Goal: Task Accomplishment & Management: Manage account settings

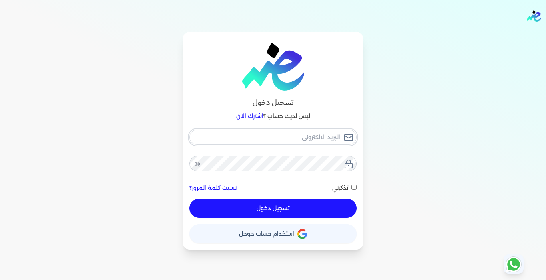
type input "[EMAIL_ADDRESS][DOMAIN_NAME]"
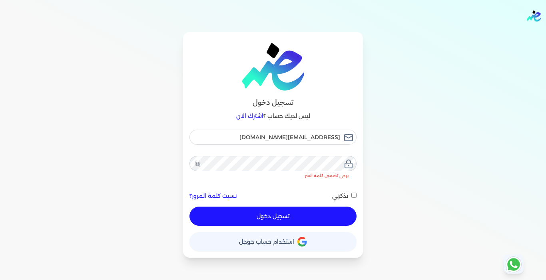
click at [256, 209] on button "تسجيل دخول" at bounding box center [272, 216] width 167 height 19
checkbox input "false"
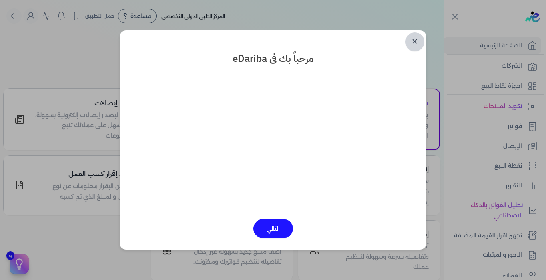
click at [418, 39] on link "✕" at bounding box center [414, 41] width 19 height 19
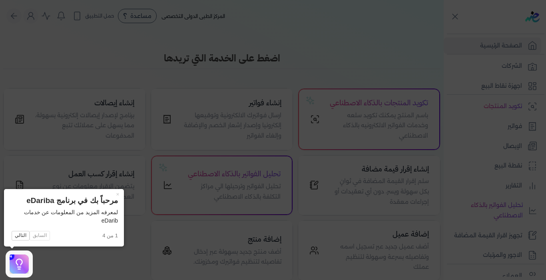
click at [97, 75] on icon at bounding box center [273, 140] width 546 height 280
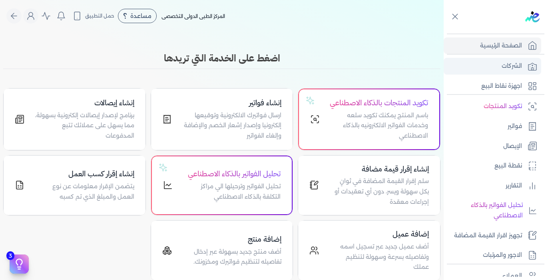
click at [513, 66] on p "الشركات" at bounding box center [511, 66] width 20 height 10
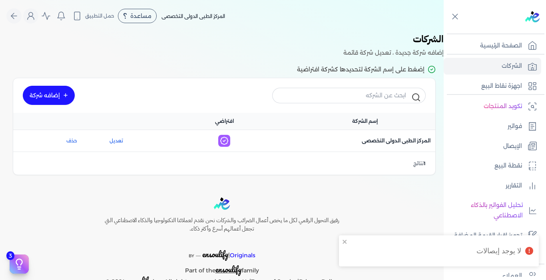
click at [386, 207] on div "رفيق التحول الرقمي لكل ما يخص أعمال الضرائب والشركات نحن نقدم لعملائنا التكنولو…" at bounding box center [221, 243] width 443 height 90
click at [507, 164] on p "نقطة البيع" at bounding box center [508, 166] width 28 height 10
select select
select select "EGP"
select select "EGS"
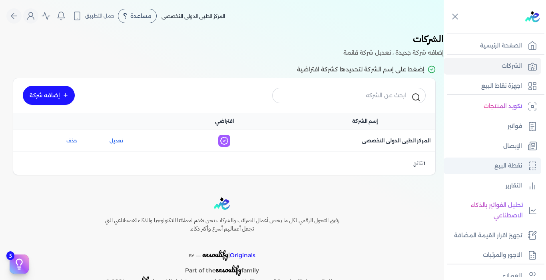
select select "B"
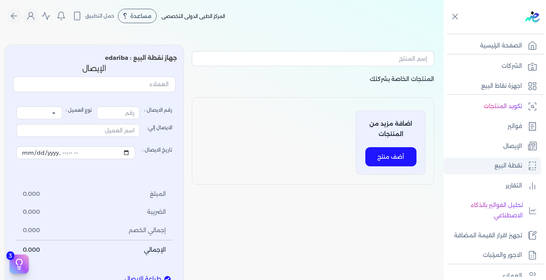
click at [507, 164] on p "نقطة البيع" at bounding box center [508, 166] width 28 height 10
click at [385, 155] on button "أضف منتج" at bounding box center [390, 156] width 51 height 19
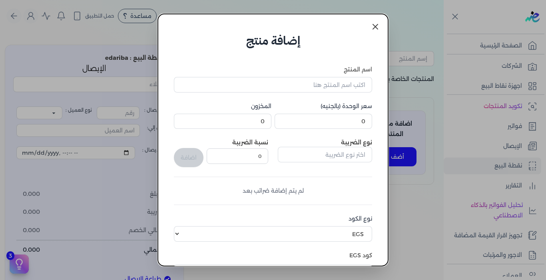
type input "1"
select select "P"
type input "عميل نقدي"
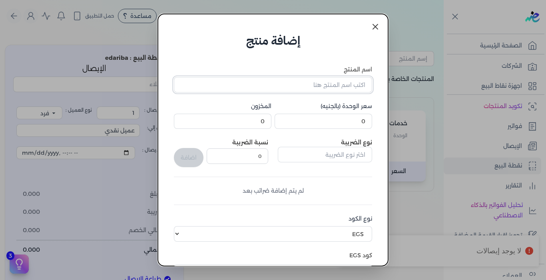
click at [276, 85] on input "اسم المنتج" at bounding box center [273, 84] width 198 height 15
type input "خدمات طبيه"
click at [315, 121] on input "0" at bounding box center [322, 121] width 97 height 15
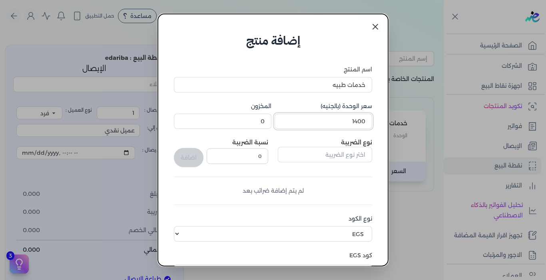
type input "1400"
click at [294, 156] on input "text" at bounding box center [325, 154] width 94 height 15
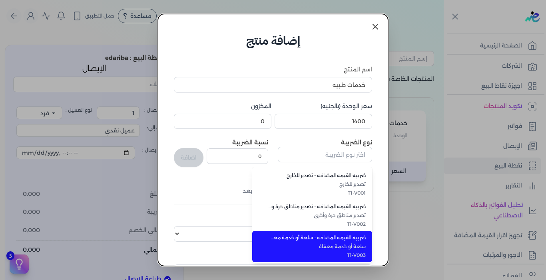
click at [336, 244] on span "سلعة أو خدمة معفاة" at bounding box center [316, 246] width 97 height 7
type input "ضريبه القيمه المضافه - سلعة أو خدمة معفاة"
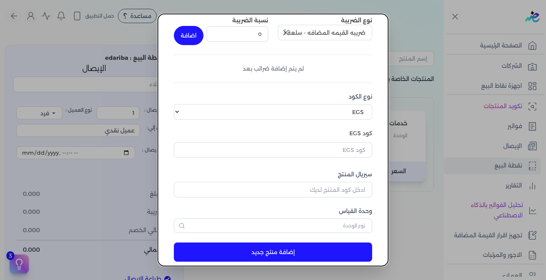
scroll to position [128, 0]
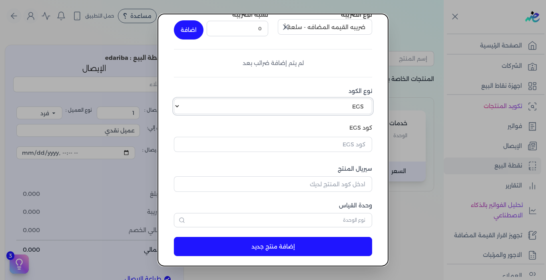
click at [182, 107] on select "اختر نوع الكود EGS GS1" at bounding box center [273, 106] width 198 height 15
click at [180, 99] on select "اختر نوع الكود EGS GS1" at bounding box center [273, 106] width 198 height 15
click at [214, 142] on input "text" at bounding box center [273, 144] width 198 height 15
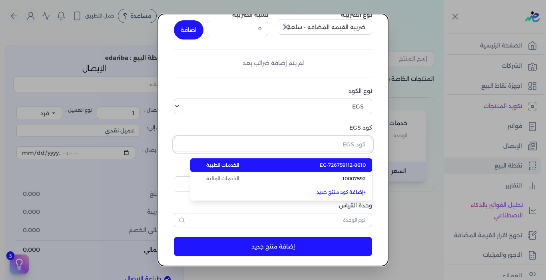
click at [270, 143] on input "text" at bounding box center [273, 144] width 198 height 15
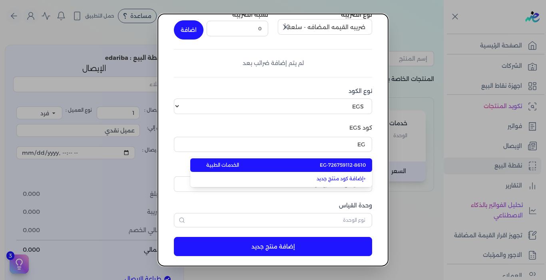
click at [267, 165] on li "EG-726759112-8610 الخدمات الطبية" at bounding box center [281, 166] width 182 height 14
type input "EG-726759112-8610"
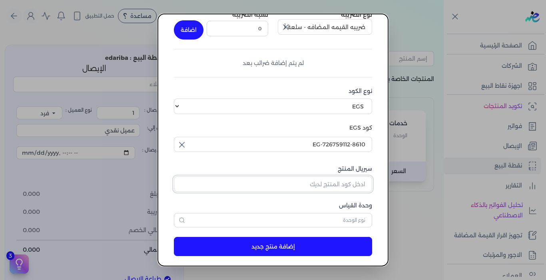
click at [301, 184] on input "سيريال المنتج" at bounding box center [273, 184] width 198 height 15
type input "ادفو"
click at [185, 219] on icon "button" at bounding box center [182, 220] width 6 height 6
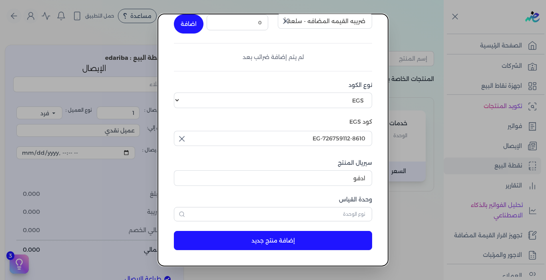
scroll to position [134, 0]
click at [185, 215] on icon "button" at bounding box center [182, 214] width 6 height 6
click at [223, 242] on button "إضافة منتج جديد" at bounding box center [273, 240] width 198 height 19
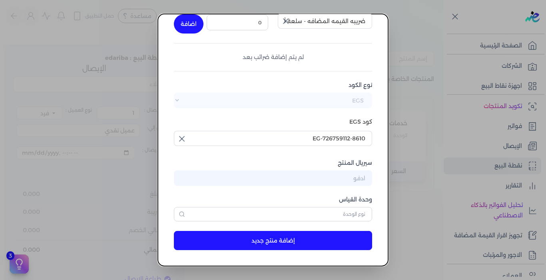
click at [185, 217] on icon "button" at bounding box center [182, 214] width 6 height 6
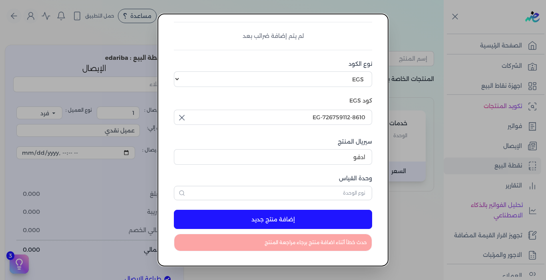
scroll to position [156, 0]
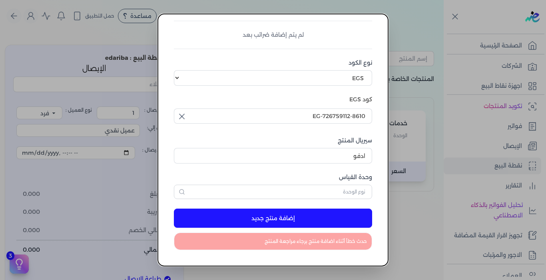
click at [185, 193] on icon "button" at bounding box center [182, 192] width 6 height 6
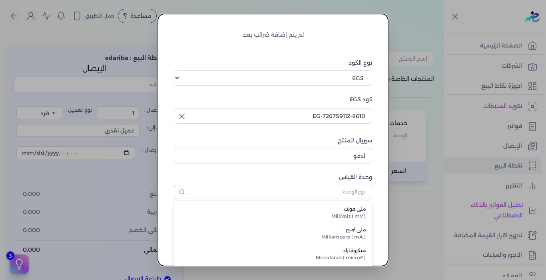
scroll to position [82, 0]
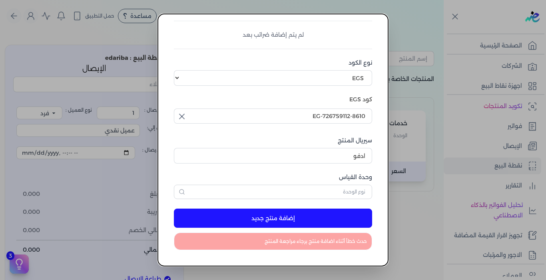
click at [185, 193] on icon "button" at bounding box center [182, 192] width 6 height 6
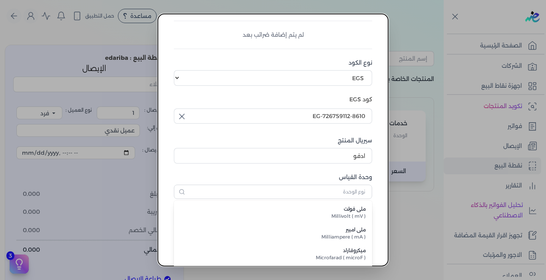
scroll to position [75, 0]
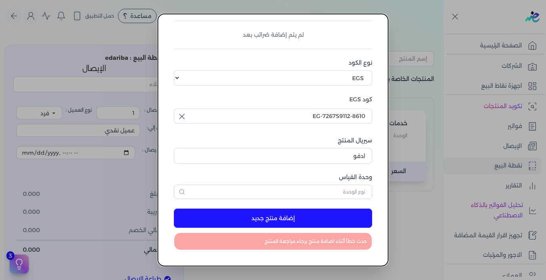
click at [297, 217] on button "إضافة منتج جديد" at bounding box center [273, 218] width 198 height 19
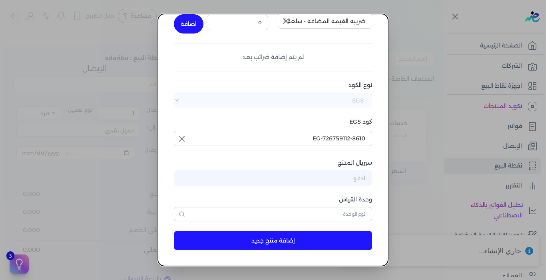
scroll to position [156, 0]
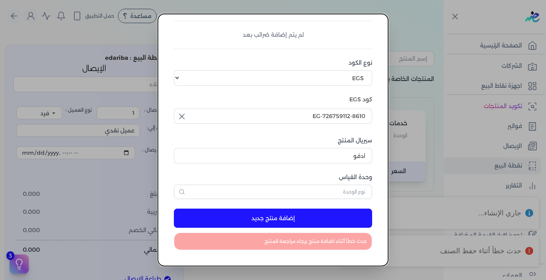
click at [435, 200] on dialog "إضافة منتج اسم المنتج خدمات طبيه سعر الوحدة (بالجنيه) 1400 المخزون 0 نوع الضريب…" at bounding box center [273, 140] width 546 height 280
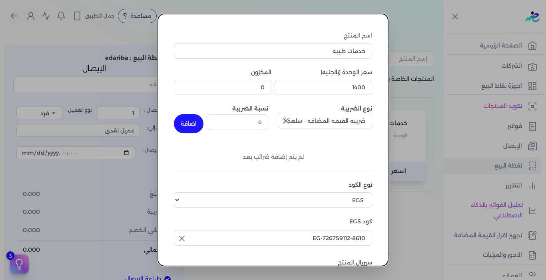
scroll to position [0, 0]
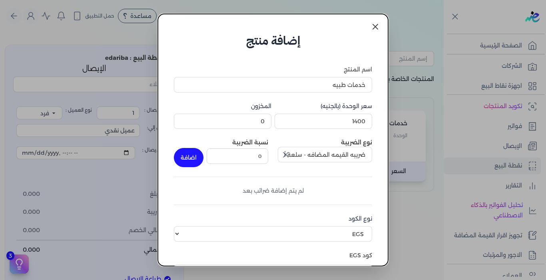
click at [375, 24] on icon at bounding box center [375, 27] width 10 height 10
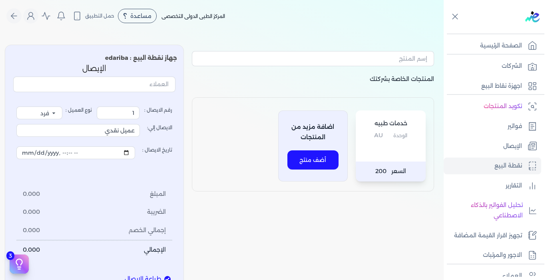
click at [312, 164] on button "أضف منتج" at bounding box center [312, 160] width 51 height 19
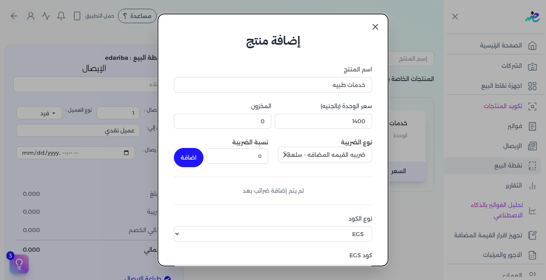
click at [400, 203] on dialog "إضافة منتج اسم المنتج خدمات طبيه سعر الوحدة (بالجنيه) 1400 المخزون 0 نوع الضريب…" at bounding box center [273, 140] width 546 height 280
click at [377, 24] on icon at bounding box center [375, 27] width 10 height 10
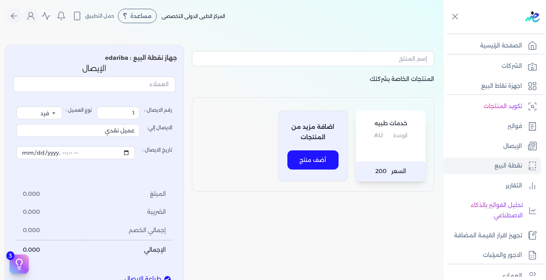
click at [401, 134] on span "الوحدة" at bounding box center [400, 136] width 14 height 10
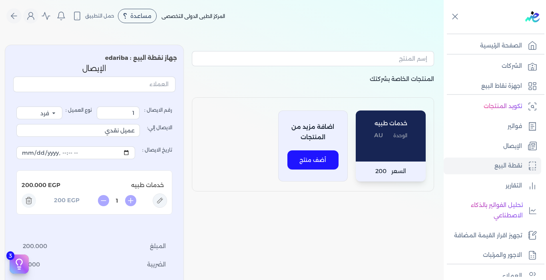
click at [327, 206] on div "المنتجات الخاصة بشركتك خدمات طبيه الوحدة AU السعر 200 اضافة مزيد من المنتجات أض…" at bounding box center [312, 207] width 255 height 324
click at [314, 163] on button "أضف منتج" at bounding box center [312, 160] width 51 height 19
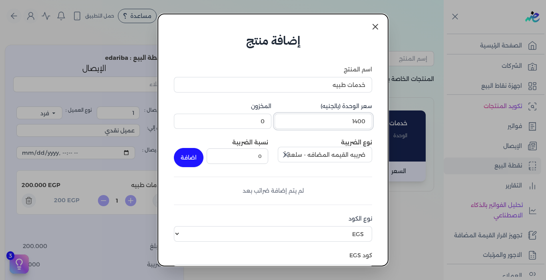
click at [356, 123] on input "1400" at bounding box center [322, 121] width 97 height 15
type input "400"
click at [195, 159] on button "اضافة" at bounding box center [189, 157] width 30 height 19
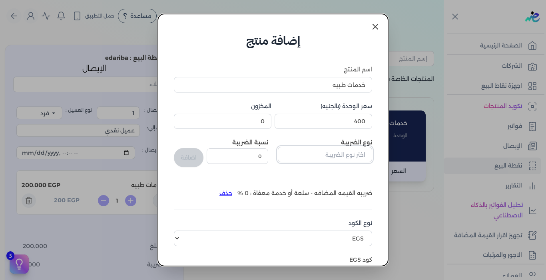
click at [293, 158] on input "text" at bounding box center [325, 154] width 94 height 15
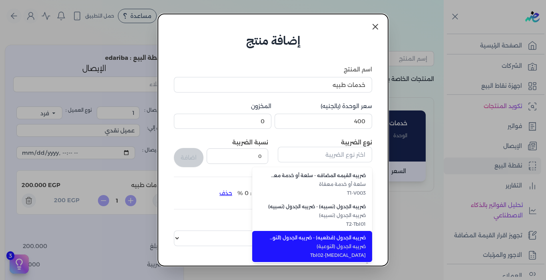
click at [284, 246] on span "ضريبه الجدول (النوعية)" at bounding box center [316, 246] width 97 height 7
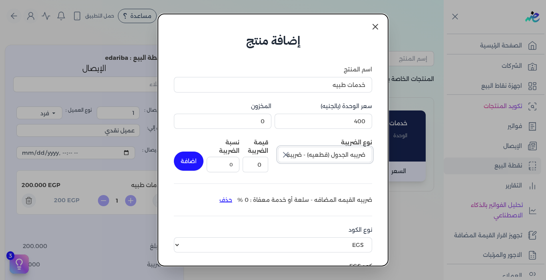
click at [302, 156] on input "ضريبه الجدول (قطعيه) - ضريبه الجدول (النوعية)" at bounding box center [325, 154] width 94 height 15
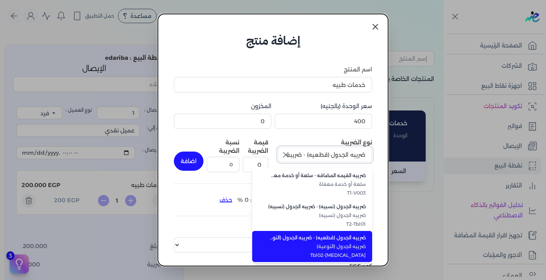
click at [302, 156] on input "ضريبه الجدول (قطعيه) - ضريبه الجدول (النوعية)" at bounding box center [325, 154] width 94 height 15
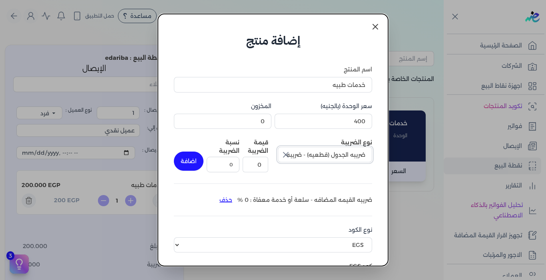
click at [302, 156] on input "ضريبه الجدول (قطعيه) - ضريبه الجدول (النوعية)" at bounding box center [325, 154] width 94 height 15
click at [313, 157] on input "ضريبه الجدول (قطعيه) - ضريبه الجدول (النوعية)" at bounding box center [325, 154] width 94 height 15
type input "ضريبه الجدول (قطعيه) - ضريبه الجدول (النوعية)"
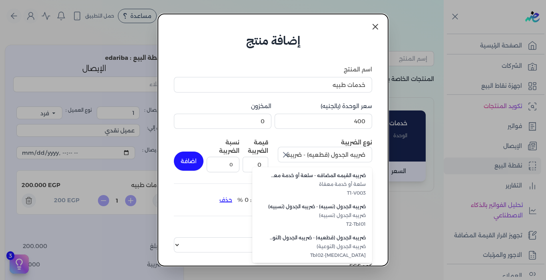
scroll to position [11, 0]
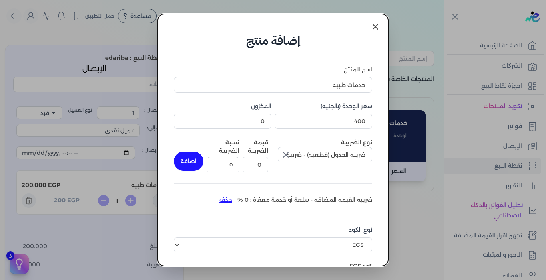
click at [292, 154] on button "button" at bounding box center [285, 155] width 14 height 16
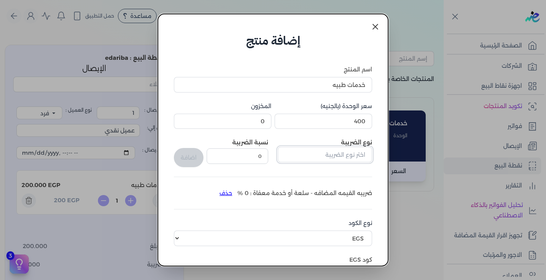
click at [316, 153] on input "text" at bounding box center [325, 154] width 94 height 15
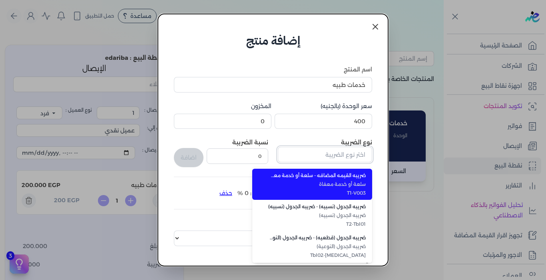
type input "ضريبه القيمه المضافه - سلعة أو خدمة معفاة"
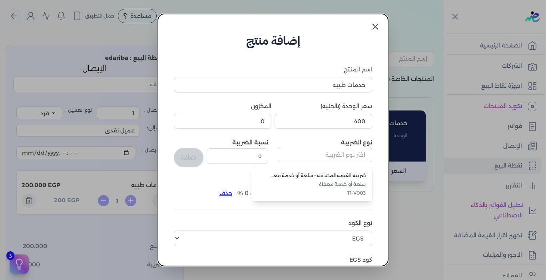
click at [187, 199] on div "ضريبه القيمه المضافه - سلعة أو خدمة معفاة : 0 % حذف" at bounding box center [273, 193] width 198 height 13
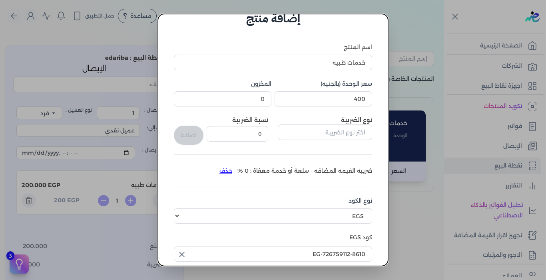
scroll to position [0, 0]
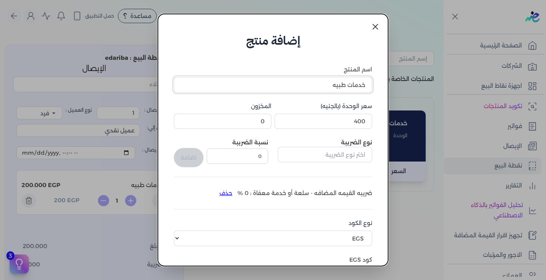
click at [331, 86] on input "خدمات طبيه" at bounding box center [273, 84] width 198 height 15
type input "خدمات طبيه 2"
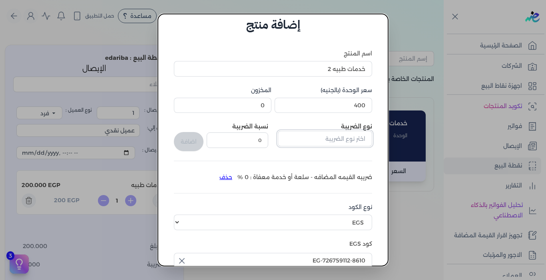
click at [323, 143] on input "text" at bounding box center [325, 138] width 94 height 15
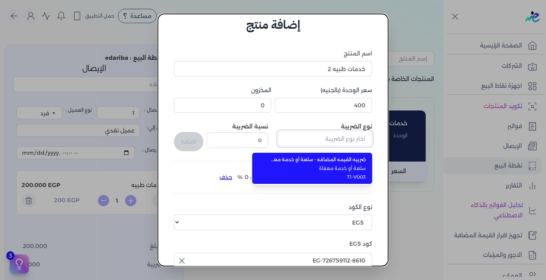
type input "ضريبه القيمه المضافه - سلعة أو خدمة معفاة"
click at [348, 169] on span "سلعة أو خدمة معفاة" at bounding box center [316, 168] width 97 height 7
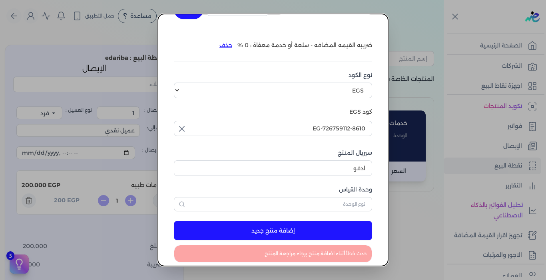
scroll to position [161, 0]
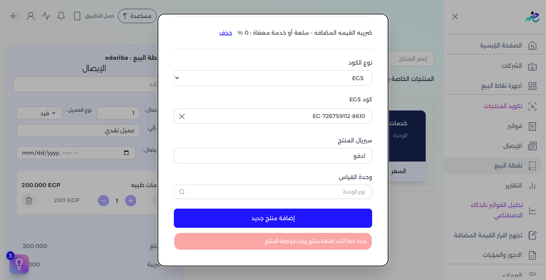
click at [274, 220] on button "إضافة منتج جديد" at bounding box center [273, 218] width 198 height 19
click at [404, 217] on dialog "إضافة منتج اسم المنتج خدمات طبيه 2 سعر الوحدة (بالجنيه) 400 المخزون 0 نوع الضري…" at bounding box center [273, 140] width 546 height 280
click at [408, 205] on dialog "إضافة منتج اسم المنتج خدمات طبيه 2 سعر الوحدة (بالجنيه) 400 المخزون 0 نوع الضري…" at bounding box center [273, 140] width 546 height 280
drag, startPoint x: 264, startPoint y: 234, endPoint x: 277, endPoint y: 216, distance: 22.1
click at [277, 216] on div "إضافة منتج جديد حدث خطأ أثناء اضافة منتج برجاء مراجعة المنتج" at bounding box center [273, 230] width 198 height 42
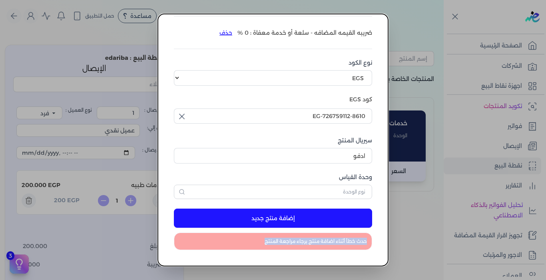
click at [277, 216] on button "إضافة منتج جديد" at bounding box center [273, 218] width 198 height 19
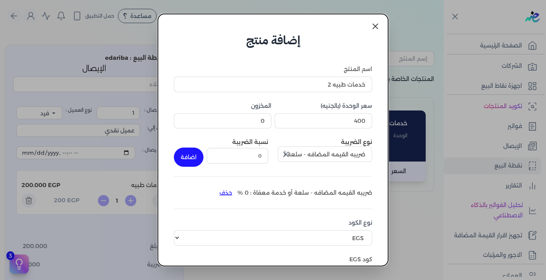
scroll to position [0, 0]
click at [376, 32] on link at bounding box center [375, 26] width 19 height 19
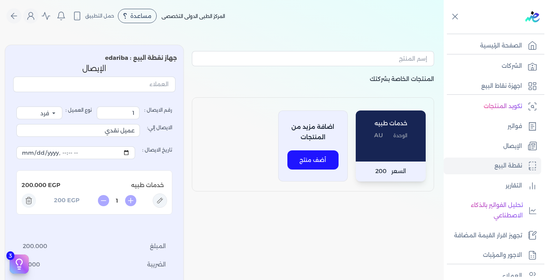
drag, startPoint x: 359, startPoint y: 270, endPoint x: 290, endPoint y: 193, distance: 103.0
click at [290, 193] on div "المنتجات الخاصة بشركتك خدمات طبيه الوحدة AU السعر 200 اضافة مزيد من المنتجات أض…" at bounding box center [312, 207] width 255 height 324
click at [322, 220] on div "المنتجات الخاصة بشركتك خدمات طبيه الوحدة AU السعر 200 اضافة مزيد من المنتجات أض…" at bounding box center [312, 207] width 255 height 324
click at [149, 85] on input "text" at bounding box center [94, 84] width 162 height 15
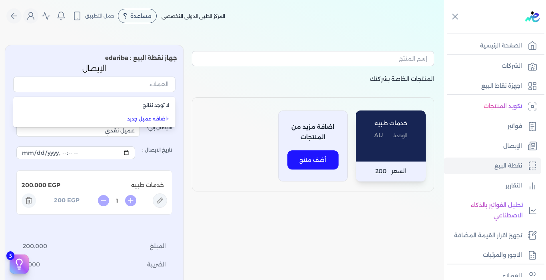
click at [157, 120] on link "+ اضافه عميل جديد" at bounding box center [99, 118] width 140 height 7
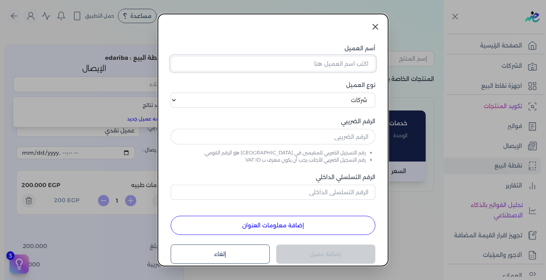
click at [309, 65] on input "أسم العميل" at bounding box center [273, 63] width 205 height 15
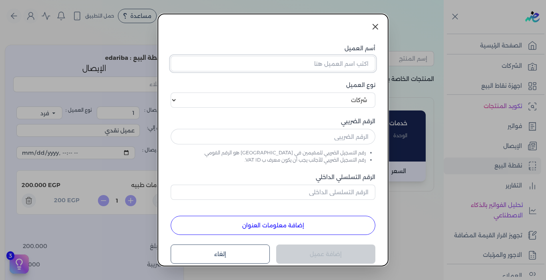
click at [253, 70] on input "أسم العميل" at bounding box center [273, 63] width 205 height 15
type input "h"
type input "امل عبدالوهاب قناوى احمد"
click at [182, 101] on select "اختر نوع العميل شركات أفراد أجنبي" at bounding box center [273, 100] width 205 height 15
select select "P"
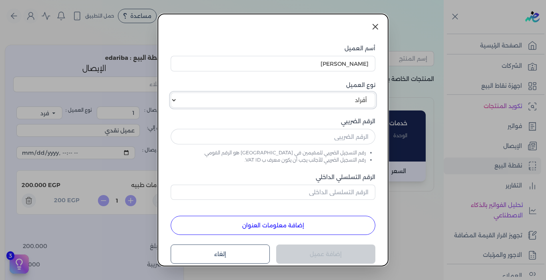
click at [177, 93] on select "اختر نوع العميل شركات أفراد أجنبي" at bounding box center [273, 100] width 205 height 15
click at [268, 141] on input "text" at bounding box center [273, 136] width 205 height 15
type input "2"
type input "26806262800132"
click at [298, 195] on input "الرقم التسلسلي الداخلي" at bounding box center [273, 192] width 205 height 15
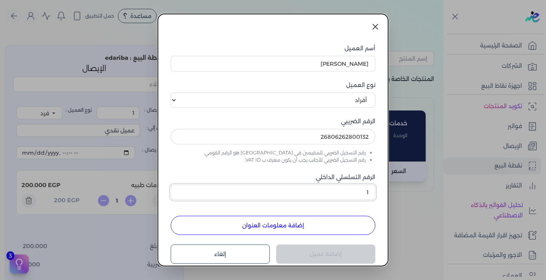
type input "1"
click at [282, 231] on button "إضافة معلومات العنوان" at bounding box center [273, 225] width 205 height 19
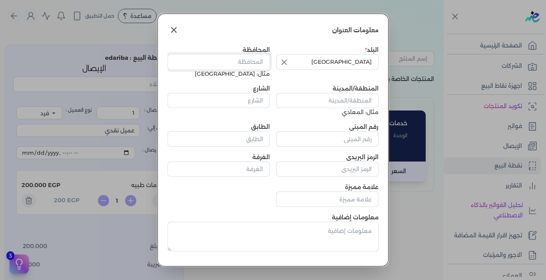
click at [250, 64] on input "المحافظة" at bounding box center [218, 61] width 102 height 15
type input "اسوان"
click at [322, 97] on input "المنطقة/المدينة" at bounding box center [327, 100] width 102 height 15
type input "ادفو"
click at [256, 99] on input "الشارع" at bounding box center [218, 100] width 102 height 15
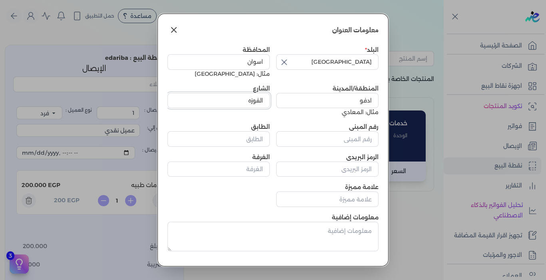
type input "الفوزه"
click at [331, 141] on input "رقم المبنى" at bounding box center [327, 138] width 102 height 15
type input "0"
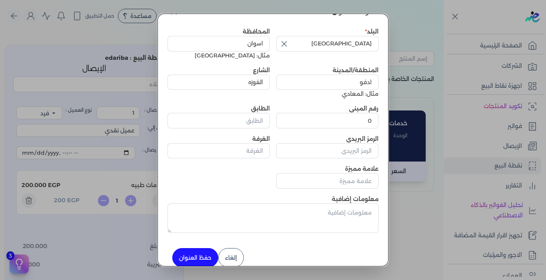
scroll to position [29, 0]
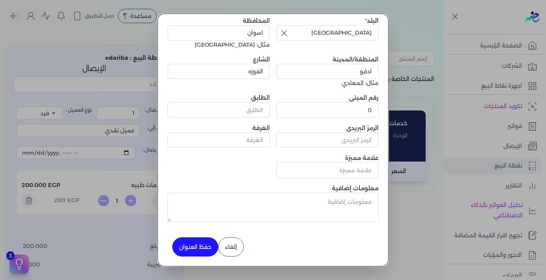
click at [204, 248] on button "حفظ العنوان" at bounding box center [195, 247] width 46 height 19
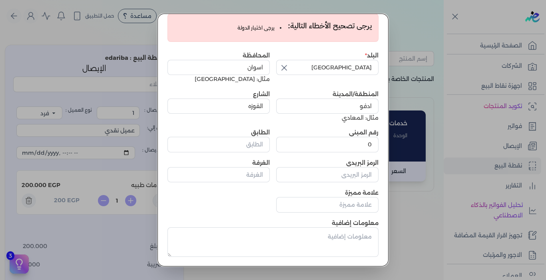
scroll to position [64, 0]
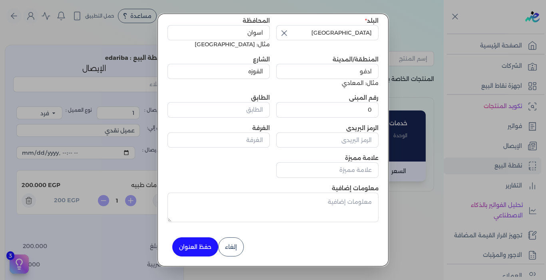
click at [204, 248] on button "حفظ العنوان" at bounding box center [195, 247] width 46 height 19
click at [210, 246] on button "حفظ العنوان" at bounding box center [195, 247] width 46 height 19
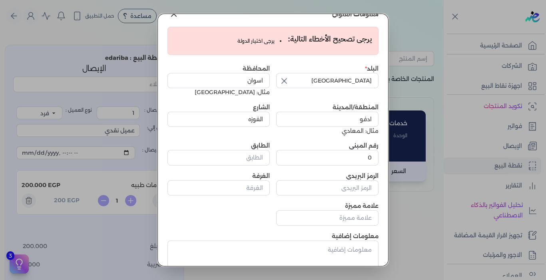
scroll to position [0, 0]
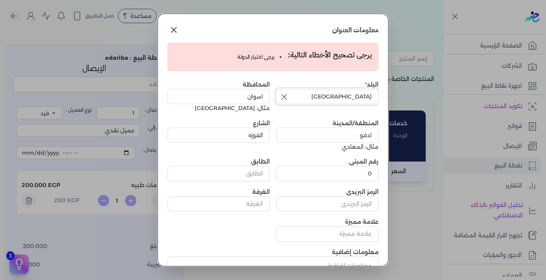
click at [301, 101] on input "مصر" at bounding box center [327, 96] width 102 height 15
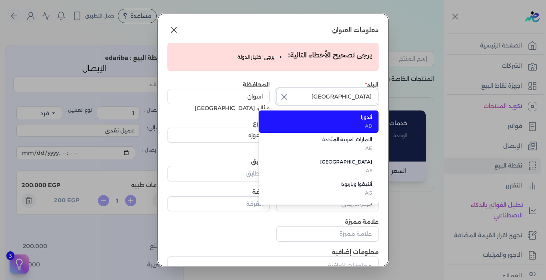
click at [301, 101] on input "مصر" at bounding box center [327, 96] width 102 height 15
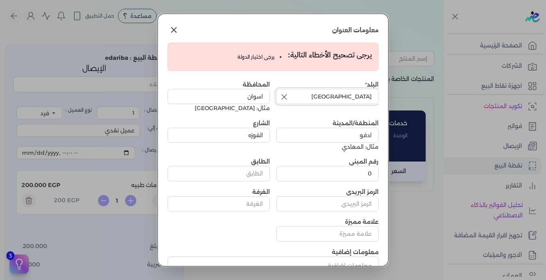
click at [301, 101] on input "مصر" at bounding box center [327, 96] width 102 height 15
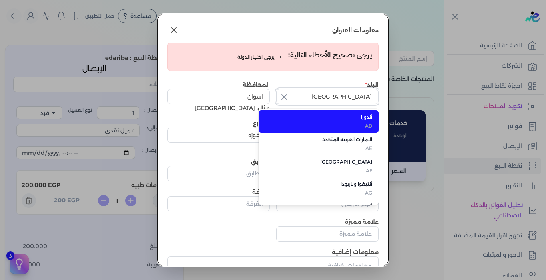
click at [301, 101] on input "مصر" at bounding box center [327, 96] width 102 height 15
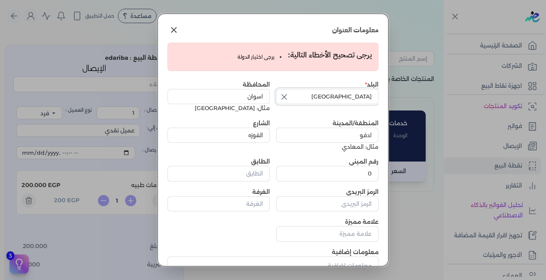
click at [301, 101] on input "مصر" at bounding box center [327, 96] width 102 height 15
type input "مصر"
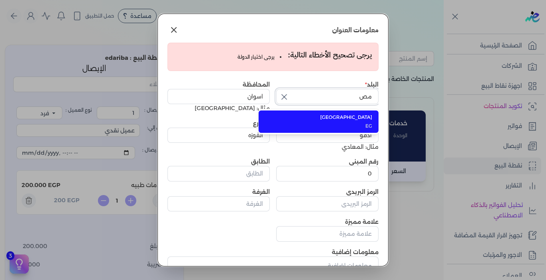
type input "مصر"
click at [345, 126] on span "EG" at bounding box center [322, 126] width 97 height 7
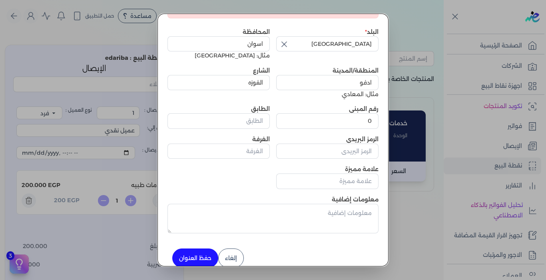
scroll to position [64, 0]
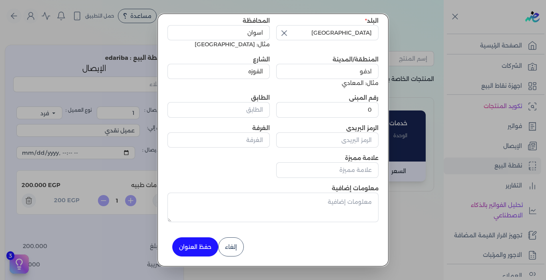
click at [213, 241] on button "حفظ العنوان" at bounding box center [195, 247] width 46 height 19
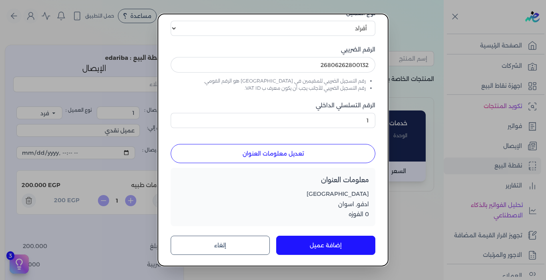
scroll to position [74, 0]
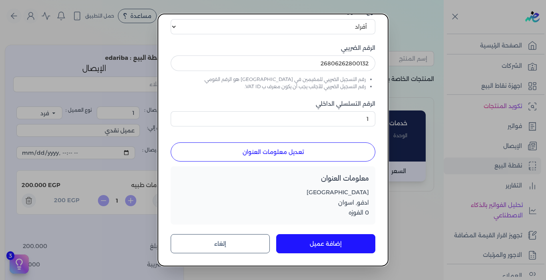
click at [301, 243] on button "إضافة عميل" at bounding box center [325, 244] width 99 height 19
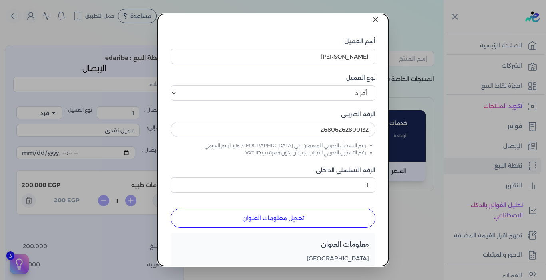
scroll to position [0, 0]
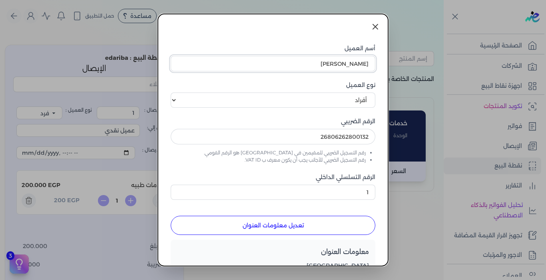
click at [291, 65] on input "امل عبدالوهاب قناوى احمد" at bounding box center [273, 63] width 205 height 15
type input "ا"
type input "[PERSON_NAME]"
click at [337, 139] on input "26806262800132" at bounding box center [273, 136] width 205 height 15
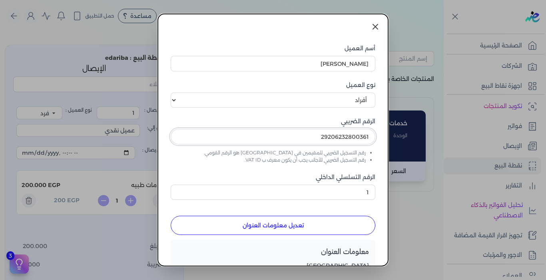
type input "29206232800361"
click at [255, 228] on button "تعديل معلومات العنوان" at bounding box center [273, 225] width 205 height 19
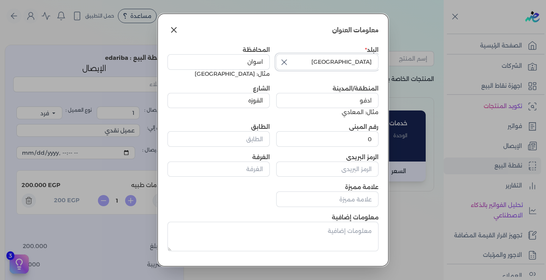
click at [310, 63] on input "مصر" at bounding box center [327, 61] width 102 height 15
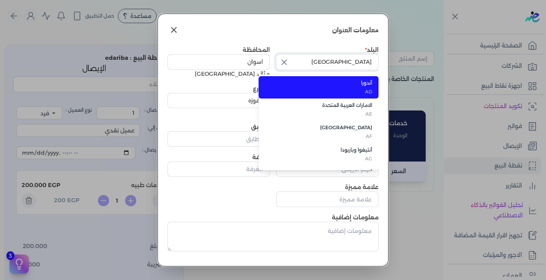
click at [310, 63] on input "مصر" at bounding box center [327, 61] width 102 height 15
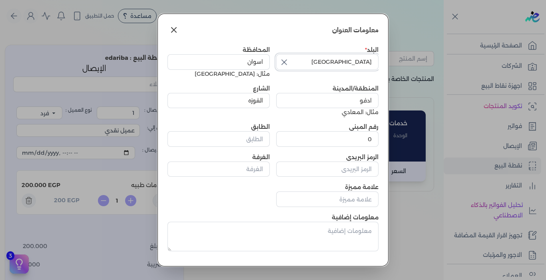
click at [310, 63] on input "مصر" at bounding box center [327, 61] width 102 height 15
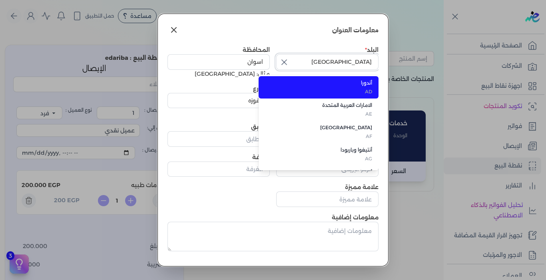
click at [310, 63] on input "مصر" at bounding box center [327, 61] width 102 height 15
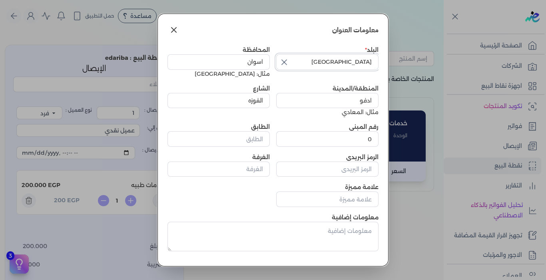
click at [310, 63] on input "مصر" at bounding box center [327, 61] width 102 height 15
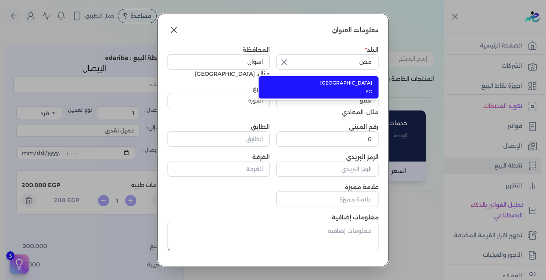
click at [336, 89] on span "EG" at bounding box center [322, 91] width 97 height 7
type input "مصر"
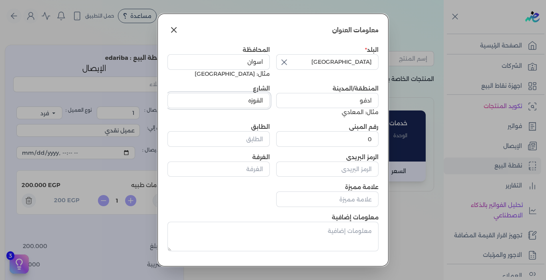
click at [262, 100] on input "الفوزه" at bounding box center [218, 100] width 102 height 15
type input "ل"
type input "الكلح شرق دوماريه"
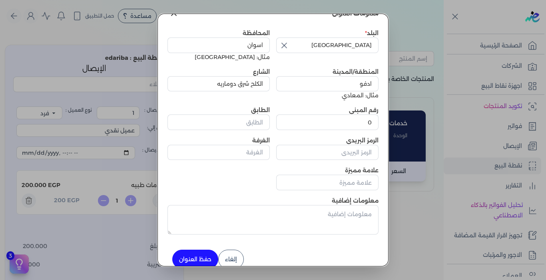
scroll to position [29, 0]
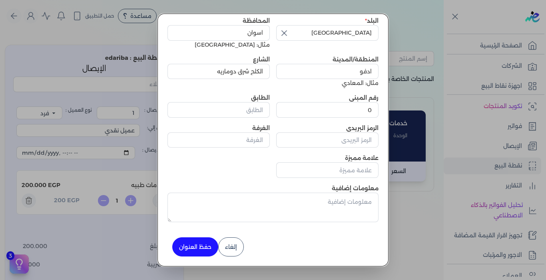
click at [210, 254] on button "حفظ العنوان" at bounding box center [195, 247] width 46 height 19
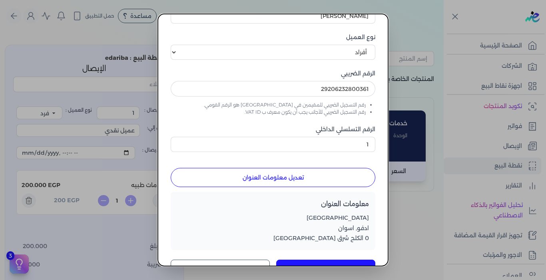
scroll to position [74, 0]
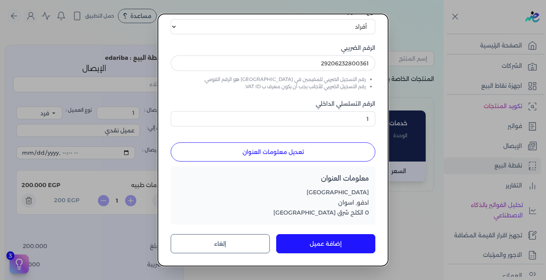
click at [318, 242] on button "إضافة عميل" at bounding box center [325, 244] width 99 height 19
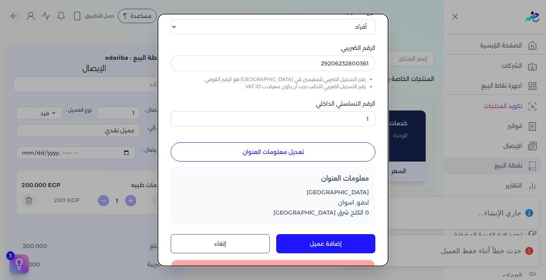
scroll to position [97, 0]
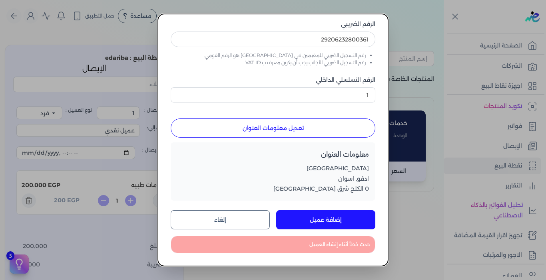
click at [157, 15] on dialog "أسم العميل زينب محمد سعدى احمد نوع العميل اختر نوع العميل شركات أفراد أجنبي الر…" at bounding box center [273, 140] width 546 height 280
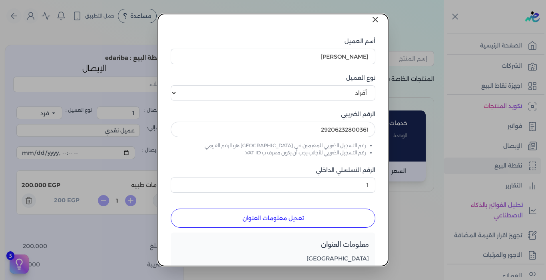
scroll to position [0, 0]
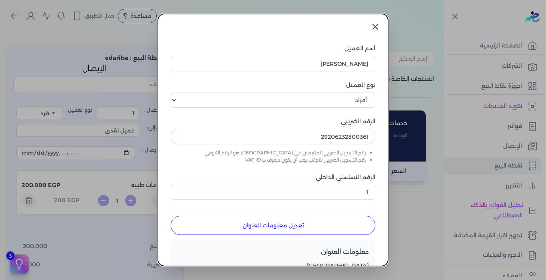
click at [17, 263] on dialog "أسم العميل زينب محمد سعدى احمد نوع العميل اختر نوع العميل شركات أفراد أجنبي الر…" at bounding box center [273, 140] width 546 height 280
click at [389, 270] on dialog "أسم العميل زينب محمد سعدى احمد نوع العميل اختر نوع العميل شركات أفراد أجنبي الر…" at bounding box center [273, 140] width 546 height 280
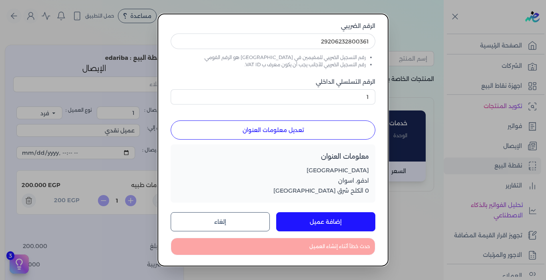
scroll to position [97, 0]
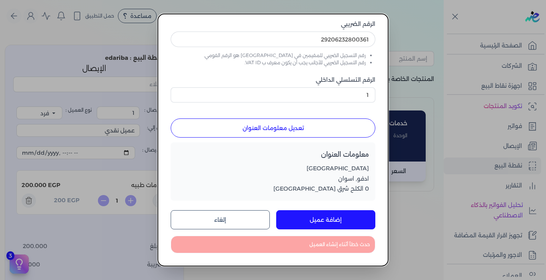
click at [336, 217] on button "إضافة عميل" at bounding box center [325, 220] width 99 height 19
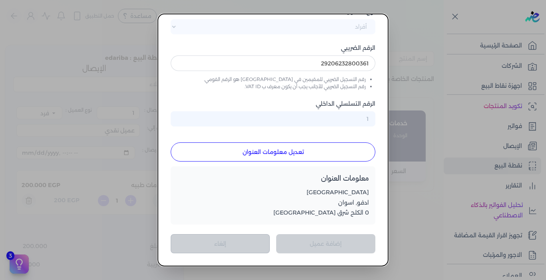
select select "B"
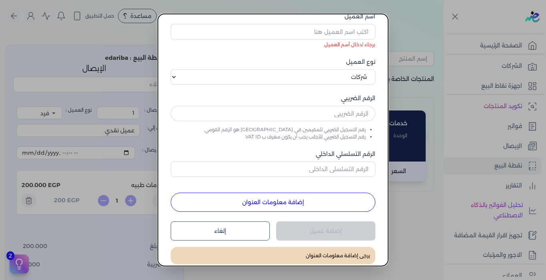
scroll to position [43, 0]
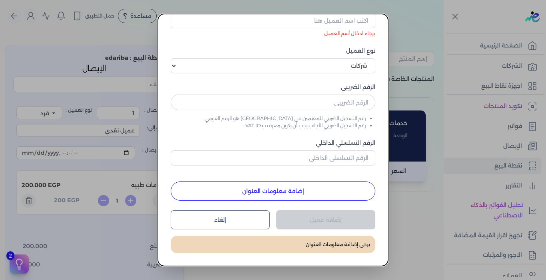
click at [111, 258] on dialog "أسم العميل برجاء ادخال أسم العميل نوع العميل اختر نوع العميل شركات أفراد أجنبي …" at bounding box center [273, 140] width 546 height 280
click at [237, 221] on button "إلغاء" at bounding box center [220, 220] width 99 height 19
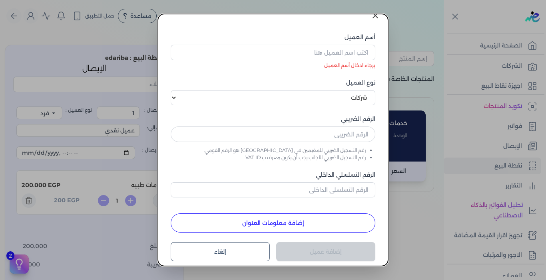
scroll to position [0, 0]
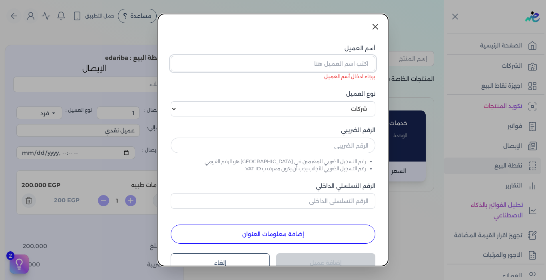
click at [221, 62] on input "أسم العميل" at bounding box center [273, 63] width 205 height 15
click at [222, 65] on input "أسم العميل" at bounding box center [273, 63] width 205 height 15
click at [405, 206] on dialog "أسم العميل برجاء ادخال أسم العميل نوع العميل اختر نوع العميل شركات أفراد أجنبي …" at bounding box center [273, 140] width 546 height 280
click at [377, 26] on icon at bounding box center [375, 27] width 10 height 10
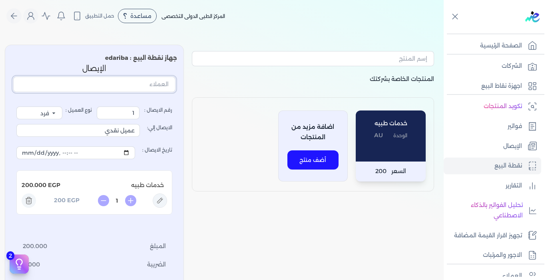
click at [83, 79] on input "text" at bounding box center [94, 84] width 162 height 15
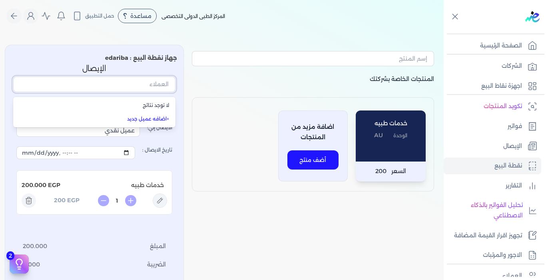
click at [83, 79] on input "text" at bounding box center [94, 84] width 162 height 15
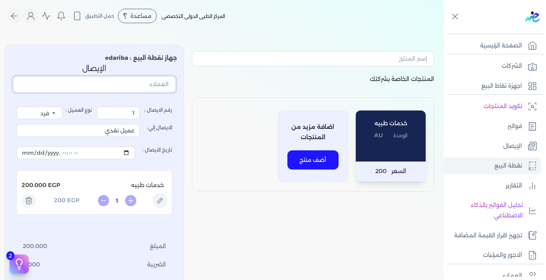
click at [83, 79] on input "text" at bounding box center [94, 84] width 162 height 15
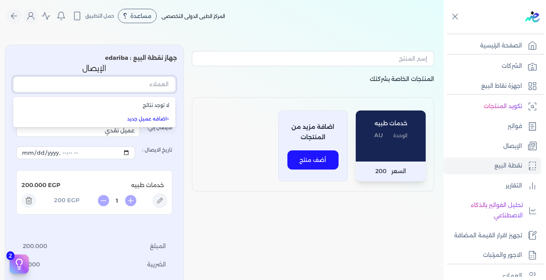
click at [83, 79] on input "text" at bounding box center [94, 84] width 162 height 15
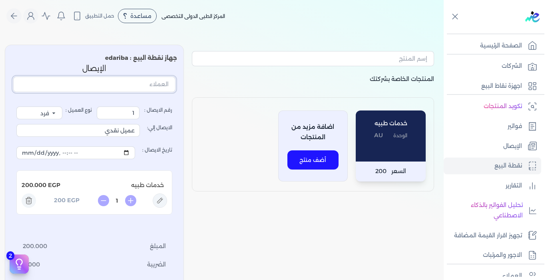
click at [83, 79] on input "text" at bounding box center [94, 84] width 162 height 15
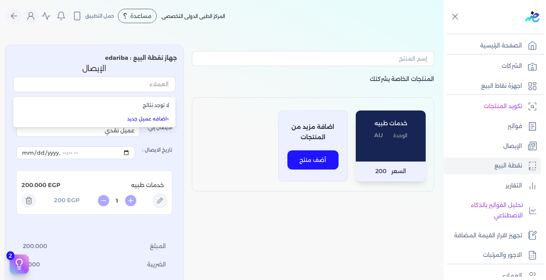
click at [158, 104] on div "لا توجد نتائج" at bounding box center [94, 105] width 149 height 7
click at [203, 133] on div "خدمات طبيه الوحدة AU السعر 200 اضافة مزيد من المنتجات أضف منتج" at bounding box center [313, 144] width 242 height 94
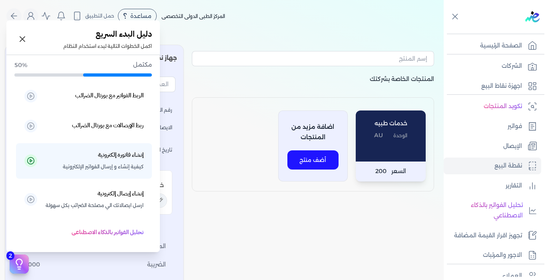
click at [19, 266] on icon at bounding box center [19, 264] width 12 height 12
click at [14, 234] on div "مكتمل 50% الربط الفواتير مع بورتال الضرائب ربط الإيصالات مع بورتال الضرائب إنشا…" at bounding box center [82, 152] width 153 height 194
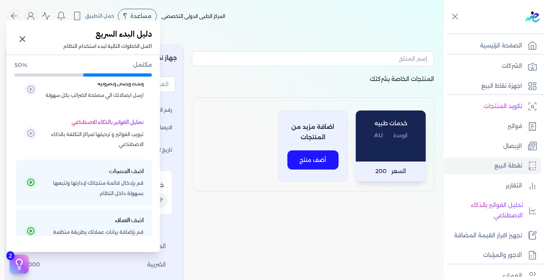
scroll to position [95, 0]
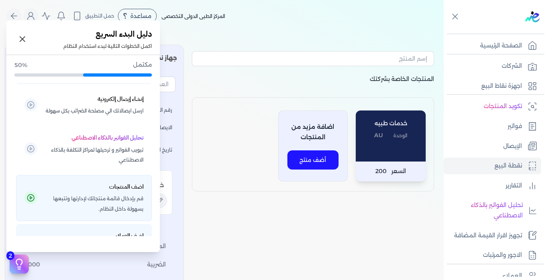
click at [35, 202] on icon at bounding box center [31, 198] width 8 height 8
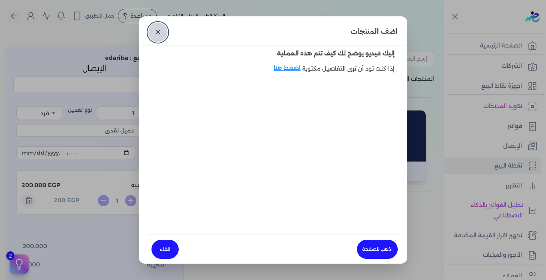
click at [155, 32] on link "✕" at bounding box center [157, 32] width 19 height 19
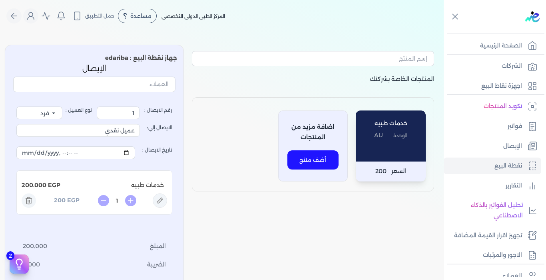
click at [4, 188] on div "المنتجات الخاصة بشركتك خدمات طبيه الوحدة AU السعر 200 اضافة مزيد من المنتجات أض…" at bounding box center [221, 203] width 443 height 330
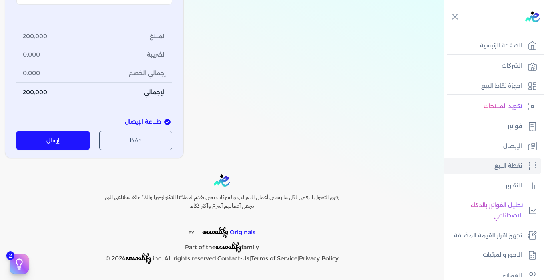
scroll to position [0, 0]
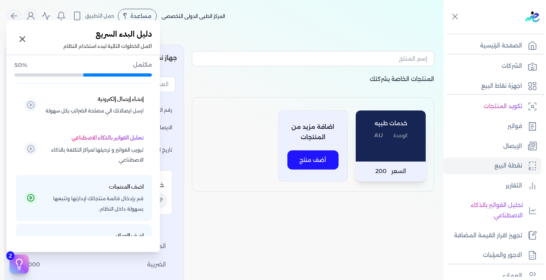
click at [14, 269] on icon at bounding box center [19, 264] width 12 height 12
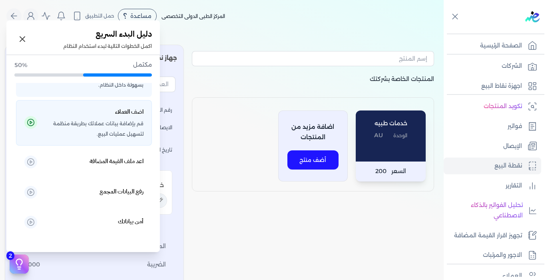
click at [83, 127] on span "قم بإضافة بيانات عملائك بطريقة منظمة لتسهيل عمليات البيع." at bounding box center [94, 129] width 98 height 20
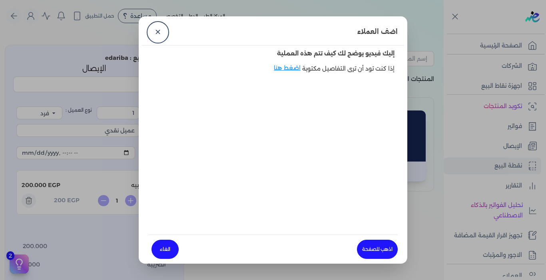
click at [444, 189] on dialog "اضف العملاء ✕ إليك فيديو يوضح لك كيف تتم هذه العملية إذا كنت تود أن ترى التفاصي…" at bounding box center [273, 140] width 546 height 280
click at [447, 197] on dialog "اضف العملاء ✕ إليك فيديو يوضح لك كيف تتم هذه العملية إذا كنت تود أن ترى التفاصي…" at bounding box center [273, 140] width 546 height 280
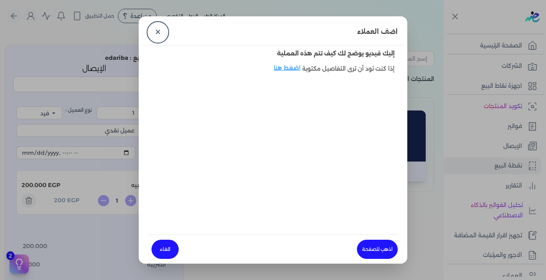
click at [447, 197] on dialog "اضف العملاء ✕ إليك فيديو يوضح لك كيف تتم هذه العملية إذا كنت تود أن ترى التفاصي…" at bounding box center [273, 140] width 546 height 280
click at [158, 32] on link "✕" at bounding box center [157, 32] width 19 height 19
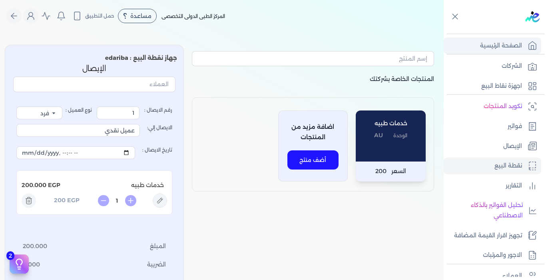
click at [508, 47] on p "الصفحة الرئيسية" at bounding box center [501, 46] width 42 height 10
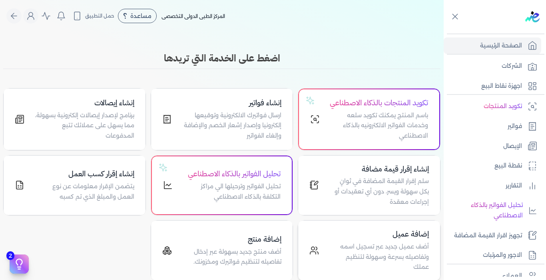
click at [385, 236] on div "إضافة عميل أضف عميل جديد عبر تسجيل اسمه وتفاصيله بسرعة وسهولة لتنظيم عملك" at bounding box center [369, 251] width 142 height 60
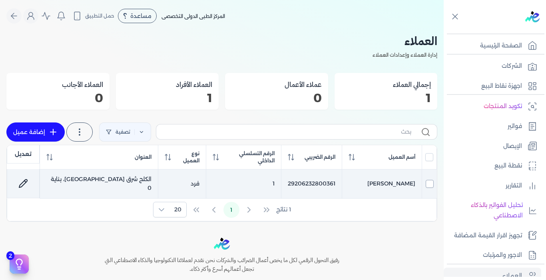
click at [430, 180] on input "checkbox" at bounding box center [429, 184] width 8 height 8
checkbox input "true"
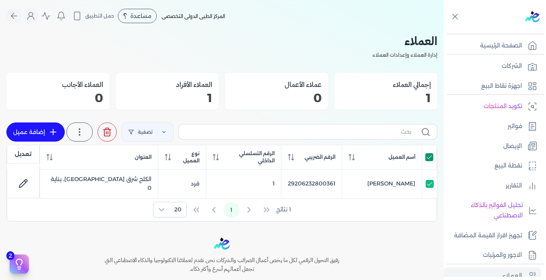
click at [430, 153] on input "All items selected" at bounding box center [429, 157] width 8 height 8
checkbox input "false"
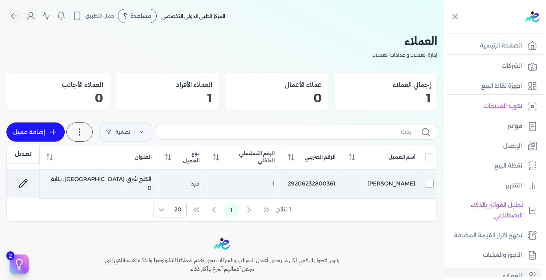
click at [429, 180] on input "checkbox" at bounding box center [429, 184] width 8 height 8
checkbox input "true"
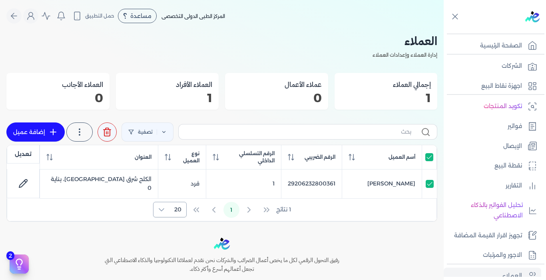
click at [161, 207] on icon at bounding box center [161, 210] width 6 height 6
click at [500, 167] on p "نقطة البيع" at bounding box center [508, 166] width 28 height 10
select select "EGP"
select select "EGS"
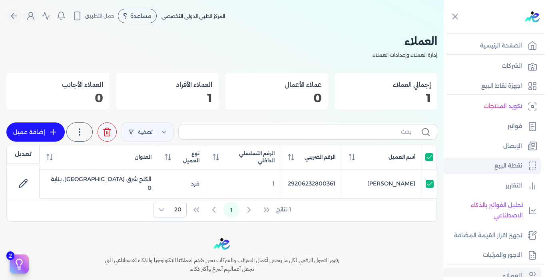
select select "B"
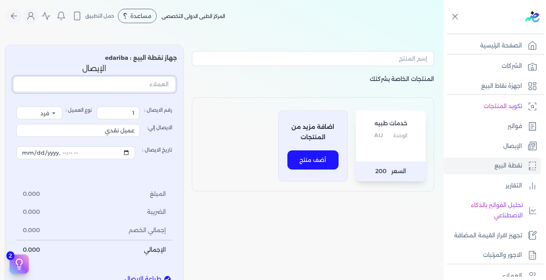
click at [139, 83] on input "text" at bounding box center [94, 84] width 162 height 15
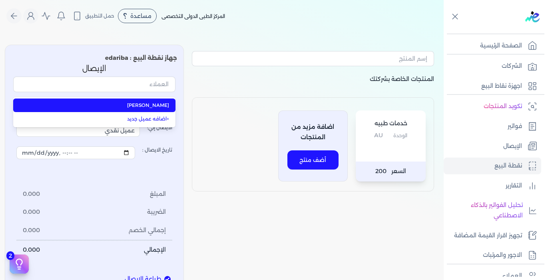
click at [151, 106] on span "[PERSON_NAME]" at bounding box center [99, 105] width 140 height 7
type input "[PERSON_NAME]"
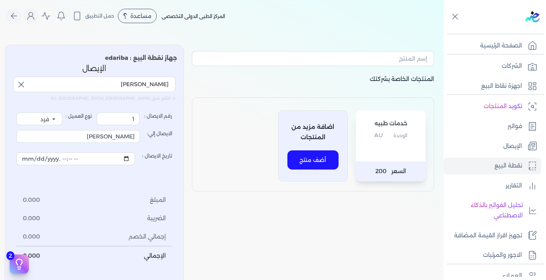
click at [388, 164] on p "السعر 200" at bounding box center [391, 172] width 70 height 20
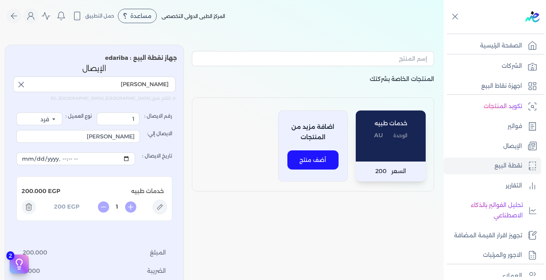
click at [388, 164] on p "السعر 200" at bounding box center [391, 172] width 70 height 20
type input "3"
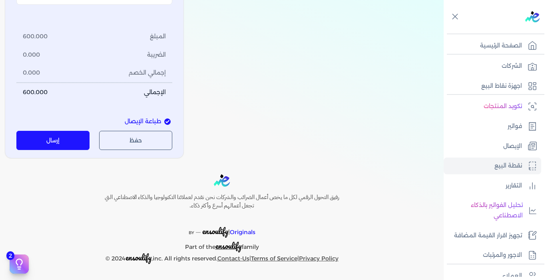
click at [128, 146] on button "حفظ" at bounding box center [135, 140] width 73 height 19
click at [60, 144] on button "إرسال" at bounding box center [52, 140] width 73 height 19
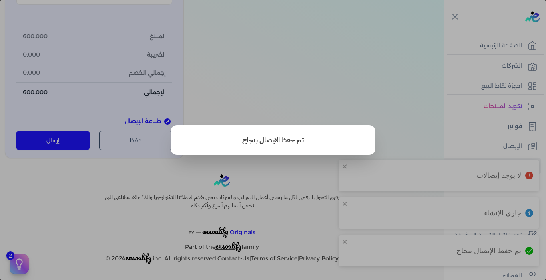
click at [48, 138] on div "برجاء مراجعة صحة رقم التسجيل الضريبي : 726759112 من هنا Dismiss ✕ ✕ استهلكت 100…" at bounding box center [273, 140] width 546 height 280
type input "2"
select select "P"
type input "عميل نقدي"
type input "2025-09-17T10:48:04"
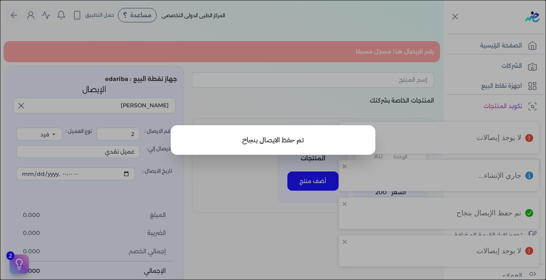
scroll to position [0, 0]
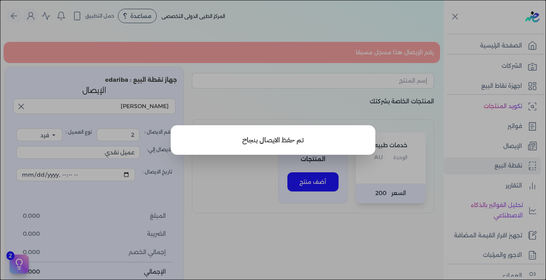
click at [253, 195] on button "close" at bounding box center [273, 140] width 546 height 280
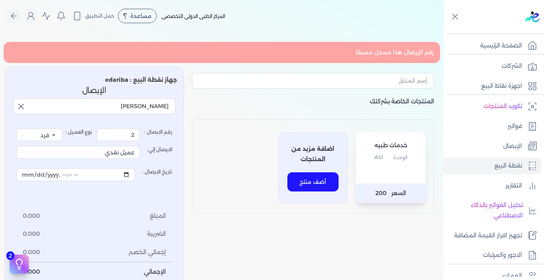
scroll to position [180, 0]
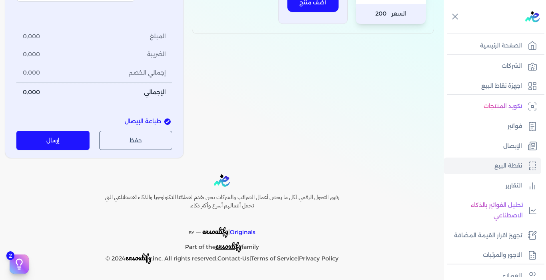
click at [77, 145] on button "إرسال" at bounding box center [52, 140] width 73 height 19
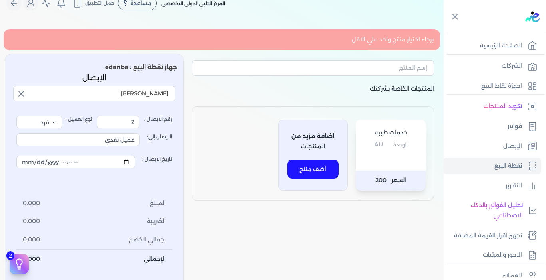
scroll to position [0, 0]
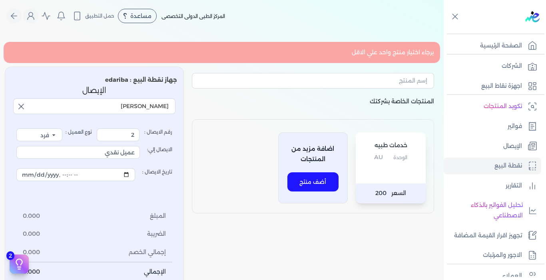
click at [337, 47] on div "برجاء اختيار منتج واحد علي الاقل" at bounding box center [221, 53] width 437 height 22
click at [372, 54] on div "برجاء اختيار منتج واحد علي الاقل" at bounding box center [221, 53] width 437 height 22
click at [336, 53] on div "برجاء اختيار منتج واحد علي الاقل" at bounding box center [221, 53] width 437 height 22
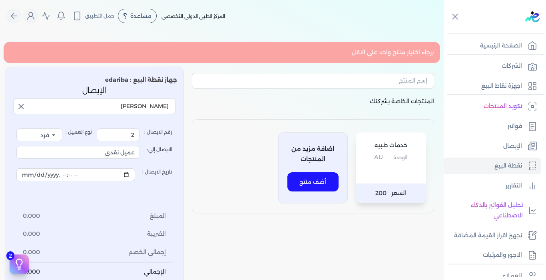
click at [336, 53] on div "برجاء اختيار منتج واحد علي الاقل" at bounding box center [221, 53] width 437 height 22
click at [255, 153] on div "خدمات طبيه الوحدة AU السعر 200 اضافة مزيد من المنتجات أضف منتج" at bounding box center [313, 166] width 242 height 94
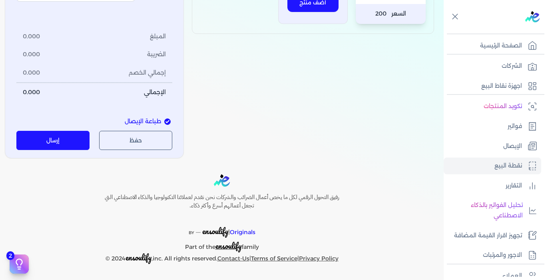
click at [55, 140] on button "إرسال" at bounding box center [52, 140] width 73 height 19
drag, startPoint x: 55, startPoint y: 140, endPoint x: 67, endPoint y: 146, distance: 13.2
click at [67, 146] on button "إرسال" at bounding box center [52, 140] width 73 height 19
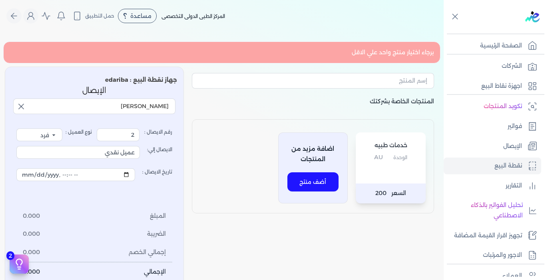
click at [407, 160] on p "الوحدة AU" at bounding box center [391, 158] width 54 height 10
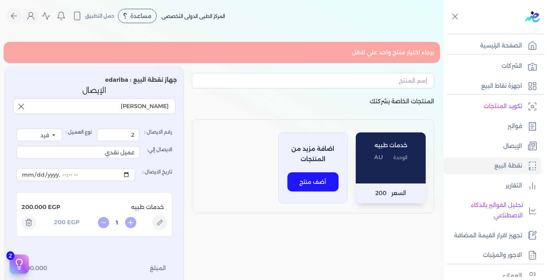
click at [131, 224] on icon at bounding box center [130, 222] width 11 height 11
click at [380, 170] on div "خدمات طبيه الوحدة AU" at bounding box center [391, 158] width 70 height 51
type input "4"
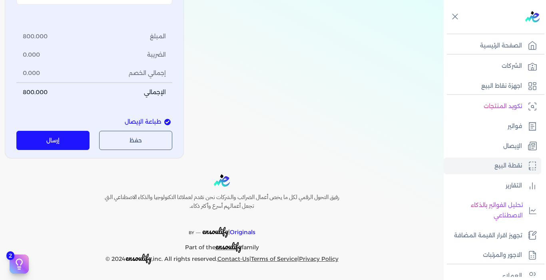
click at [70, 144] on button "إرسال" at bounding box center [52, 140] width 73 height 19
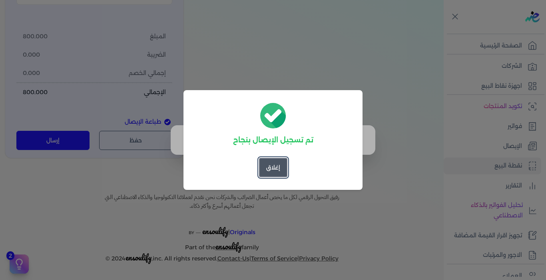
click at [275, 171] on button "إغلاق" at bounding box center [273, 167] width 28 height 19
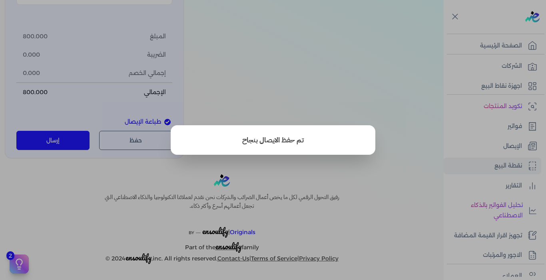
click at [292, 142] on h3 "تم حفظ الايصال بنجاح" at bounding box center [272, 140] width 185 height 10
click at [328, 187] on button "close" at bounding box center [273, 140] width 546 height 280
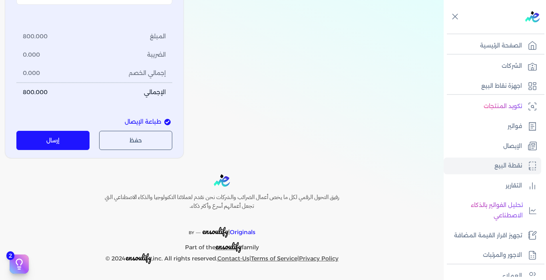
click at [76, 140] on button "إرسال" at bounding box center [52, 140] width 73 height 19
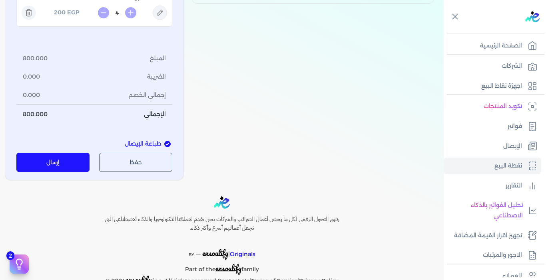
click at [256, 181] on div "المنتجات الخاصة بشركتك خدمات طبيه الوحدة AU السعر 200 اضافة مزيد من المنتجات أض…" at bounding box center [312, 19] width 255 height 324
click at [501, 63] on link "الشركات" at bounding box center [491, 66] width 97 height 17
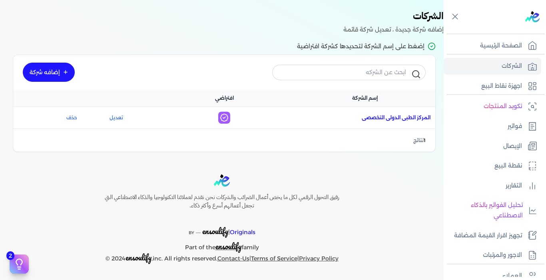
click at [366, 121] on span "اسم الشركة : المركز الطبى الدولى التخصصى" at bounding box center [396, 117] width 69 height 7
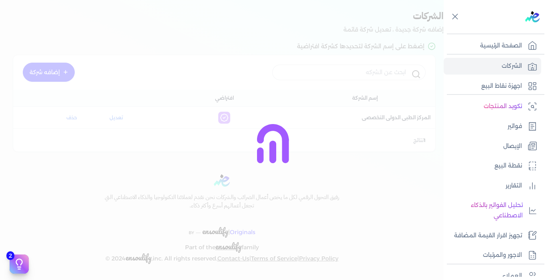
click at [366, 139] on div at bounding box center [273, 140] width 546 height 280
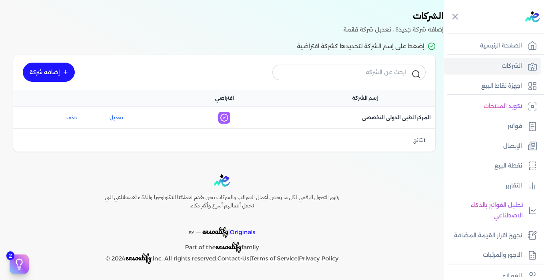
click at [372, 203] on div "رفيق التحول الرقمي لكل ما يخص أعمال الضرائب والشركات نحن نقدم لعملائنا التكنولو…" at bounding box center [221, 220] width 443 height 90
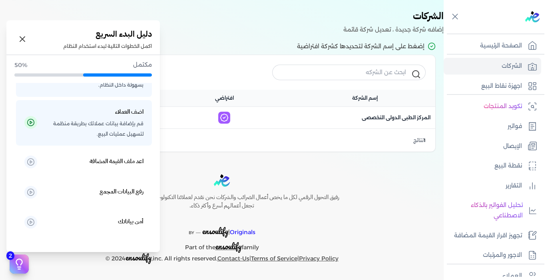
click at [27, 264] on button "2" at bounding box center [19, 264] width 19 height 19
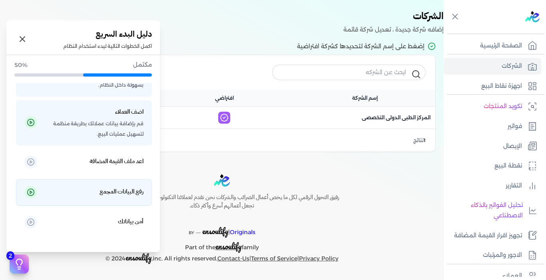
click at [124, 193] on h5 "رفع البيانات المجمع" at bounding box center [121, 192] width 44 height 10
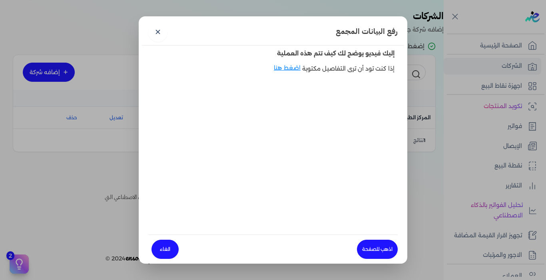
click at [286, 156] on div at bounding box center [272, 153] width 249 height 140
click at [287, 70] on link "اضغط هنا" at bounding box center [288, 73] width 28 height 18
click at [250, 131] on div at bounding box center [272, 153] width 249 height 140
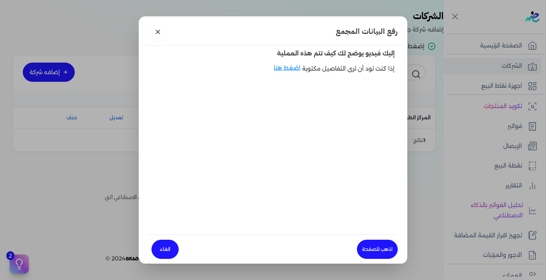
click at [275, 161] on div at bounding box center [272, 153] width 249 height 140
click at [363, 253] on link "اذهب للصفحة" at bounding box center [377, 249] width 41 height 19
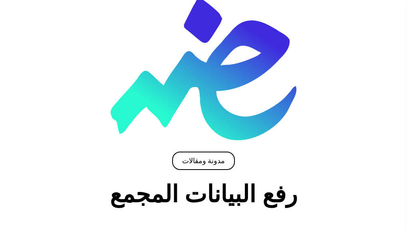
scroll to position [64, 0]
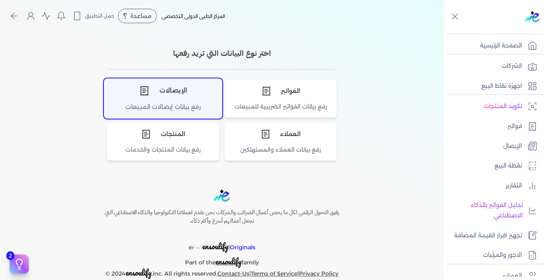
click at [201, 98] on div "الإيصالات" at bounding box center [162, 91] width 117 height 24
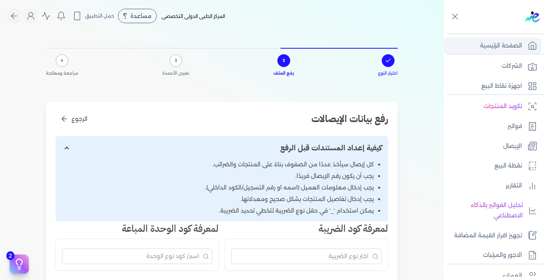
click at [491, 43] on p "الصفحة الرئيسية" at bounding box center [501, 46] width 42 height 10
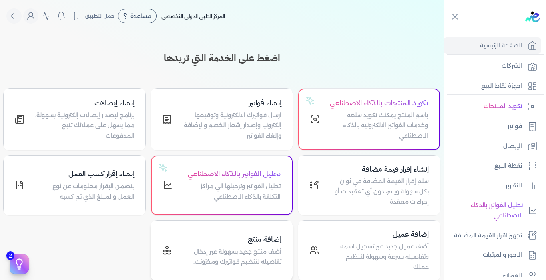
click at [261, 246] on h4 "إضافة منتج" at bounding box center [231, 240] width 100 height 12
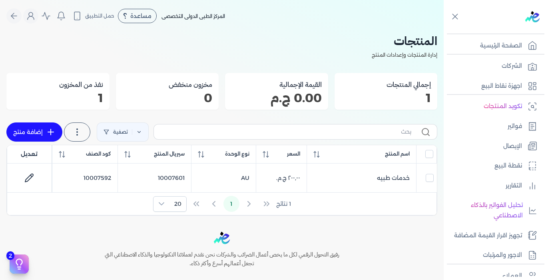
click at [46, 137] on link "إضافة منتج" at bounding box center [34, 132] width 56 height 19
select select "EGS"
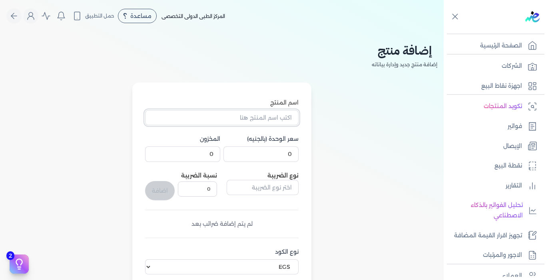
click at [227, 120] on input "اسم المنتج" at bounding box center [221, 117] width 153 height 15
type input "خ"
type input "ا"
type input "فتح غرفه العمليات"
click at [278, 154] on input "0" at bounding box center [260, 154] width 75 height 15
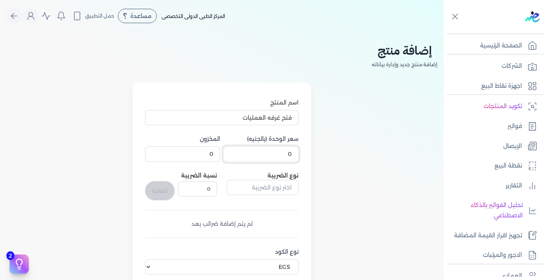
click at [278, 154] on input "0" at bounding box center [260, 154] width 75 height 15
type input "400"
click at [244, 191] on input "text" at bounding box center [263, 187] width 72 height 15
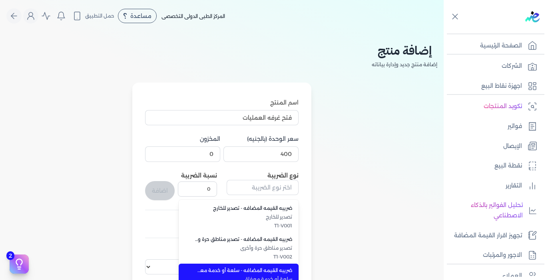
scroll to position [15, 0]
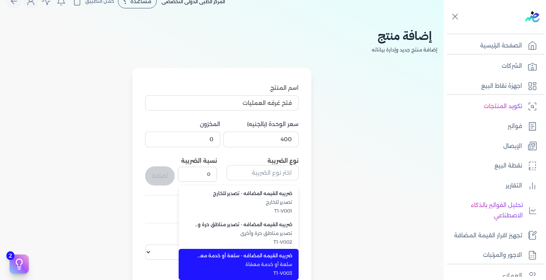
click at [266, 270] on li "ضريبه القيمه المضافه - سلعة أو خدمة معفاة سلعة أو خدمة معفاة T1-V003" at bounding box center [239, 264] width 120 height 31
type input "ضريبه القيمه المضافه - سلعة أو خدمة معفاة"
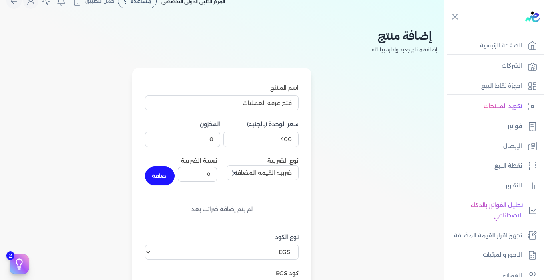
click at [3, 240] on div "إضافة منتج إضافة منتج جديد وإدارة بياناته اسم المنتج فتح غرفه العمليات سعر الوح…" at bounding box center [221, 218] width 443 height 403
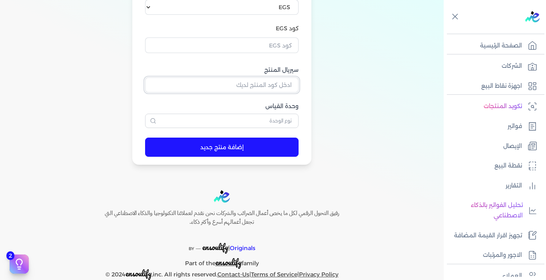
click at [215, 87] on input "سيريال المنتج" at bounding box center [221, 85] width 153 height 15
click at [238, 44] on input "text" at bounding box center [221, 45] width 153 height 15
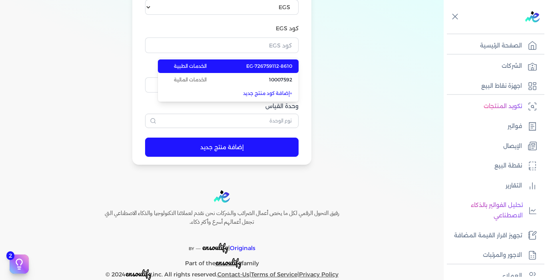
click at [284, 67] on span "EG-726759112-8610" at bounding box center [269, 66] width 46 height 7
type input "EG-726759112-8610"
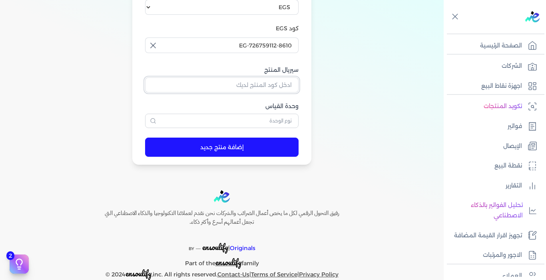
click at [239, 85] on input "سيريال المنتج" at bounding box center [221, 85] width 153 height 15
type input "eDariba"
click at [203, 149] on button "إضافة منتج جديد" at bounding box center [221, 147] width 153 height 19
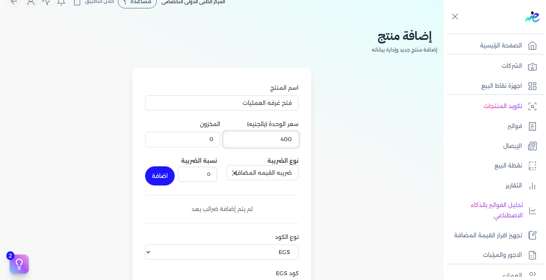
click at [282, 139] on input "400" at bounding box center [260, 139] width 75 height 15
click at [290, 139] on input "400" at bounding box center [260, 139] width 75 height 15
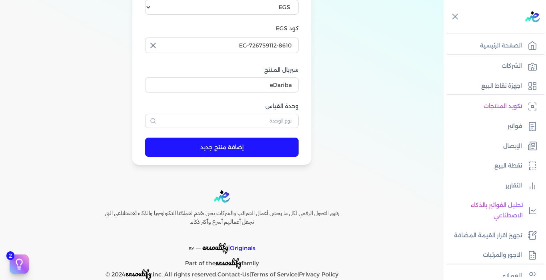
type input "500"
click at [197, 147] on button "إضافة منتج جديد" at bounding box center [221, 147] width 153 height 19
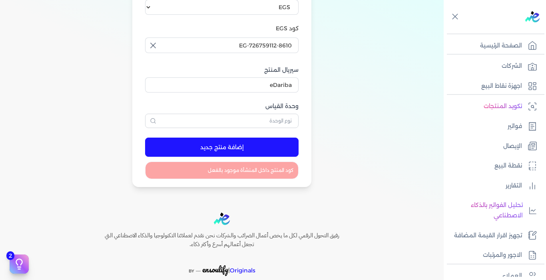
scroll to position [15, 0]
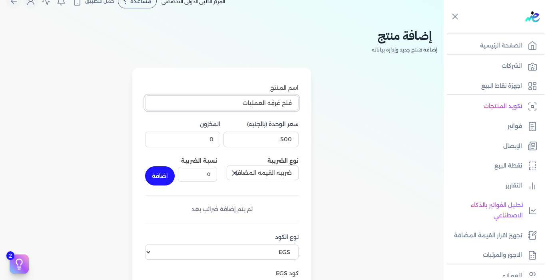
click at [241, 103] on input "فتح غرفه العمليات" at bounding box center [221, 102] width 153 height 15
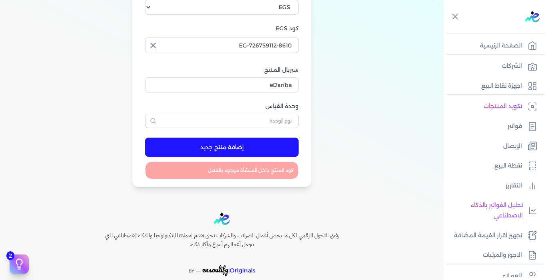
type input "فتح غرفه العمليات 2"
click at [203, 151] on button "إضافة منتج جديد" at bounding box center [221, 147] width 153 height 19
click at [227, 145] on button "إضافة منتج جديد" at bounding box center [221, 147] width 153 height 19
click at [278, 87] on input "eDariba" at bounding box center [221, 85] width 153 height 15
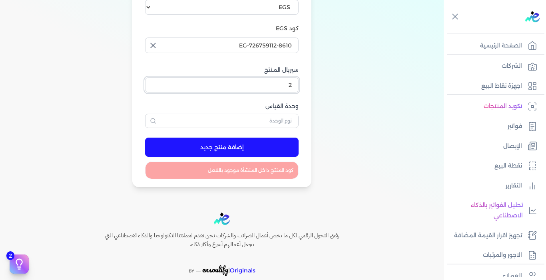
type input "2"
click at [240, 147] on button "إضافة منتج جديد" at bounding box center [221, 147] width 153 height 19
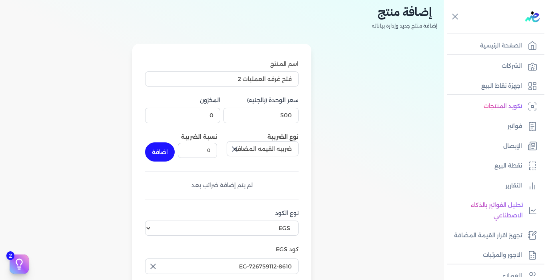
scroll to position [4, 0]
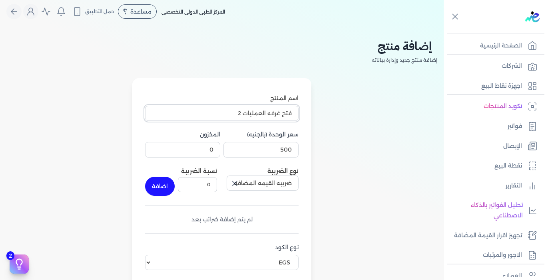
click at [240, 112] on input "فتح غرفه العمليات 2" at bounding box center [221, 113] width 153 height 15
type input "فتح غرفه العمليات 3"
click at [288, 150] on input "500" at bounding box center [260, 149] width 75 height 15
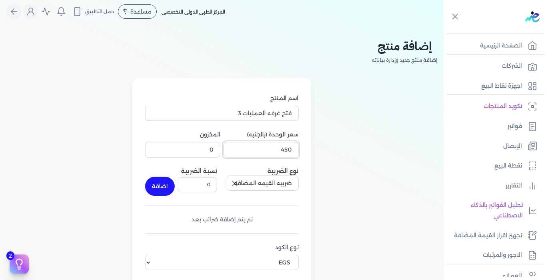
type input "450"
click at [3, 223] on div "إضافة منتج إضافة منتج جديد وإدارة بياناته اسم المنتج فتح غرفه العمليات 3 سعر ال…" at bounding box center [221, 229] width 443 height 403
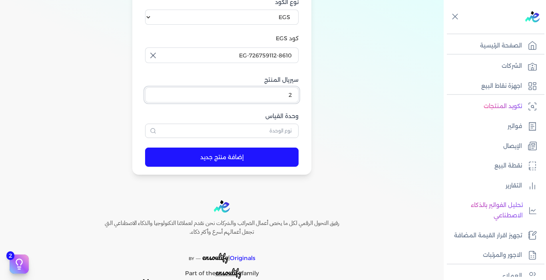
click at [292, 95] on input "2" at bounding box center [221, 94] width 153 height 15
click at [219, 157] on button "إضافة منتج جديد" at bounding box center [221, 157] width 153 height 19
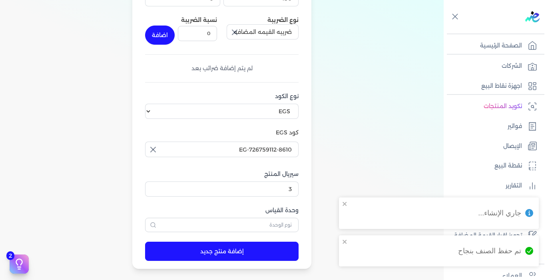
scroll to position [154, 0]
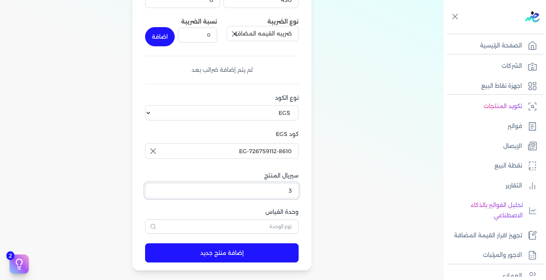
click at [288, 191] on input "3" at bounding box center [221, 190] width 153 height 15
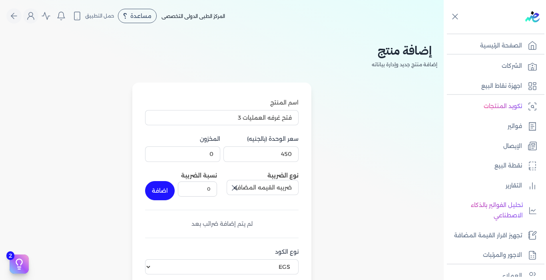
type input "4"
click at [287, 155] on input "450" at bounding box center [260, 154] width 75 height 15
type input "250"
click at [241, 119] on input "فتح غرفه العمليات 3" at bounding box center [221, 117] width 153 height 15
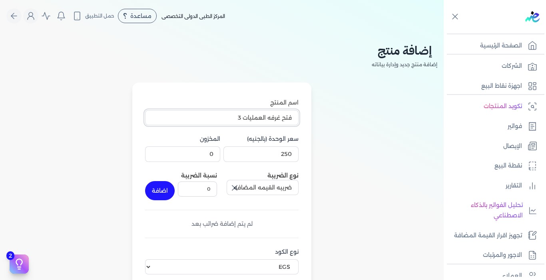
click at [241, 119] on input "فتح غرفه العمليات 3" at bounding box center [221, 117] width 153 height 15
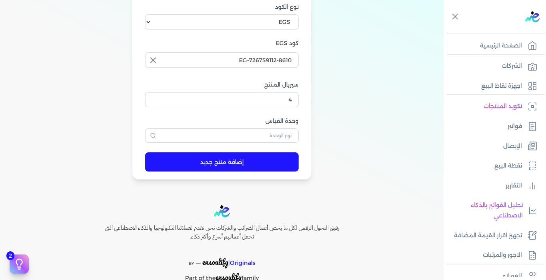
click at [205, 162] on button "إضافة منتج جديد" at bounding box center [221, 162] width 153 height 19
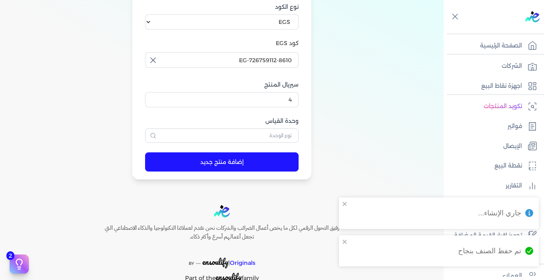
scroll to position [0, 0]
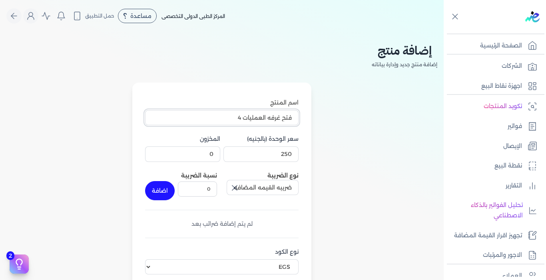
click at [241, 117] on input "فتح غرفه العمليات 4" at bounding box center [221, 117] width 153 height 15
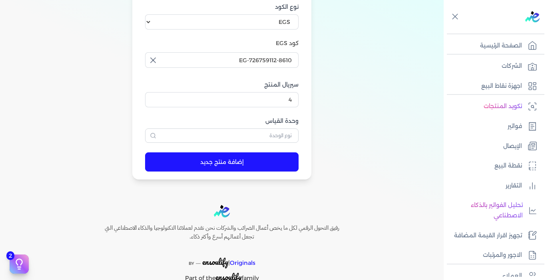
type input "فتح غرفه العمليات 5"
click at [291, 98] on input "4" at bounding box center [221, 99] width 153 height 15
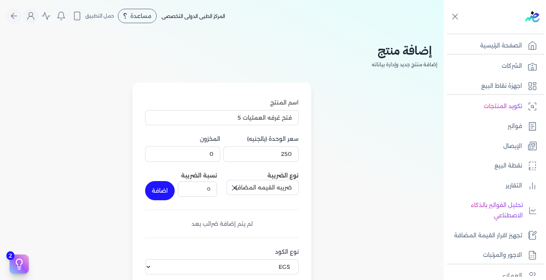
type input "5"
click at [290, 155] on input "250" at bounding box center [260, 154] width 75 height 15
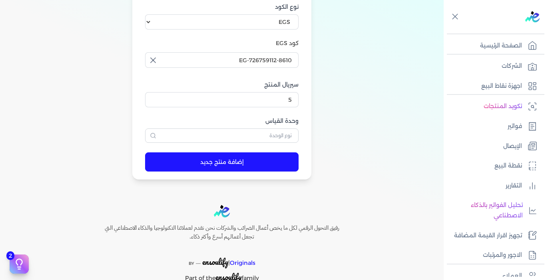
click at [185, 165] on button "إضافة منتج جديد" at bounding box center [221, 162] width 153 height 19
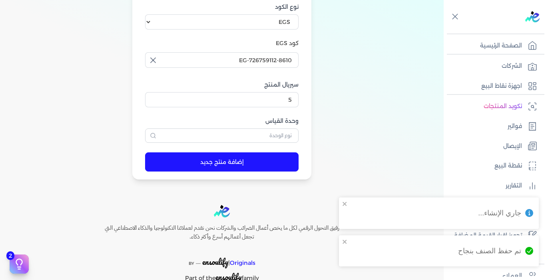
scroll to position [0, 0]
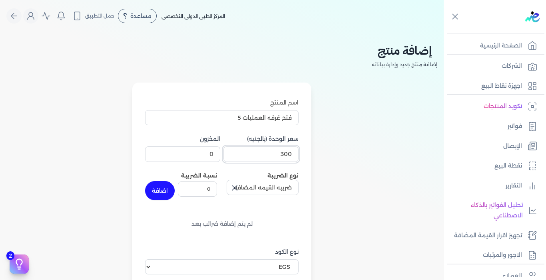
click at [287, 154] on input "300" at bounding box center [260, 154] width 75 height 15
type input "350"
click at [242, 119] on input "فتح غرفه العمليات 5" at bounding box center [221, 117] width 153 height 15
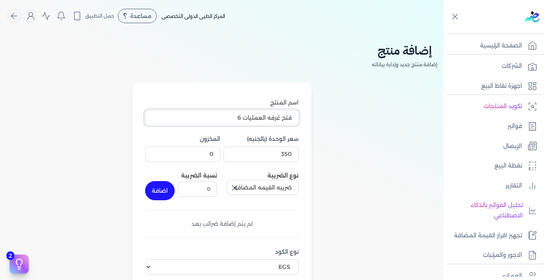
scroll to position [245, 0]
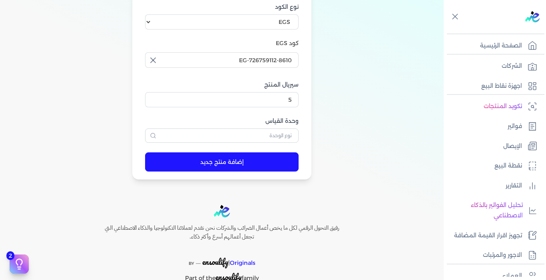
type input "فتح غرفه العمليات 6"
click at [290, 99] on input "5" at bounding box center [221, 99] width 153 height 15
click at [250, 159] on button "إضافة منتج جديد" at bounding box center [221, 162] width 153 height 19
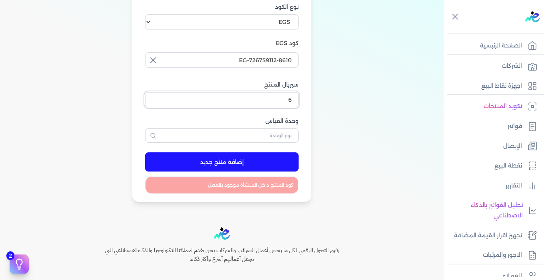
click at [292, 100] on input "6" at bounding box center [221, 99] width 153 height 15
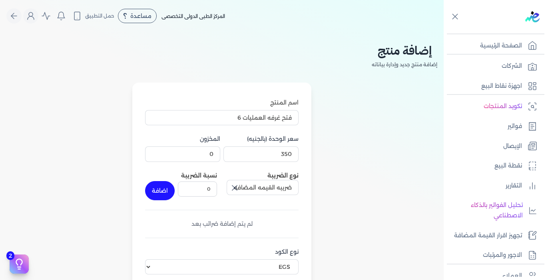
type input "7"
click at [242, 114] on input "فتح غرفه العمليات 6" at bounding box center [221, 117] width 153 height 15
type input "فتح غرفه العمليات 7"
click at [287, 157] on input "350" at bounding box center [260, 154] width 75 height 15
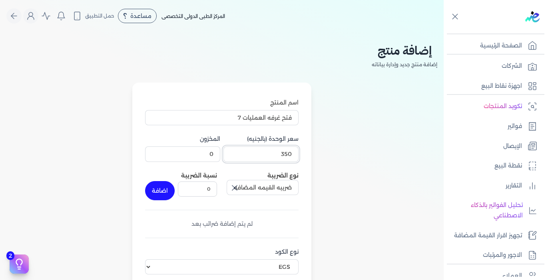
click at [287, 157] on input "350" at bounding box center [260, 154] width 75 height 15
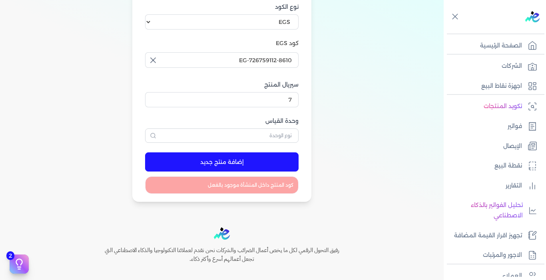
type input "150"
click at [205, 163] on button "إضافة منتج جديد" at bounding box center [221, 162] width 153 height 19
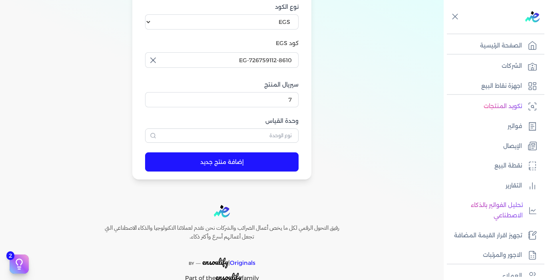
scroll to position [0, 0]
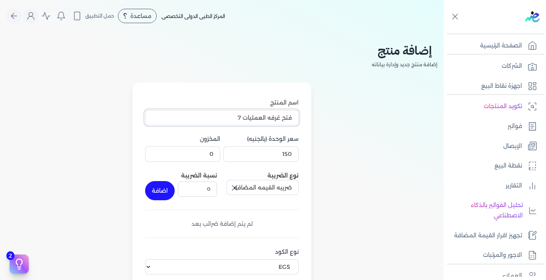
click at [242, 117] on input "فتح غرفه العمليات 7" at bounding box center [221, 117] width 153 height 15
type input "فتح غرفه العمليات 8"
click at [286, 152] on input "150" at bounding box center [260, 154] width 75 height 15
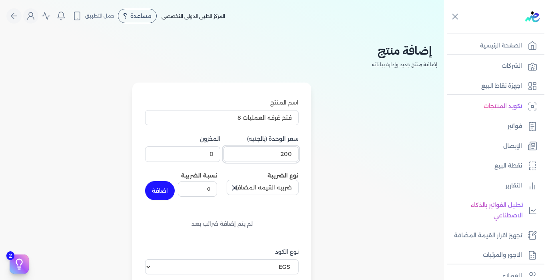
scroll to position [245, 0]
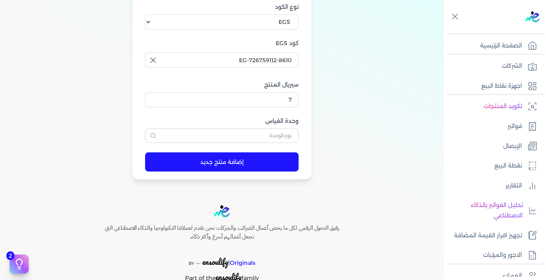
type input "200"
click at [291, 101] on input "7" at bounding box center [221, 99] width 153 height 15
click at [240, 162] on button "إضافة منتج جديد" at bounding box center [221, 162] width 153 height 19
click at [290, 98] on input "8" at bounding box center [221, 99] width 153 height 15
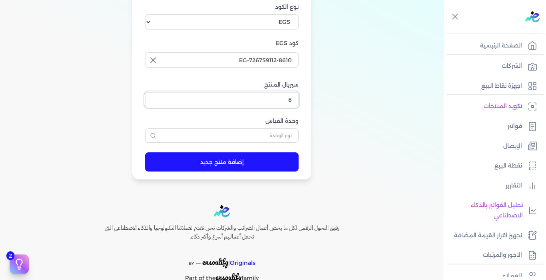
click at [290, 98] on input "8" at bounding box center [221, 99] width 153 height 15
type input "9"
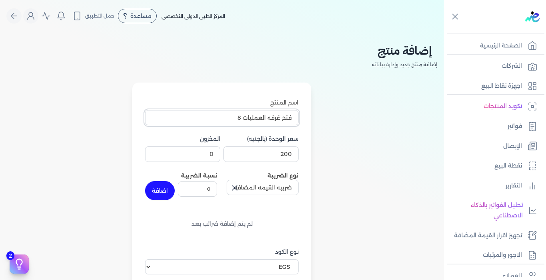
click at [239, 117] on input "فتح غرفه العمليات 8" at bounding box center [221, 117] width 153 height 15
type input "ف"
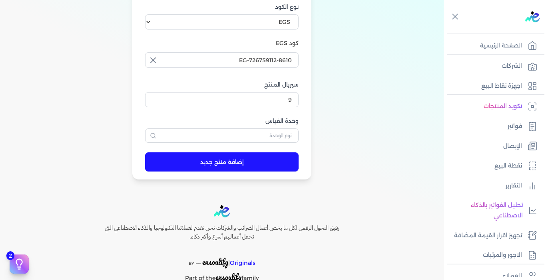
type input "الاقامه"
click at [197, 163] on button "إضافة منتج جديد" at bounding box center [221, 162] width 153 height 19
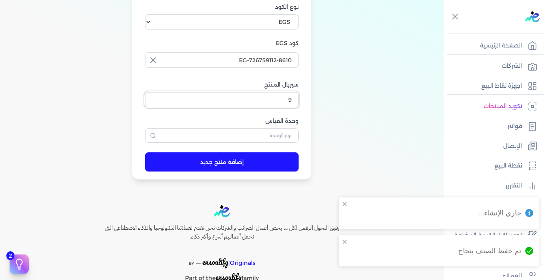
click at [290, 100] on input "9" at bounding box center [221, 99] width 153 height 15
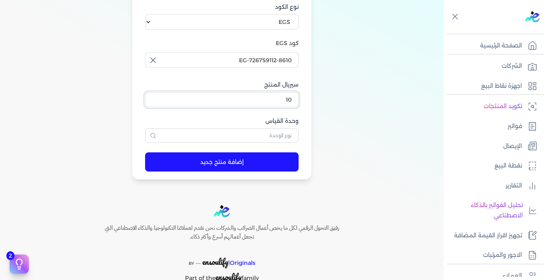
scroll to position [0, 0]
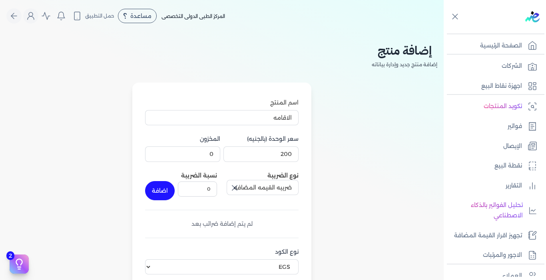
type input "10"
click at [273, 117] on input "الاقامه" at bounding box center [221, 117] width 153 height 15
type input "الاقامه1"
click at [288, 154] on input "200" at bounding box center [260, 154] width 75 height 15
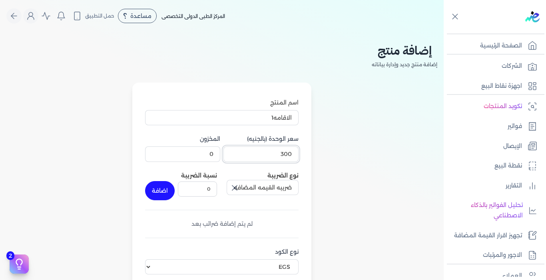
scroll to position [245, 0]
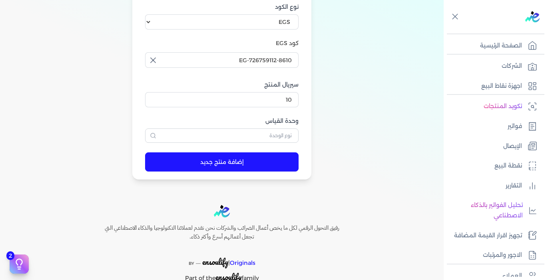
click at [207, 165] on button "إضافة منتج جديد" at bounding box center [221, 162] width 153 height 19
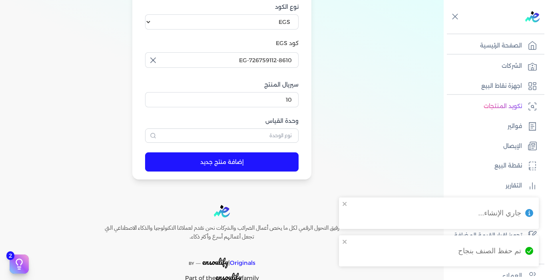
scroll to position [0, 0]
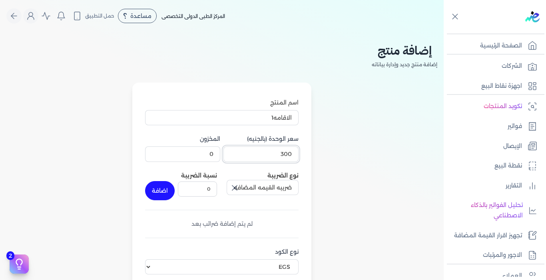
click at [284, 153] on input "300" at bounding box center [260, 154] width 75 height 15
type input "550"
click at [273, 117] on input "الاقامه1" at bounding box center [221, 117] width 153 height 15
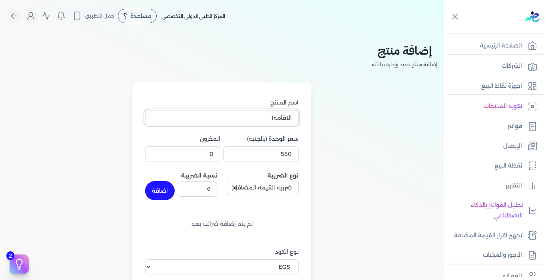
click at [273, 117] on input "الاقامه1" at bounding box center [221, 117] width 153 height 15
drag, startPoint x: 273, startPoint y: 117, endPoint x: 254, endPoint y: 112, distance: 19.0
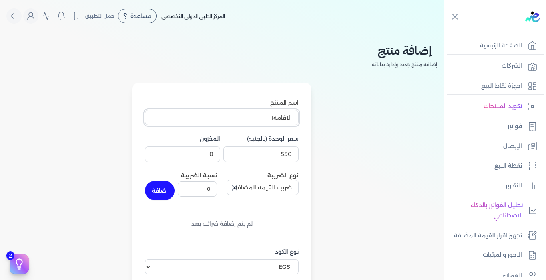
click at [254, 112] on input "الاقامه1" at bounding box center [221, 117] width 153 height 15
drag, startPoint x: 254, startPoint y: 112, endPoint x: 288, endPoint y: 109, distance: 33.3
click at [288, 109] on div "اسم المنتج الاقامه1" at bounding box center [221, 112] width 153 height 27
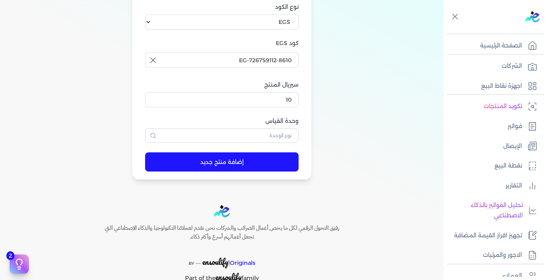
type input "الاقامه2"
click at [210, 165] on button "إضافة منتج جديد" at bounding box center [221, 162] width 153 height 19
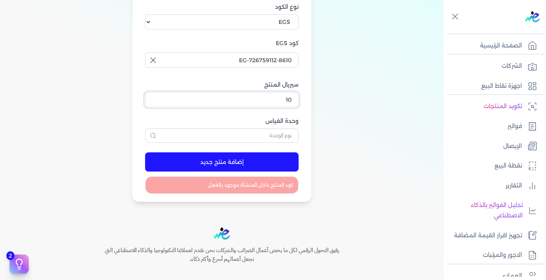
click at [290, 98] on input "10" at bounding box center [221, 99] width 153 height 15
click at [213, 159] on button "إضافة منتج جديد" at bounding box center [221, 162] width 153 height 19
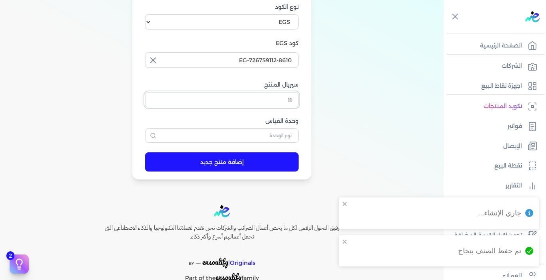
click at [290, 101] on input "11" at bounding box center [221, 99] width 153 height 15
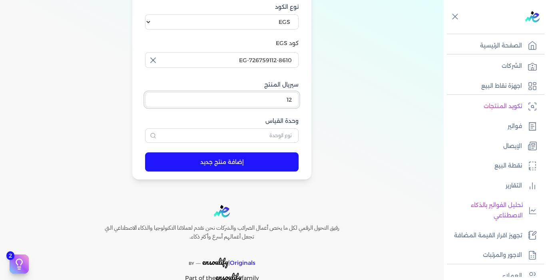
scroll to position [0, 0]
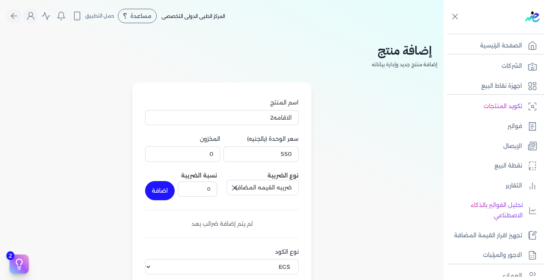
type input "12"
click at [288, 153] on input "550" at bounding box center [260, 154] width 75 height 15
type input "1000"
click at [271, 118] on input "الاقامه2" at bounding box center [221, 117] width 153 height 15
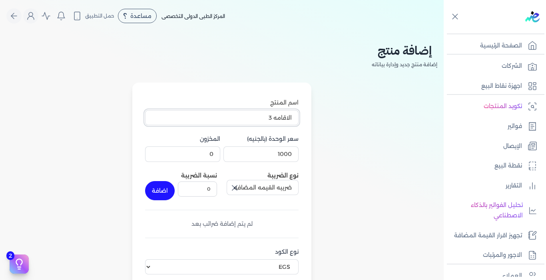
scroll to position [245, 0]
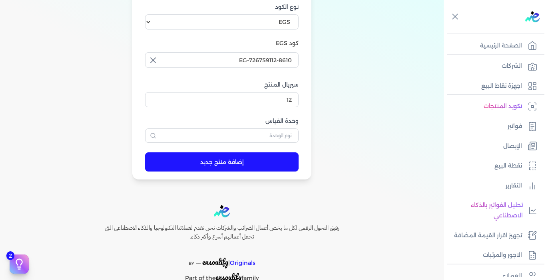
type input "الاقامه 3"
click at [179, 161] on button "إضافة منتج جديد" at bounding box center [221, 162] width 153 height 19
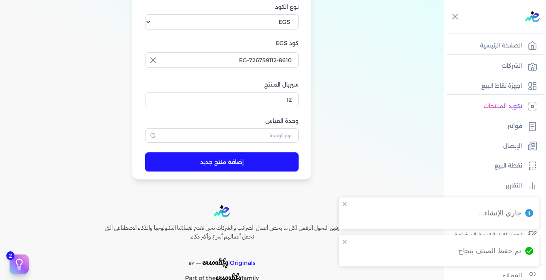
scroll to position [0, 0]
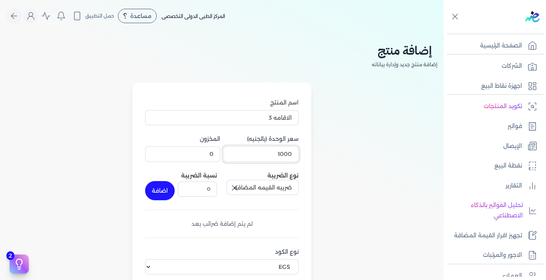
click at [283, 153] on input "1000" at bounding box center [260, 154] width 75 height 15
type input "1500"
click at [271, 117] on input "الاقامه 3" at bounding box center [221, 117] width 153 height 15
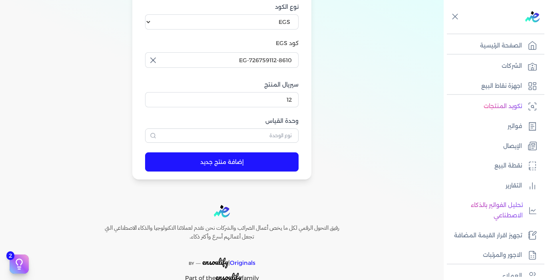
type input "الاقامه 4"
click at [290, 99] on input "12" at bounding box center [221, 99] width 153 height 15
type input "13"
click at [222, 161] on button "إضافة منتج جديد" at bounding box center [221, 162] width 153 height 19
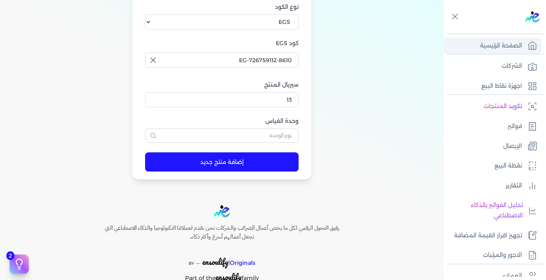
click at [477, 45] on link "الصفحة الرئيسية" at bounding box center [491, 46] width 97 height 17
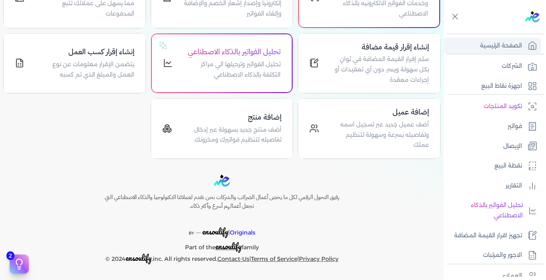
scroll to position [134, 0]
click at [515, 148] on p "الإيصال" at bounding box center [512, 146] width 19 height 10
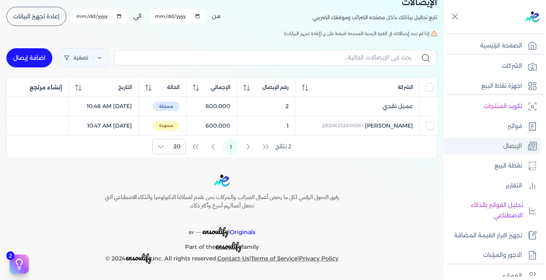
scroll to position [56, 0]
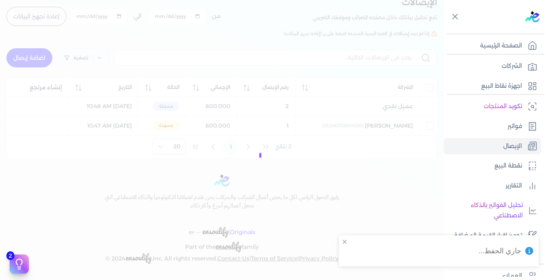
checkbox input "false"
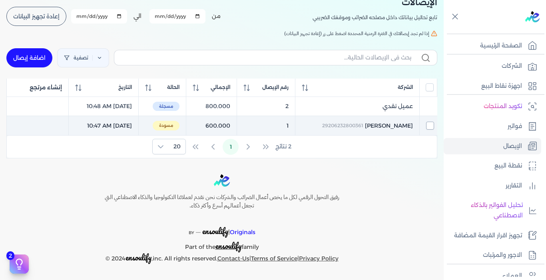
click at [428, 122] on input "checkbox" at bounding box center [430, 126] width 8 height 8
click at [179, 123] on span "مسودة" at bounding box center [166, 126] width 27 height 10
click at [430, 122] on input "checkbox" at bounding box center [430, 126] width 8 height 8
checkbox input "true"
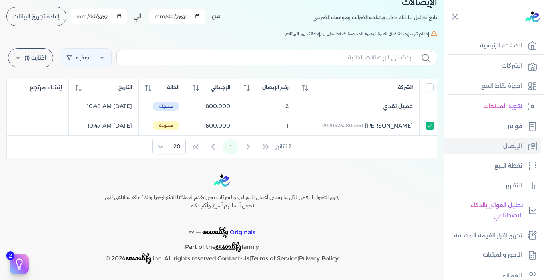
click at [49, 14] on span "إعادة تجهيز البيانات" at bounding box center [36, 17] width 46 height 6
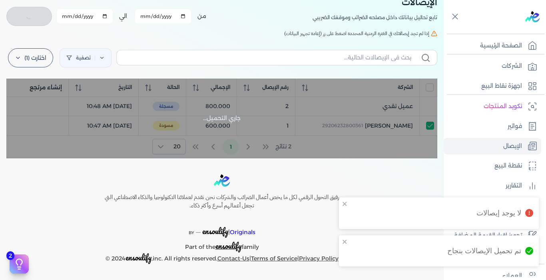
checkbox input "false"
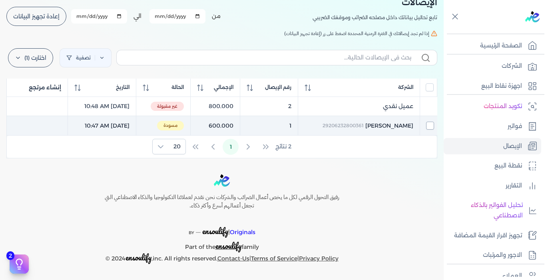
click at [428, 122] on input "checkbox" at bounding box center [430, 126] width 8 height 8
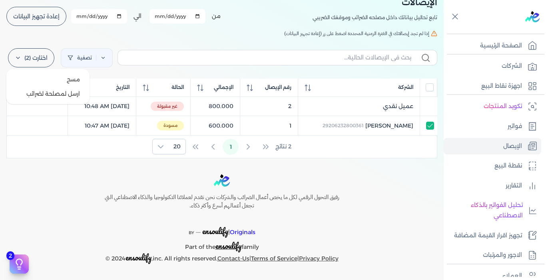
click at [38, 53] on label "اختارت (2)" at bounding box center [31, 57] width 46 height 19
click at [105, 175] on div at bounding box center [221, 181] width 268 height 12
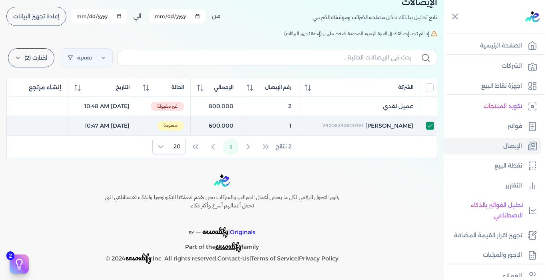
click at [428, 123] on input "checkbox" at bounding box center [430, 126] width 8 height 8
checkbox input "true"
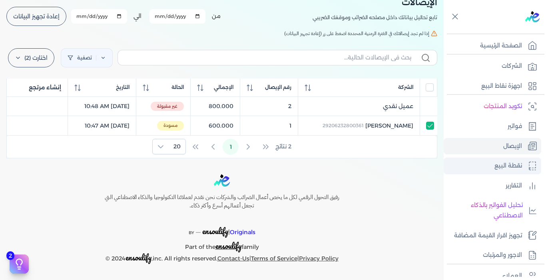
click at [511, 165] on p "نقطة البيع" at bounding box center [508, 166] width 28 height 10
select select "EGP"
select select "EGS"
select select "B"
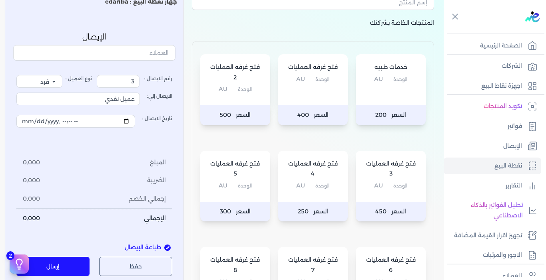
click at [310, 109] on p "السعر 400" at bounding box center [313, 115] width 70 height 20
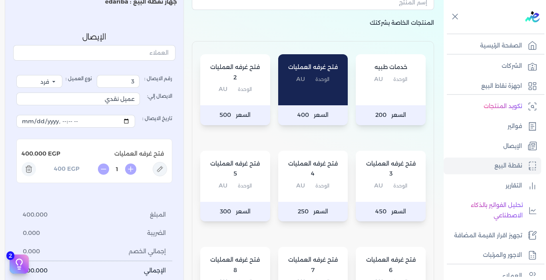
scroll to position [302, 0]
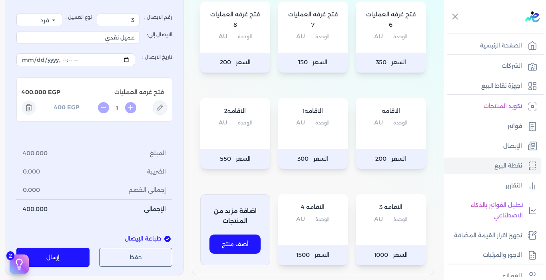
click at [388, 148] on div "الاقامه الوحدة AU" at bounding box center [391, 123] width 70 height 51
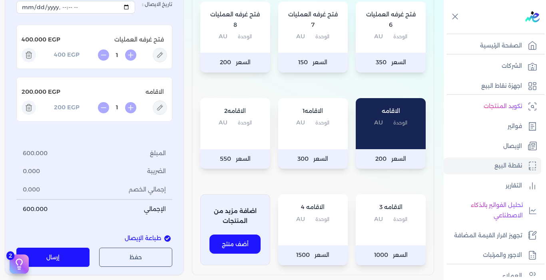
click at [78, 260] on button "إرسال" at bounding box center [52, 257] width 73 height 19
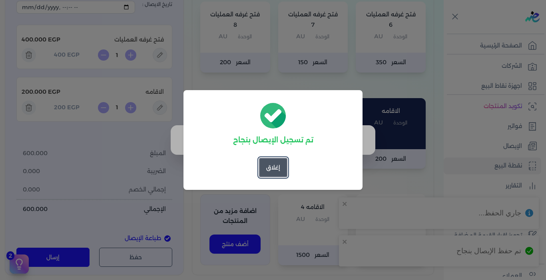
click at [275, 169] on button "إغلاق" at bounding box center [273, 167] width 28 height 19
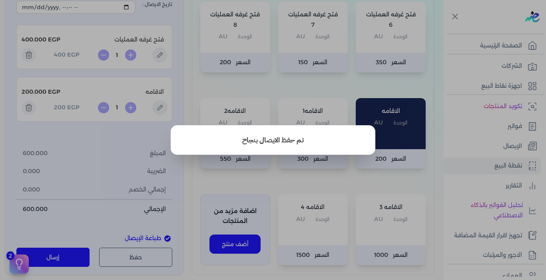
click at [217, 185] on button "close" at bounding box center [273, 140] width 546 height 280
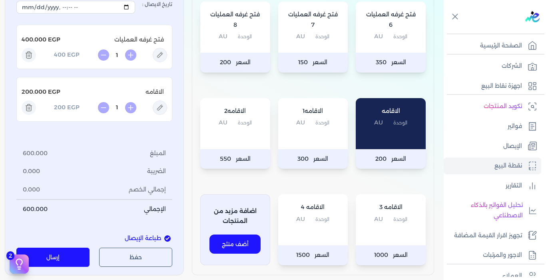
scroll to position [56, 0]
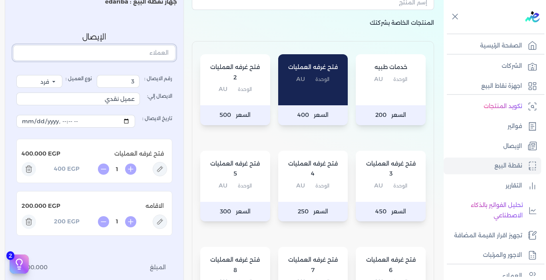
click at [65, 49] on input "text" at bounding box center [94, 53] width 162 height 15
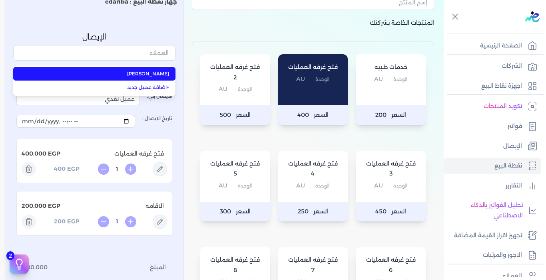
click at [102, 74] on span "[PERSON_NAME]" at bounding box center [99, 73] width 140 height 7
type input "[PERSON_NAME]"
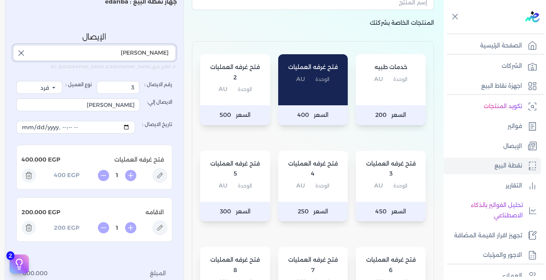
scroll to position [302, 0]
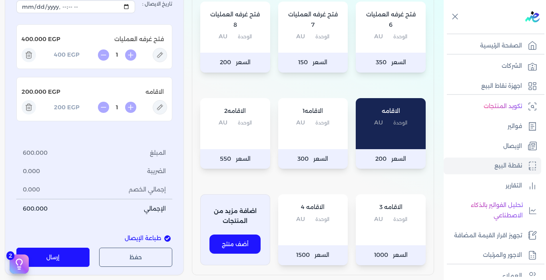
click at [118, 253] on button "حفظ" at bounding box center [135, 257] width 73 height 19
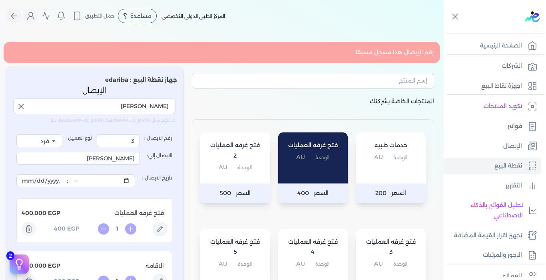
scroll to position [0, 0]
click at [135, 141] on input "3" at bounding box center [118, 140] width 43 height 13
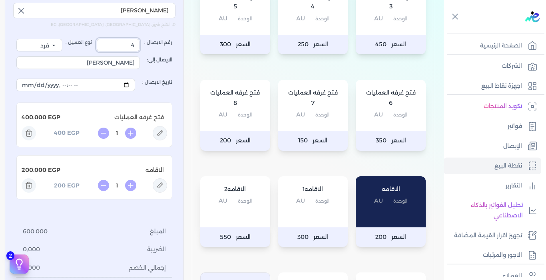
scroll to position [441, 0]
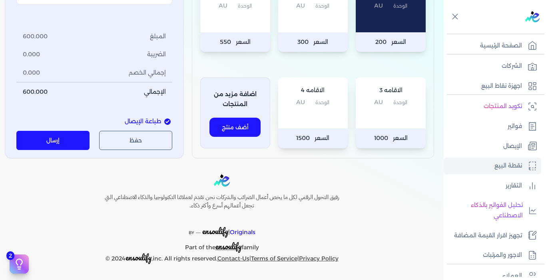
click at [115, 138] on button "حفظ" at bounding box center [135, 140] width 73 height 19
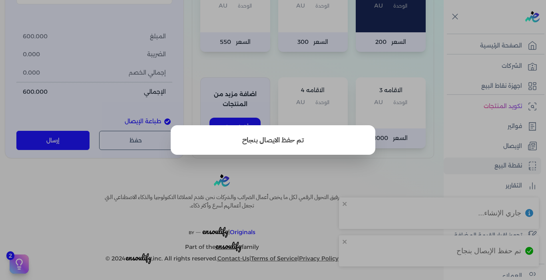
type input "4"
select select "P"
type input "عميل نقدي"
type input "2025-09-17T11:21:15"
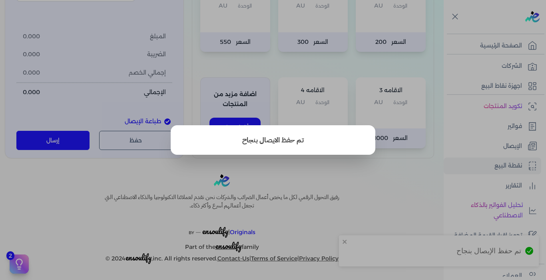
click at [65, 140] on button "close" at bounding box center [273, 140] width 546 height 280
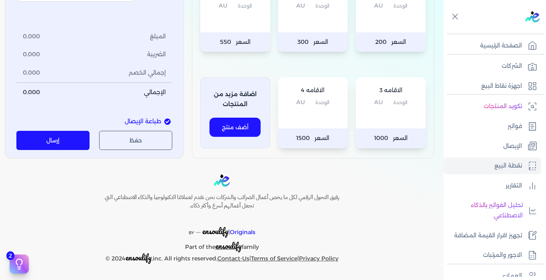
click at [65, 140] on button "إرسال" at bounding box center [52, 140] width 73 height 19
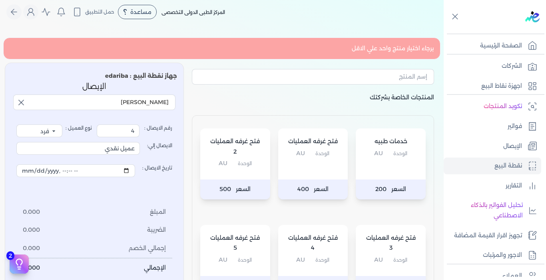
scroll to position [0, 0]
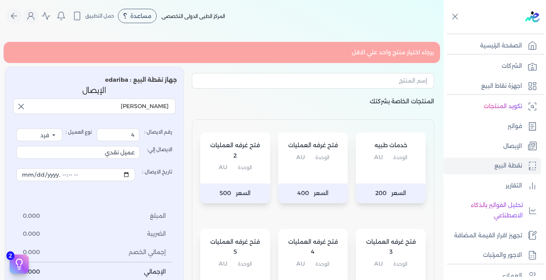
click at [382, 166] on div "خدمات طبيه الوحدة AU" at bounding box center [391, 158] width 70 height 51
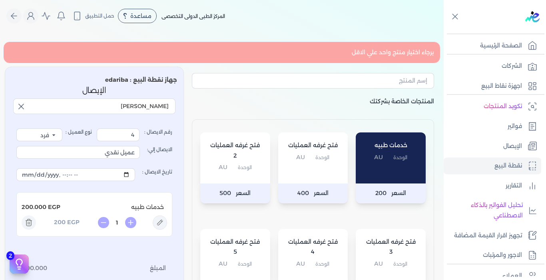
click at [306, 168] on div "فتح غرفه العمليات الوحدة AU" at bounding box center [313, 158] width 70 height 51
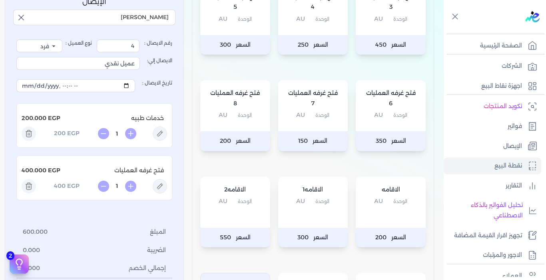
scroll to position [441, 0]
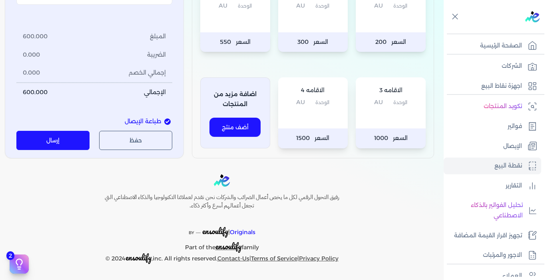
click at [128, 140] on button "حفظ" at bounding box center [135, 140] width 73 height 19
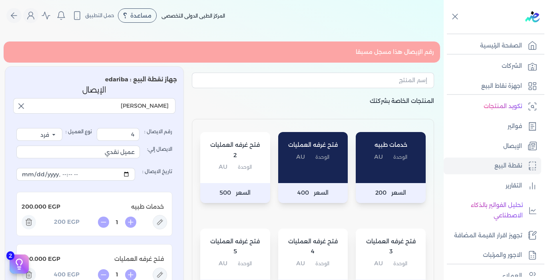
scroll to position [0, 0]
click at [133, 134] on input "4" at bounding box center [118, 135] width 43 height 13
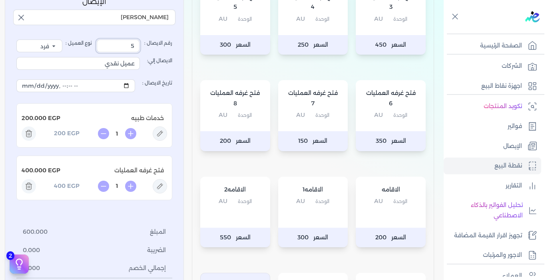
scroll to position [441, 0]
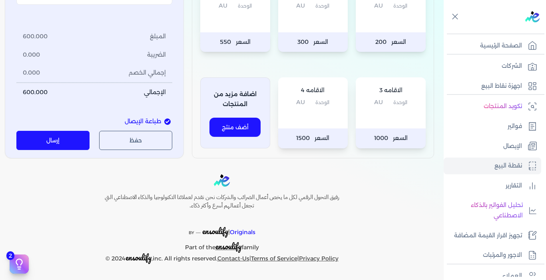
click at [124, 136] on button "حفظ" at bounding box center [135, 140] width 73 height 19
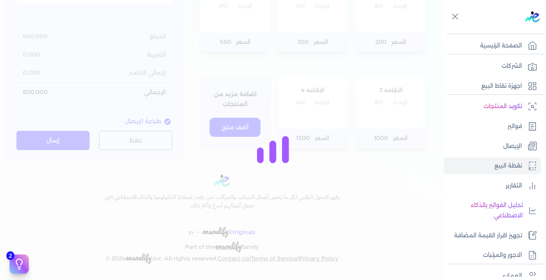
scroll to position [419, 0]
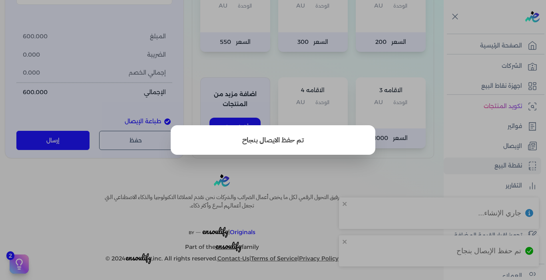
type input "6"
select select "P"
type input "عميل نقدي"
type input "2025-09-17T11:21:46"
click at [75, 142] on button "close" at bounding box center [273, 140] width 546 height 280
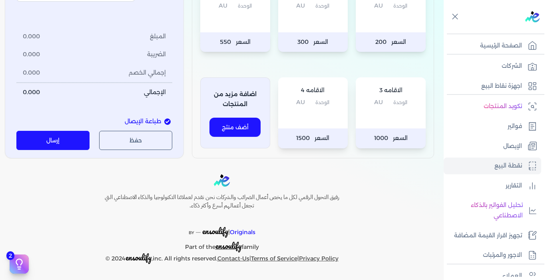
click at [75, 142] on button "إرسال" at bounding box center [52, 140] width 73 height 19
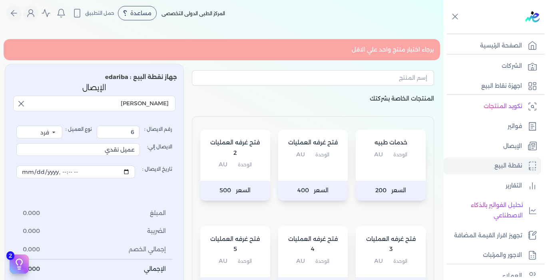
scroll to position [0, 0]
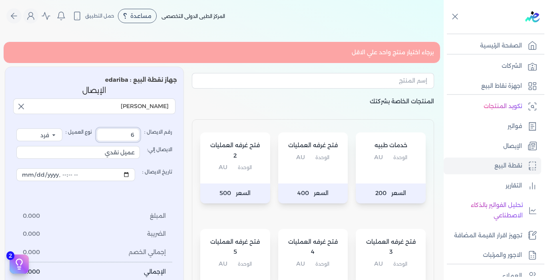
click at [135, 133] on input "6" at bounding box center [118, 135] width 43 height 13
type input "7"
click at [380, 150] on p "خدمات طبيه" at bounding box center [391, 146] width 54 height 10
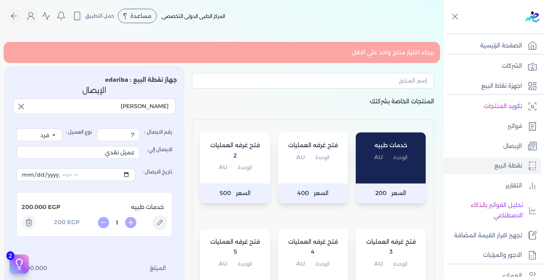
click at [320, 162] on span "الوحدة" at bounding box center [322, 158] width 14 height 10
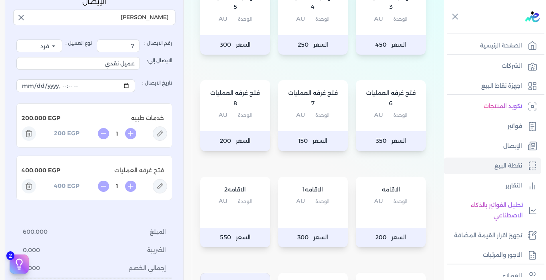
scroll to position [441, 0]
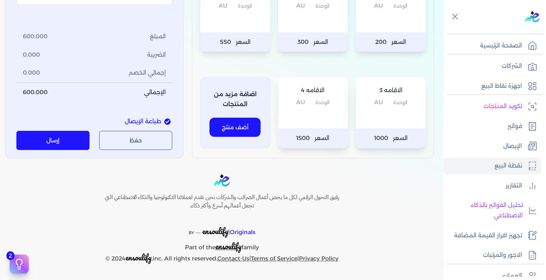
click at [67, 139] on button "إرسال" at bounding box center [52, 140] width 73 height 19
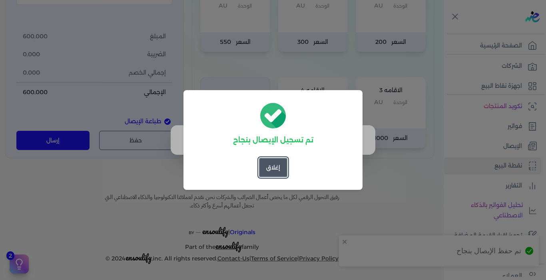
click at [278, 166] on button "إغلاق" at bounding box center [273, 167] width 28 height 19
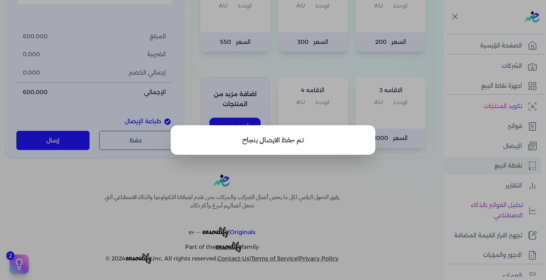
click at [101, 177] on button "close" at bounding box center [273, 140] width 546 height 280
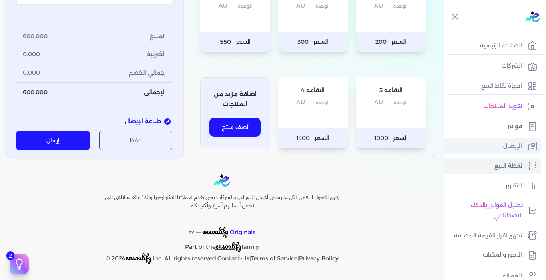
click at [515, 145] on p "الإيصال" at bounding box center [512, 146] width 19 height 10
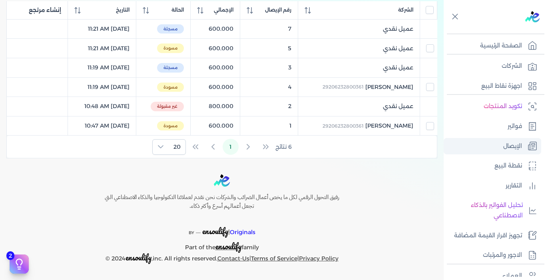
scroll to position [141, 0]
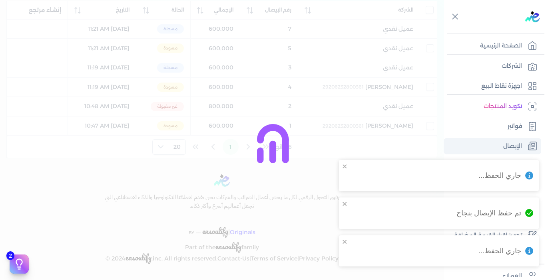
checkbox input "false"
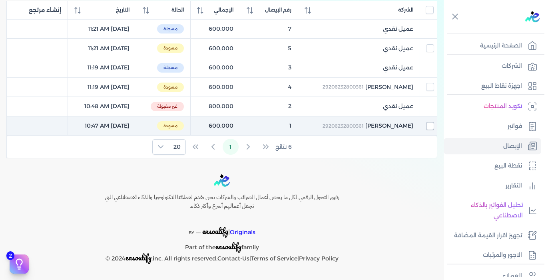
click at [432, 122] on input "checkbox" at bounding box center [430, 126] width 8 height 8
checkbox input "true"
checkbox input "false"
checkbox input "true"
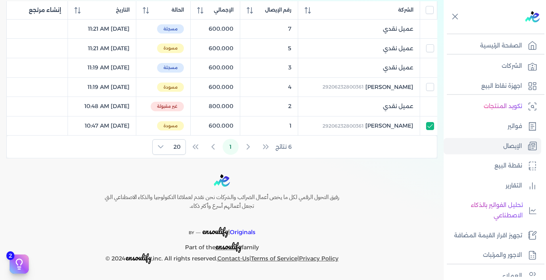
click at [194, 52] on table "الشركة رقم الإيصال الإجمالي الحالة التاريخ إنشاء مرتجع عميل نقدي () 7 600.000 م…" at bounding box center [221, 68] width 431 height 135
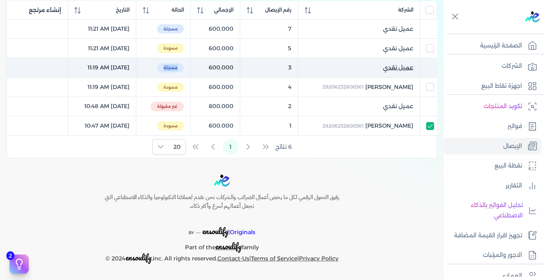
click at [361, 64] on link "عميل نقدي ()" at bounding box center [358, 68] width 109 height 8
select select "EGP"
select select "EGS"
select select "B"
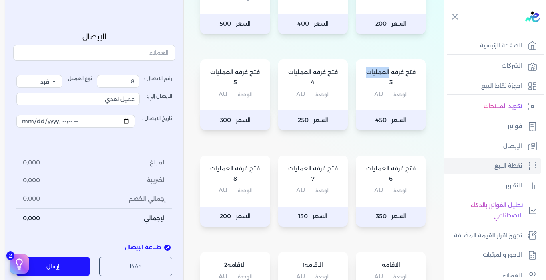
type input "3"
type input "2025-09-17T11:19:46"
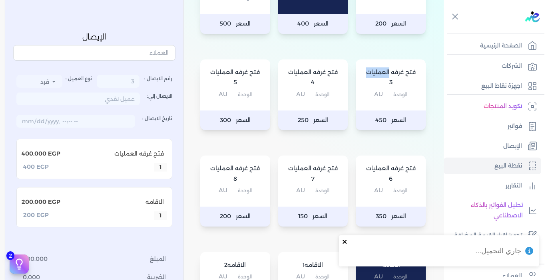
click at [342, 240] on icon "close" at bounding box center [345, 242] width 6 height 6
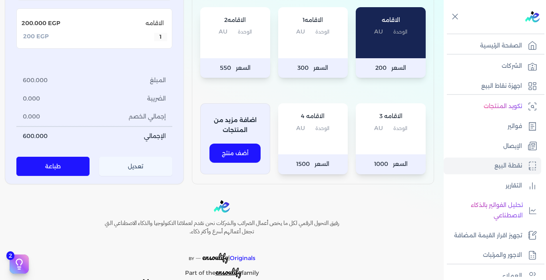
scroll to position [148, 0]
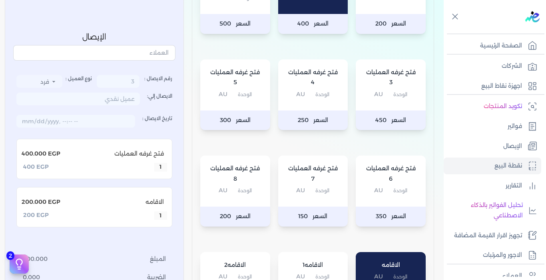
click at [455, 11] on div at bounding box center [496, 17] width 99 height 34
click at [511, 147] on p "الإيصال" at bounding box center [512, 146] width 19 height 10
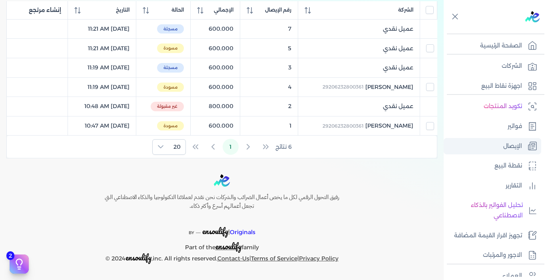
scroll to position [141, 0]
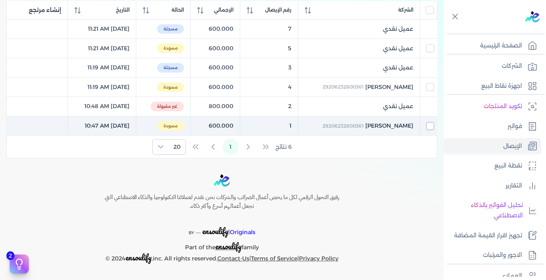
click at [431, 122] on input "checkbox" at bounding box center [430, 126] width 8 height 8
checkbox input "true"
checkbox input "false"
checkbox input "true"
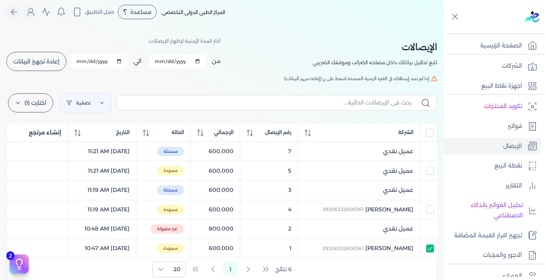
scroll to position [0, 0]
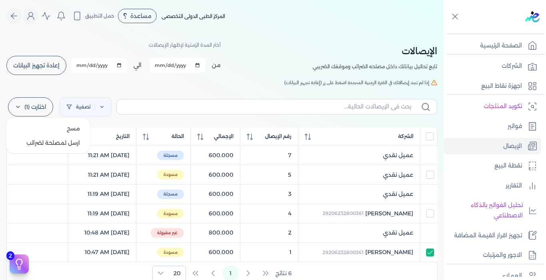
click at [32, 109] on label "اختارت (1)" at bounding box center [30, 106] width 45 height 19
click at [62, 144] on button "ارسل لمصلحة لضرائب" at bounding box center [48, 143] width 77 height 14
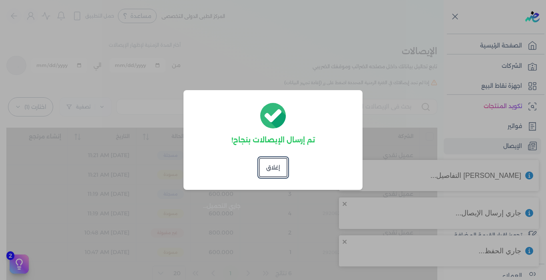
checkbox input "false"
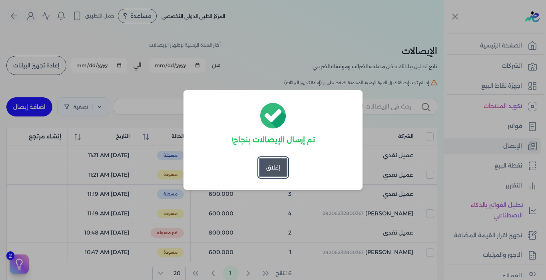
click at [268, 175] on button "إغلاق" at bounding box center [273, 167] width 28 height 19
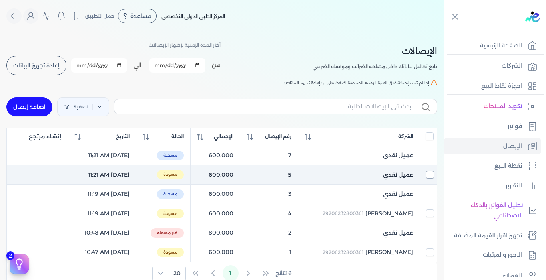
click at [431, 174] on input "checkbox" at bounding box center [430, 175] width 8 height 8
checkbox input "true"
checkbox input "false"
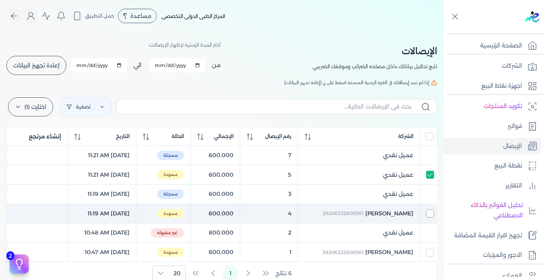
click at [428, 218] on input "checkbox" at bounding box center [430, 214] width 8 height 8
checkbox input "true"
checkbox input "false"
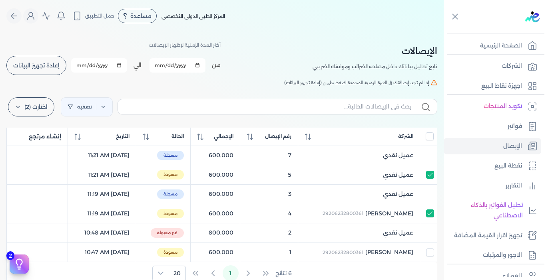
click at [428, 151] on table "الشركة رقم الإيصال الإجمالي الحالة التاريخ إنشاء مرتجع عميل نقدي () 7 600.000 م…" at bounding box center [221, 195] width 431 height 135
click at [32, 111] on label "اختارت (2)" at bounding box center [31, 106] width 46 height 19
click at [74, 129] on span "مسح" at bounding box center [73, 129] width 13 height 8
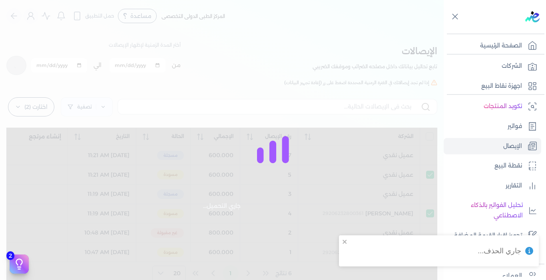
checkbox input "false"
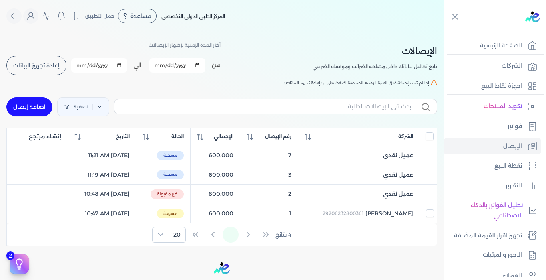
click at [187, 175] on table "الشركة رقم الإيصال الإجمالي الحالة التاريخ إنشاء مرتجع عميل نقدي () 7 600.000 م…" at bounding box center [221, 176] width 431 height 96
click at [425, 159] on table "الشركة رقم الإيصال الإجمالي الحالة التاريخ إنشاء مرتجع عميل نقدي () 7 600.000 م…" at bounding box center [221, 176] width 431 height 96
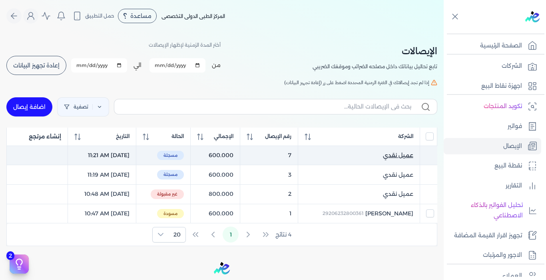
click at [393, 154] on span "عميل نقدي" at bounding box center [398, 155] width 30 height 8
select select "EGP"
select select "EGS"
select select "B"
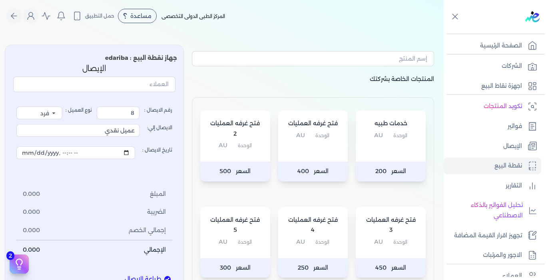
type input "7"
type input "2025-09-17T11:21:46"
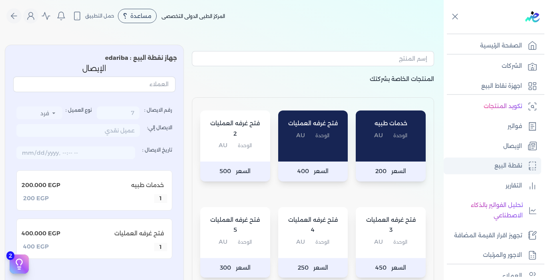
click at [516, 166] on p "نقطة البيع" at bounding box center [508, 166] width 28 height 10
click at [515, 149] on p "الإيصال" at bounding box center [512, 146] width 19 height 10
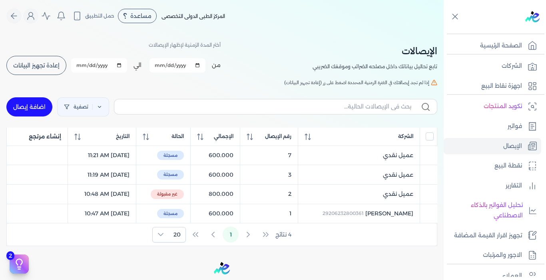
click at [435, 222] on table "الشركة رقم الإيصال الإجمالي الحالة التاريخ إنشاء مرتجع عميل نقدي () 7 600.000 م…" at bounding box center [221, 176] width 431 height 96
click at [421, 217] on table "الشركة رقم الإيصال الإجمالي الحالة التاريخ إنشاء مرتجع عميل نقدي () 7 600.000 م…" at bounding box center [221, 176] width 431 height 96
click at [428, 213] on table "الشركة رقم الإيصال الإجمالي الحالة التاريخ إنشاء مرتجع عميل نقدي () 7 600.000 م…" at bounding box center [221, 176] width 431 height 96
click at [429, 138] on input "All items unselected" at bounding box center [429, 137] width 8 height 8
click at [427, 220] on table "الشركة رقم الإيصال الإجمالي الحالة التاريخ إنشاء مرتجع عميل نقدي () 7 600.000 م…" at bounding box center [221, 176] width 431 height 96
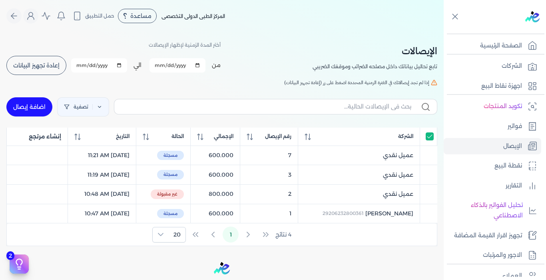
click at [427, 220] on table "الشركة رقم الإيصال الإجمالي الحالة التاريخ إنشاء مرتجع عميل نقدي () 7 600.000 م…" at bounding box center [221, 176] width 431 height 96
click at [429, 135] on input "All items selected" at bounding box center [429, 137] width 8 height 8
click at [417, 224] on table "الشركة رقم الإيصال الإجمالي الحالة التاريخ إنشاء مرتجع عميل نقدي () 7 600.000 م…" at bounding box center [221, 176] width 431 height 96
click at [292, 272] on div at bounding box center [221, 268] width 268 height 12
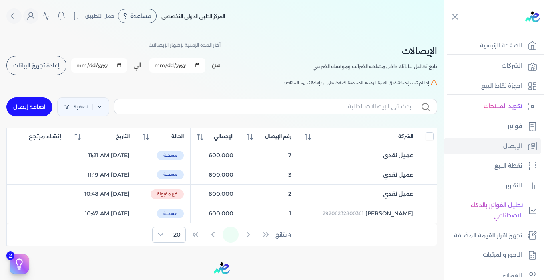
click at [41, 64] on span "إعادة تجهيز البيانات" at bounding box center [36, 66] width 46 height 6
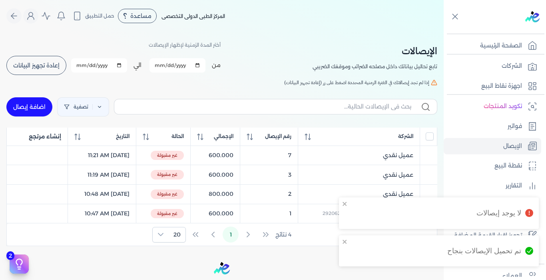
checkbox input "false"
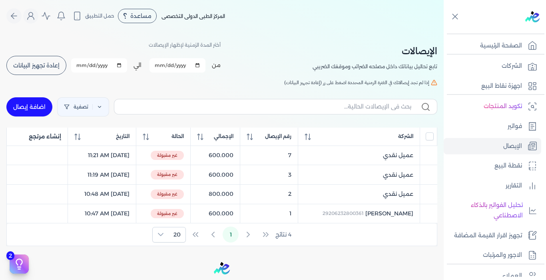
click at [180, 219] on table "الشركة رقم الإيصال الإجمالي الحالة التاريخ إنشاء مرتجع عميل نقدي () 7 600.000 غ…" at bounding box center [221, 176] width 431 height 96
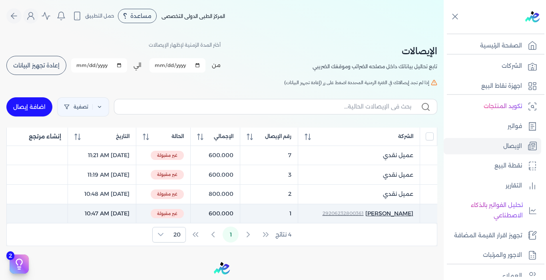
click at [330, 217] on span "29206232800361" at bounding box center [333, 213] width 59 height 7
select select "EGP"
select select "EGS"
select select "B"
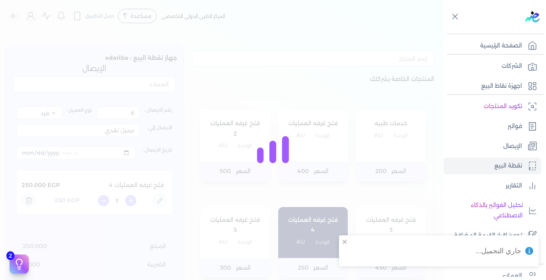
type input "1"
type input "[PERSON_NAME]"
type input "2025-09-17T10:47:21"
type input "3"
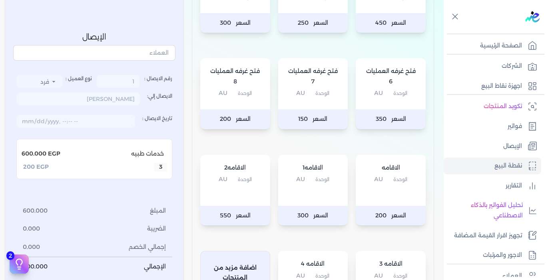
scroll to position [419, 0]
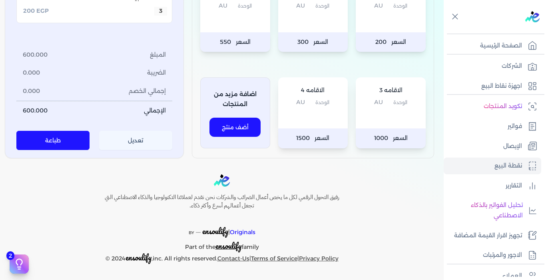
click at [136, 142] on button "تعديل" at bounding box center [135, 140] width 73 height 19
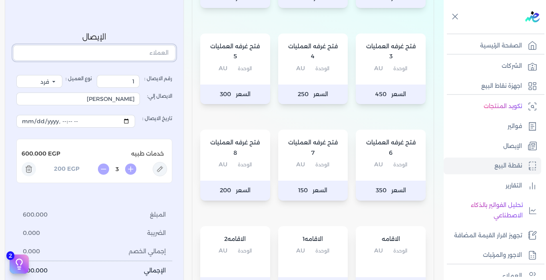
click at [145, 51] on input "text" at bounding box center [94, 53] width 162 height 15
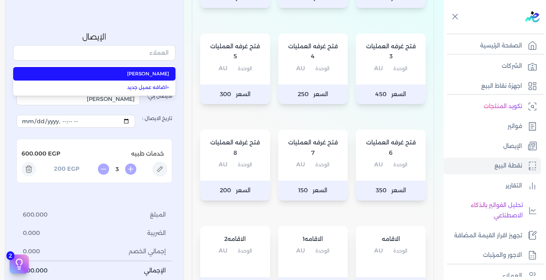
click at [126, 75] on span "[PERSON_NAME]" at bounding box center [99, 73] width 140 height 7
type input "[PERSON_NAME]"
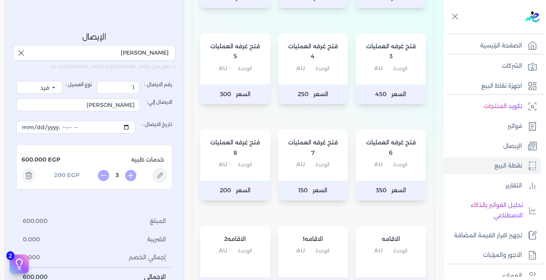
click at [30, 171] on icon at bounding box center [29, 176] width 14 height 14
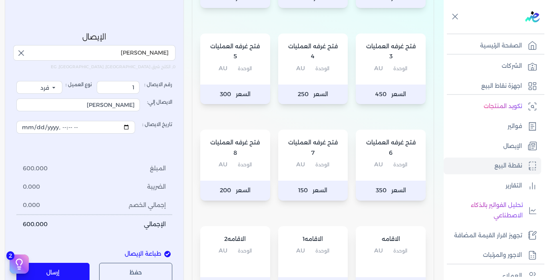
click at [387, 246] on p "الوحدة AU" at bounding box center [391, 251] width 54 height 10
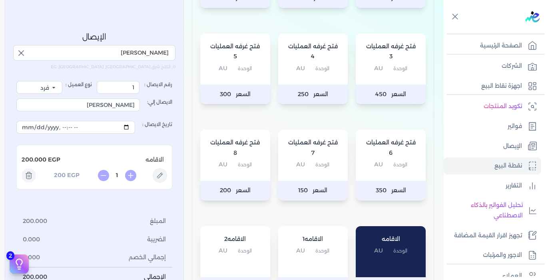
scroll to position [0, 0]
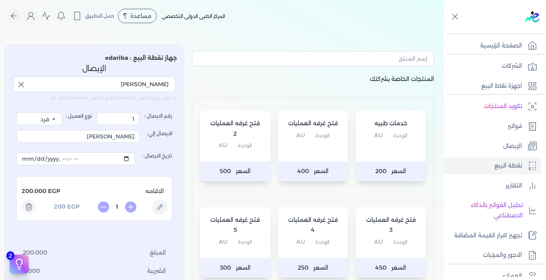
click at [310, 148] on div "فتح غرفه العمليات الوحدة AU" at bounding box center [313, 136] width 70 height 51
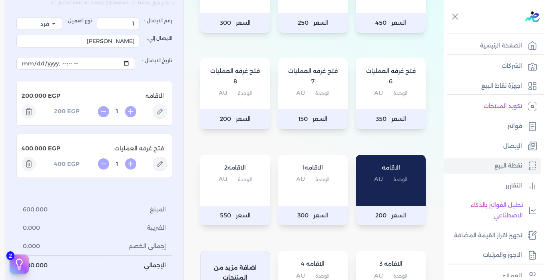
scroll to position [419, 0]
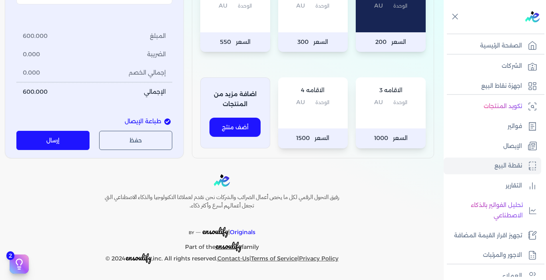
click at [71, 143] on button "إرسال" at bounding box center [52, 140] width 73 height 19
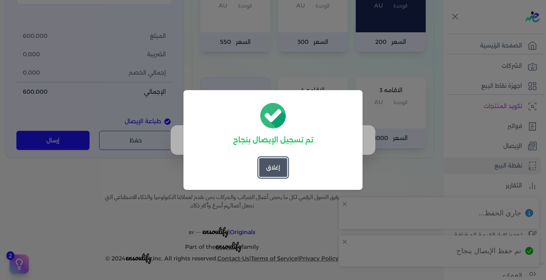
click at [262, 168] on button "إغلاق" at bounding box center [273, 167] width 28 height 19
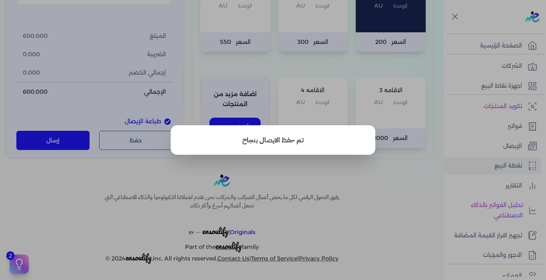
click at [336, 167] on button "close" at bounding box center [273, 140] width 546 height 280
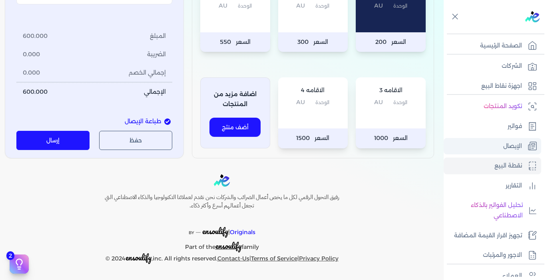
click at [513, 150] on p "الإيصال" at bounding box center [512, 146] width 19 height 10
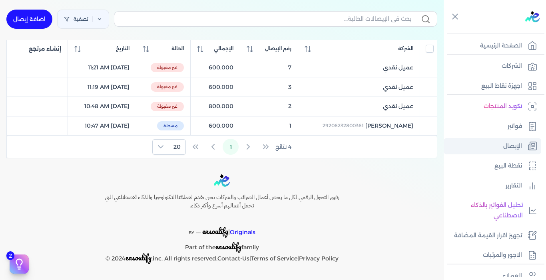
scroll to position [95, 0]
click at [435, 116] on table "الشركة رقم الإيصال الإجمالي الحالة التاريخ إنشاء مرتجع عميل نقدي () 7 600.000 غ…" at bounding box center [221, 88] width 431 height 96
click at [423, 123] on table "الشركة رقم الإيصال الإجمالي الحالة التاريخ إنشاء مرتجع عميل نقدي () 7 600.000 غ…" at bounding box center [221, 88] width 431 height 96
click at [6, 41] on div "الإيصالات تابع تحاليل بياناتك داخل مصلحه الضرائب وموقفك الضريبي أختر المدة الزم…" at bounding box center [221, 51] width 443 height 215
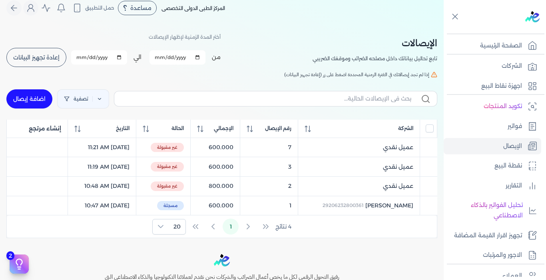
scroll to position [0, 0]
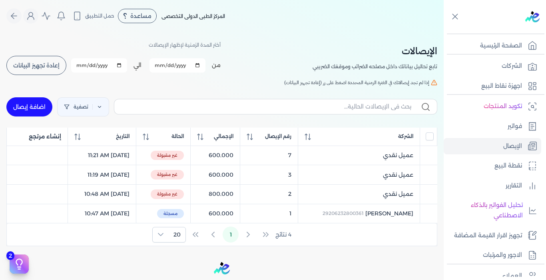
click at [429, 216] on table "الشركة رقم الإيصال الإجمالي الحالة التاريخ إنشاء مرتجع عميل نقدي () 7 600.000 غ…" at bounding box center [221, 176] width 431 height 96
click at [51, 68] on span "إعادة تجهيز البيانات" at bounding box center [36, 66] width 46 height 6
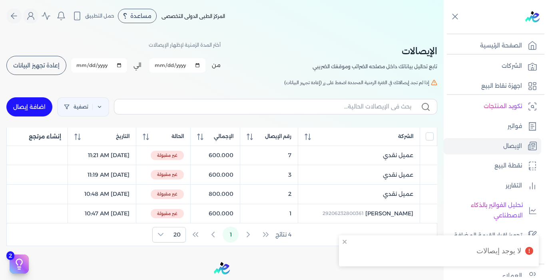
click at [111, 160] on table "الشركة رقم الإيصال الإجمالي الحالة التاريخ إنشاء مرتجع عميل نقدي () 7 600.000 غ…" at bounding box center [221, 176] width 431 height 96
click at [39, 153] on table "الشركة رقم الإيصال الإجمالي الحالة التاريخ إنشاء مرتجع عميل نقدي () 7 600.000 غ…" at bounding box center [221, 176] width 431 height 96
click at [46, 179] on table "الشركة رقم الإيصال الإجمالي الحالة التاريخ إنشاء مرتجع عميل نقدي () 7 600.000 غ…" at bounding box center [221, 176] width 431 height 96
click at [427, 137] on input "All items unselected" at bounding box center [429, 137] width 8 height 8
click at [42, 68] on span "إعادة تجهيز البيانات" at bounding box center [36, 66] width 46 height 6
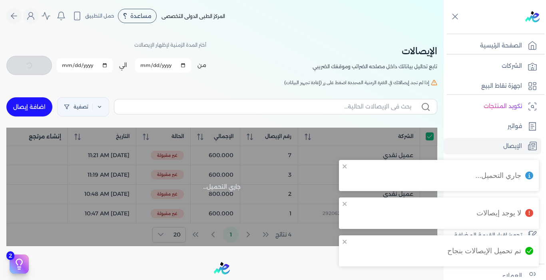
checkbox input "true"
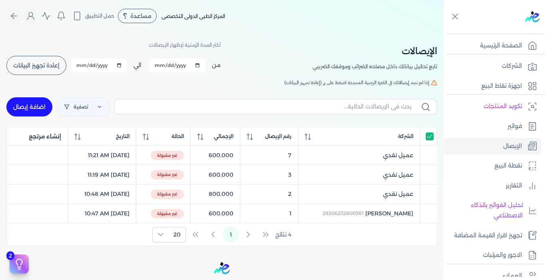
click at [189, 219] on table "الشركة رقم الإيصال الإجمالي الحالة التاريخ إنشاء مرتجع عميل نقدي () 7 600.000 غ…" at bounding box center [221, 176] width 431 height 96
click at [189, 190] on table "الشركة رقم الإيصال الإجمالي الحالة التاريخ إنشاء مرتجع عميل نقدي () 7 600.000 غ…" at bounding box center [221, 176] width 431 height 96
click at [100, 109] on icon at bounding box center [100, 107] width 6 height 6
click at [222, 130] on button "تأكيد" at bounding box center [224, 132] width 22 height 13
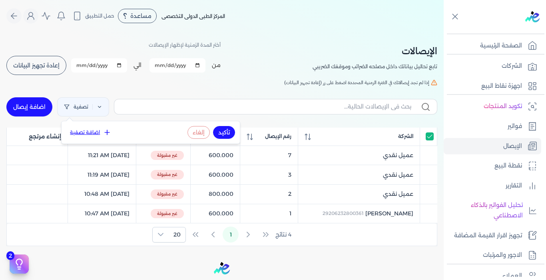
click at [222, 130] on button "تأكيد" at bounding box center [224, 132] width 22 height 13
click at [105, 131] on icon at bounding box center [107, 133] width 8 height 8
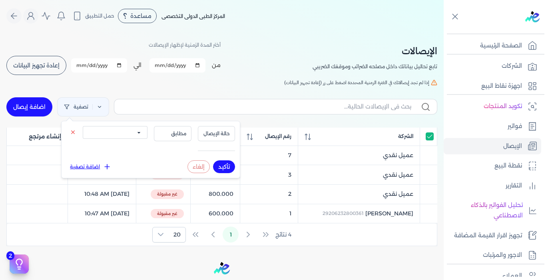
click at [138, 134] on select "الكل مقبولة غير مقبولة يتم مراجعتها ملغية مرفوضة مسودة" at bounding box center [115, 132] width 65 height 13
select select "invalid"
click at [83, 126] on select "الكل مقبولة غير مقبولة يتم مراجعتها ملغية مرفوضة مسودة" at bounding box center [115, 132] width 65 height 13
click at [220, 164] on button "تأكيد" at bounding box center [224, 167] width 22 height 13
click at [233, 167] on button "تأكيد" at bounding box center [224, 167] width 22 height 13
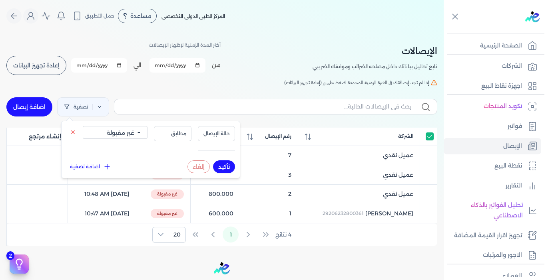
click at [227, 170] on button "تأكيد" at bounding box center [224, 167] width 22 height 13
click at [72, 131] on icon at bounding box center [73, 132] width 6 height 6
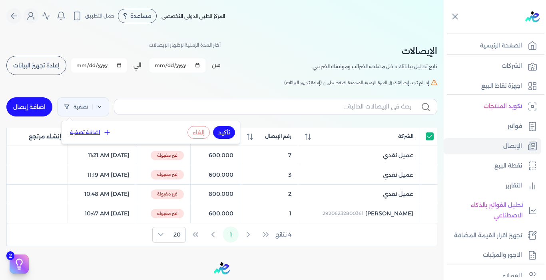
click at [187, 159] on table "الشركة رقم الإيصال الإجمالي الحالة التاريخ إنشاء مرتجع عميل نقدي () 7 600.000 غ…" at bounding box center [221, 176] width 431 height 96
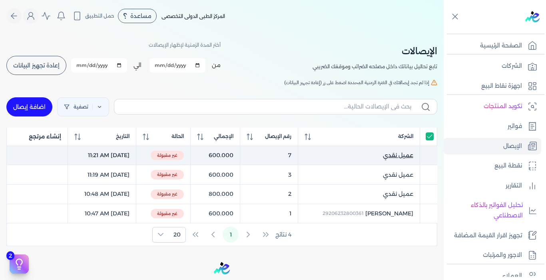
click at [412, 158] on span "عميل نقدي" at bounding box center [398, 155] width 30 height 8
select select "EGP"
select select "EGS"
select select "B"
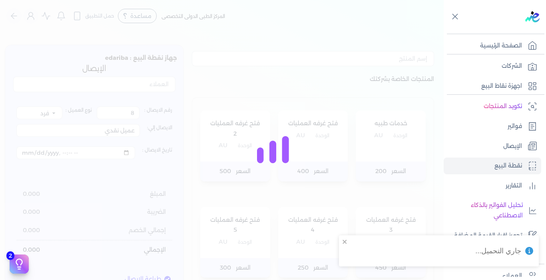
type input "7"
type input "2025-09-17T11:21:46"
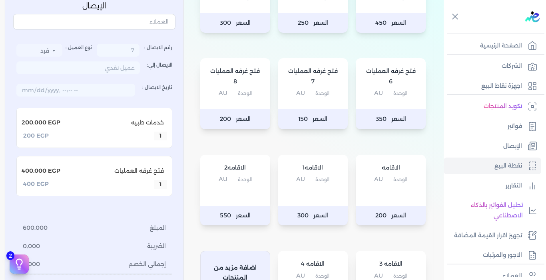
scroll to position [419, 0]
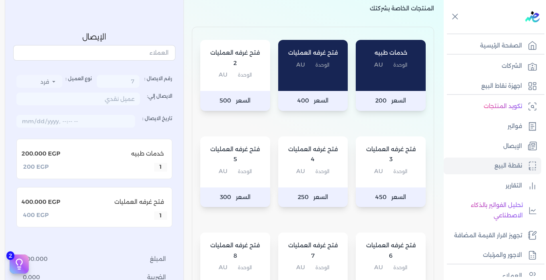
scroll to position [36, 0]
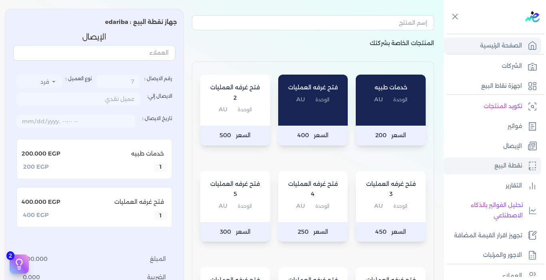
click at [494, 47] on p "الصفحة الرئيسية" at bounding box center [501, 46] width 42 height 10
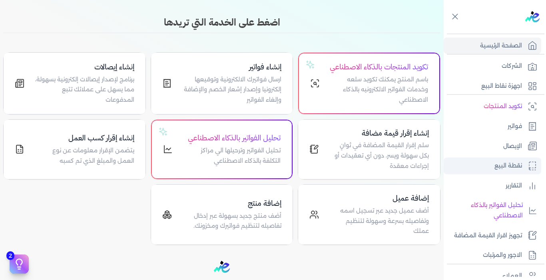
click at [511, 167] on p "نقطة البيع" at bounding box center [508, 166] width 28 height 10
select select "EGP"
select select "EGS"
select select "B"
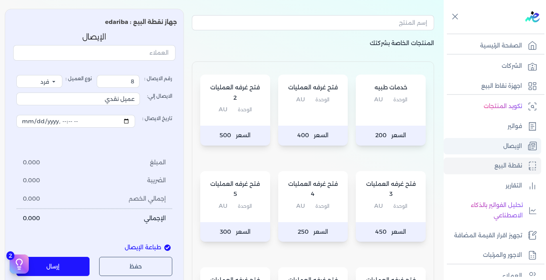
click at [513, 146] on p "الإيصال" at bounding box center [512, 146] width 19 height 10
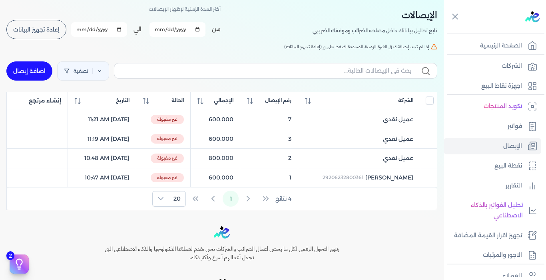
click at [36, 74] on link "اضافة إيصال" at bounding box center [29, 71] width 46 height 19
select select "EGP"
select select "EGS"
select select "B"
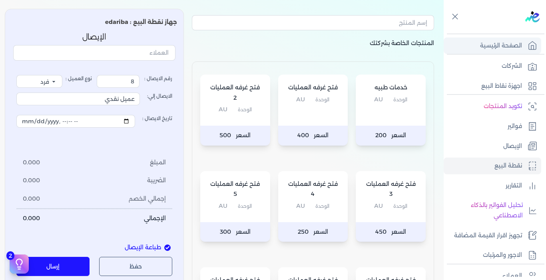
click at [486, 45] on p "الصفحة الرئيسية" at bounding box center [501, 46] width 42 height 10
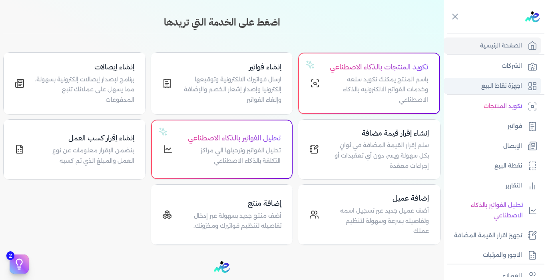
click at [511, 87] on p "اجهزة نقاط البيع" at bounding box center [501, 86] width 41 height 10
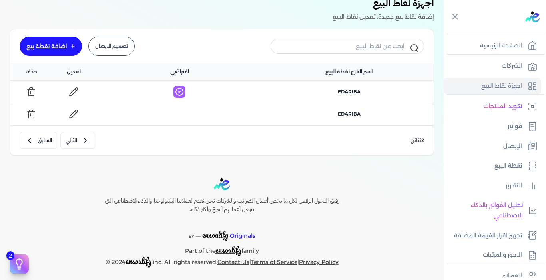
click at [34, 113] on icon at bounding box center [31, 114] width 10 height 10
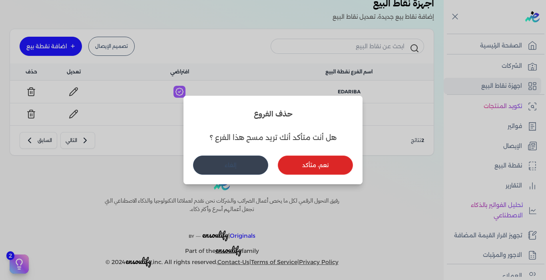
click at [224, 163] on button "إلغاء" at bounding box center [230, 165] width 75 height 19
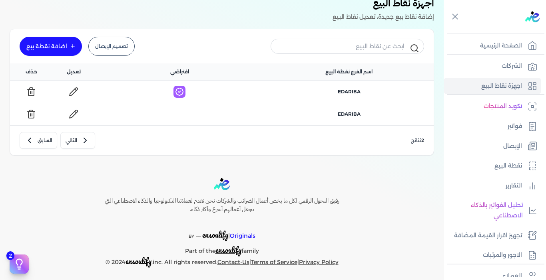
click at [36, 116] on icon at bounding box center [31, 114] width 10 height 10
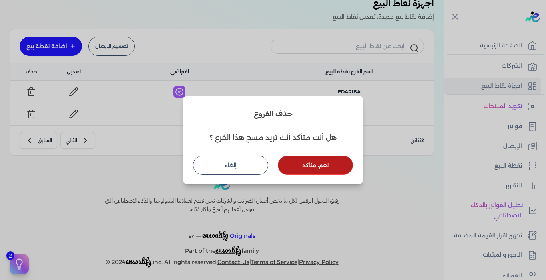
click at [314, 166] on button "نعم، متأكد" at bounding box center [315, 165] width 75 height 19
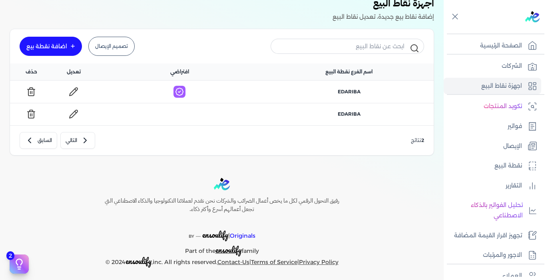
click at [345, 173] on div "Toggle Navigation الاسعار العمولات مساعدة خدمة العملاء دليل المستخدم تسجيل الدخ…" at bounding box center [221, 140] width 443 height 280
click at [497, 46] on p "الصفحة الرئيسية" at bounding box center [501, 46] width 42 height 10
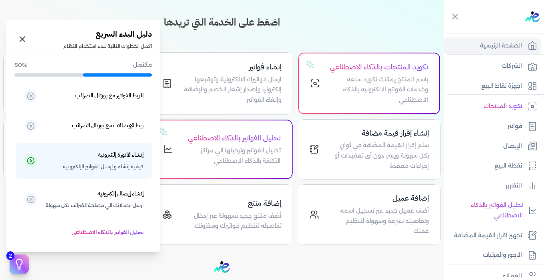
click at [20, 266] on icon at bounding box center [19, 264] width 12 height 12
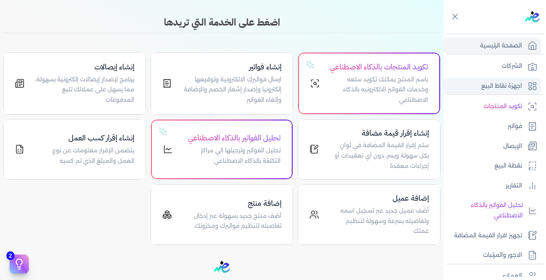
click at [507, 88] on p "اجهزة نقاط البيع" at bounding box center [501, 86] width 41 height 10
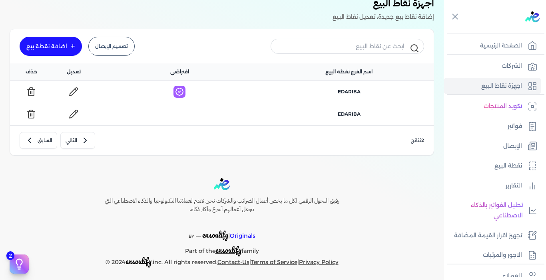
click at [114, 48] on link "تصميم الإيصال" at bounding box center [111, 46] width 46 height 19
click at [115, 51] on link "تصميم الإيصال" at bounding box center [111, 46] width 46 height 19
click at [115, 48] on link "تصميم الإيصال" at bounding box center [111, 46] width 46 height 19
click at [109, 48] on link "تصميم الإيصال" at bounding box center [111, 46] width 46 height 19
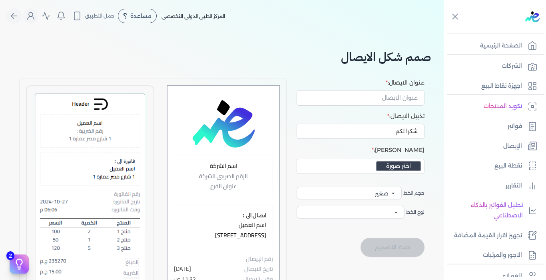
select select
click at [389, 96] on input "عنوان الايصال:" at bounding box center [360, 97] width 128 height 15
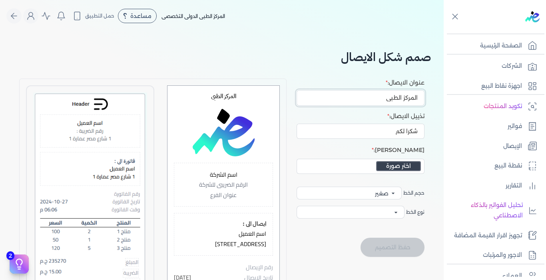
click at [382, 98] on input "المركز الطبى" at bounding box center [360, 97] width 128 height 15
type input "المركز الطبى التخصصى"
click at [378, 165] on button "اختر صورة" at bounding box center [398, 166] width 45 height 10
click at [90, 46] on div "Toggle Navigation الاسعار العمولات مساعدة خدمة العملاء دليل المستخدم تسجيل الدخ…" at bounding box center [221, 140] width 443 height 280
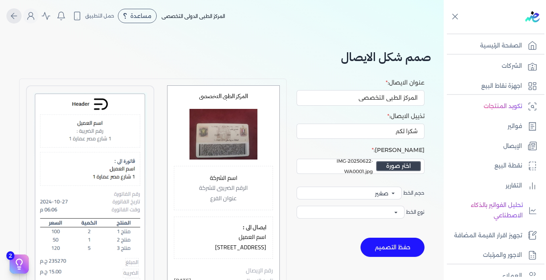
click at [16, 15] on icon "Global" at bounding box center [14, 16] width 10 height 10
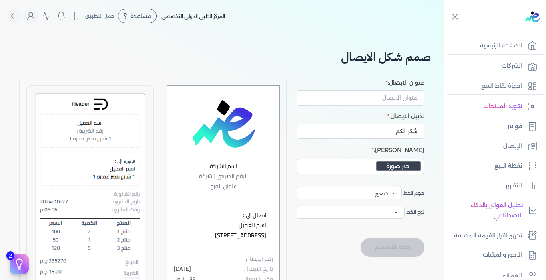
select select
click at [376, 163] on button "اختر صورة" at bounding box center [398, 166] width 45 height 10
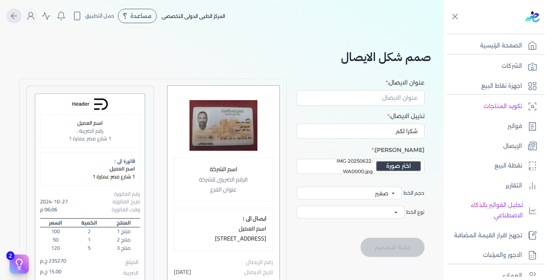
click at [14, 16] on icon "Global" at bounding box center [14, 16] width 10 height 10
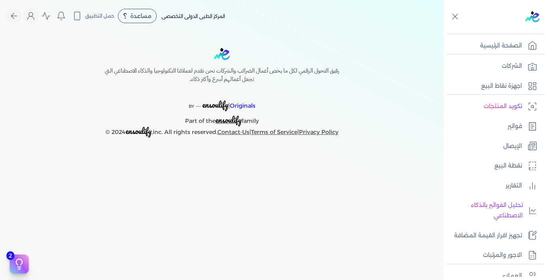
select select
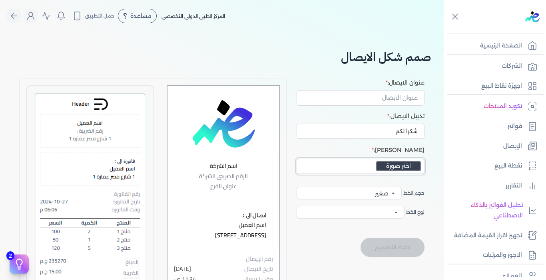
click at [387, 169] on button "اختر صورة" at bounding box center [398, 166] width 45 height 10
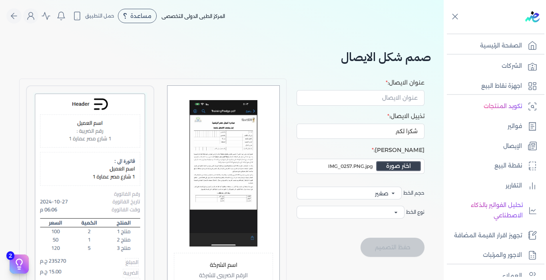
click at [324, 164] on p "IMG_0257.PNG.jpg" at bounding box center [344, 166] width 58 height 10
click at [19, 14] on icon "Global" at bounding box center [14, 16] width 10 height 10
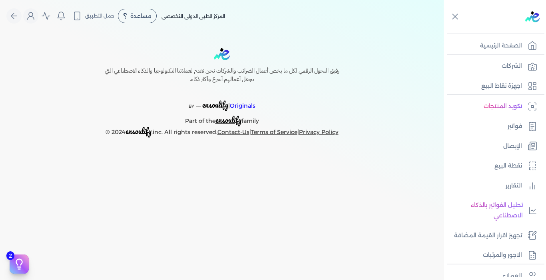
select select
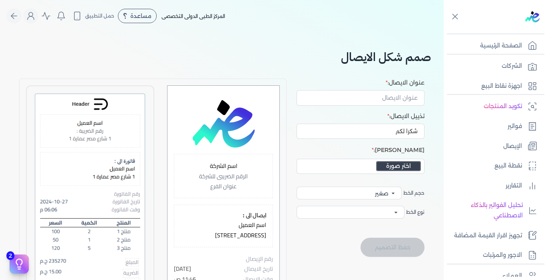
click at [360, 163] on div "اختر صورة" at bounding box center [360, 166] width 128 height 15
click at [380, 168] on button "اختر صورة" at bounding box center [398, 166] width 45 height 10
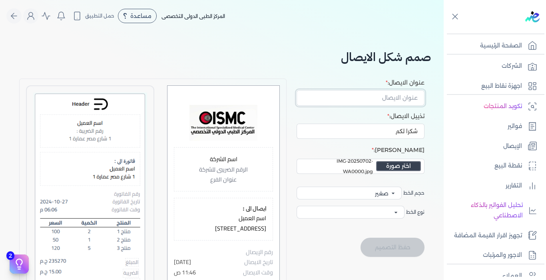
click at [365, 96] on input "عنوان الايصال:" at bounding box center [360, 97] width 128 height 15
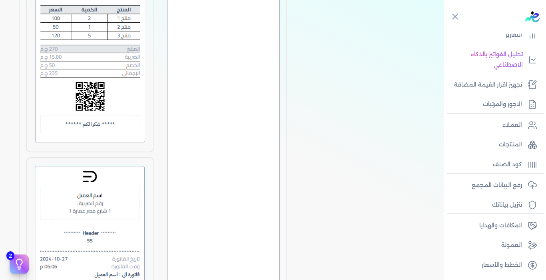
scroll to position [245, 0]
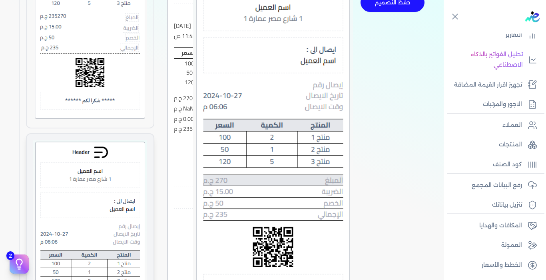
type input "المركز الطبى الدولى التخصصى"
click at [112, 203] on img at bounding box center [90, 266] width 114 height 250
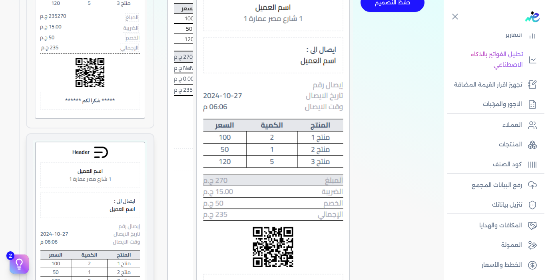
click at [83, 183] on img at bounding box center [90, 266] width 114 height 250
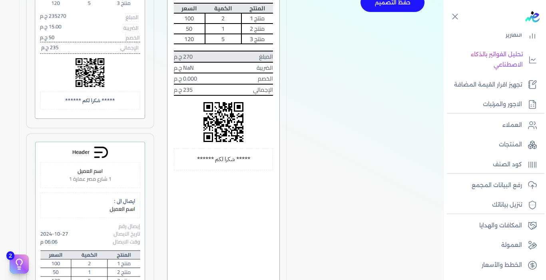
click at [397, 4] on button "حفظ التصميم" at bounding box center [392, 2] width 64 height 19
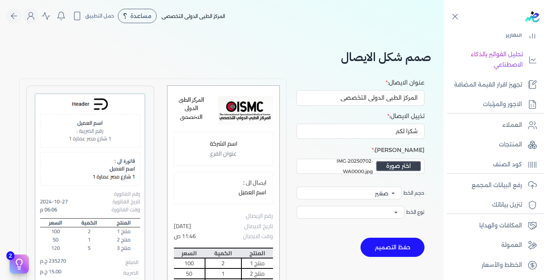
click at [394, 243] on button "حفظ التصميم" at bounding box center [392, 247] width 64 height 19
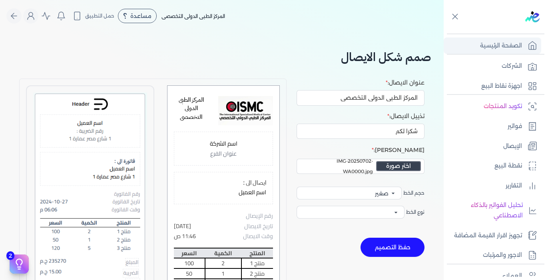
click at [511, 48] on p "الصفحة الرئيسية" at bounding box center [501, 46] width 42 height 10
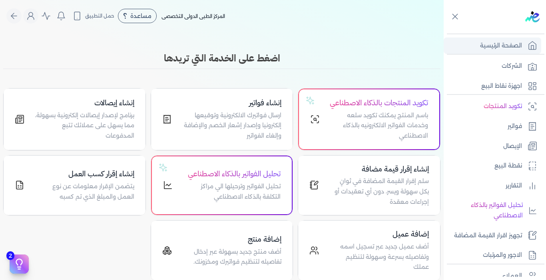
click at [472, 48] on link "الصفحة الرئيسية" at bounding box center [491, 46] width 97 height 17
click at [350, 254] on p "أضف عميل جديد عبر تسجيل اسمه وتفاصيله بسرعة وسهولة لتنظيم عملك" at bounding box center [378, 257] width 100 height 31
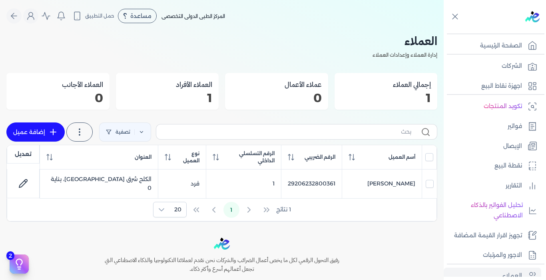
click at [43, 130] on link "إضافة عميل" at bounding box center [35, 132] width 58 height 19
select select "B"
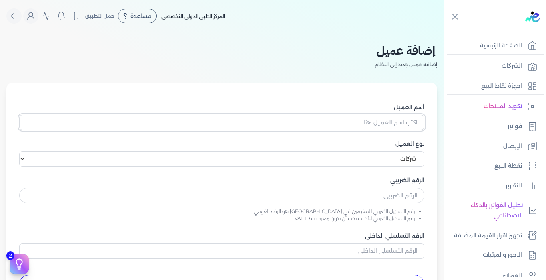
click at [324, 121] on input "أسم العميل" at bounding box center [221, 122] width 405 height 15
type input "رحمه جمعه حسن محمد"
click at [25, 159] on select "اختر نوع العميل شركات أفراد أجنبي" at bounding box center [221, 158] width 405 height 15
select select "P"
click at [22, 151] on select "اختر نوع العميل شركات أفراد أجنبي" at bounding box center [221, 158] width 405 height 15
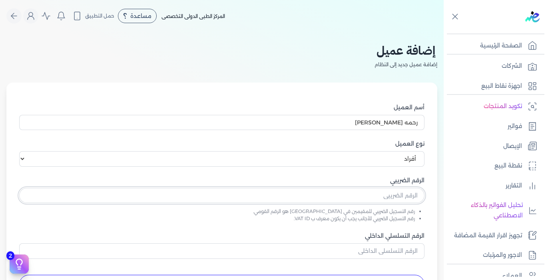
click at [89, 195] on input "text" at bounding box center [221, 195] width 405 height 15
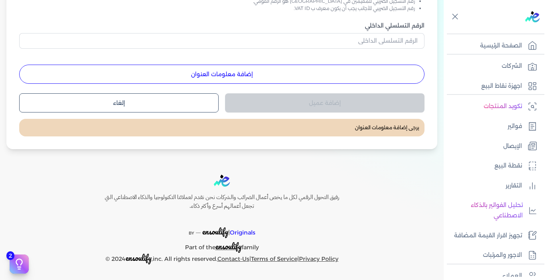
type input "29801192800228"
click at [227, 79] on button "إضافة معلومات العنوان" at bounding box center [221, 74] width 405 height 19
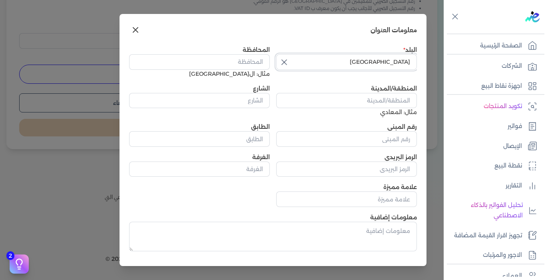
click at [311, 62] on input "مصر" at bounding box center [346, 61] width 141 height 15
click at [343, 62] on input "مصر" at bounding box center [346, 61] width 141 height 15
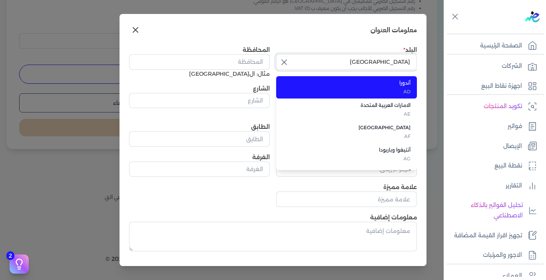
click at [343, 62] on input "مصر" at bounding box center [346, 61] width 141 height 15
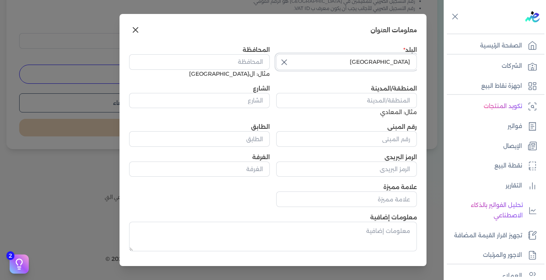
click at [343, 62] on input "مصر" at bounding box center [346, 61] width 141 height 15
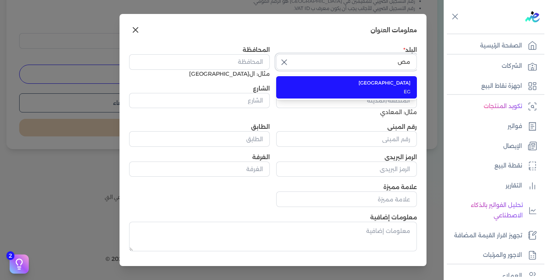
scroll to position [0, 0]
type input "مصر"
click at [358, 88] on span "EG" at bounding box center [351, 91] width 118 height 7
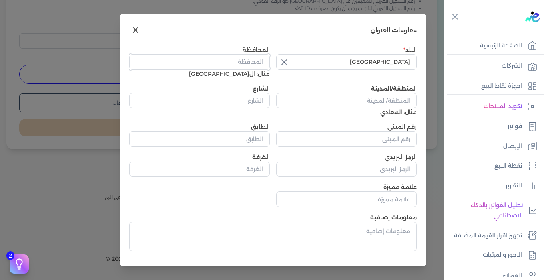
click at [238, 63] on input "المحافظة" at bounding box center [199, 61] width 141 height 15
type input "اسوان"
click at [339, 97] on input "المنطقة/المدينة" at bounding box center [346, 100] width 141 height 15
type input "ادفو"
click at [266, 102] on input "الشارع" at bounding box center [199, 100] width 141 height 15
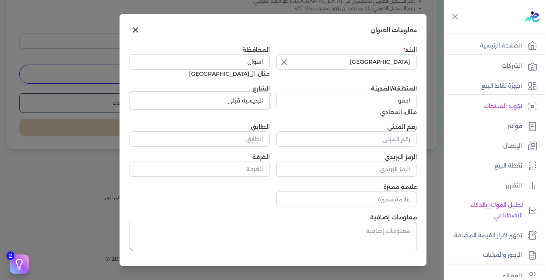
type input "الرديسيه قبلى"
click at [370, 144] on input "رقم المبنى" at bounding box center [346, 138] width 141 height 15
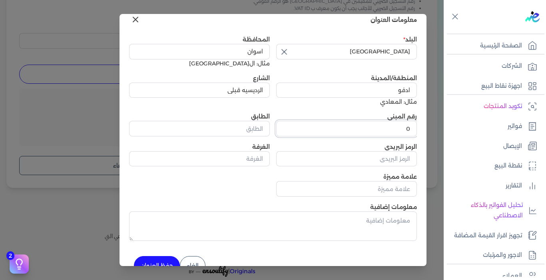
scroll to position [16, 0]
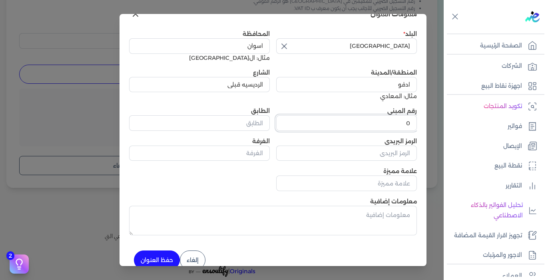
type input "0"
click at [170, 259] on button "حفظ العنوان" at bounding box center [157, 260] width 46 height 19
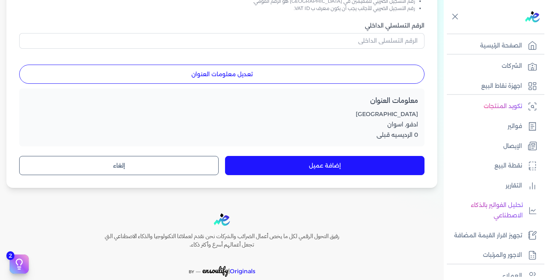
click at [316, 166] on button "إضافة عميل" at bounding box center [324, 165] width 199 height 19
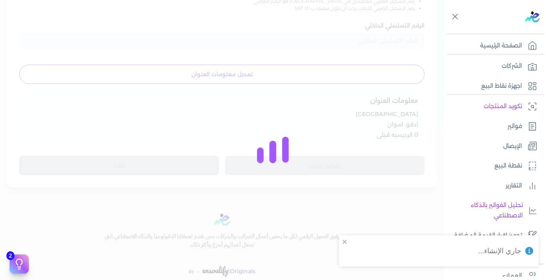
select select "B"
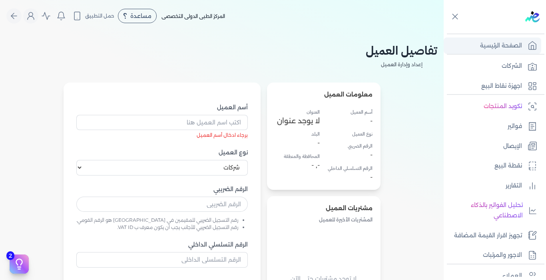
click at [496, 46] on p "الصفحة الرئيسية" at bounding box center [501, 46] width 42 height 10
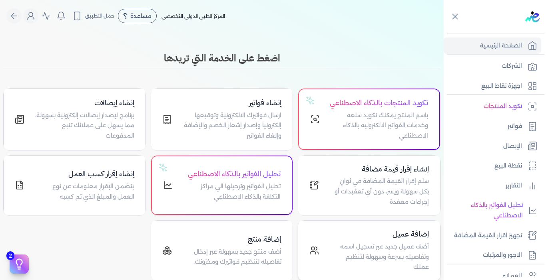
click at [366, 240] on h4 "إضافة عميل" at bounding box center [378, 235] width 100 height 12
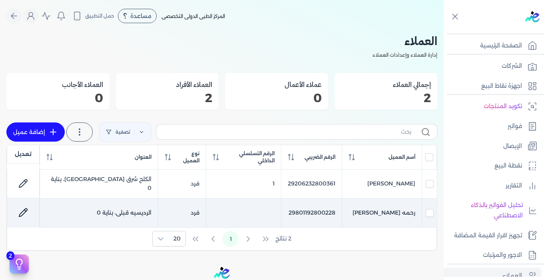
click at [254, 204] on td at bounding box center [243, 213] width 75 height 29
checkbox input "false"
checkbox input "true"
click at [254, 204] on td at bounding box center [243, 213] width 75 height 29
checkbox input "false"
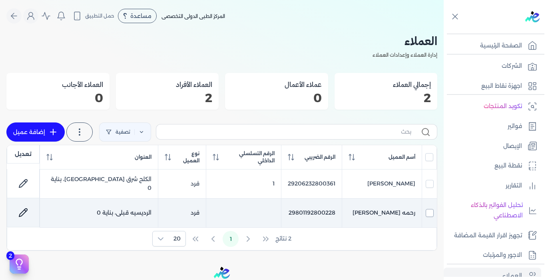
click at [427, 209] on input "checkbox" at bounding box center [429, 213] width 8 height 8
checkbox input "true"
checkbox input "false"
checkbox input "true"
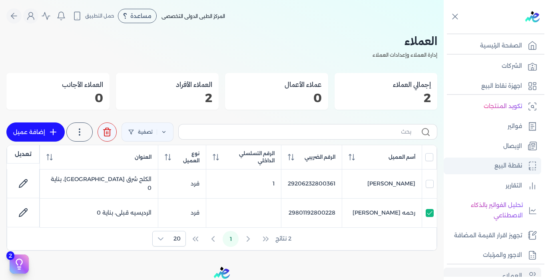
click at [510, 168] on p "نقطة البيع" at bounding box center [508, 166] width 28 height 10
select select "EGP"
select select "EGS"
select select "B"
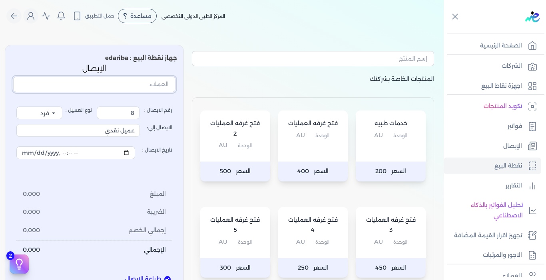
click at [152, 84] on input "text" at bounding box center [94, 84] width 162 height 15
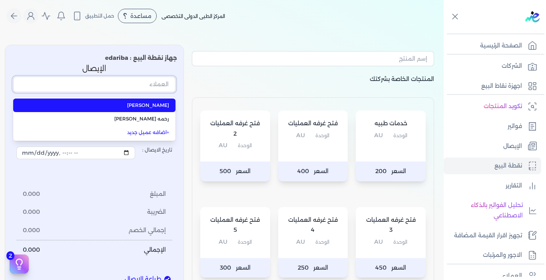
click at [152, 84] on input "text" at bounding box center [94, 84] width 162 height 15
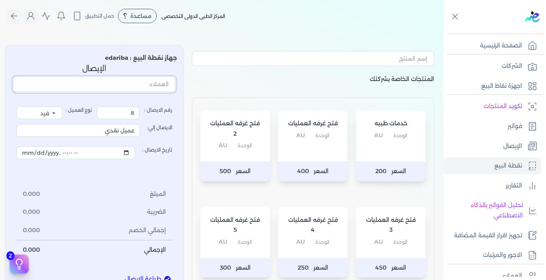
click at [152, 84] on input "text" at bounding box center [94, 84] width 162 height 15
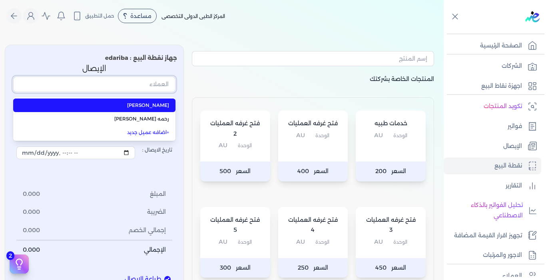
click at [152, 84] on input "text" at bounding box center [94, 84] width 162 height 15
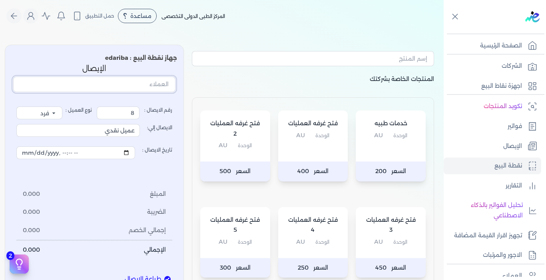
click at [152, 84] on input "text" at bounding box center [94, 84] width 162 height 15
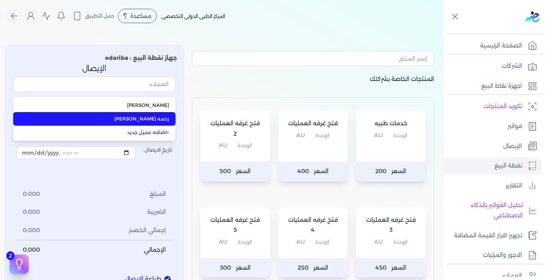
click at [141, 120] on span "رحمه [PERSON_NAME]" at bounding box center [99, 118] width 140 height 7
type input "رحمه [PERSON_NAME]"
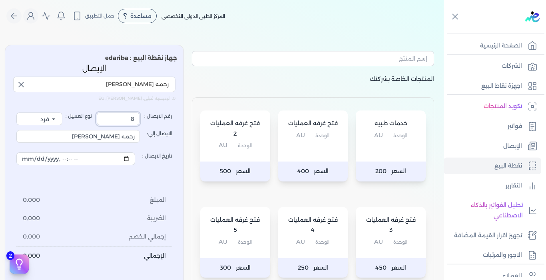
click at [134, 119] on input "8" at bounding box center [118, 119] width 43 height 13
click at [316, 146] on div "فتح غرفه العمليات الوحدة AU" at bounding box center [313, 136] width 70 height 51
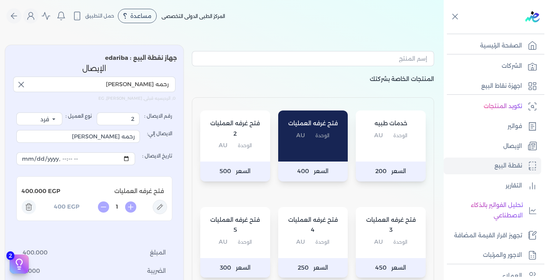
scroll to position [245, 0]
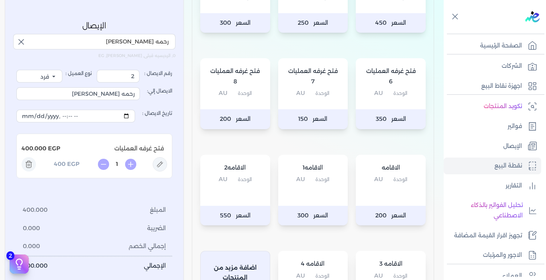
click at [387, 173] on div "الاقامه الوحدة AU" at bounding box center [391, 180] width 70 height 51
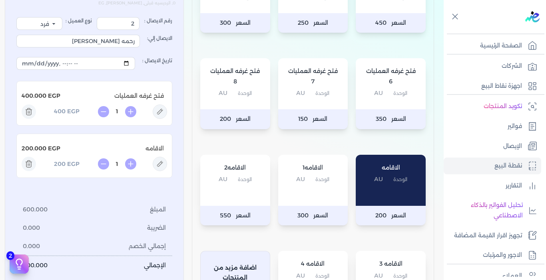
scroll to position [419, 0]
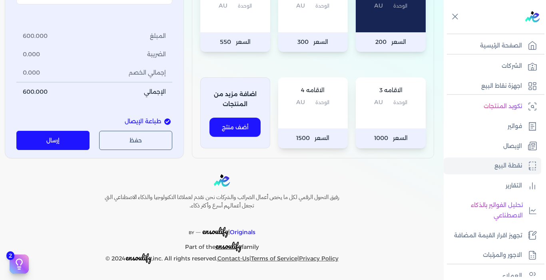
click at [128, 144] on button "حفظ" at bounding box center [135, 140] width 73 height 19
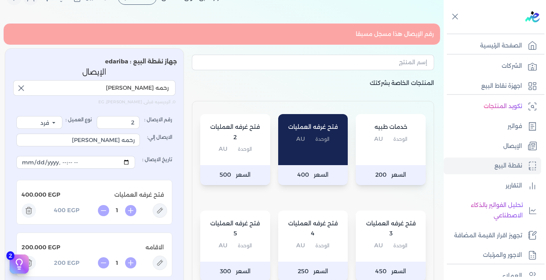
scroll to position [0, 0]
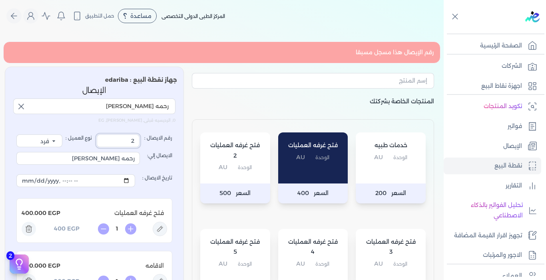
click at [135, 139] on input "2" at bounding box center [118, 141] width 43 height 13
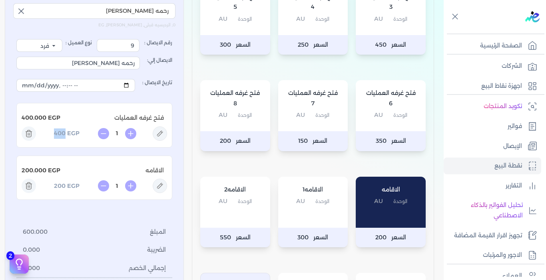
scroll to position [441, 0]
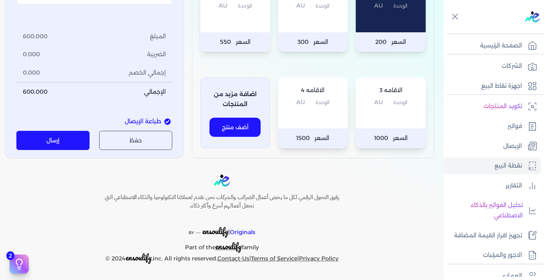
click at [139, 141] on button "حفظ" at bounding box center [135, 140] width 73 height 19
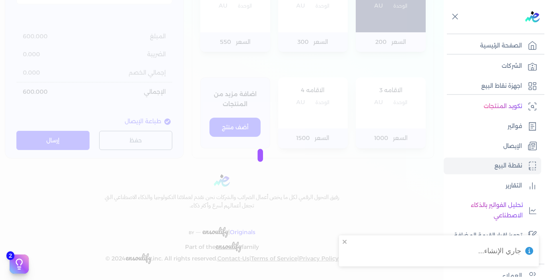
scroll to position [419, 0]
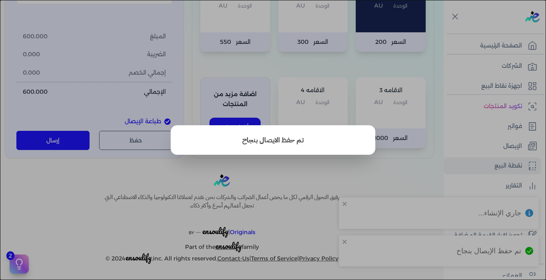
type input "10"
select select "P"
type input "عميل نقدي"
type input "2025-09-17T11:55:58"
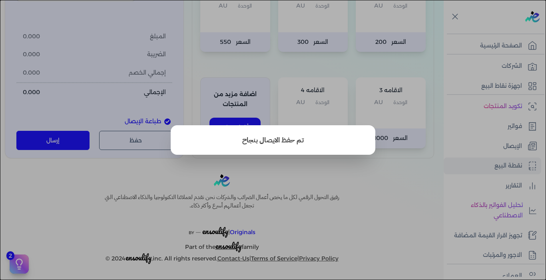
click at [72, 139] on button "close" at bounding box center [273, 140] width 546 height 280
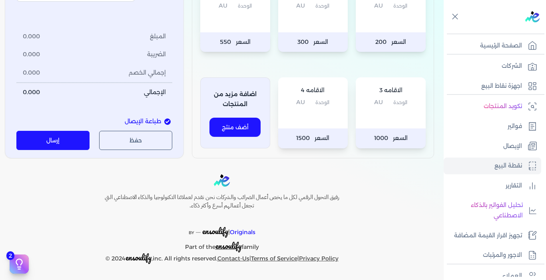
click at [71, 142] on button "إرسال" at bounding box center [52, 140] width 73 height 19
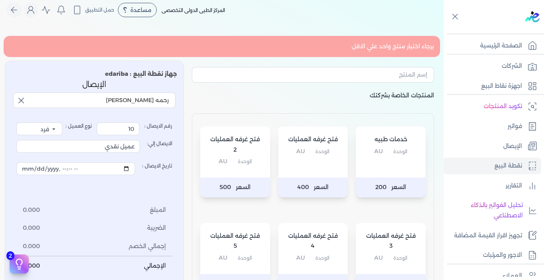
scroll to position [0, 0]
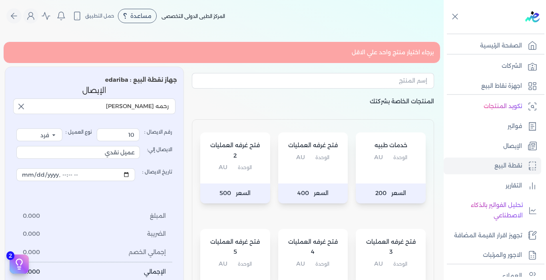
click at [333, 175] on div "فتح غرفه العمليات الوحدة AU" at bounding box center [313, 158] width 70 height 51
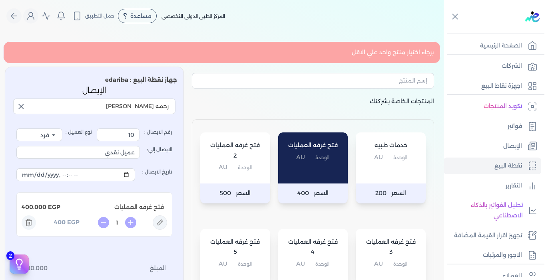
scroll to position [245, 0]
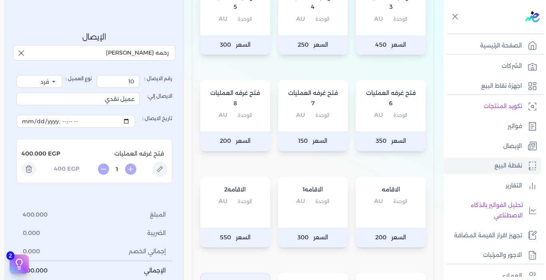
click at [400, 204] on span "الوحدة" at bounding box center [400, 202] width 14 height 10
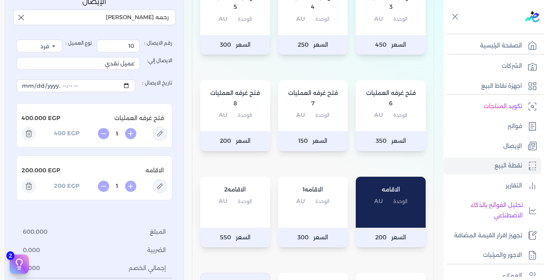
scroll to position [441, 0]
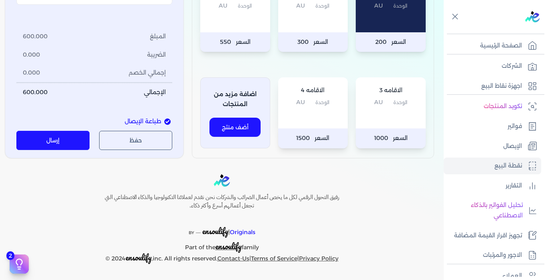
click at [153, 137] on button "حفظ" at bounding box center [135, 140] width 73 height 19
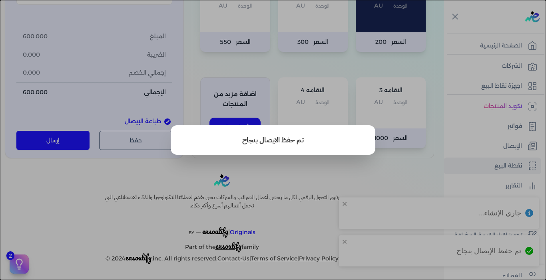
type input "11"
select select "P"
type input "عميل نقدي"
type input "2025-09-17T11:57:03"
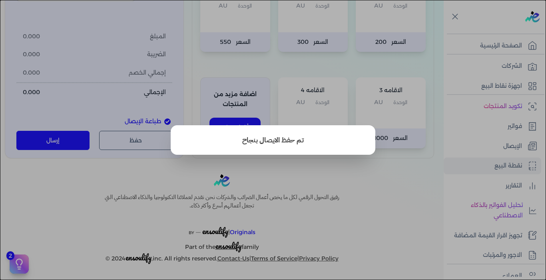
click at [63, 140] on button "close" at bounding box center [273, 140] width 546 height 280
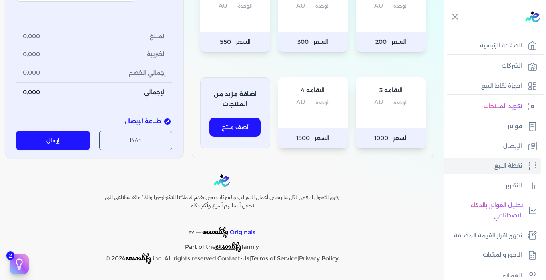
click at [63, 140] on button "إرسال" at bounding box center [52, 140] width 73 height 19
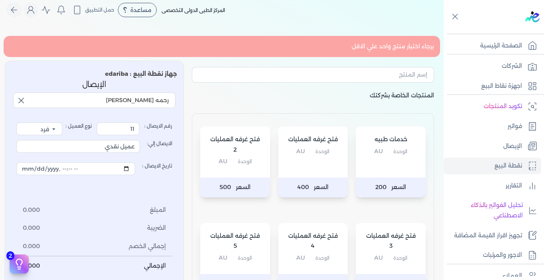
scroll to position [0, 0]
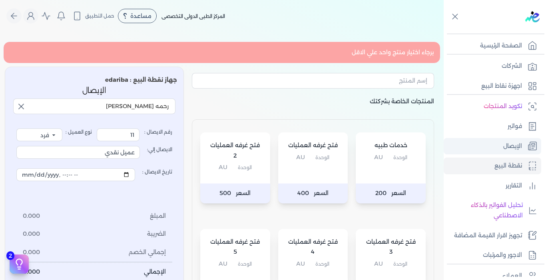
click at [512, 144] on p "الإيصال" at bounding box center [512, 146] width 19 height 10
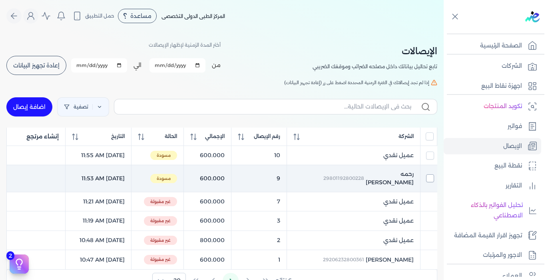
click at [431, 177] on input "checkbox" at bounding box center [430, 179] width 8 height 8
checkbox input "true"
checkbox input "false"
checkbox input "true"
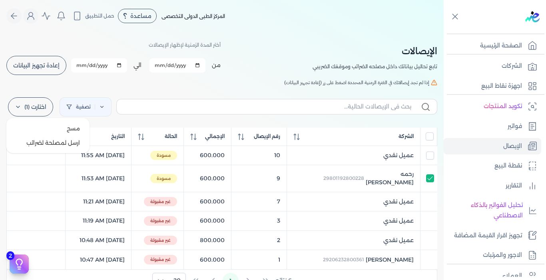
click at [42, 109] on label "اختارت (1)" at bounding box center [30, 106] width 45 height 19
click at [62, 144] on button "ارسل لمصلحة لضرائب" at bounding box center [48, 143] width 77 height 14
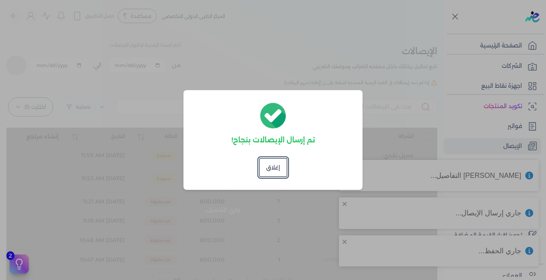
checkbox input "false"
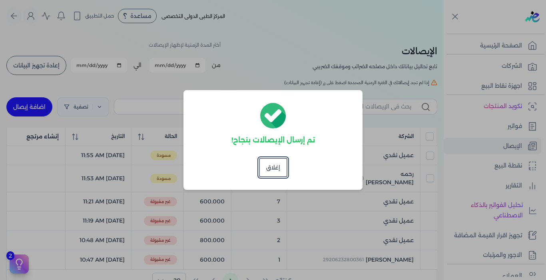
click at [129, 124] on dialog "تم إرسال الإيصالات بنجاح! إغلاق" at bounding box center [273, 140] width 546 height 280
click at [278, 169] on button "إغلاق" at bounding box center [273, 167] width 28 height 19
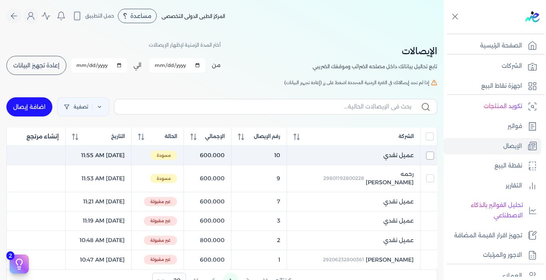
click at [429, 155] on input "checkbox" at bounding box center [430, 156] width 8 height 8
checkbox input "true"
checkbox input "false"
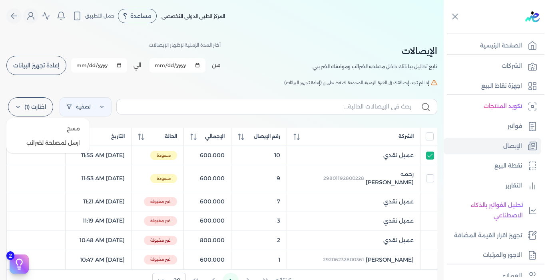
click at [36, 106] on label "اختارت (1)" at bounding box center [30, 106] width 45 height 19
click at [78, 132] on span "مسح" at bounding box center [73, 129] width 13 height 8
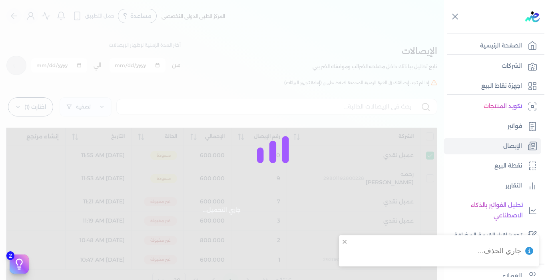
checkbox input "false"
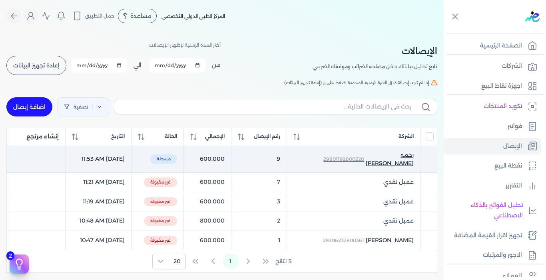
click at [399, 165] on span "رحمه [PERSON_NAME]" at bounding box center [390, 159] width 48 height 17
select select "EGP"
select select "EGS"
select select "B"
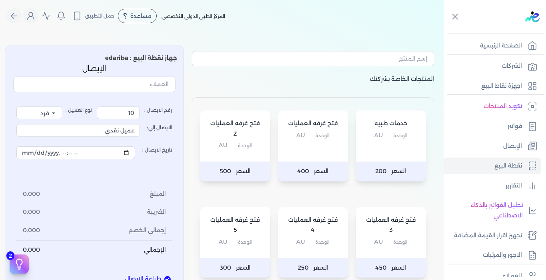
type input "9"
type input "رحمه [PERSON_NAME]"
type input "[DATE]T11:53:08"
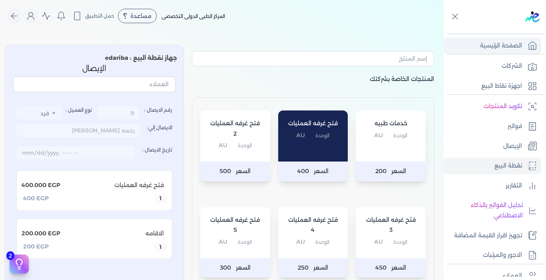
click at [515, 48] on p "الصفحة الرئيسية" at bounding box center [501, 46] width 42 height 10
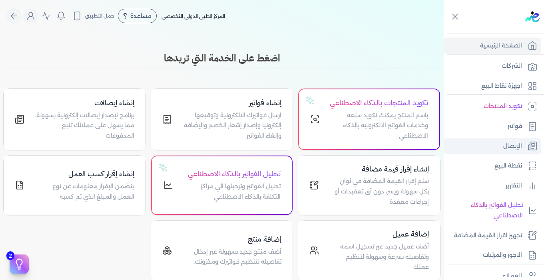
click at [515, 144] on p "الإيصال" at bounding box center [512, 146] width 19 height 10
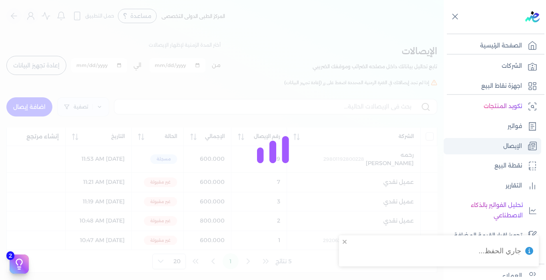
checkbox input "false"
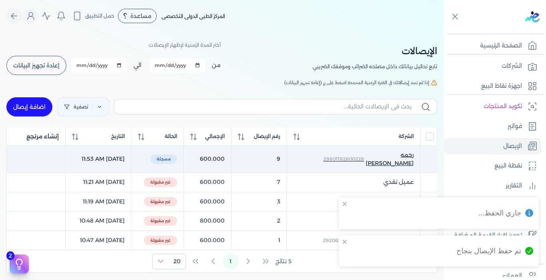
click at [404, 167] on span "رحمه [PERSON_NAME]" at bounding box center [390, 159] width 48 height 17
select select "EGP"
select select "EGS"
select select "B"
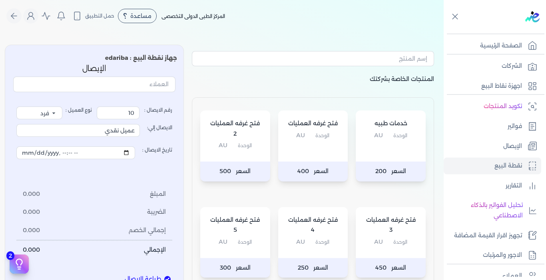
type input "9"
type input "رحمه [PERSON_NAME]"
type input "[DATE]T11:53:08"
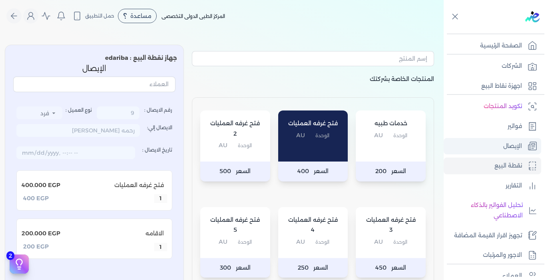
click at [512, 149] on p "الإيصال" at bounding box center [512, 146] width 19 height 10
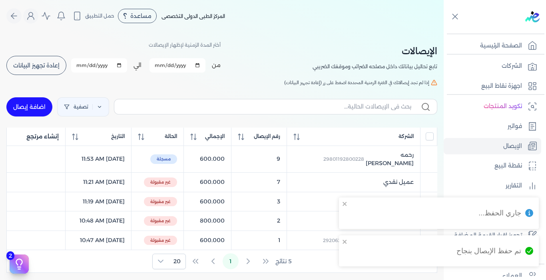
click at [429, 159] on table "الشركة رقم الإيصال الإجمالي الحالة التاريخ إنشاء مرتجع رحمه جمعه حسن محمد () 29…" at bounding box center [221, 189] width 431 height 123
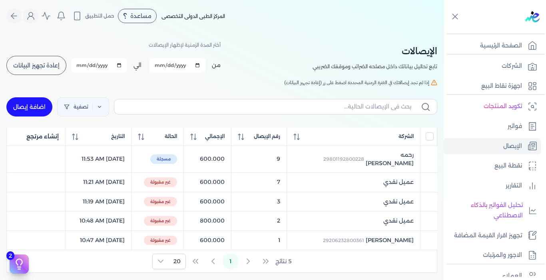
click at [429, 159] on table "الشركة رقم الإيصال الإجمالي الحالة التاريخ إنشاء مرتجع رحمه جمعه حسن محمد () 29…" at bounding box center [221, 189] width 431 height 123
click at [429, 135] on input "All items unselected" at bounding box center [429, 137] width 8 height 8
checkbox input "true"
click at [123, 162] on table "الشركة رقم الإيصال الإجمالي الحالة التاريخ إنشاء مرتجع رحمه جمعه حسن محمد () 29…" at bounding box center [221, 189] width 431 height 123
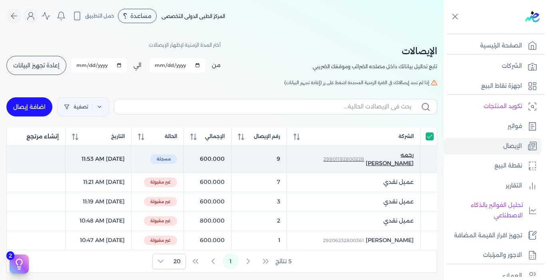
click at [366, 165] on link "رحمه [PERSON_NAME] () 29801192800228" at bounding box center [353, 159] width 120 height 17
select select "EGP"
select select "EGS"
select select "B"
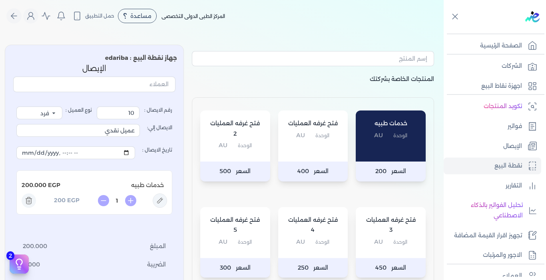
type input "9"
type input "رحمه [PERSON_NAME]"
type input "[DATE]T11:53:08"
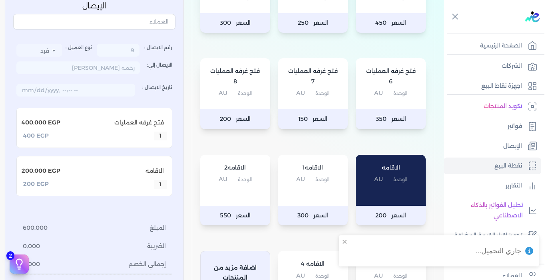
scroll to position [419, 0]
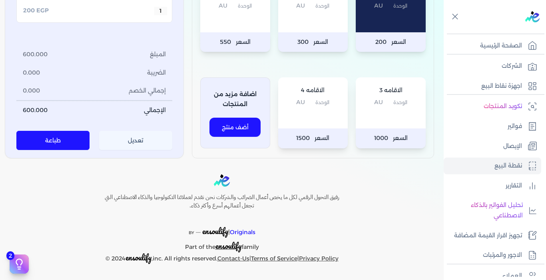
click at [85, 137] on button "طباعة" at bounding box center [52, 140] width 73 height 19
click at [399, 125] on div "الاقامه 3 الوحدة AU" at bounding box center [391, 103] width 70 height 51
click at [395, 138] on p "السعر 1000" at bounding box center [391, 139] width 70 height 20
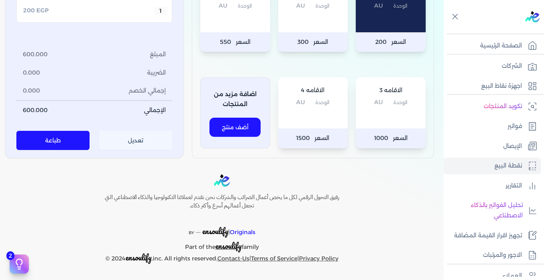
click at [390, 171] on div "Toggle Navigation الاسعار العمولات مساعدة خدمة العملاء دليل المستخدم تسجيل الدخ…" at bounding box center [221, 140] width 443 height 280
click at [375, 114] on div "الاقامه 3 الوحدة AU" at bounding box center [391, 103] width 70 height 51
click at [447, 217] on link "تحليل الفواتير بالذكاء الاصطناعي" at bounding box center [491, 210] width 97 height 27
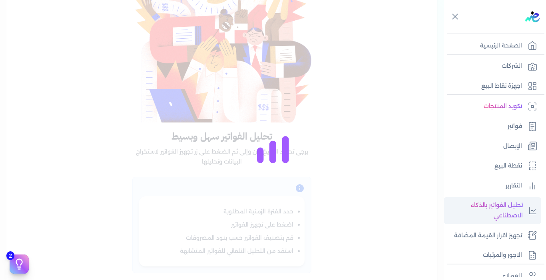
scroll to position [312, 0]
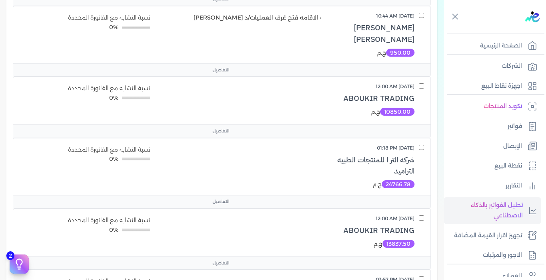
click at [6, 20] on div "من 2025-09-01 الي 2025-09-30 تجهيز الفواتير شرح تاكيد الكل تنزيل تبويب رائيسي ت…" at bounding box center [221, 149] width 443 height 859
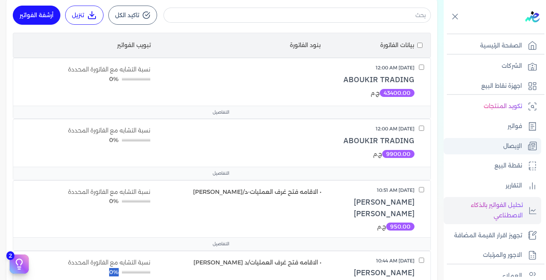
click at [491, 149] on link "الإيصال" at bounding box center [491, 146] width 97 height 17
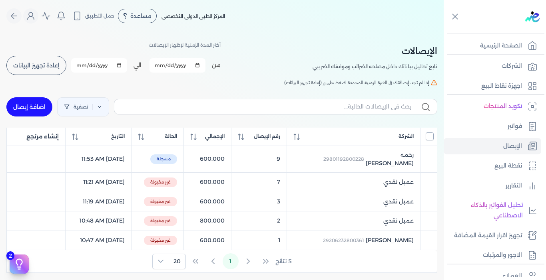
click at [426, 137] on input "All items unselected" at bounding box center [429, 137] width 8 height 8
click at [503, 150] on p "الإيصال" at bounding box center [512, 146] width 19 height 10
click at [53, 71] on button "إعادة تجهيز البيانات" at bounding box center [36, 65] width 60 height 19
click at [42, 68] on span "إعادة تجهيز البيانات" at bounding box center [36, 66] width 46 height 6
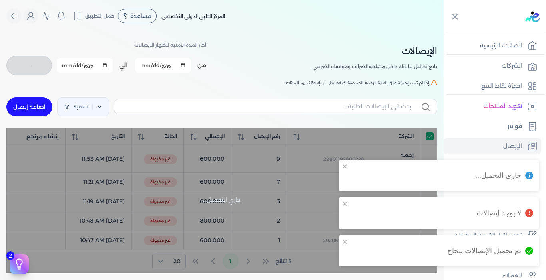
checkbox input "true"
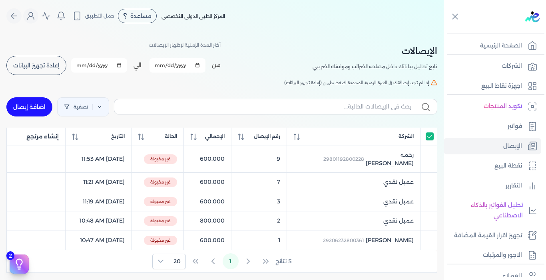
click at [89, 65] on input "2025-09-30" at bounding box center [99, 65] width 56 height 14
type input "[DATE]"
checkbox input "true"
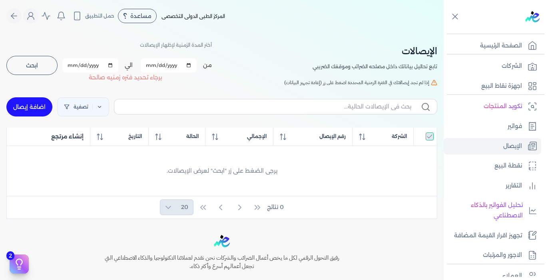
type input "2025-09-18"
click at [39, 62] on button "ابحث" at bounding box center [31, 65] width 51 height 19
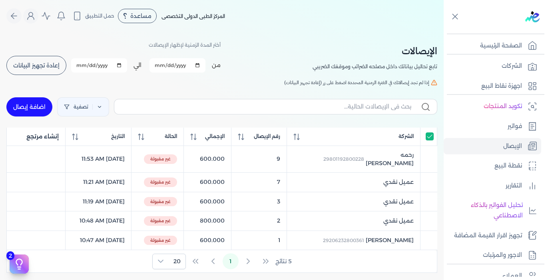
click at [48, 64] on span "إعادة تجهيز البيانات" at bounding box center [36, 66] width 46 height 6
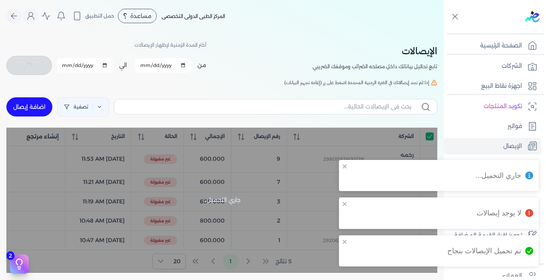
checkbox input "true"
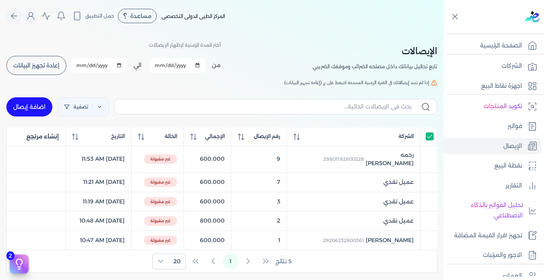
click at [91, 63] on input "2025-09-18" at bounding box center [99, 65] width 56 height 14
type input "[DATE]"
checkbox input "true"
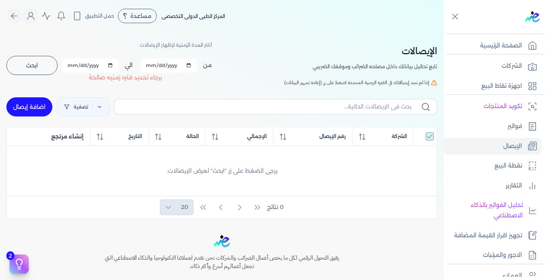
type input "[DATE]"
click at [305, 140] on div "رقم الإيصال" at bounding box center [313, 136] width 66 height 7
click at [33, 61] on button "ابحث" at bounding box center [31, 65] width 51 height 19
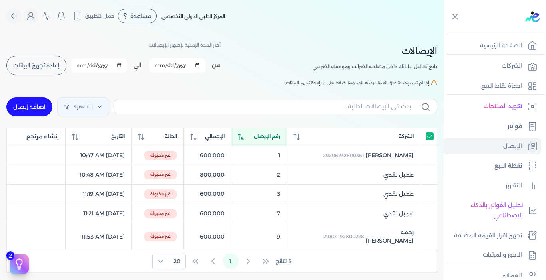
click at [54, 66] on span "إعادة تجهيز البيانات" at bounding box center [36, 66] width 46 height 6
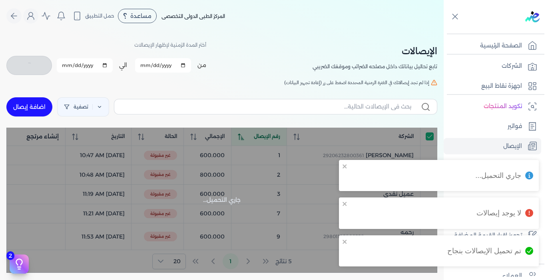
checkbox input "true"
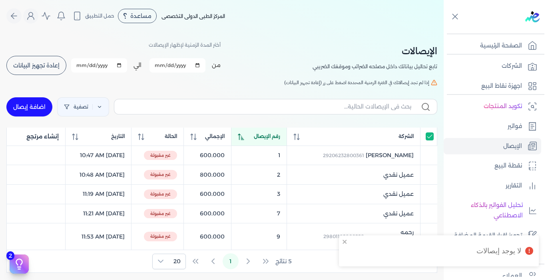
click at [269, 137] on span "رقم الإيصال" at bounding box center [267, 136] width 26 height 7
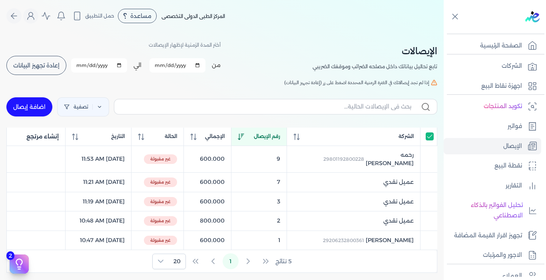
click at [280, 138] on span "رقم الإيصال" at bounding box center [267, 136] width 26 height 7
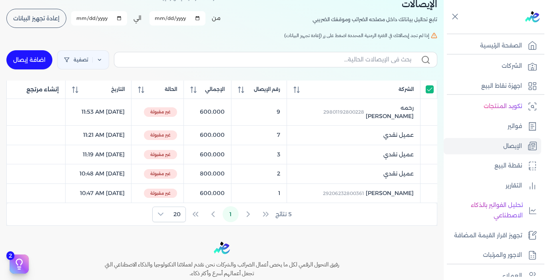
scroll to position [48, 0]
click at [427, 131] on table "الشركة رقم الإيصال الإجمالي الحالة التاريخ إنشاء مرتجع رحمه جمعه حسن محمد () 29…" at bounding box center [221, 141] width 431 height 123
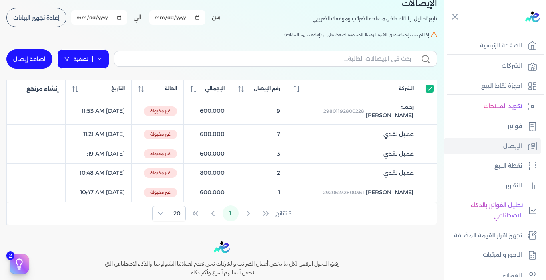
click at [105, 57] on link "تصفية" at bounding box center [83, 59] width 52 height 19
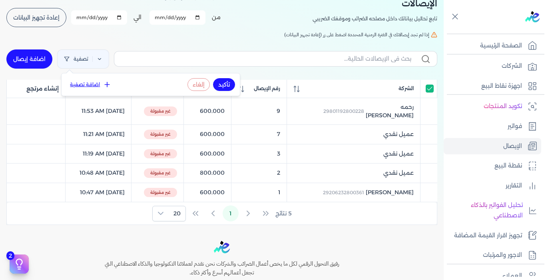
click at [79, 83] on button "اضافة تصفية" at bounding box center [90, 85] width 48 height 10
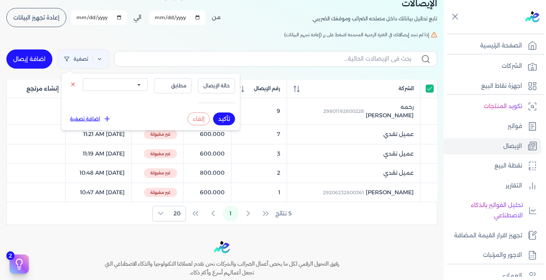
click at [138, 85] on select "الكل مقبولة غير مقبولة يتم مراجعتها ملغية مرفوضة مسودة" at bounding box center [115, 84] width 65 height 13
select select "invalid"
click at [83, 78] on select "الكل مقبولة غير مقبولة يتم مراجعتها ملغية مرفوضة مسودة" at bounding box center [115, 84] width 65 height 13
click at [225, 118] on button "تأكيد" at bounding box center [224, 119] width 22 height 13
click at [220, 119] on button "تأكيد" at bounding box center [224, 119] width 22 height 13
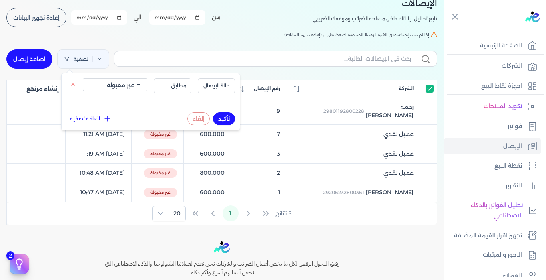
click at [200, 120] on button "إلغاء" at bounding box center [198, 119] width 22 height 13
click at [176, 85] on span "مطابق" at bounding box center [172, 85] width 27 height 7
click at [179, 103] on li "مطابق" at bounding box center [156, 103] width 61 height 7
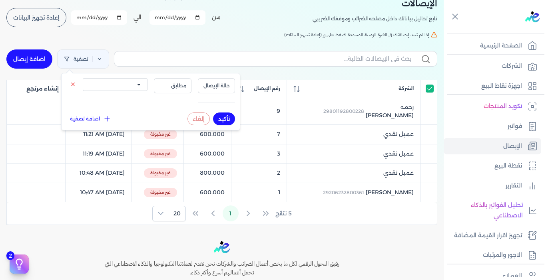
click at [137, 86] on select "الكل مقبولة غير مقبولة يتم مراجعتها ملغية مرفوضة مسودة" at bounding box center [115, 84] width 65 height 13
click at [83, 78] on select "الكل مقبولة غير مقبولة يتم مراجعتها ملغية مرفوضة مسودة" at bounding box center [115, 84] width 65 height 13
click at [140, 87] on select "الكل مقبولة غير مقبولة يتم مراجعتها ملغية مرفوضة مسودة" at bounding box center [115, 84] width 65 height 13
select select "valid"
click at [83, 78] on select "الكل مقبولة غير مقبولة يتم مراجعتها ملغية مرفوضة مسودة" at bounding box center [115, 84] width 65 height 13
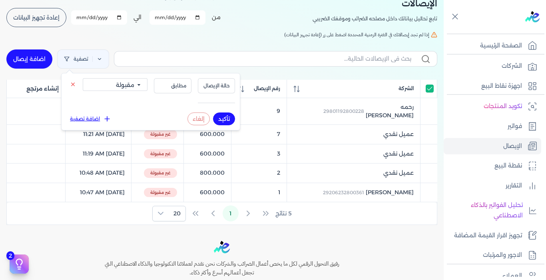
click at [218, 119] on button "تأكيد" at bounding box center [224, 119] width 22 height 13
checkbox input "true"
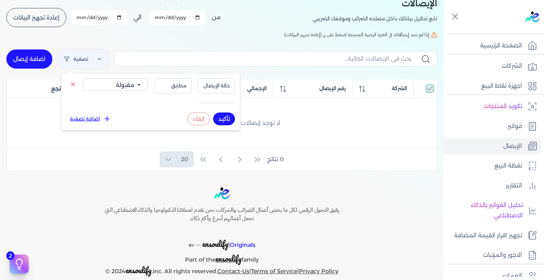
click at [89, 150] on div "0 نتائج 20" at bounding box center [222, 160] width 430 height 22
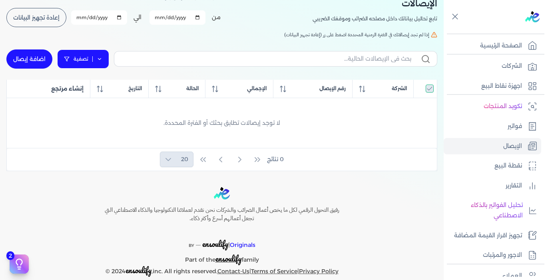
click at [85, 61] on link "تصفية" at bounding box center [83, 59] width 52 height 19
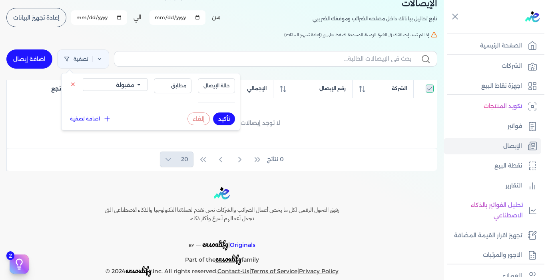
click at [95, 83] on select "الكل مقبولة غير مقبولة يتم مراجعتها ملغية مرفوضة مسودة" at bounding box center [115, 84] width 65 height 13
select select "الكل"
click at [83, 78] on select "الكل مقبولة غير مقبولة يتم مراجعتها ملغية مرفوضة مسودة" at bounding box center [115, 84] width 65 height 13
click at [230, 124] on button "تأكيد" at bounding box center [224, 119] width 22 height 13
click at [225, 121] on button "تأكيد" at bounding box center [224, 119] width 22 height 13
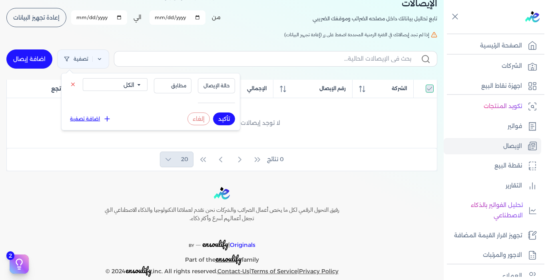
click at [196, 116] on button "إلغاء" at bounding box center [198, 119] width 22 height 13
checkbox input "true"
select select
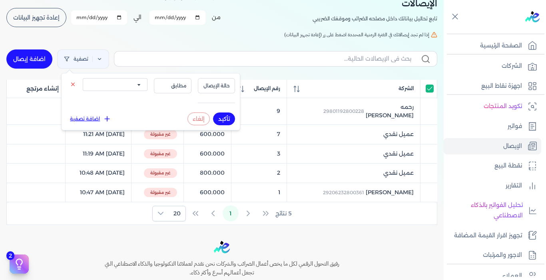
click at [104, 224] on div "5 نتائج 1 20" at bounding box center [222, 214] width 430 height 22
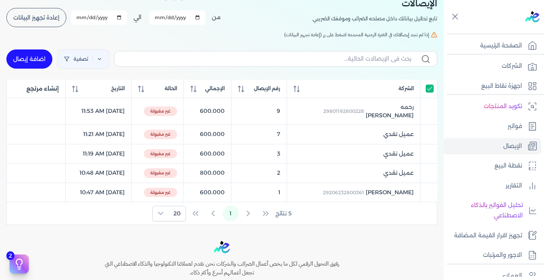
click at [45, 17] on span "إعادة تجهيز البيانات" at bounding box center [36, 18] width 46 height 6
click at [179, 114] on table "الشركة رقم الإيصال الإجمالي الحالة التاريخ إنشاء مرتجع رحمه جمعه حسن محمد () 29…" at bounding box center [221, 141] width 431 height 123
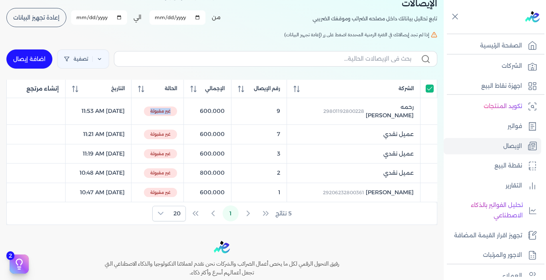
click at [179, 114] on table "الشركة رقم الإيصال الإجمالي الحالة التاريخ إنشاء مرتجع رحمه جمعه حسن محمد () 29…" at bounding box center [221, 141] width 431 height 123
click at [144, 88] on icon at bounding box center [141, 89] width 6 height 6
click at [53, 17] on span "إعادة تجهيز البيانات" at bounding box center [36, 18] width 46 height 6
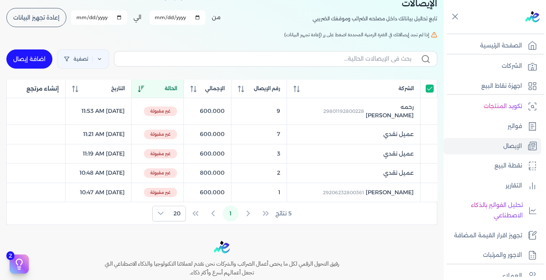
click at [60, 20] on span "إعادة تجهيز البيانات" at bounding box center [36, 18] width 46 height 6
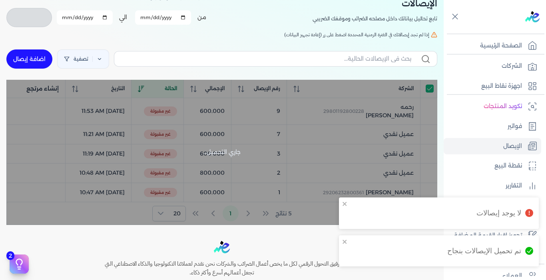
checkbox input "true"
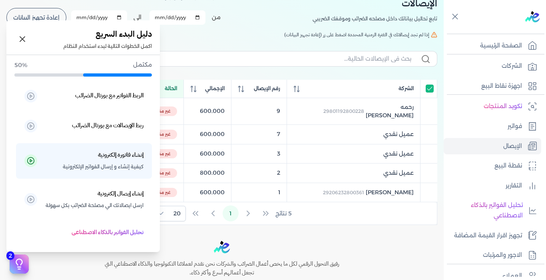
click at [13, 266] on button "2" at bounding box center [19, 264] width 19 height 19
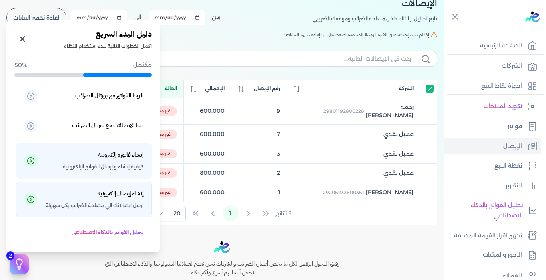
click at [64, 203] on span "ارسل ايصالاتك الي مصلحة الضرائب بكل سهولة" at bounding box center [95, 206] width 98 height 10
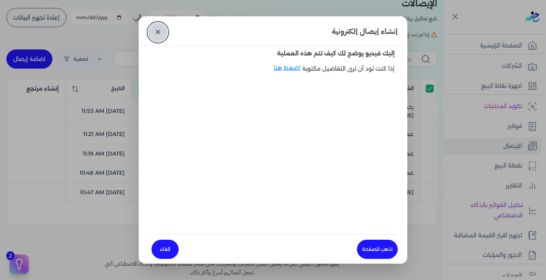
click at [151, 39] on div "إنشاء إيصال إلكترونية ✕" at bounding box center [273, 33] width 262 height 26
click at [159, 37] on link "✕" at bounding box center [157, 32] width 19 height 19
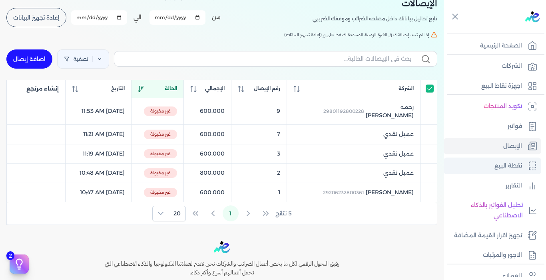
click at [509, 165] on p "نقطة البيع" at bounding box center [508, 166] width 28 height 10
select select "EGP"
select select "EGS"
select select "B"
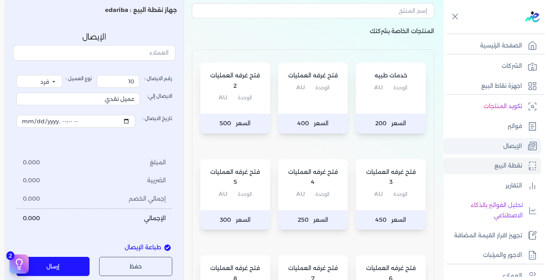
click at [508, 145] on p "الإيصال" at bounding box center [512, 146] width 19 height 10
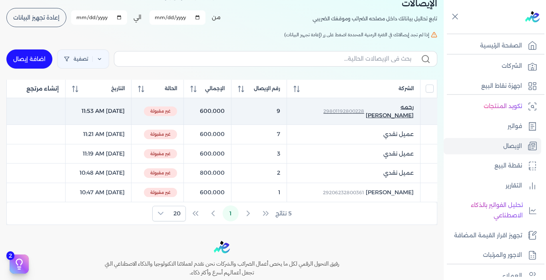
click at [399, 117] on span "رحمه جمعه حسن محمد" at bounding box center [390, 111] width 48 height 17
select select "EGP"
select select "EGS"
select select "B"
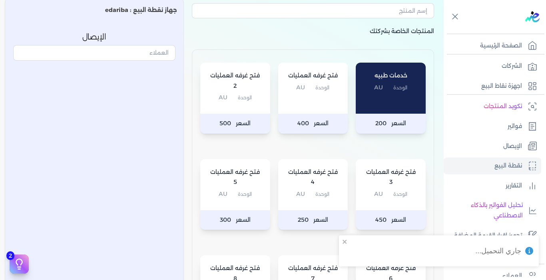
click at [153, 161] on div "جهاز نقطة البيع : edariba الإيصال" at bounding box center [94, 263] width 179 height 533
click at [184, 113] on div "جهاز نقطة البيع : edariba الإيصال" at bounding box center [94, 263] width 179 height 533
click at [3, 171] on div "المنتجات الخاصة بشركتك خدمات طبيه الوحدة AU السعر 200 فتح غرفه العمليات الوحدة …" at bounding box center [221, 259] width 443 height 539
click at [118, 52] on input "text" at bounding box center [94, 53] width 162 height 15
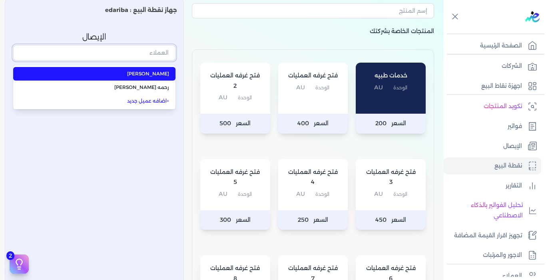
click at [118, 52] on input "text" at bounding box center [94, 53] width 162 height 15
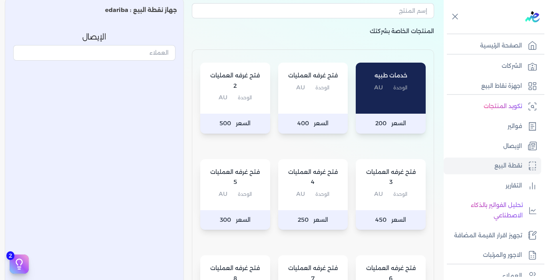
click at [71, 163] on div "جهاز نقطة البيع : edariba الإيصال" at bounding box center [94, 263] width 179 height 533
click at [143, 103] on div "جهاز نقطة البيع : edariba الإيصال" at bounding box center [94, 263] width 179 height 533
click at [484, 146] on link "الإيصال" at bounding box center [491, 146] width 97 height 17
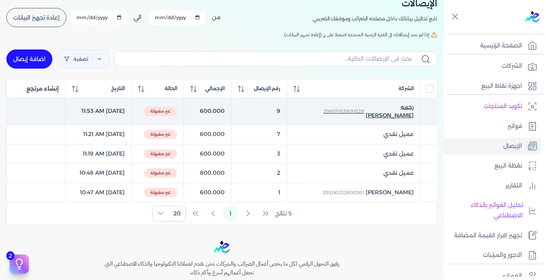
click at [386, 114] on span "رحمه جمعه حسن محمد" at bounding box center [390, 111] width 48 height 17
select select "EGP"
select select "EGS"
select select "B"
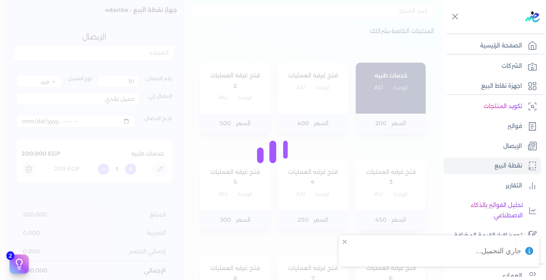
type input "9"
type input "رحمه جمعه حسن محمد"
type input "2025-09-17T11:53:08"
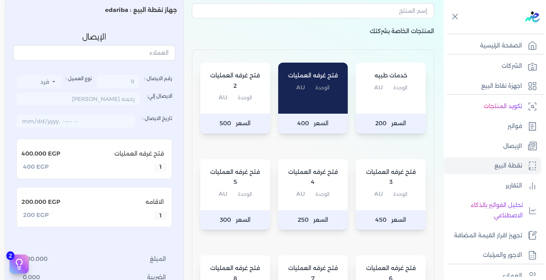
click at [4, 199] on div "المنتجات الخاصة بشركتك خدمات طبيه الوحدة AU السعر 200 فتح غرفه العمليات الوحدة …" at bounding box center [221, 259] width 443 height 539
click at [4, 187] on div "المنتجات الخاصة بشركتك خدمات طبيه الوحدة AU السعر 200 فتح غرفه العمليات الوحدة …" at bounding box center [221, 259] width 443 height 539
drag, startPoint x: 4, startPoint y: 187, endPoint x: 2, endPoint y: 224, distance: 37.2
click at [2, 224] on div "Toggle Navigation الاسعار العمولات مساعدة خدمة العملاء دليل المستخدم تسجيل الدخ…" at bounding box center [221, 140] width 443 height 280
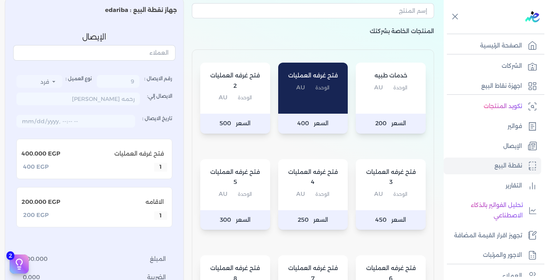
click at [6, 225] on div "المنتجات الخاصة بشركتك خدمات طبيه الوحدة AU السعر 200 فتح غرفه العمليات الوحدة …" at bounding box center [221, 259] width 443 height 539
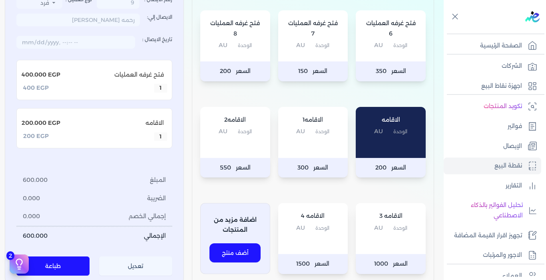
click at [150, 266] on button "تعديل" at bounding box center [135, 266] width 73 height 19
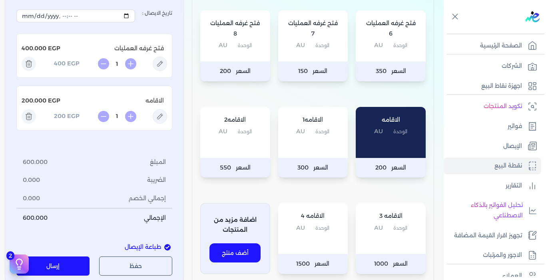
drag, startPoint x: 150, startPoint y: 266, endPoint x: 127, endPoint y: 167, distance: 101.5
click at [127, 167] on form "رقم الايصال : 9 نوع العميل : فرد شركة شخص اجنبي الايصال إلي: رحمه جمعه حسن محمد…" at bounding box center [94, 117] width 162 height 318
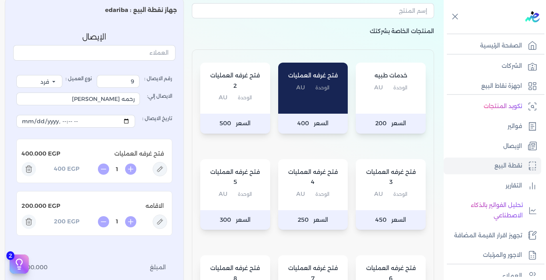
scroll to position [293, 0]
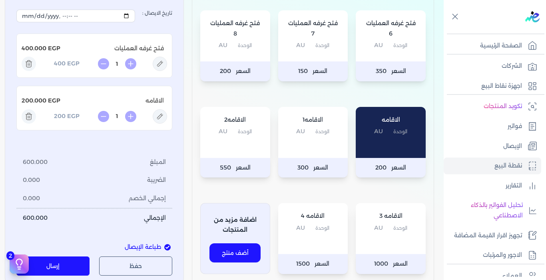
click at [165, 67] on icon at bounding box center [160, 64] width 14 height 14
type input "فتح غرفه العمليات"
type input "400"
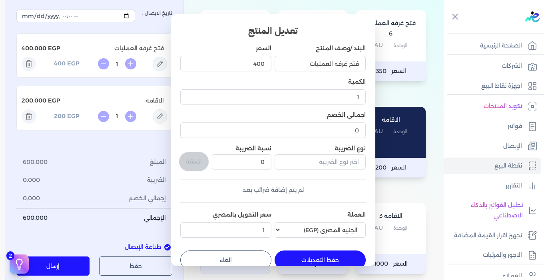
click at [163, 63] on dialog "تعديل المنتج البند /وصف المنتج فتح غرفه العمليات السعر 400 الكمية 1 اجمالي الخص…" at bounding box center [273, 140] width 546 height 280
click at [123, 186] on dialog "تعديل المنتج البند /وصف المنتج فتح غرفه العمليات السعر 400 الكمية 1 اجمالي الخص…" at bounding box center [273, 140] width 546 height 280
click at [307, 257] on button "حفظ التعديلات" at bounding box center [319, 260] width 91 height 19
type input "0"
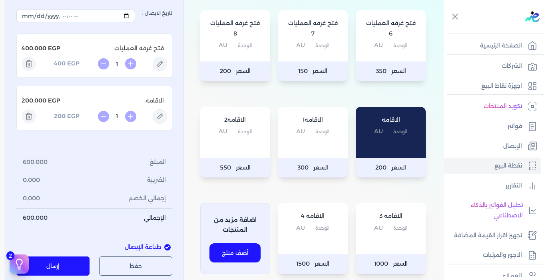
click at [70, 266] on button "إرسال" at bounding box center [52, 266] width 73 height 19
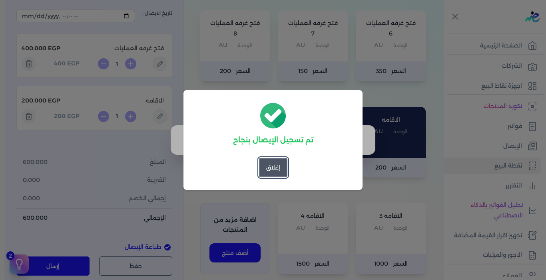
click at [272, 168] on button "إغلاق" at bounding box center [273, 167] width 28 height 19
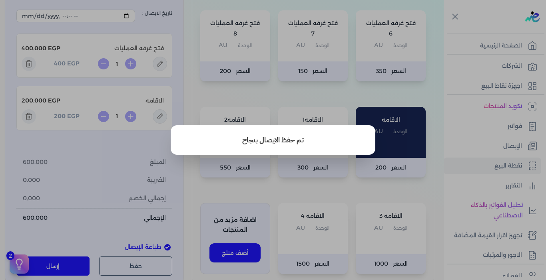
click at [508, 145] on button "close" at bounding box center [273, 140] width 546 height 280
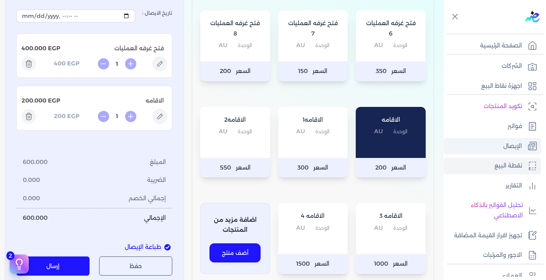
click at [499, 148] on link "الإيصال" at bounding box center [491, 146] width 97 height 17
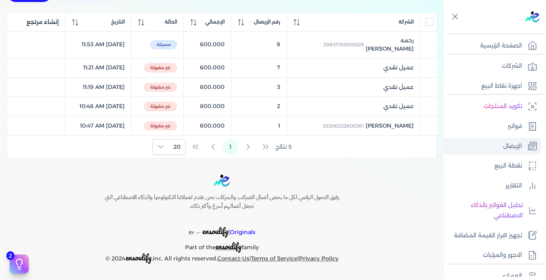
scroll to position [122, 0]
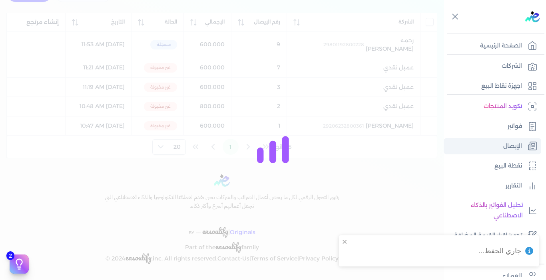
checkbox input "false"
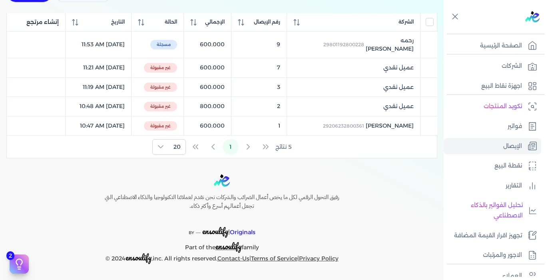
scroll to position [0, 0]
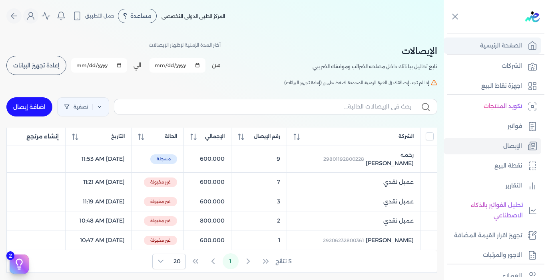
click at [497, 40] on link "الصفحة الرئيسية" at bounding box center [491, 46] width 97 height 17
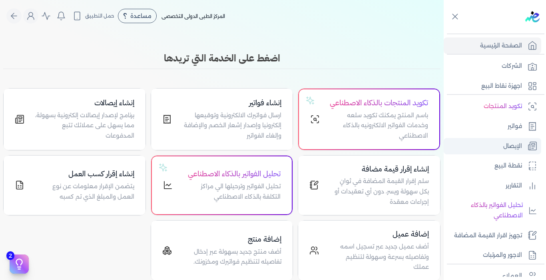
click at [493, 143] on link "الإيصال" at bounding box center [491, 146] width 97 height 17
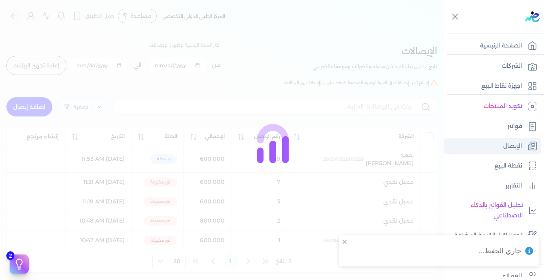
checkbox input "false"
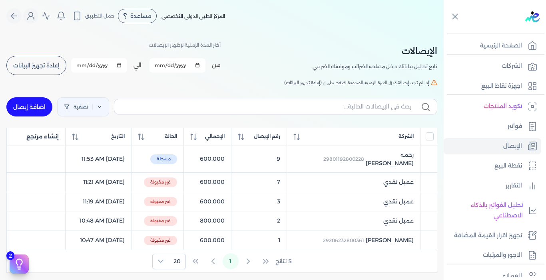
click at [50, 161] on table "الشركة رقم الإيصال الإجمالي الحالة التاريخ إنشاء مرتجع رحمه جمعه حسن محمد () 29…" at bounding box center [221, 189] width 431 height 123
click at [185, 161] on table "الشركة رقم الإيصال الإجمالي الحالة التاريخ إنشاء مرتجع رحمه جمعه حسن محمد () 29…" at bounding box center [221, 189] width 431 height 123
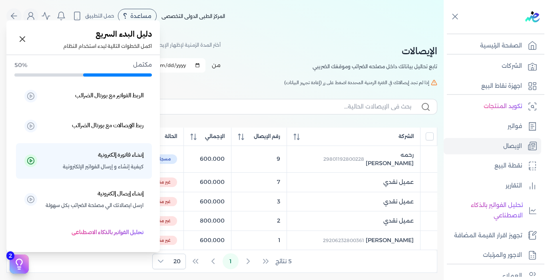
click at [26, 267] on button "2" at bounding box center [19, 264] width 19 height 19
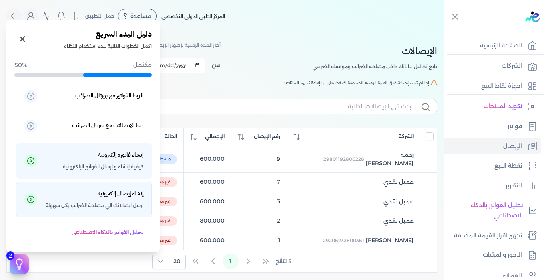
click at [124, 201] on span "ارسل ايصالاتك الي مصلحة الضرائب بكل سهولة" at bounding box center [95, 206] width 98 height 10
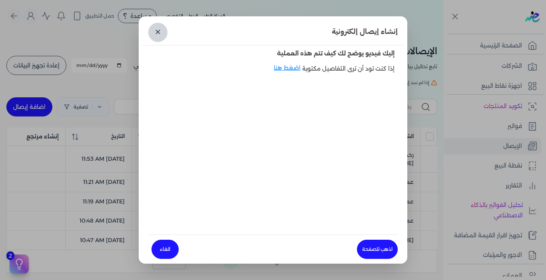
click at [156, 31] on link "✕" at bounding box center [157, 32] width 19 height 19
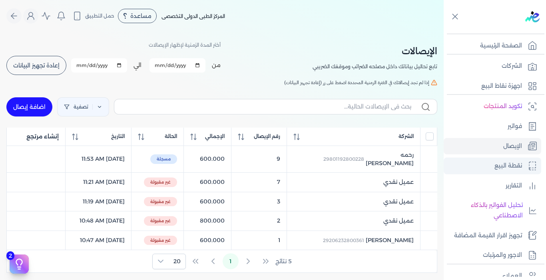
click at [517, 166] on p "نقطة البيع" at bounding box center [508, 166] width 28 height 10
select select "EGP"
select select "EGS"
select select "B"
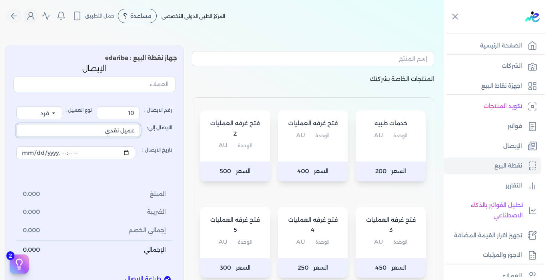
click at [93, 129] on input "عميل نقدي" at bounding box center [77, 130] width 123 height 13
type input "ع"
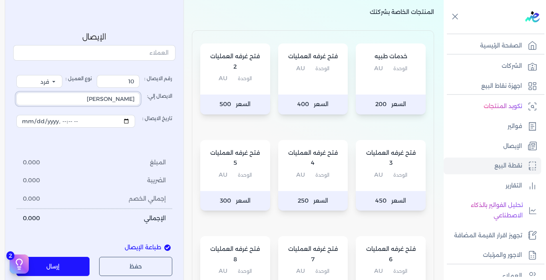
scroll to position [74, 0]
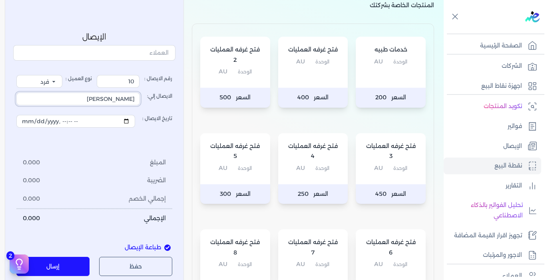
type input "[PERSON_NAME]"
click at [329, 66] on span "الوحدة" at bounding box center [322, 62] width 14 height 10
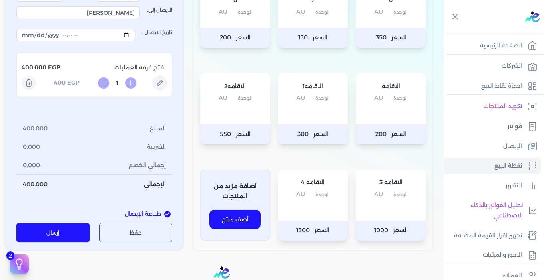
scroll to position [328, 0]
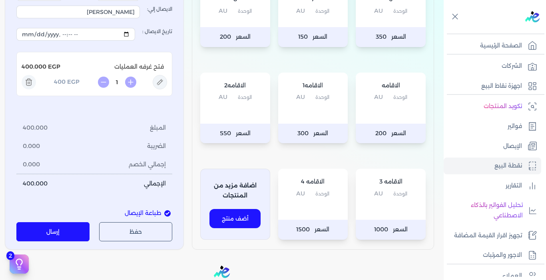
click at [385, 206] on div "الاقامه 3 الوحدة AU" at bounding box center [391, 194] width 70 height 51
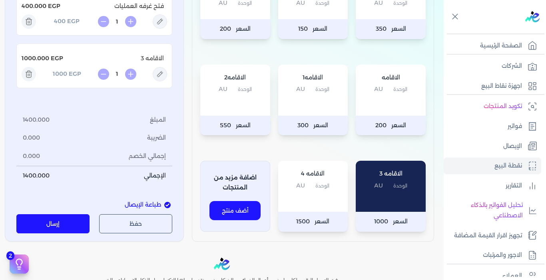
scroll to position [343, 0]
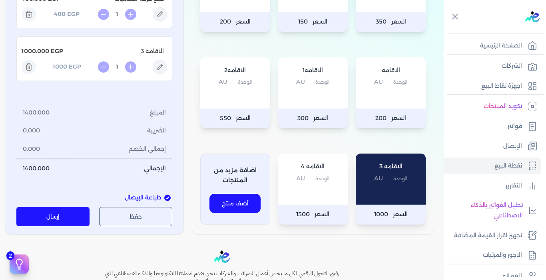
click at [66, 214] on button "إرسال" at bounding box center [52, 216] width 73 height 19
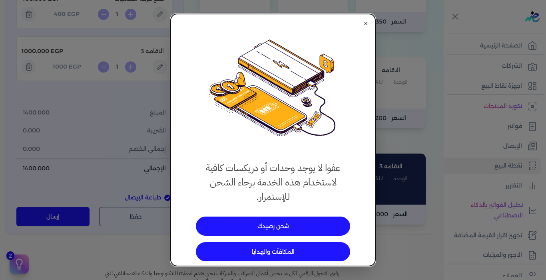
click at [306, 228] on button "شحن رصيدك" at bounding box center [273, 226] width 155 height 19
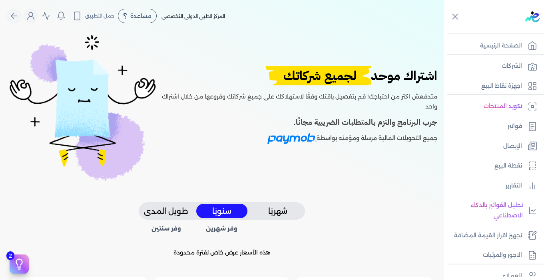
click at [281, 211] on button "شهريًا" at bounding box center [277, 211] width 51 height 15
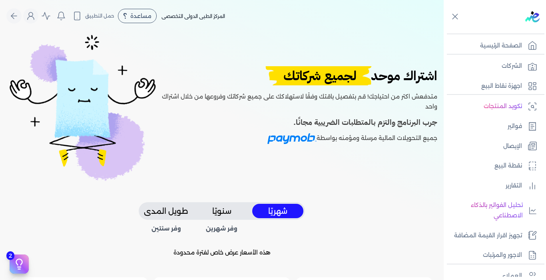
click at [281, 211] on button "شهريًا" at bounding box center [277, 211] width 51 height 15
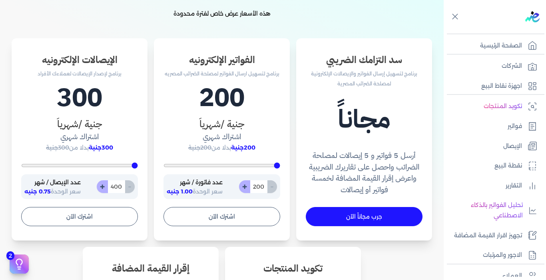
scroll to position [240, 0]
click at [400, 217] on link "جرب مجاناً الآن" at bounding box center [364, 216] width 117 height 19
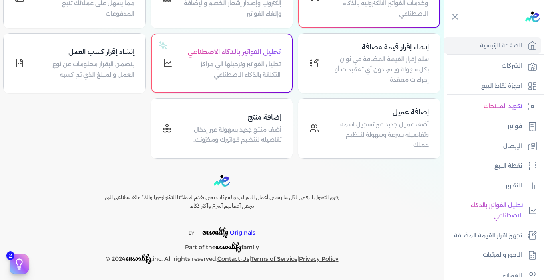
scroll to position [134, 0]
click at [500, 148] on link "الإيصال" at bounding box center [491, 146] width 97 height 17
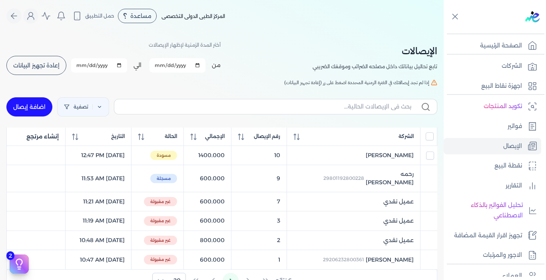
click at [44, 66] on span "إعادة تجهيز البيانات" at bounding box center [36, 66] width 46 height 6
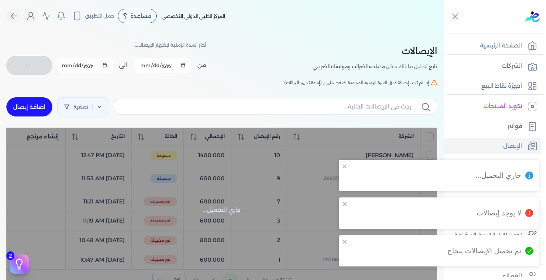
checkbox input "false"
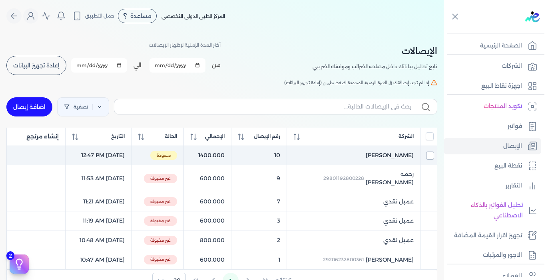
click at [429, 155] on input "checkbox" at bounding box center [430, 156] width 8 height 8
checkbox input "true"
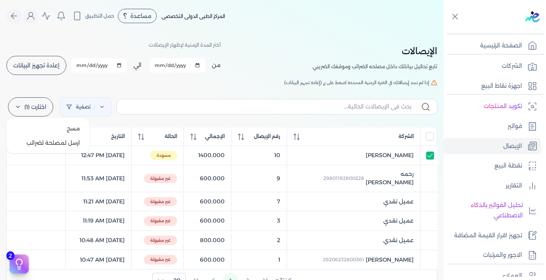
click at [35, 106] on label "اختارت (1)" at bounding box center [30, 106] width 45 height 19
click at [54, 141] on button "ارسل لمصلحة لضرائب" at bounding box center [48, 143] width 77 height 14
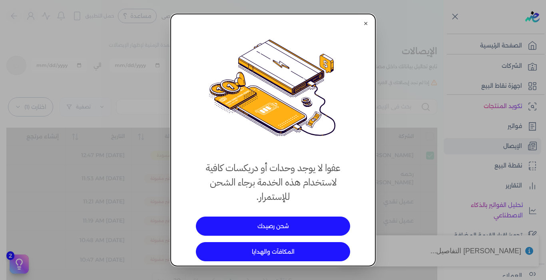
checkbox input "false"
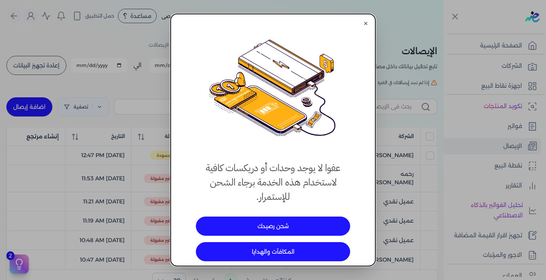
click at [285, 254] on button "المكافآت والهدايا" at bounding box center [273, 251] width 155 height 19
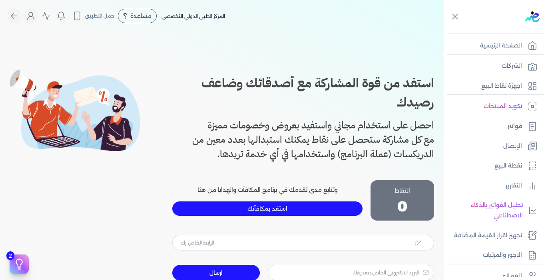
type input "[URL][DOMAIN_NAME]"
click at [268, 206] on link "استفد بمكافآتك" at bounding box center [267, 209] width 190 height 14
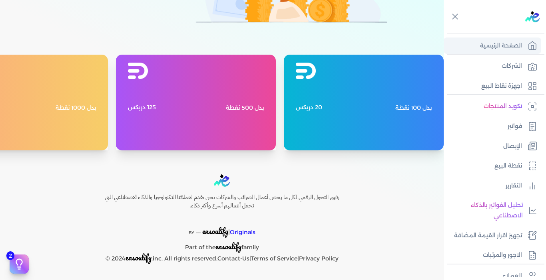
click at [490, 46] on p "الصفحة الرئيسية" at bounding box center [501, 46] width 42 height 10
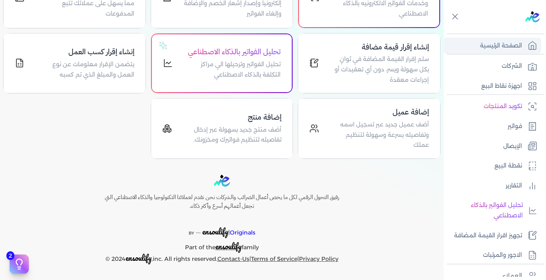
scroll to position [134, 0]
click at [497, 144] on link "الإيصال" at bounding box center [491, 146] width 97 height 17
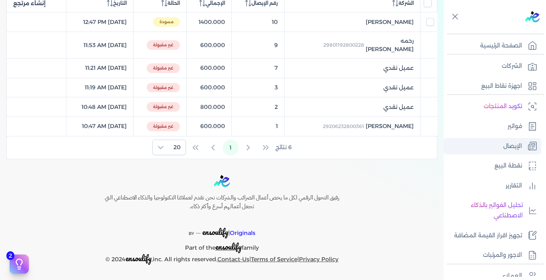
scroll to position [115, 0]
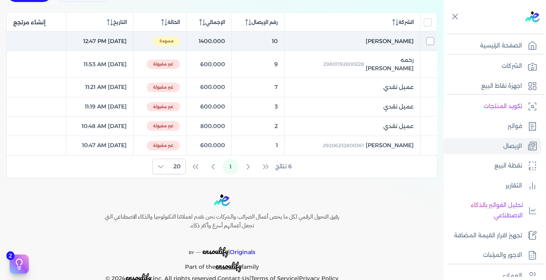
click at [431, 41] on input "checkbox" at bounding box center [430, 41] width 8 height 8
checkbox input "true"
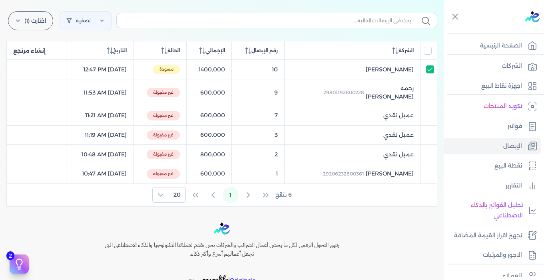
scroll to position [0, 0]
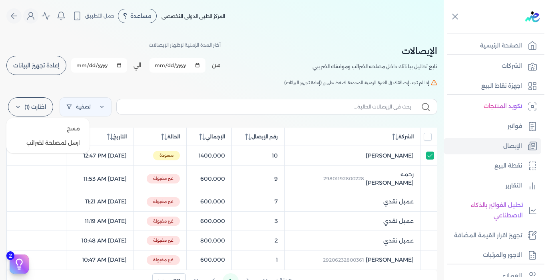
click at [34, 110] on label "اختارت (1)" at bounding box center [30, 106] width 45 height 19
click at [51, 140] on button "ارسل لمصلحة لضرائب" at bounding box center [48, 143] width 77 height 14
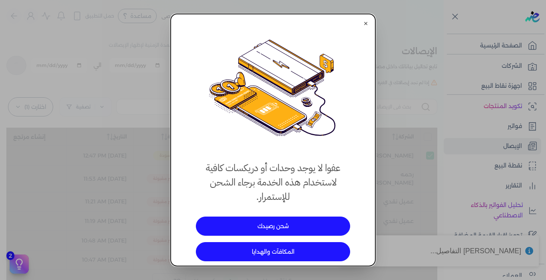
checkbox input "false"
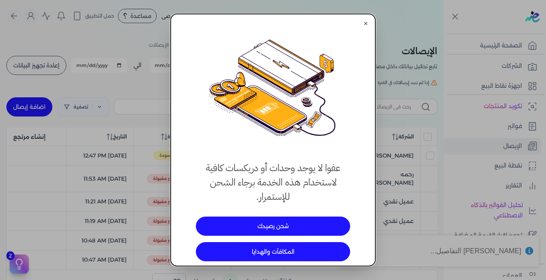
click at [250, 231] on button "شحن رصيدك" at bounding box center [273, 226] width 155 height 19
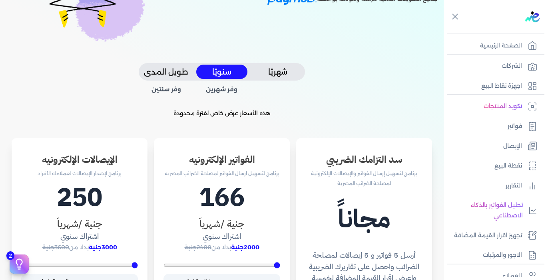
scroll to position [140, 0]
click at [280, 66] on button "شهريًا" at bounding box center [277, 71] width 51 height 15
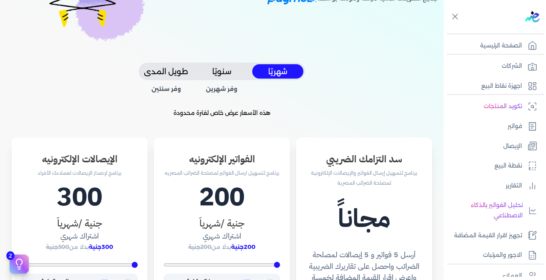
click at [231, 70] on button "سنويًا" at bounding box center [221, 71] width 51 height 15
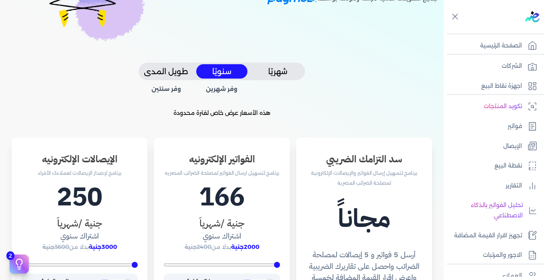
click at [285, 67] on button "شهريًا" at bounding box center [277, 71] width 51 height 15
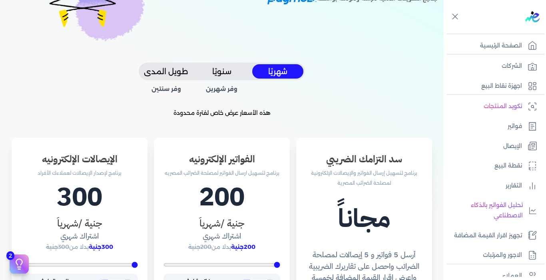
click at [162, 73] on button "طويل المدى" at bounding box center [165, 71] width 51 height 15
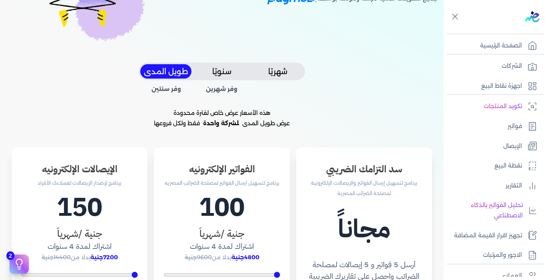
click at [280, 67] on button "شهريًا" at bounding box center [277, 71] width 51 height 15
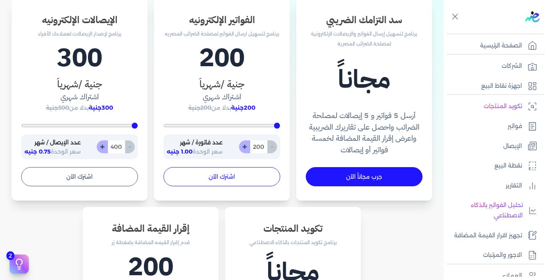
scroll to position [279, 0]
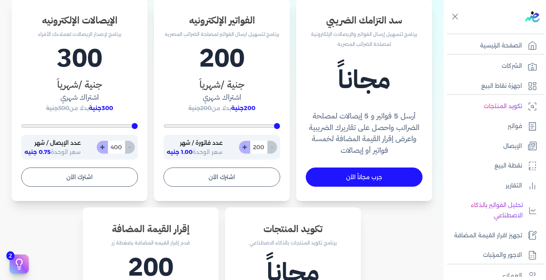
click at [244, 147] on button "+" at bounding box center [244, 147] width 11 height 13
type input "201"
click at [244, 147] on button "+" at bounding box center [244, 147] width 11 height 13
type input "202"
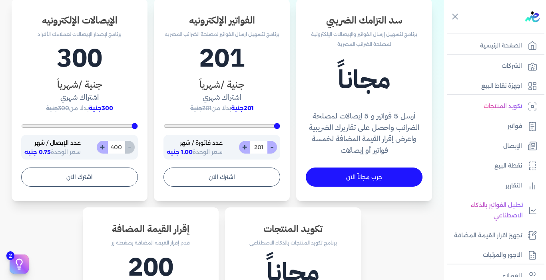
type input "202"
click at [244, 147] on button "+" at bounding box center [244, 147] width 11 height 13
type input "203"
click at [244, 147] on button "+" at bounding box center [244, 147] width 11 height 13
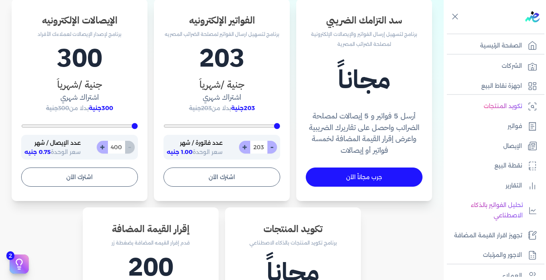
type input "204"
click at [274, 147] on button "-" at bounding box center [272, 147] width 10 height 13
type input "203"
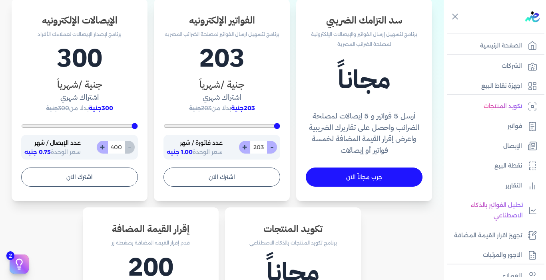
click at [274, 147] on button "-" at bounding box center [272, 147] width 10 height 13
type input "202"
click at [274, 147] on button "-" at bounding box center [272, 147] width 10 height 13
type input "201"
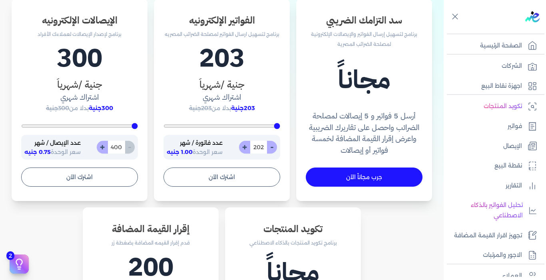
type input "201"
click at [274, 147] on button "-" at bounding box center [272, 147] width 10 height 13
type input "200"
click at [217, 175] on button "اشترك الآن" at bounding box center [221, 177] width 117 height 19
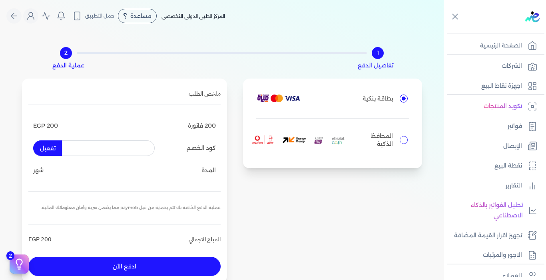
click at [403, 140] on input "المحافظ الذكية" at bounding box center [403, 140] width 8 height 8
radio input "true"
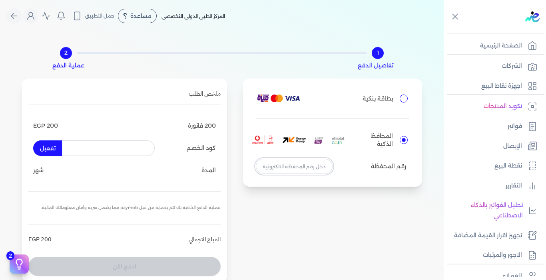
click at [292, 167] on input "tel" at bounding box center [294, 166] width 77 height 15
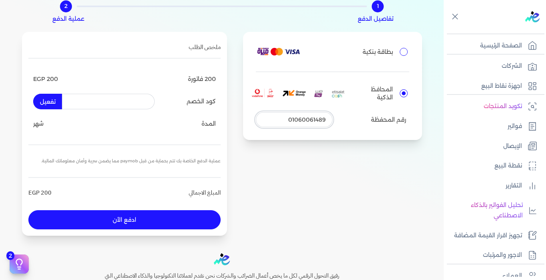
scroll to position [57, 0]
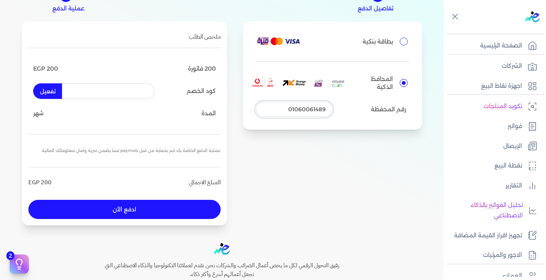
type input "01060061489"
click at [121, 208] on button "ادفع الأن" at bounding box center [124, 209] width 192 height 19
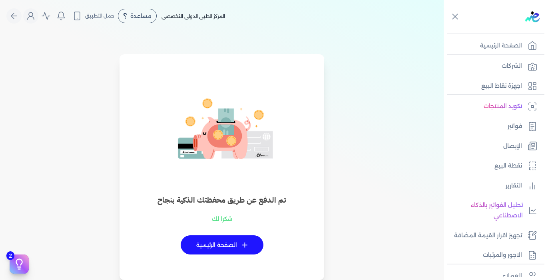
click at [234, 249] on link "+ الصفحة الرئيسية" at bounding box center [222, 245] width 83 height 19
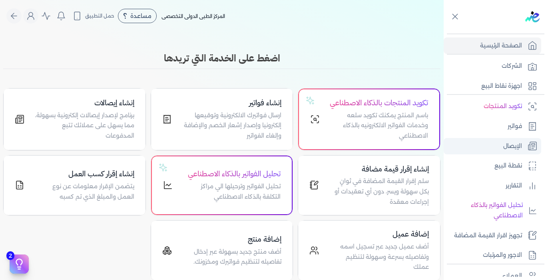
click at [518, 146] on p "الإيصال" at bounding box center [512, 146] width 19 height 10
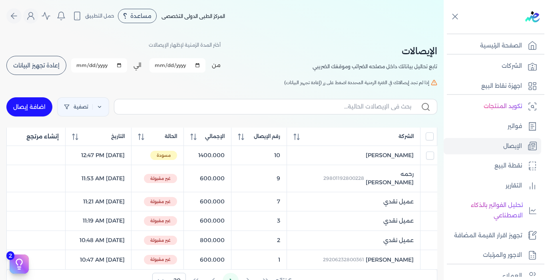
click at [32, 69] on button "إعادة تجهيز البيانات" at bounding box center [36, 65] width 60 height 19
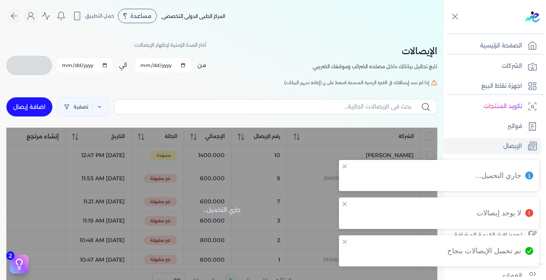
checkbox input "false"
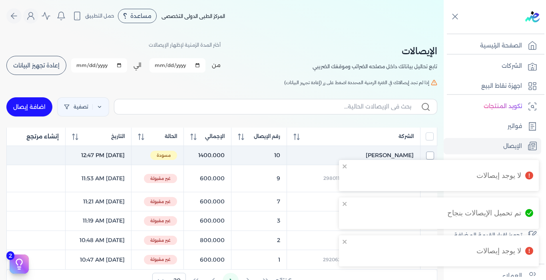
click at [430, 154] on input "checkbox" at bounding box center [430, 156] width 8 height 8
checkbox input "true"
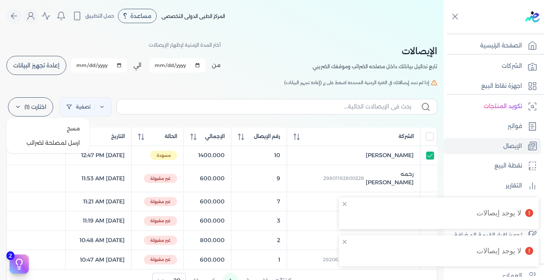
click at [37, 103] on label "اختارت (1)" at bounding box center [30, 106] width 45 height 19
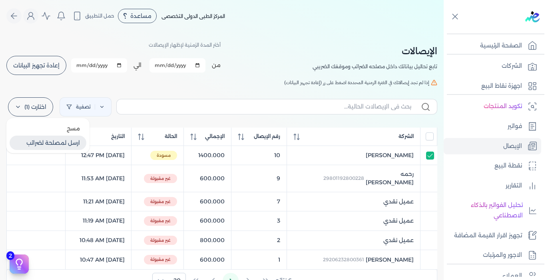
click at [52, 141] on button "ارسل لمصلحة لضرائب" at bounding box center [48, 143] width 77 height 14
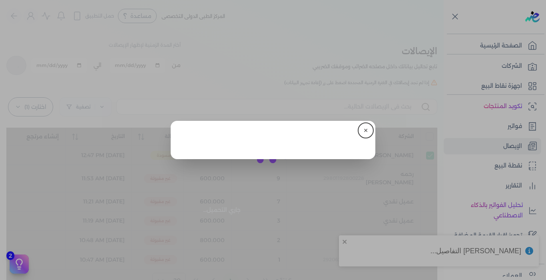
checkbox input "false"
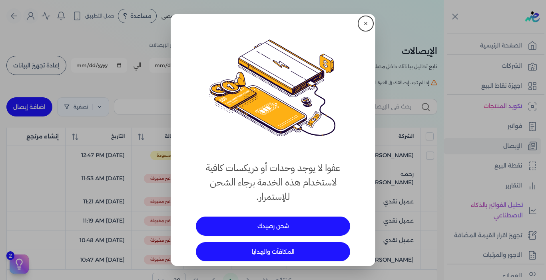
click at [370, 21] on button "✕" at bounding box center [365, 23] width 13 height 13
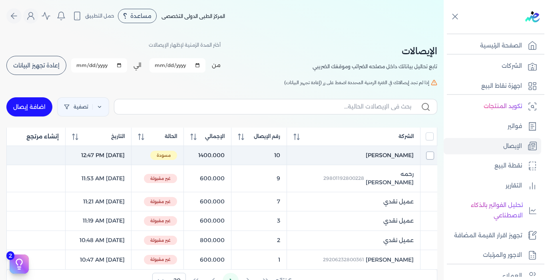
click at [431, 157] on input "checkbox" at bounding box center [430, 156] width 8 height 8
checkbox input "true"
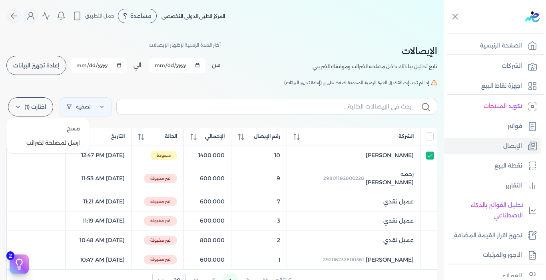
click at [40, 105] on label "اختارت (1)" at bounding box center [30, 106] width 45 height 19
click at [51, 140] on button "ارسل لمصلحة لضرائب" at bounding box center [48, 143] width 77 height 14
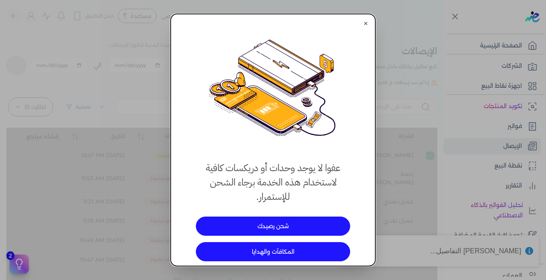
checkbox input "false"
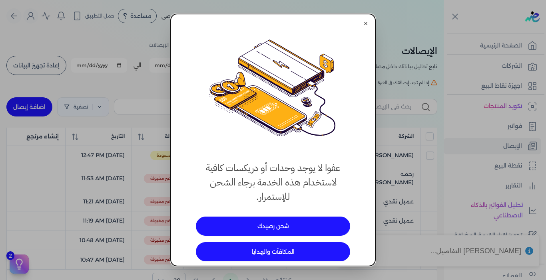
click at [240, 225] on button "شحن رصيدك" at bounding box center [273, 226] width 155 height 19
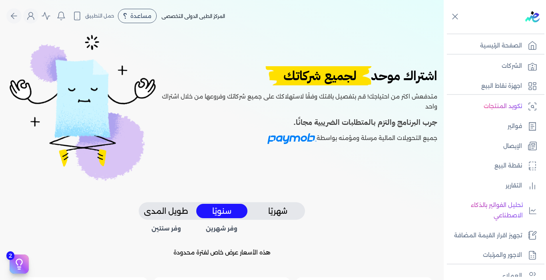
click at [286, 211] on button "شهريًا" at bounding box center [277, 211] width 51 height 15
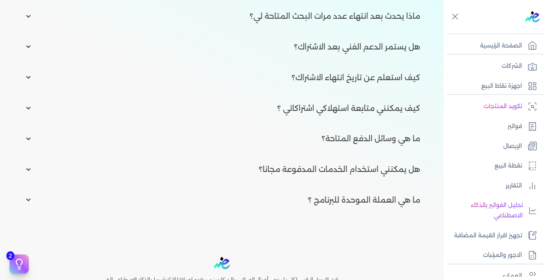
scroll to position [1276, 0]
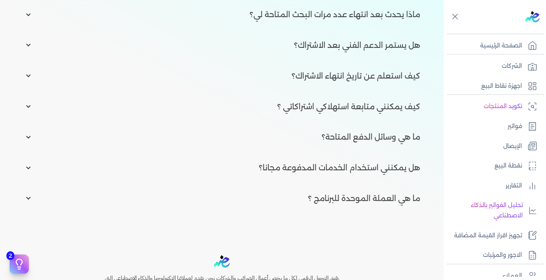
click at [319, 103] on input "radio" at bounding box center [221, 107] width 409 height 24
radio input "true"
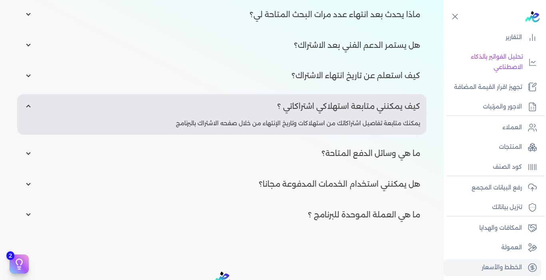
scroll to position [151, 0]
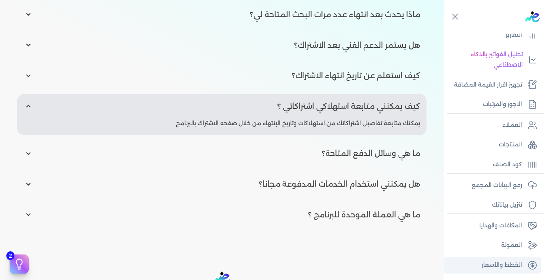
click at [501, 264] on p "الخطط والأسعار" at bounding box center [501, 265] width 40 height 10
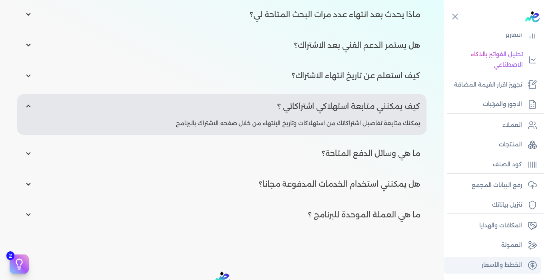
click at [513, 265] on p "الخطط والأسعار" at bounding box center [501, 265] width 40 height 10
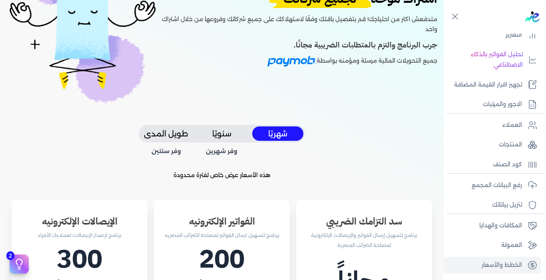
scroll to position [0, 0]
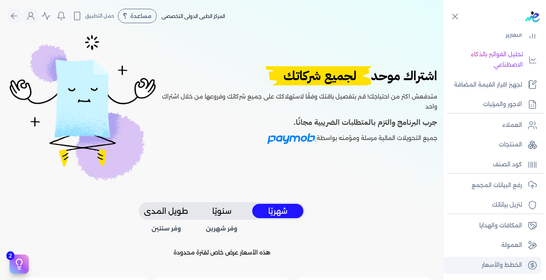
click at [505, 268] on p "الخطط والأسعار" at bounding box center [501, 265] width 40 height 10
click at [504, 240] on link "العمولة" at bounding box center [491, 245] width 97 height 17
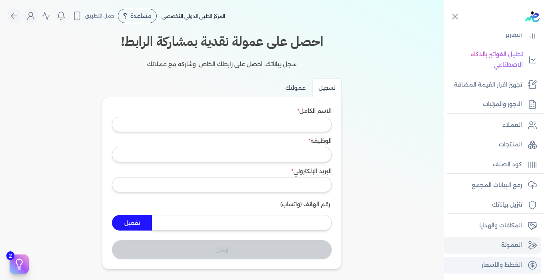
click at [486, 263] on p "الخطط والأسعار" at bounding box center [501, 265] width 40 height 10
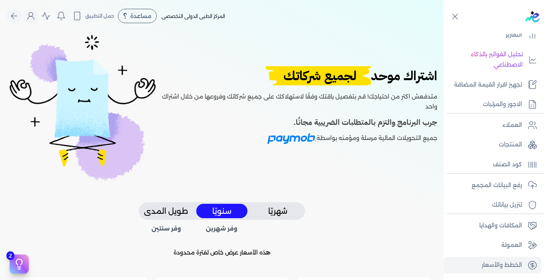
click at [276, 208] on button "شهريًا" at bounding box center [277, 211] width 51 height 15
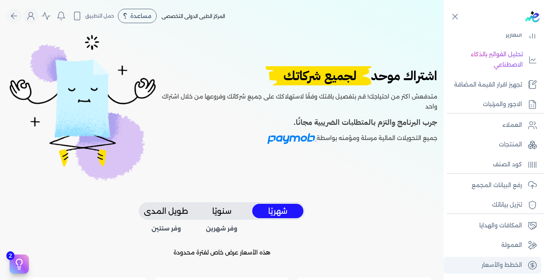
click at [514, 262] on p "الخطط والأسعار" at bounding box center [501, 265] width 40 height 10
click at [34, 17] on icon "Global" at bounding box center [31, 16] width 10 height 10
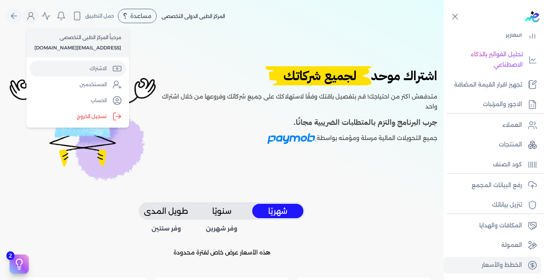
click at [81, 66] on link "الاشتراك" at bounding box center [78, 69] width 96 height 16
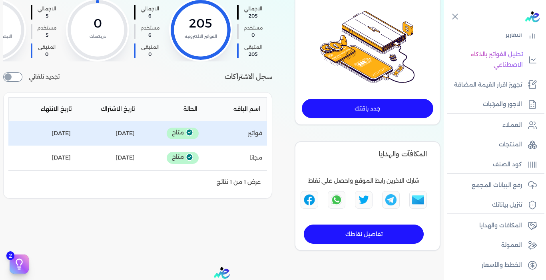
scroll to position [98, 0]
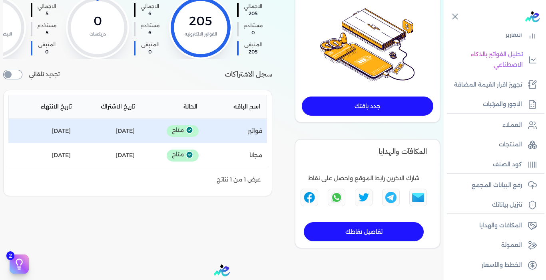
click at [193, 134] on circle at bounding box center [189, 130] width 7 height 7
click at [252, 137] on p "اسم الباقه : فواتير" at bounding box center [255, 131] width 14 height 10
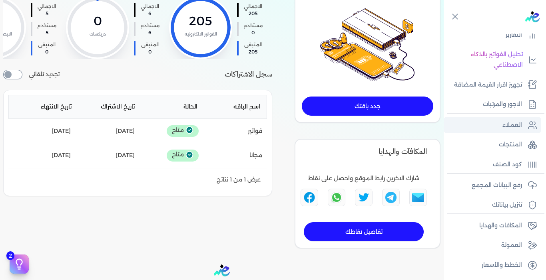
click at [509, 123] on p "العملاء" at bounding box center [512, 125] width 20 height 10
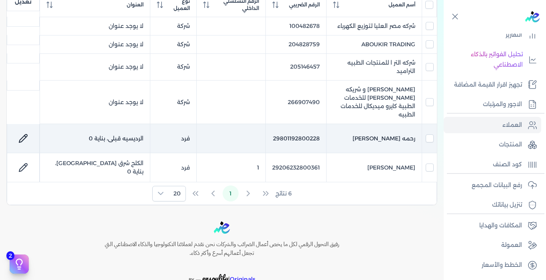
scroll to position [201, 0]
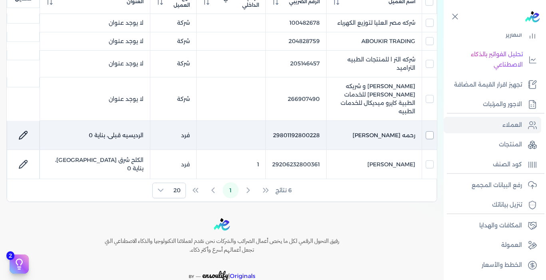
click at [431, 131] on input "checkbox" at bounding box center [429, 135] width 8 height 8
checkbox input "true"
checkbox input "false"
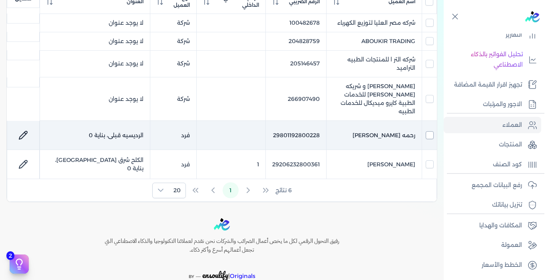
checkbox input "false"
checkbox input "true"
checkbox input "false"
click at [431, 131] on input "checkbox" at bounding box center [429, 135] width 8 height 8
checkbox input "false"
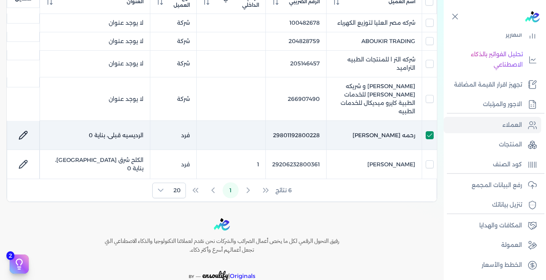
checkbox input "false"
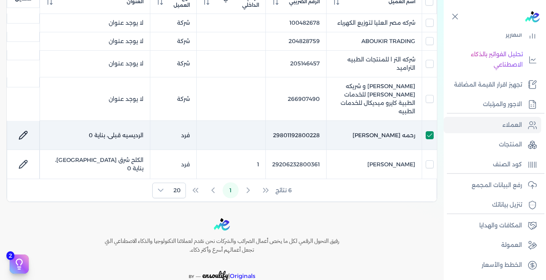
checkbox input "false"
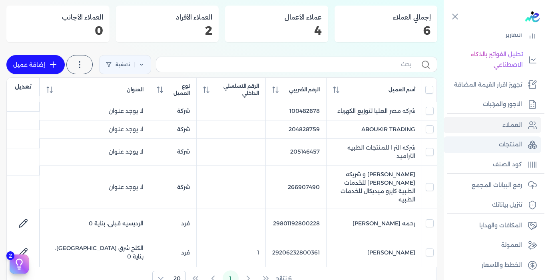
scroll to position [0, 0]
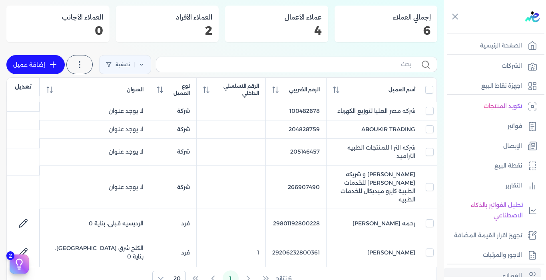
click at [496, 151] on link "الإيصال" at bounding box center [491, 146] width 97 height 17
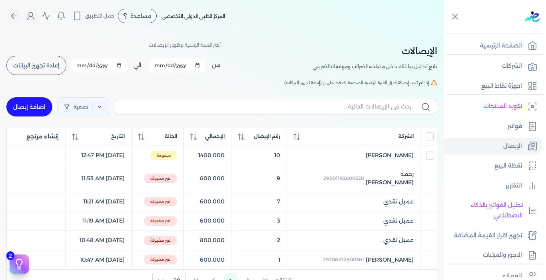
click at [429, 184] on table "الشركة رقم الإيصال الإجمالي الحالة التاريخ إنشاء مرتجع [PERSON_NAME] () 10 1400…" at bounding box center [221, 199] width 431 height 142
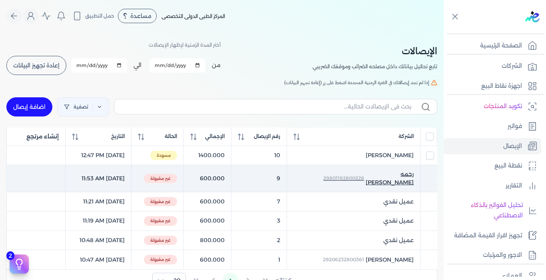
click at [357, 181] on span "29801192800228" at bounding box center [328, 178] width 71 height 7
select select "EGP"
select select "EGS"
select select "B"
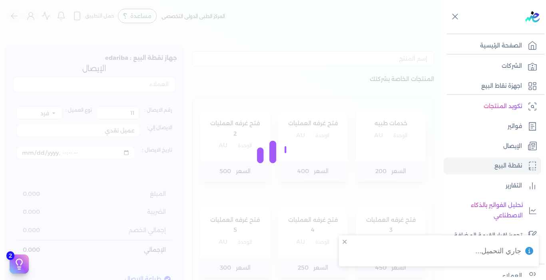
type input "9"
type input "رحمه [PERSON_NAME]"
type input "[DATE]T11:53:08"
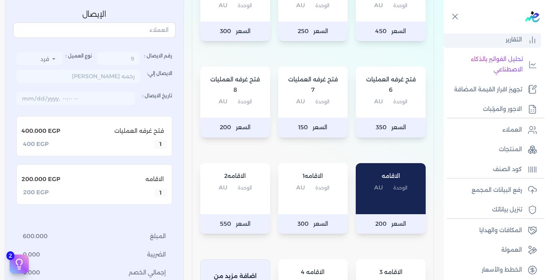
scroll to position [151, 0]
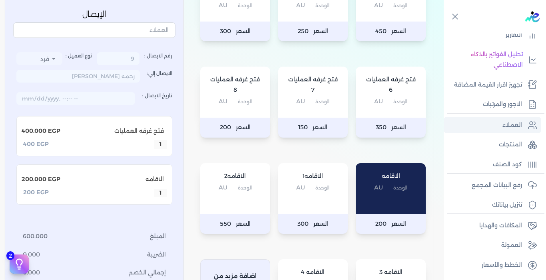
click at [521, 133] on link "العملاء" at bounding box center [491, 125] width 97 height 17
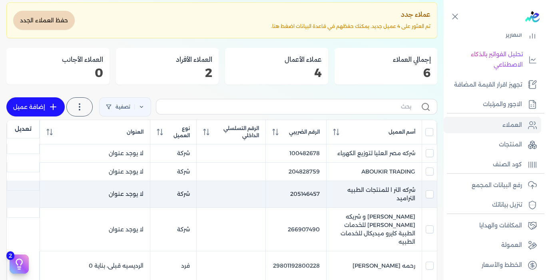
scroll to position [70, 0]
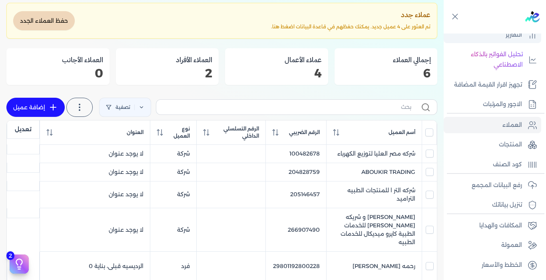
click at [506, 33] on p "التقارير" at bounding box center [513, 35] width 16 height 10
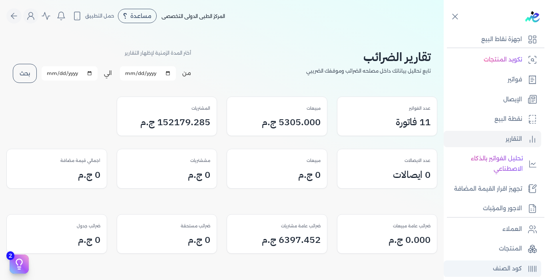
scroll to position [46, 0]
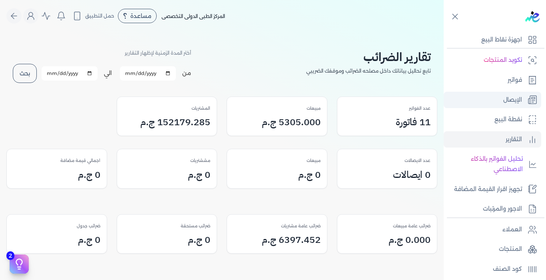
click at [518, 93] on link "الإيصال" at bounding box center [491, 100] width 97 height 17
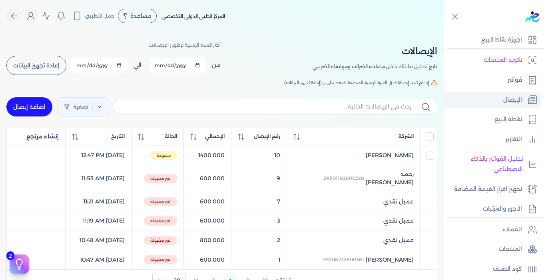
click at [518, 93] on link "الإيصال" at bounding box center [491, 100] width 97 height 17
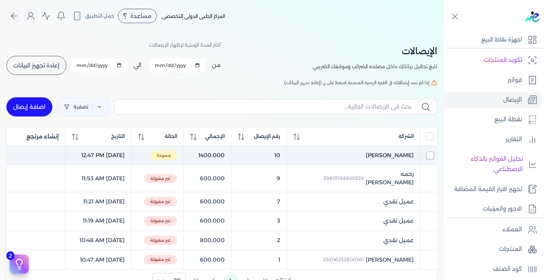
click at [428, 155] on input "checkbox" at bounding box center [430, 156] width 8 height 8
checkbox input "true"
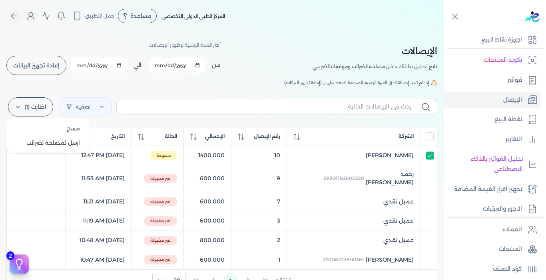
click at [18, 105] on label "اختارت (1)" at bounding box center [30, 106] width 45 height 19
click at [48, 146] on button "ارسل لمصلحة لضرائب" at bounding box center [48, 143] width 77 height 14
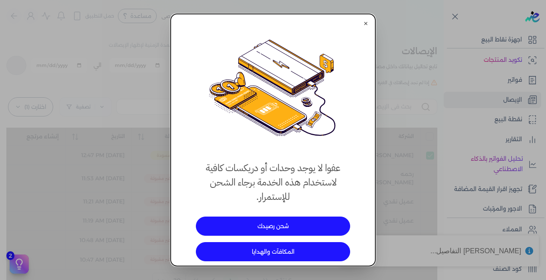
checkbox input "false"
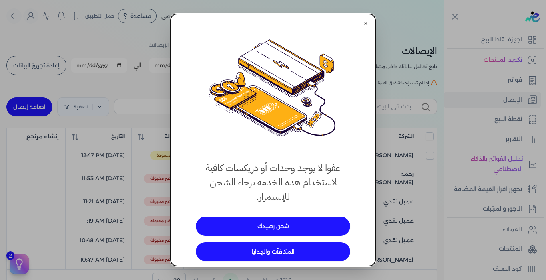
click at [260, 226] on button "شحن رصيدك" at bounding box center [273, 226] width 155 height 19
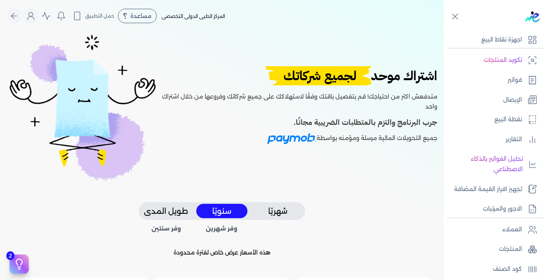
click at [282, 209] on button "شهريًا" at bounding box center [277, 211] width 51 height 15
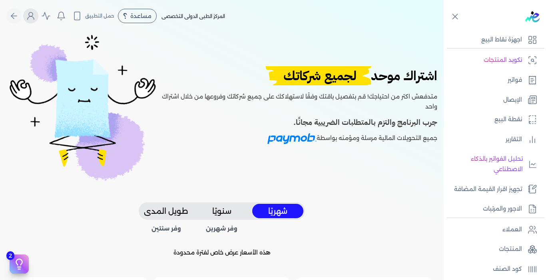
click at [34, 11] on icon "Global" at bounding box center [31, 16] width 10 height 10
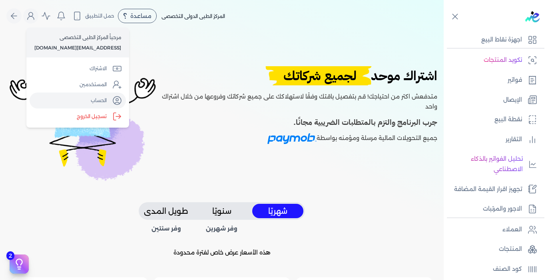
click at [83, 101] on link "الحساب" at bounding box center [78, 101] width 96 height 16
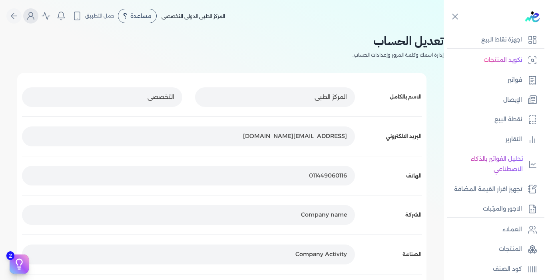
click at [33, 15] on circle "Global" at bounding box center [31, 14] width 4 height 4
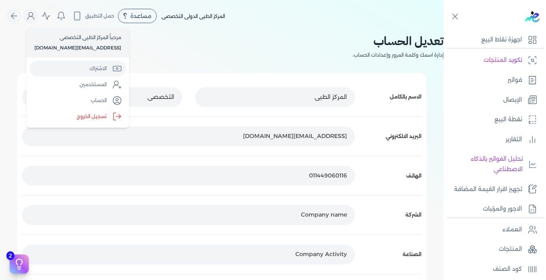
click at [76, 69] on link "الاشتراك" at bounding box center [78, 69] width 96 height 16
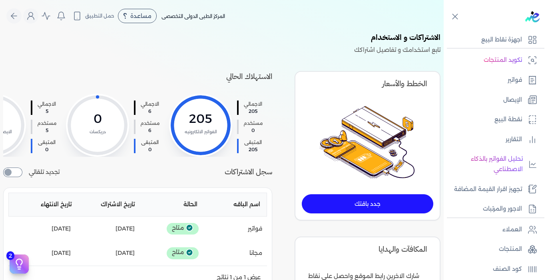
click at [18, 177] on input "checkbox" at bounding box center [12, 173] width 19 height 10
checkbox input "false"
click at [207, 127] on div at bounding box center [201, 125] width 60 height 60
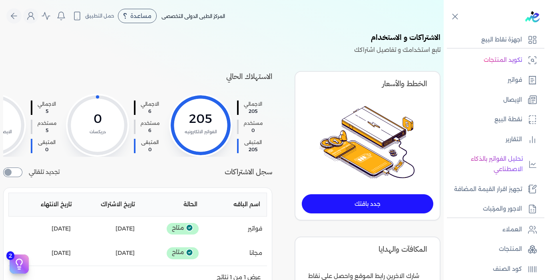
click at [207, 127] on div at bounding box center [201, 125] width 60 height 60
click at [358, 205] on link "جدد باقتك" at bounding box center [367, 204] width 131 height 19
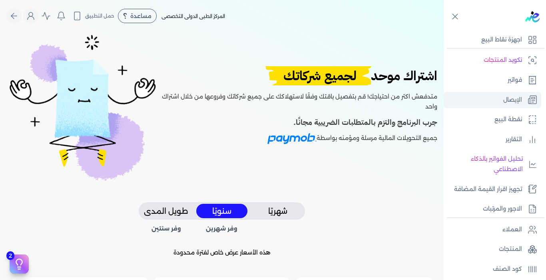
click at [503, 96] on p "الإيصال" at bounding box center [512, 100] width 19 height 10
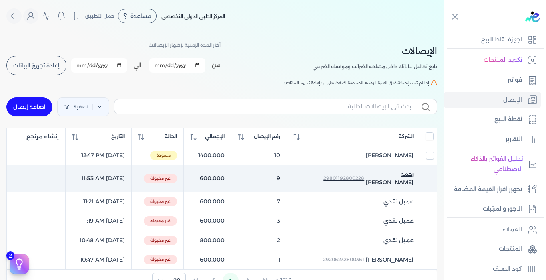
click at [381, 177] on span "رحمه [PERSON_NAME]" at bounding box center [390, 178] width 48 height 17
select select "EGP"
select select "EGS"
select select "B"
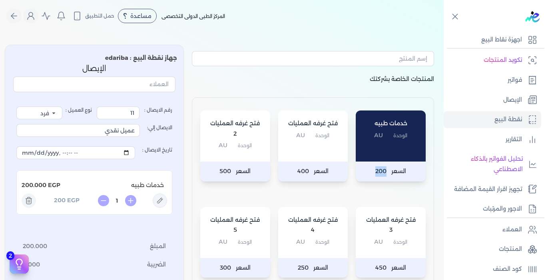
type input "9"
type input "رحمه [PERSON_NAME]"
type input "[DATE]T11:53:08"
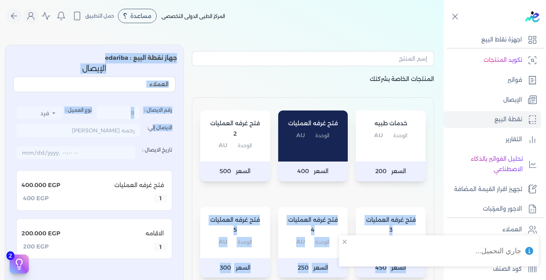
drag, startPoint x: 156, startPoint y: 122, endPoint x: 195, endPoint y: 179, distance: 69.1
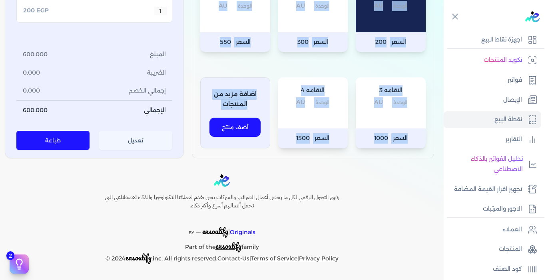
scroll to position [174, 0]
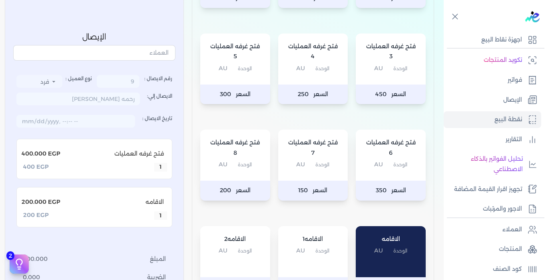
click at [153, 26] on div "جهاز نقطة البيع : edariba الإيصال رقم الايصال : 9 نوع العميل : فرد شركة شخص اجن…" at bounding box center [94, 137] width 179 height 533
click at [503, 101] on p "الإيصال" at bounding box center [512, 100] width 19 height 10
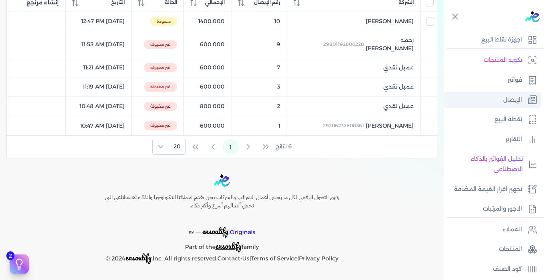
scroll to position [141, 0]
click at [499, 269] on p "كود الصنف" at bounding box center [507, 269] width 29 height 10
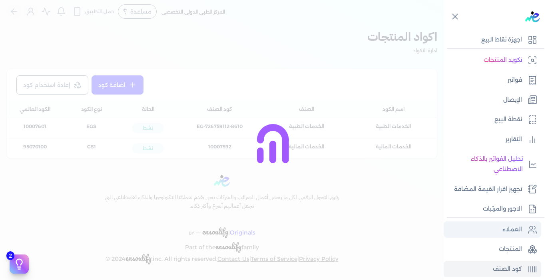
scroll to position [4, 0]
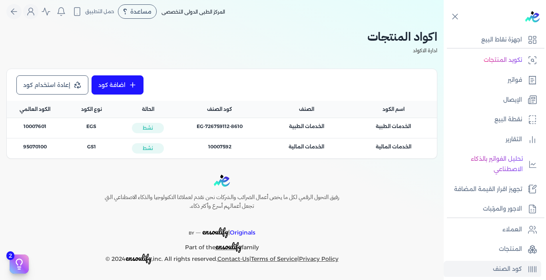
click at [158, 148] on span "نشط" at bounding box center [148, 148] width 32 height 10
click at [152, 131] on span "نشط" at bounding box center [148, 128] width 32 height 10
click at [72, 89] on link "إعادة استخدام كود" at bounding box center [52, 85] width 72 height 19
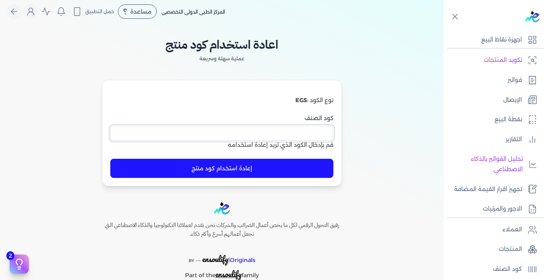
click at [231, 133] on input "كود الصنف" at bounding box center [221, 133] width 223 height 15
click at [227, 168] on button "إعادة استخدام كود منتج" at bounding box center [221, 168] width 223 height 19
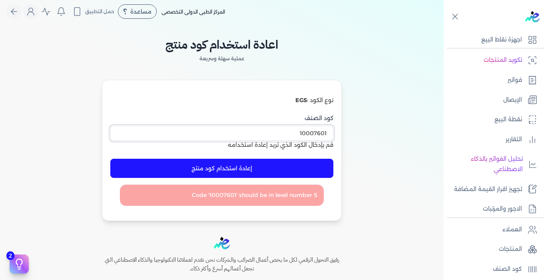
click at [298, 133] on input "10007601" at bounding box center [221, 133] width 223 height 15
type input "e"
click at [294, 134] on input "EG7267597601" at bounding box center [221, 133] width 223 height 15
type input "EG-7267597601"
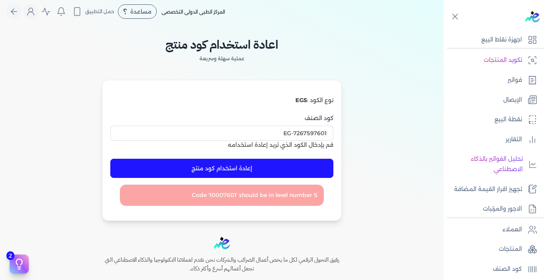
click at [264, 169] on button "إعادة استخدام كود منتج" at bounding box center [221, 168] width 223 height 19
click at [495, 59] on p "تكويد المنتجات" at bounding box center [502, 60] width 38 height 10
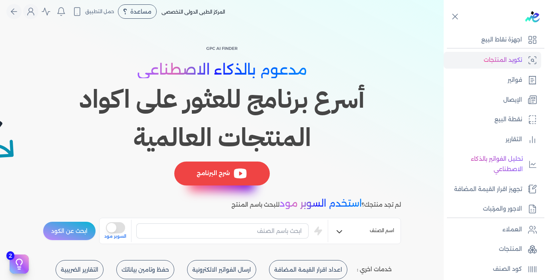
click at [226, 177] on div "شرح البرنامج" at bounding box center [221, 174] width 95 height 24
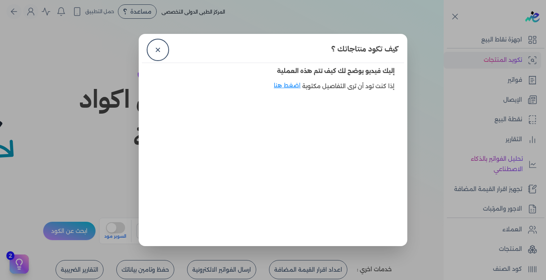
click at [444, 36] on dialog "كيف تكود منتاجاتك ؟ ✕ إليك فيديو يوضح لك كيف تتم هذه العملية إذا كنت تود أن ترى…" at bounding box center [273, 140] width 546 height 280
click at [158, 50] on link "✕" at bounding box center [157, 49] width 19 height 19
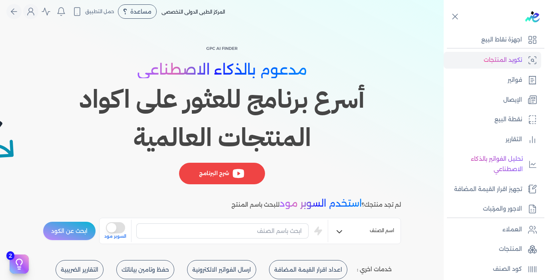
click at [339, 232] on icon "button" at bounding box center [339, 232] width 5 height 2
click at [288, 232] on input "text" at bounding box center [222, 231] width 172 height 15
type input "o"
type input "خدمات طبيه"
click at [73, 235] on button "ابحث عن الكود" at bounding box center [69, 231] width 53 height 19
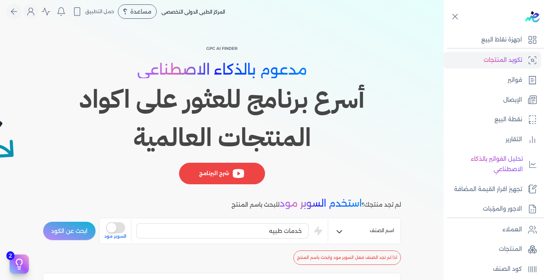
click at [117, 229] on button "is super mode" at bounding box center [115, 228] width 19 height 11
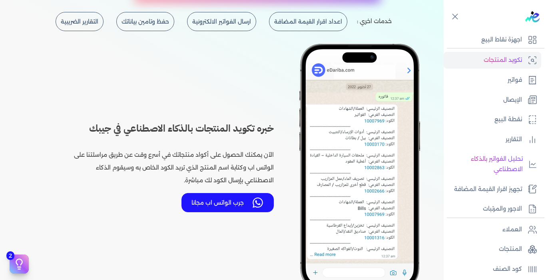
scroll to position [4, 0]
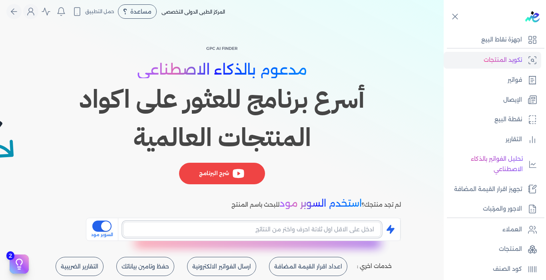
click at [181, 226] on input "text" at bounding box center [252, 229] width 258 height 15
click at [183, 229] on input "text" at bounding box center [252, 229] width 258 height 15
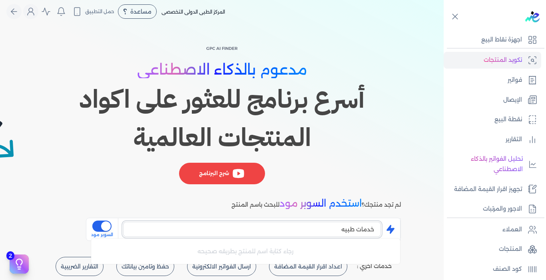
type input "خدمات طبيه"
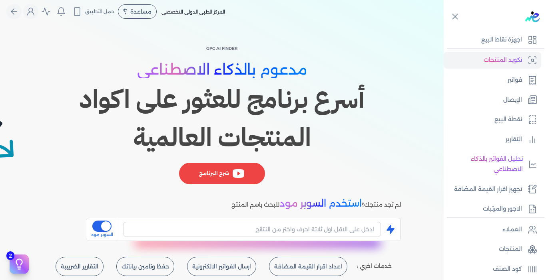
click at [394, 231] on icon at bounding box center [390, 229] width 8 height 9
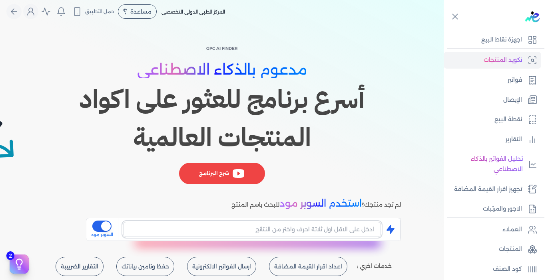
click at [345, 225] on input "text" at bounding box center [252, 229] width 258 height 15
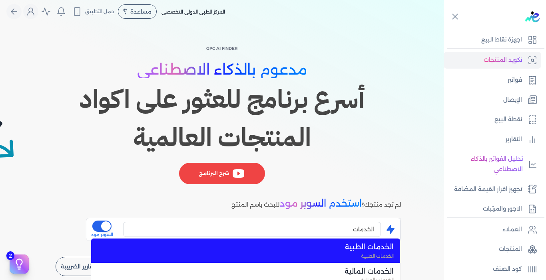
click at [358, 254] on span "الخدمات الطبية" at bounding box center [250, 256] width 286 height 7
type input "الخدمات الطبية"
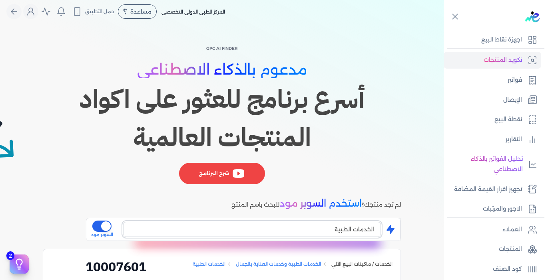
scroll to position [178, 0]
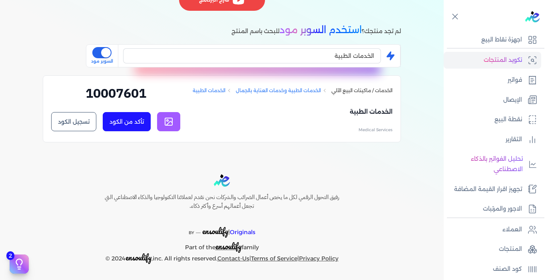
click at [126, 125] on button "تأكد من الكود" at bounding box center [127, 121] width 48 height 19
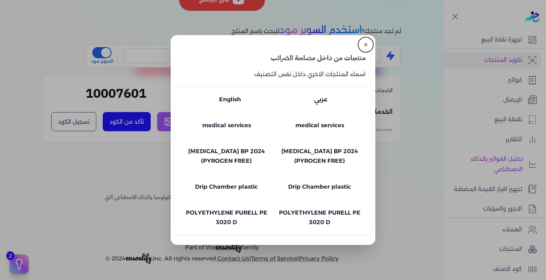
click at [319, 100] on p "عربي" at bounding box center [320, 100] width 13 height 10
click at [323, 101] on p "عربي" at bounding box center [320, 100] width 13 height 10
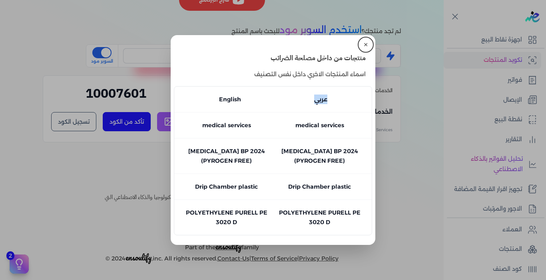
click at [323, 101] on p "عربي" at bounding box center [320, 100] width 13 height 10
click at [322, 97] on p "عربي" at bounding box center [320, 100] width 13 height 10
click at [365, 44] on button "✕" at bounding box center [365, 44] width 13 height 13
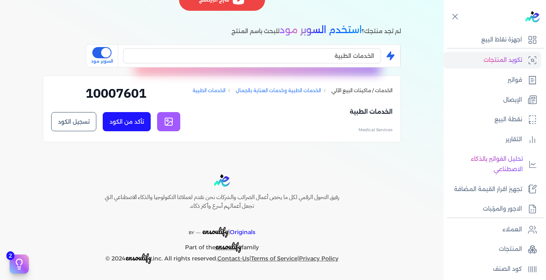
click at [169, 122] on icon at bounding box center [169, 122] width 10 height 10
click at [93, 125] on button "تسجيل الكود" at bounding box center [73, 121] width 45 height 19
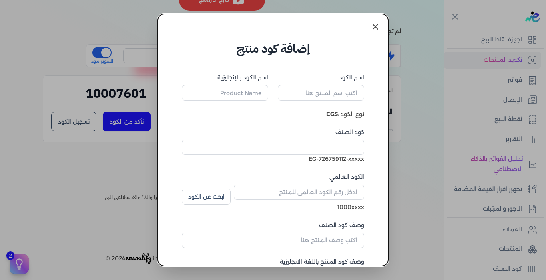
type input "الخدمات الطبية"
type input "Medical Services"
type input "10007601"
type input "الخدمات الطبية"
type input "Medical Services"
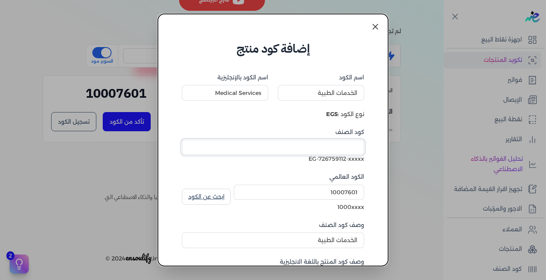
click at [328, 151] on input "كود الصنف" at bounding box center [273, 147] width 182 height 15
type input "EG-7267591127601"
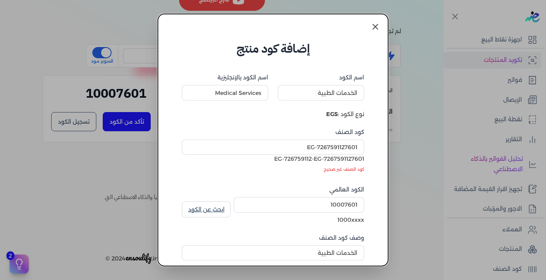
click at [223, 203] on link "ابحث عن الكود" at bounding box center [206, 210] width 49 height 16
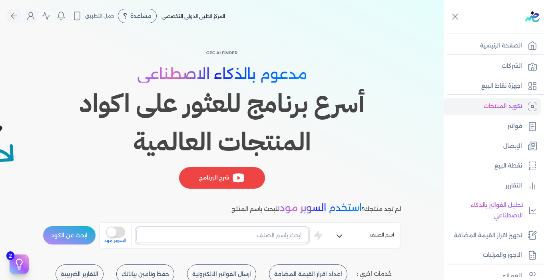
click at [260, 236] on input "text" at bounding box center [222, 235] width 172 height 15
type input "h"
type input "الخدمات الطبيه"
click at [90, 235] on button "ابحث عن الكود" at bounding box center [69, 235] width 53 height 19
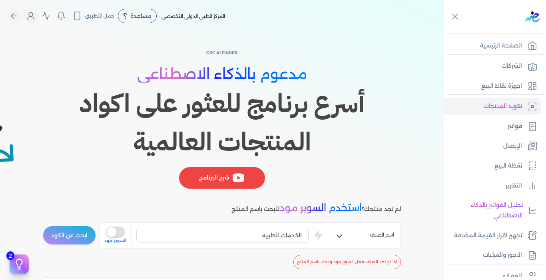
click at [113, 235] on button "is super mode" at bounding box center [115, 232] width 19 height 11
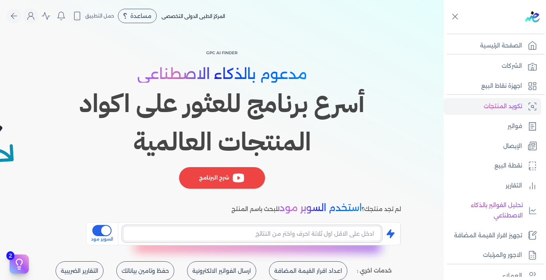
click at [296, 232] on input "text" at bounding box center [252, 234] width 258 height 15
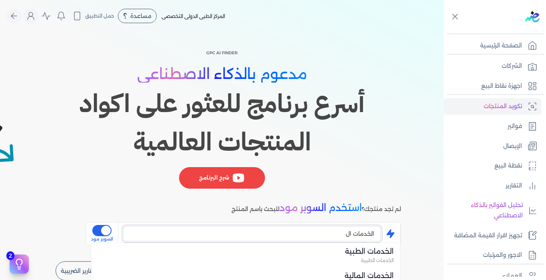
scroll to position [245, 0]
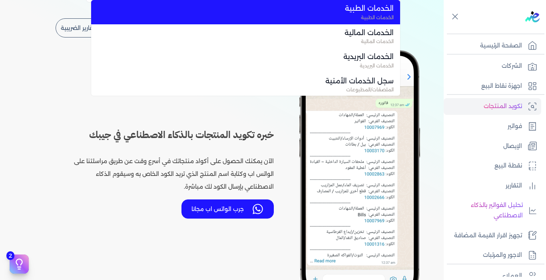
click at [328, 14] on span "الخدمات الطبية" at bounding box center [250, 17] width 286 height 7
type input "الخدمات الطبية"
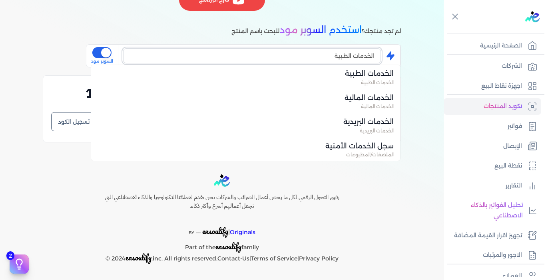
scroll to position [178, 0]
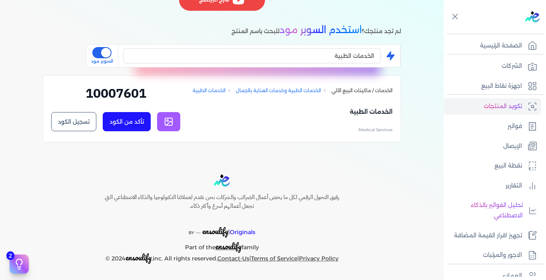
click at [83, 118] on button "تسجيل الكود" at bounding box center [73, 121] width 45 height 19
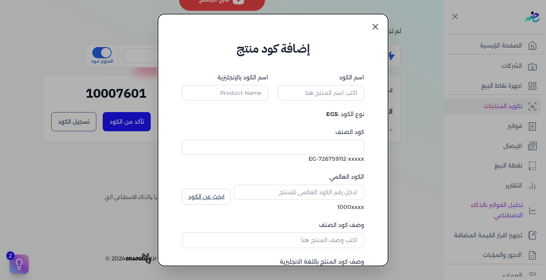
type input "الخدمات الطبية"
type input "Medical Services"
type input "10007601"
type input "الخدمات الطبية"
type input "Medical Services"
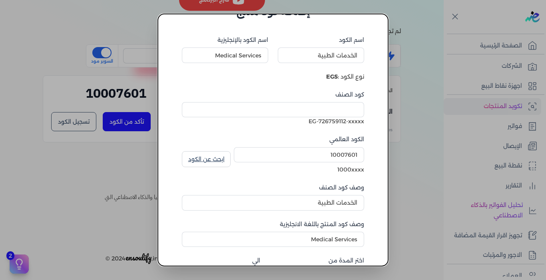
scroll to position [37, 0]
click at [297, 112] on input "كود الصنف" at bounding box center [273, 110] width 182 height 15
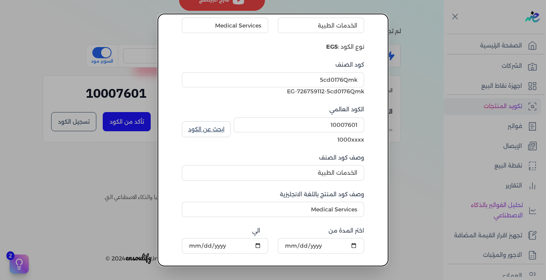
scroll to position [69, 0]
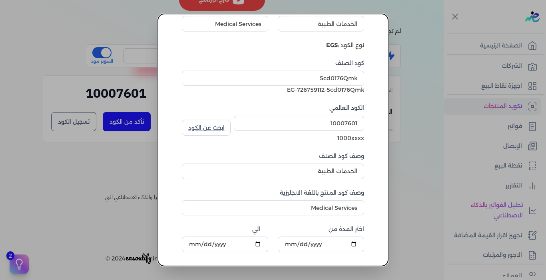
click at [303, 88] on div "EG-726759112-5cd0176Qmk" at bounding box center [273, 90] width 182 height 8
click at [330, 78] on input "5cd0176Qmk" at bounding box center [273, 78] width 182 height 15
type input "8"
type input "7601"
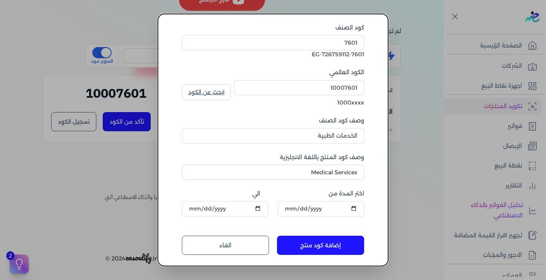
scroll to position [117, 0]
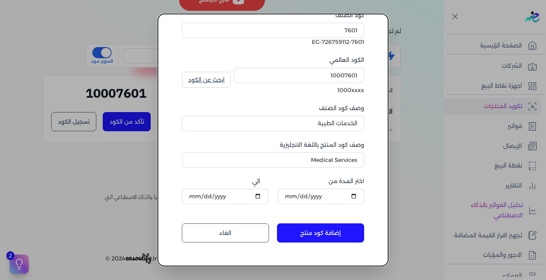
click at [309, 231] on button "إضافة كود منتج" at bounding box center [320, 233] width 87 height 19
click at [306, 233] on button "إضافة كود منتج" at bounding box center [320, 233] width 87 height 19
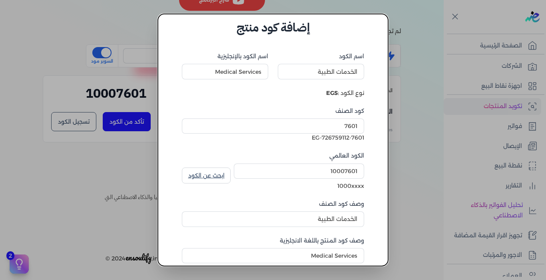
scroll to position [0, 0]
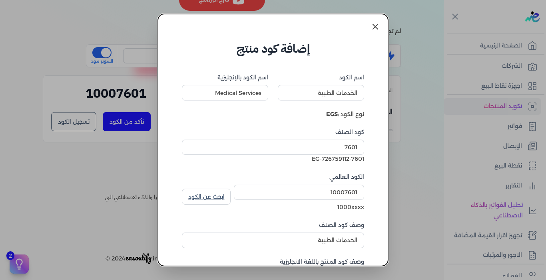
click at [372, 24] on icon at bounding box center [375, 27] width 10 height 10
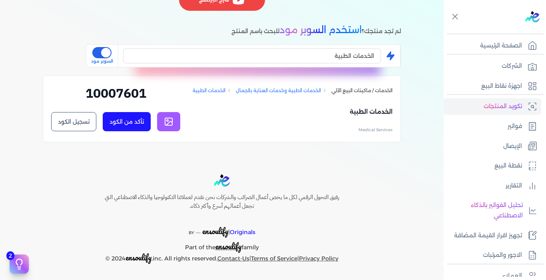
click at [88, 125] on button "تسجيل الكود" at bounding box center [73, 121] width 45 height 19
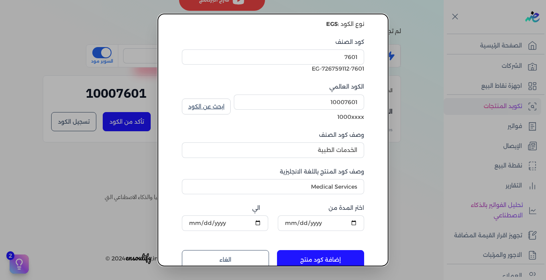
scroll to position [117, 0]
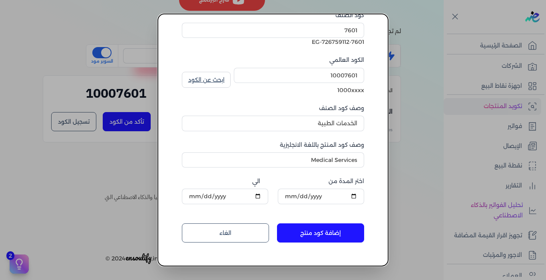
click at [331, 234] on button "إضافة كود منتج" at bounding box center [320, 233] width 87 height 19
click at [419, 171] on dialog "إضافة كود منتج اسم الكود الخدمات الطبية اسم الكود بالإنجليزية Medical Services …" at bounding box center [273, 140] width 546 height 280
click at [220, 81] on link "ابحث عن الكود" at bounding box center [206, 80] width 49 height 16
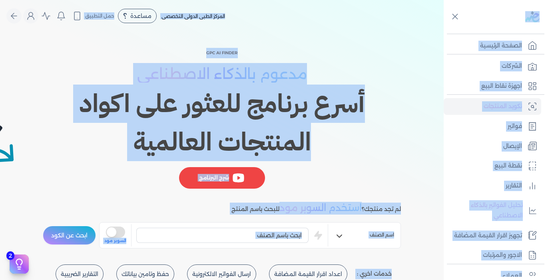
click at [345, 162] on div "GPC AI Finder مدعوم بالذكاء الاصطناعي أسرع برنامج للعثور على اكواد المنتجات الع…" at bounding box center [222, 121] width 358 height 147
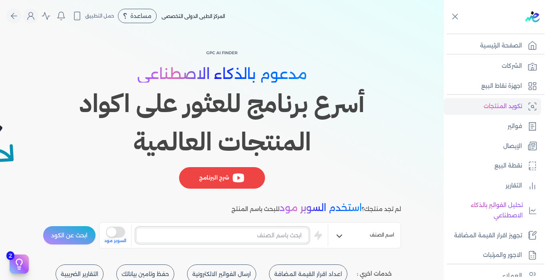
click at [267, 237] on input "text" at bounding box center [222, 235] width 172 height 15
type input "الخدمات ال"
click at [121, 233] on button "is super mode" at bounding box center [115, 232] width 19 height 11
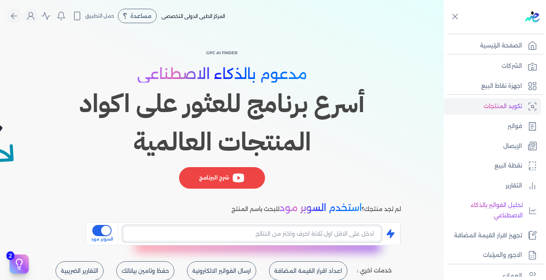
click at [312, 235] on input "text" at bounding box center [252, 234] width 258 height 15
type input "الخدمات الطبية"
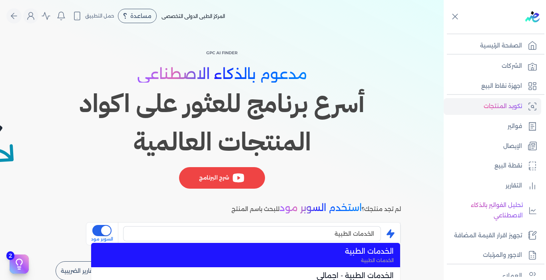
click at [213, 255] on span "الخدمات الطبية" at bounding box center [250, 251] width 286 height 10
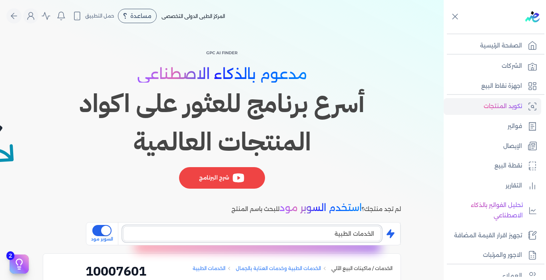
scroll to position [178, 0]
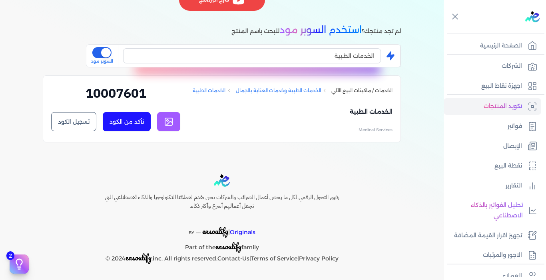
click at [77, 124] on button "تسجيل الكود" at bounding box center [73, 121] width 45 height 19
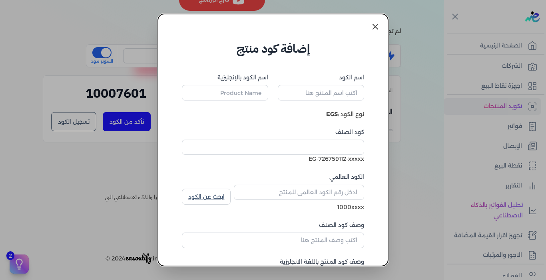
type input "الخدمات الطبية"
type input "Medical Services"
type input "10007601"
type input "الخدمات الطبية"
type input "Medical Services"
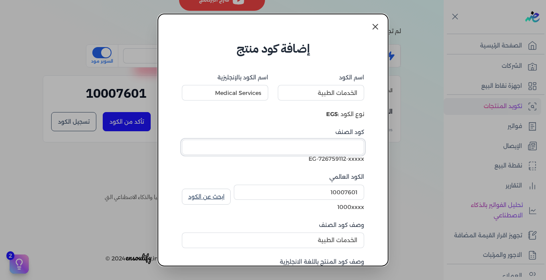
click at [263, 141] on input "كود الصنف" at bounding box center [273, 147] width 182 height 15
type input "7601"
click at [224, 198] on link "ابحث عن الكود" at bounding box center [206, 197] width 49 height 16
click at [376, 27] on icon at bounding box center [375, 26] width 5 height 5
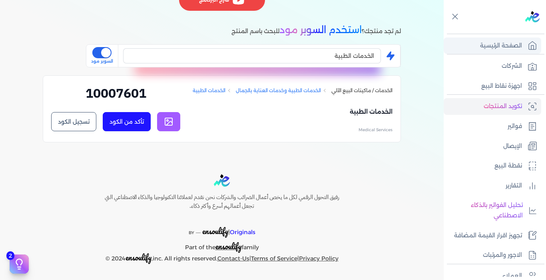
click at [489, 44] on p "الصفحة الرئيسية" at bounding box center [501, 46] width 42 height 10
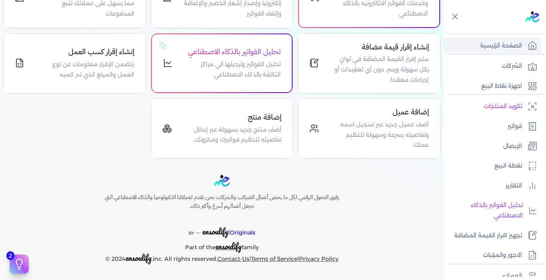
scroll to position [134, 0]
click at [245, 130] on p "أضف منتج جديد بسهولة عبر إدخال تفاصيله لتنظيم فواتيرك ومخزونك." at bounding box center [231, 135] width 100 height 20
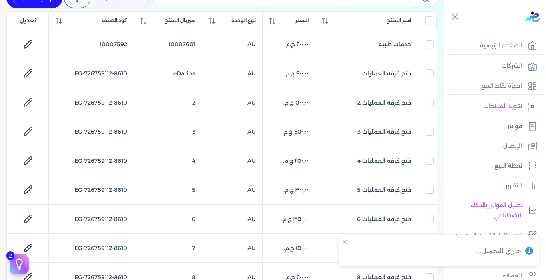
scroll to position [115, 0]
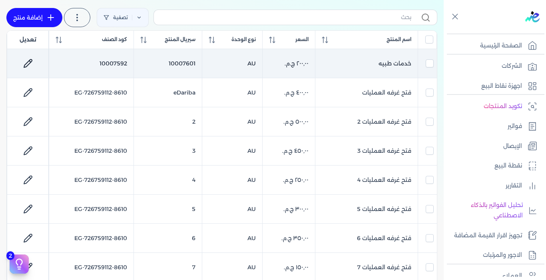
click at [28, 62] on icon at bounding box center [28, 64] width 10 height 10
select select "EGS"
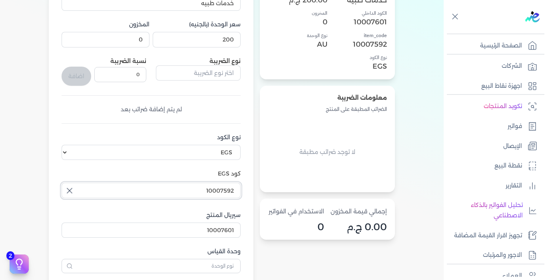
click at [236, 190] on input "10007592" at bounding box center [151, 190] width 179 height 15
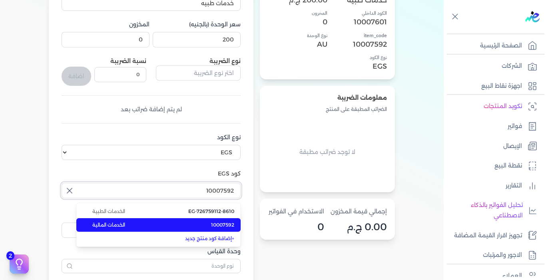
click at [236, 190] on input "10007592" at bounding box center [151, 190] width 179 height 15
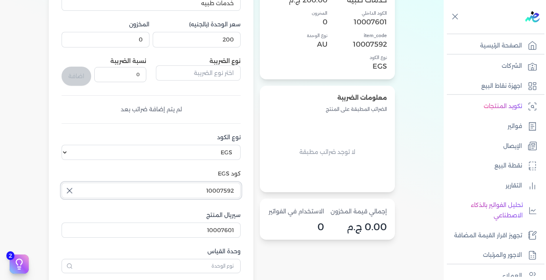
click at [236, 190] on input "10007592" at bounding box center [151, 190] width 179 height 15
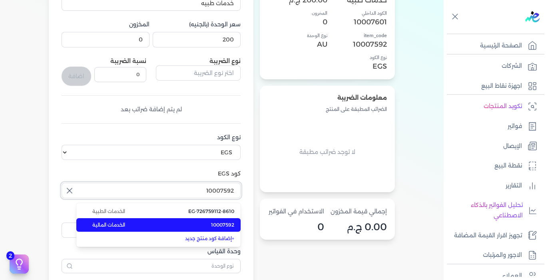
click at [236, 190] on input "10007592" at bounding box center [151, 190] width 179 height 15
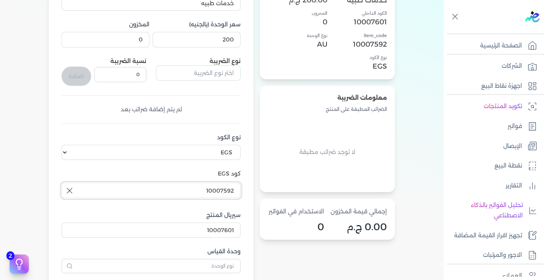
click at [236, 190] on input "10007592" at bounding box center [151, 190] width 179 height 15
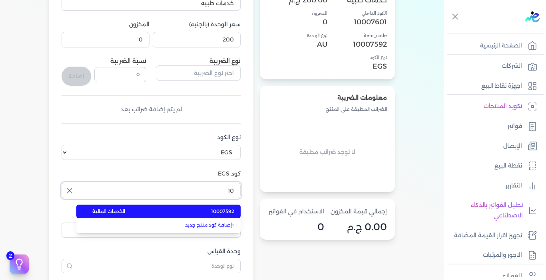
type input "1"
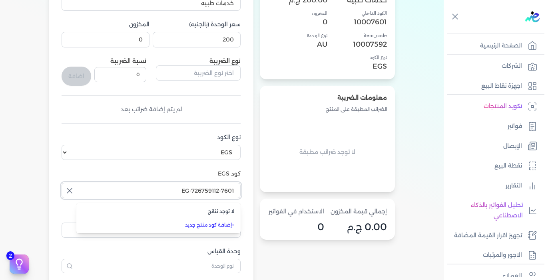
type input "EG-726759112-7601"
click at [207, 231] on li "+ إضافة كود منتج جديد" at bounding box center [158, 226] width 164 height 14
click at [221, 186] on input "text" at bounding box center [151, 190] width 179 height 15
click at [216, 225] on link "+ إضافة كود منتج جديد" at bounding box center [163, 225] width 142 height 7
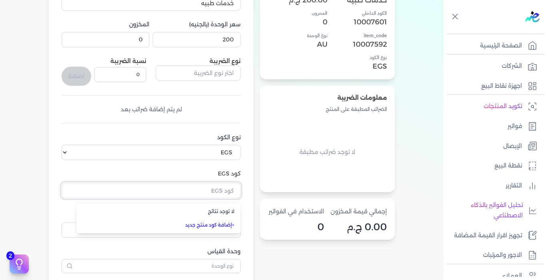
click at [223, 190] on input "text" at bounding box center [151, 190] width 179 height 15
type input "EG-726759112-7601"
click at [163, 193] on input "text" at bounding box center [151, 190] width 179 height 15
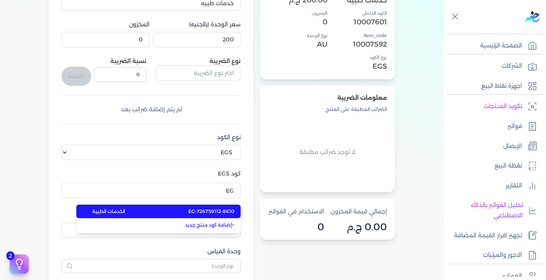
click at [232, 210] on span "EG-726759112-8610" at bounding box center [211, 211] width 46 height 7
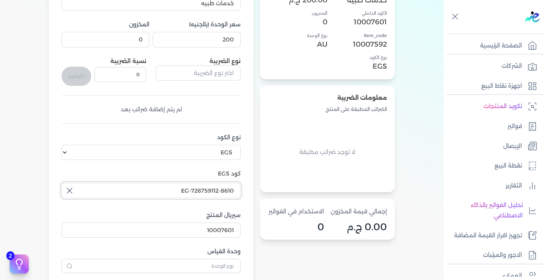
click at [225, 190] on input "EG-726759112-8610" at bounding box center [151, 190] width 179 height 15
type input "EG-726759112-8610"
click at [52, 219] on div "اسم المنتج خدمات طبيه سعر الوحدة (بالجنيه) 200 المخزون 0 نوع الضريبة نسبة الضري…" at bounding box center [151, 139] width 205 height 343
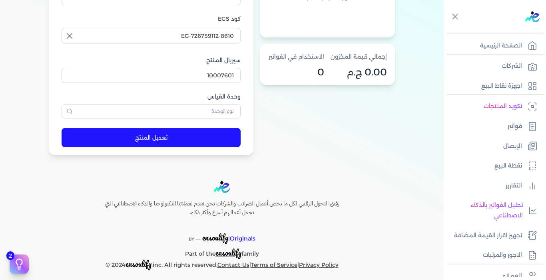
scroll to position [276, 0]
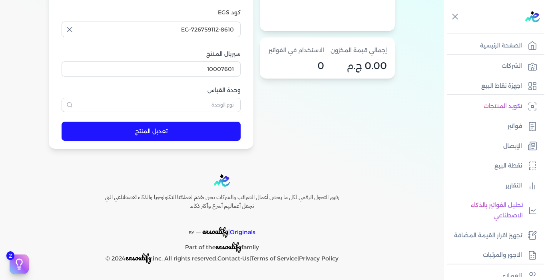
click at [141, 134] on button "تعديل المنتج" at bounding box center [151, 131] width 179 height 19
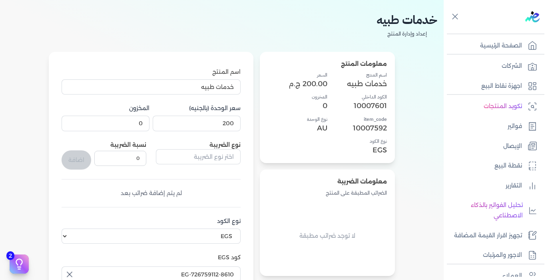
click at [108, 169] on div "نسبة الضريبة 0" at bounding box center [120, 155] width 52 height 29
drag, startPoint x: 310, startPoint y: 211, endPoint x: 320, endPoint y: 163, distance: 48.6
click at [320, 163] on div "معلومات المنتج اسم المنتج خدمات طبيه الكود الداخلي 10007601 item_code 10007592 …" at bounding box center [327, 223] width 135 height 343
click at [413, 139] on div "معلومات المنتج اسم المنتج خدمات طبيه الكود الداخلي 10007601 item_code 10007592 …" at bounding box center [221, 223] width 431 height 343
click at [456, 20] on icon at bounding box center [455, 17] width 10 height 10
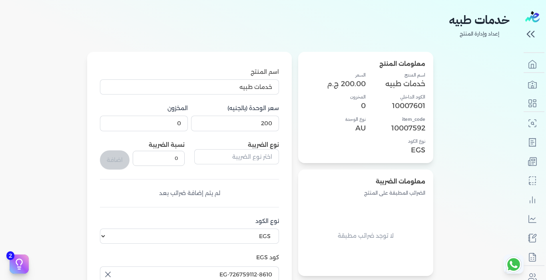
click at [429, 151] on div "معلومات المنتج اسم المنتج خدمات طبيه الكود الداخلي 10007601 item_code 10007592 …" at bounding box center [365, 107] width 135 height 111
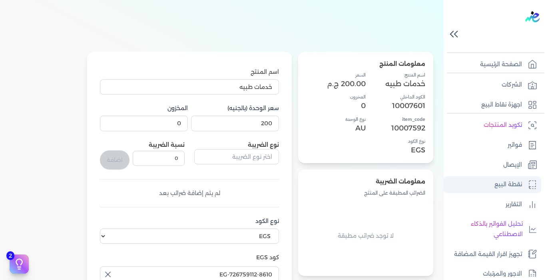
click at [509, 189] on p "نقطة البيع" at bounding box center [508, 185] width 28 height 10
select select "EGP"
select select "EGS"
select select "B"
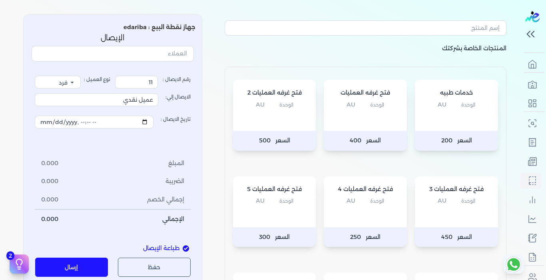
click at [353, 142] on span "400" at bounding box center [356, 141] width 12 height 10
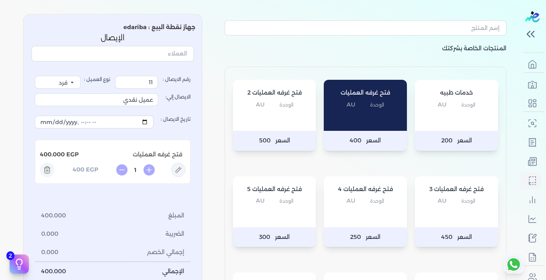
click at [389, 106] on p "الوحدة AU" at bounding box center [365, 105] width 67 height 10
type input "2"
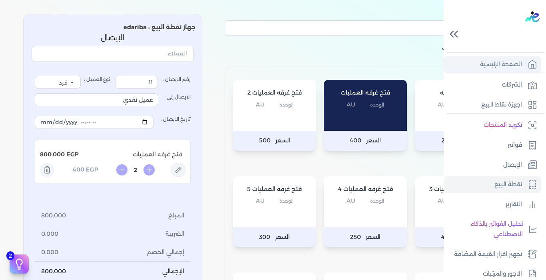
click at [484, 61] on p "الصفحة الرئيسية" at bounding box center [501, 65] width 42 height 10
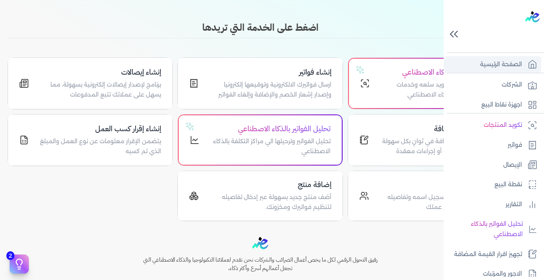
click at [483, 60] on p "الصفحة الرئيسية" at bounding box center [501, 65] width 42 height 10
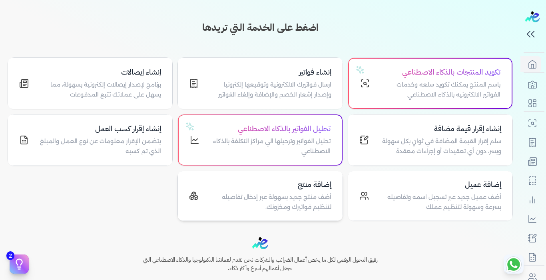
click at [295, 191] on div "إضافة منتج أضف منتج جديد بسهولة عبر إدخال تفاصيله لتنظيم فواتيرك ومخزونك." at bounding box center [269, 196] width 123 height 34
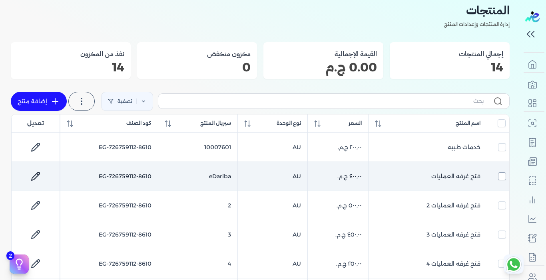
click at [504, 176] on input "checkbox" at bounding box center [502, 177] width 8 height 8
checkbox input "true"
checkbox input "false"
checkbox input "true"
checkbox input "false"
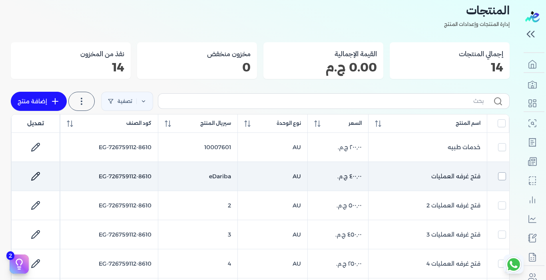
checkbox input "false"
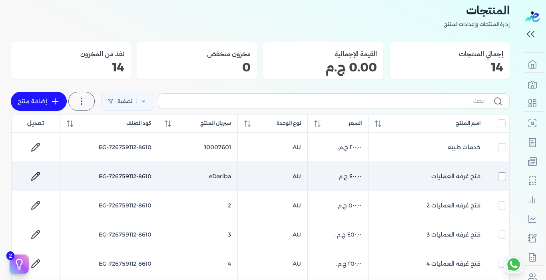
checkbox input "false"
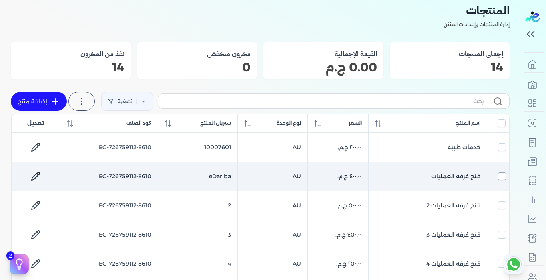
checkbox input "false"
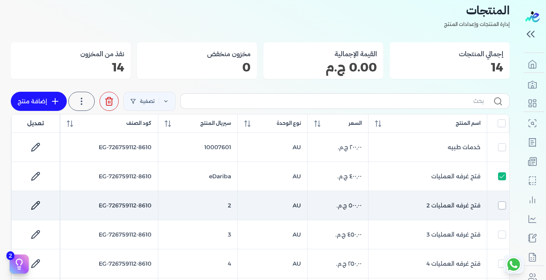
click at [501, 207] on input "checkbox" at bounding box center [502, 206] width 8 height 8
checkbox input "true"
checkbox input "false"
checkbox input "true"
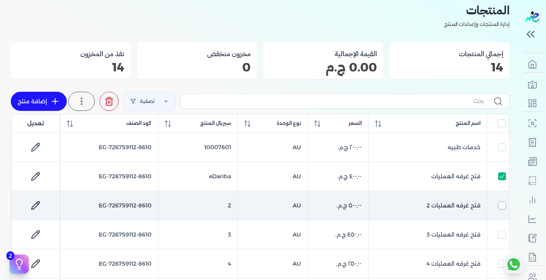
checkbox input "false"
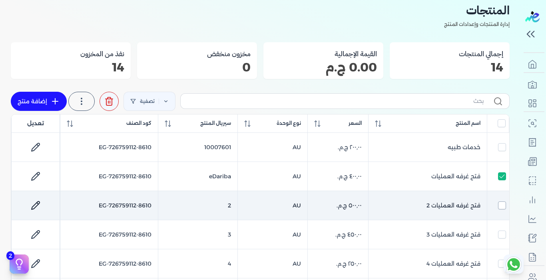
checkbox input "false"
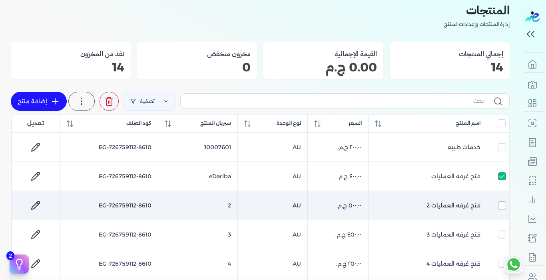
checkbox input "false"
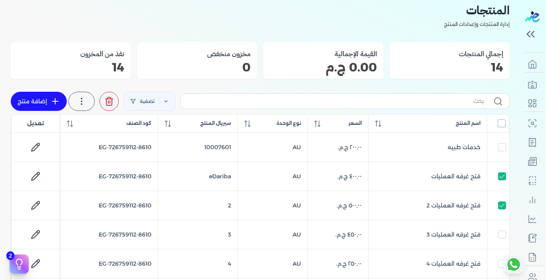
click at [502, 123] on input "All items unselected" at bounding box center [501, 123] width 8 height 8
checkbox input "true"
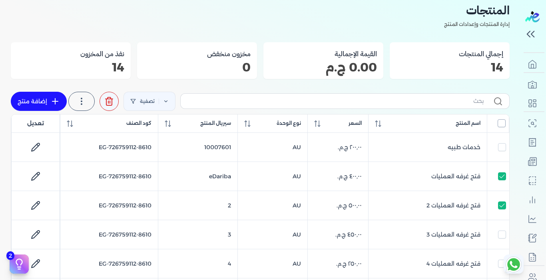
checkbox input "true"
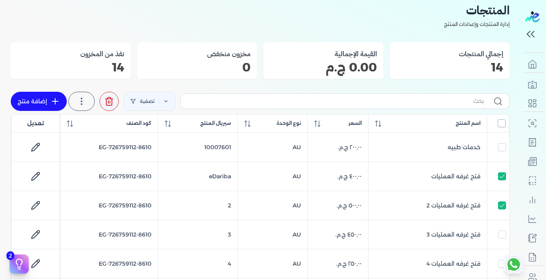
checkbox input "true"
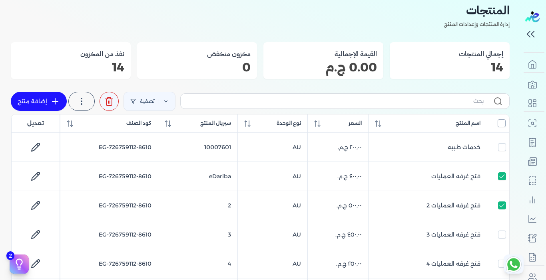
checkbox input "true"
click at [36, 126] on span "تعديل" at bounding box center [35, 123] width 17 height 8
click at [85, 97] on icon at bounding box center [82, 102] width 10 height 10
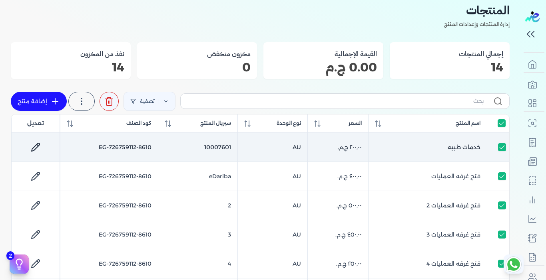
click at [40, 150] on icon at bounding box center [36, 148] width 10 height 10
select select "EGS"
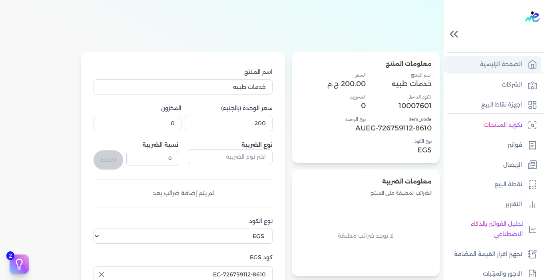
click at [503, 65] on p "الصفحة الرئيسية" at bounding box center [501, 65] width 42 height 10
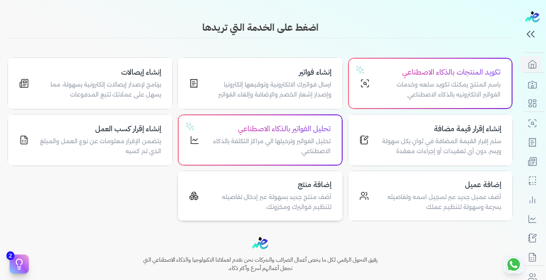
click at [234, 199] on p "أضف منتج جديد بسهولة عبر إدخال تفاصيله لتنظيم فواتيرك ومخزونك." at bounding box center [269, 203] width 123 height 20
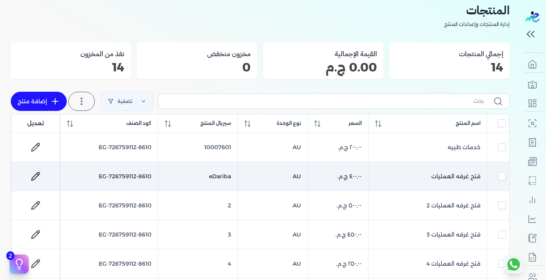
click at [40, 173] on icon at bounding box center [36, 177] width 8 height 8
select select "EGS"
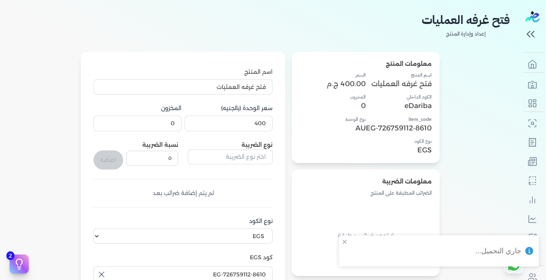
scroll to position [276, 0]
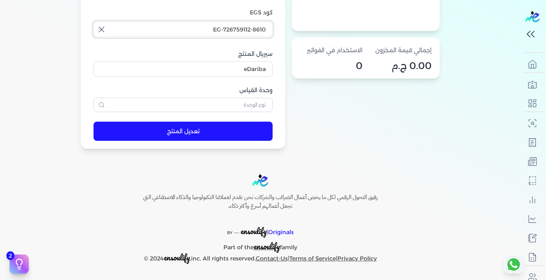
click at [256, 30] on input "EG-726759112-8610" at bounding box center [182, 29] width 179 height 15
click at [211, 131] on button "تعديل المنتج" at bounding box center [182, 131] width 179 height 19
click at [256, 30] on input "EG-726759112-8610" at bounding box center [182, 29] width 179 height 15
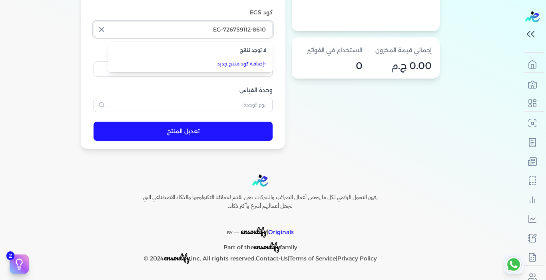
click at [256, 30] on input "EG-726759112-8610" at bounding box center [182, 29] width 179 height 15
type input "EG-726759112-8610"
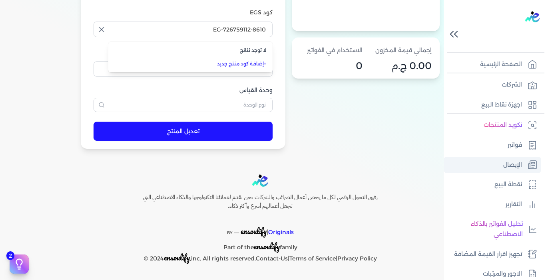
click at [515, 167] on p "الإيصال" at bounding box center [512, 165] width 19 height 10
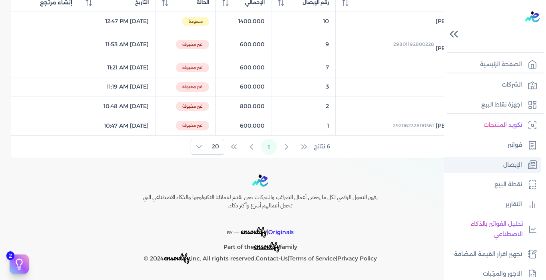
scroll to position [141, 0]
click at [516, 68] on p "الصفحة الرئيسية" at bounding box center [501, 65] width 42 height 10
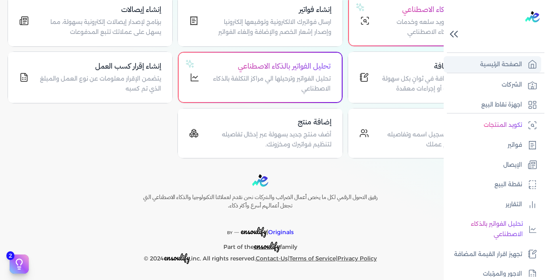
scroll to position [93, 0]
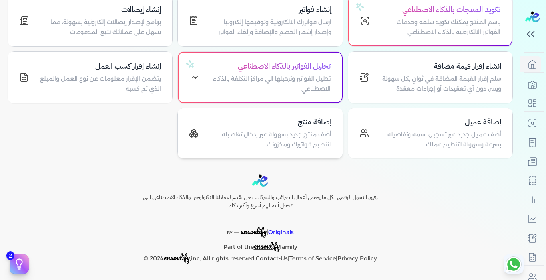
click at [291, 137] on p "أضف منتج جديد بسهولة عبر إدخال تفاصيله لتنظيم فواتيرك ومخزونك." at bounding box center [269, 140] width 123 height 20
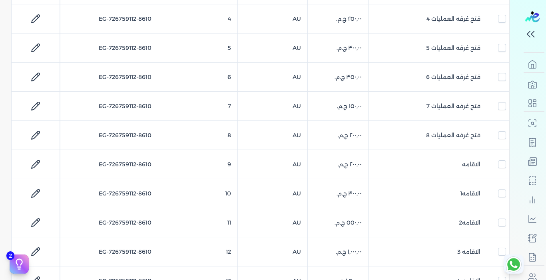
scroll to position [31, 0]
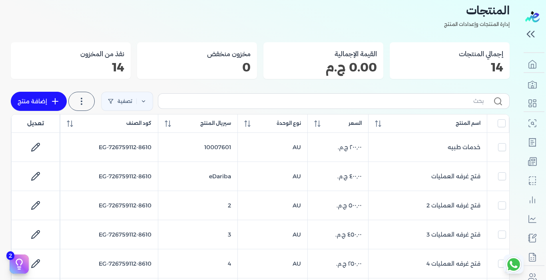
click at [4, 227] on div "المنتجات إدارة المنتجات وإعدادات المنتج إجمالي المنتجات 14 القيمة الإجمالية 0.0…" at bounding box center [260, 282] width 520 height 563
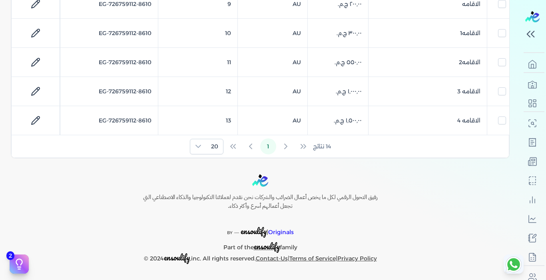
scroll to position [191, 0]
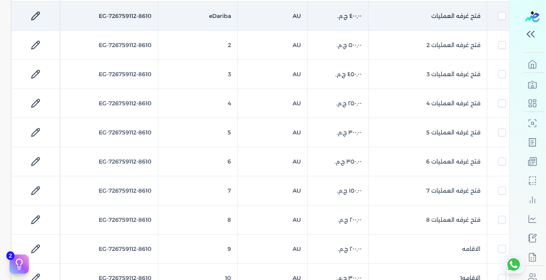
click at [35, 14] on icon at bounding box center [36, 16] width 10 height 10
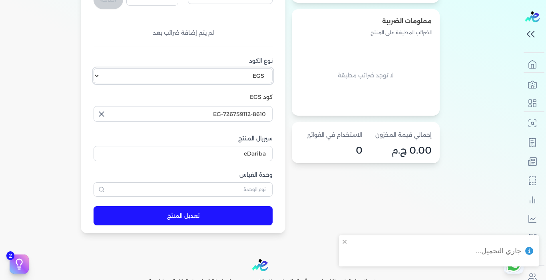
click at [97, 76] on select "اختر نوع الكود EGS GS1" at bounding box center [182, 75] width 179 height 15
select select "GS1"
click at [94, 68] on select "اختر نوع الكود EGS GS1" at bounding box center [182, 75] width 179 height 15
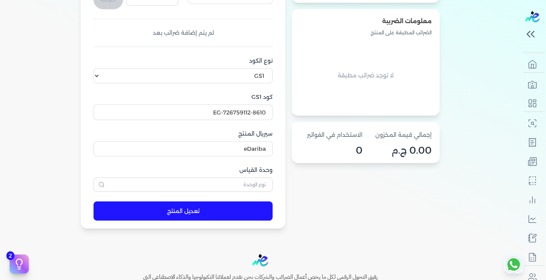
click at [181, 212] on button "تعديل المنتج" at bounding box center [182, 211] width 179 height 19
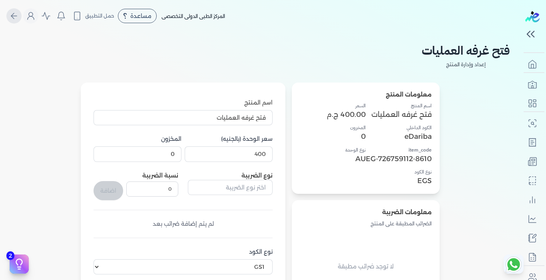
click at [18, 18] on icon "Global" at bounding box center [14, 16] width 10 height 10
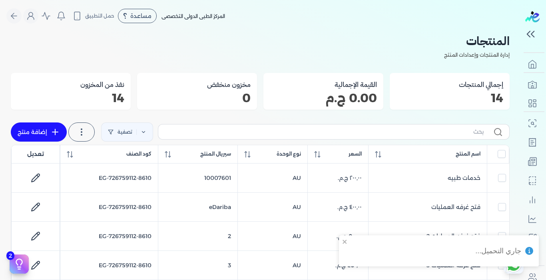
scroll to position [245, 0]
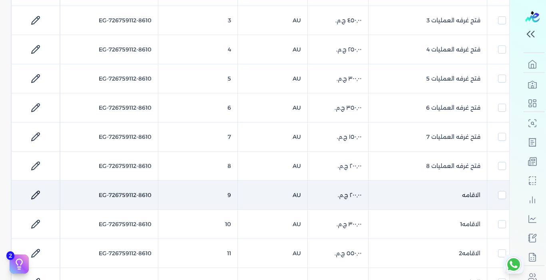
click at [42, 195] on link at bounding box center [35, 195] width 19 height 19
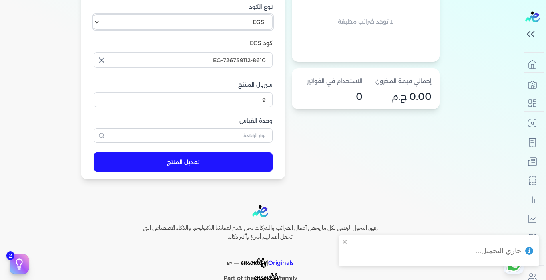
click at [97, 22] on select "اختر نوع الكود EGS GS1" at bounding box center [182, 21] width 179 height 15
select select "GS1"
click at [94, 14] on select "اختر نوع الكود EGS GS1" at bounding box center [182, 21] width 179 height 15
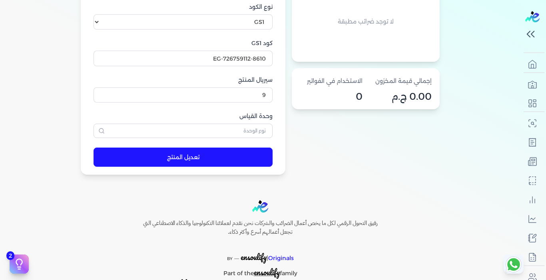
click at [153, 153] on button "تعديل المنتج" at bounding box center [182, 157] width 179 height 19
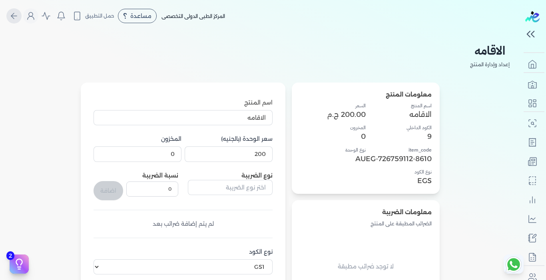
click at [14, 18] on icon "Global" at bounding box center [12, 16] width 3 height 6
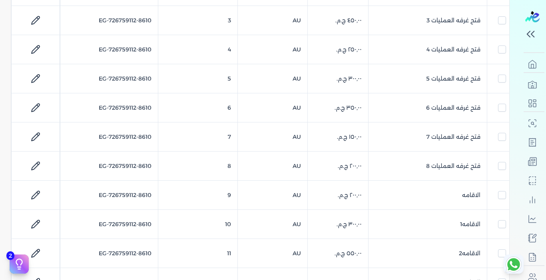
scroll to position [437, 0]
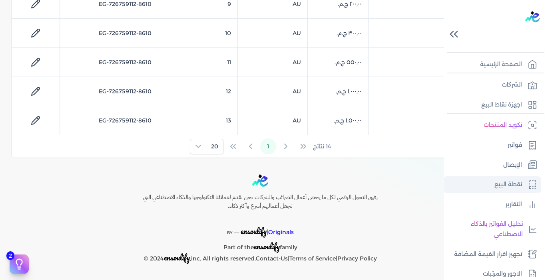
click at [511, 189] on p "نقطة البيع" at bounding box center [508, 185] width 28 height 10
select select "EGP"
select select "EGS"
select select "B"
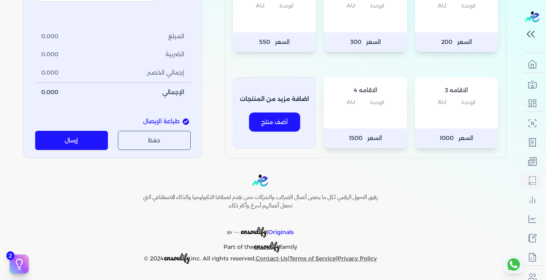
click at [450, 11] on div "الاقامه الوحدة AU" at bounding box center [456, 6] width 83 height 51
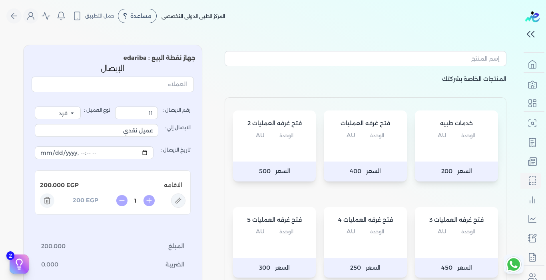
click at [381, 147] on div "فتح غرفه العمليات الوحدة AU" at bounding box center [365, 136] width 83 height 51
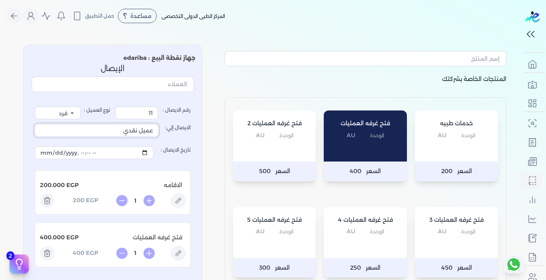
click at [122, 132] on input "عميل نقدي" at bounding box center [96, 130] width 123 height 13
click at [153, 129] on input "عميل نقدي" at bounding box center [96, 130] width 123 height 13
type input "نقدي"
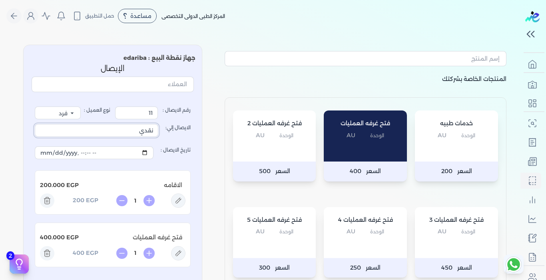
click at [145, 128] on input "نقدي" at bounding box center [96, 130] width 123 height 13
click at [146, 134] on input "الايصال إلي:" at bounding box center [96, 130] width 123 height 13
click at [158, 85] on input "text" at bounding box center [113, 84] width 162 height 15
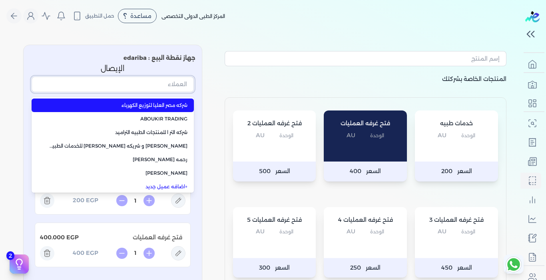
click at [158, 85] on input "text" at bounding box center [113, 84] width 162 height 15
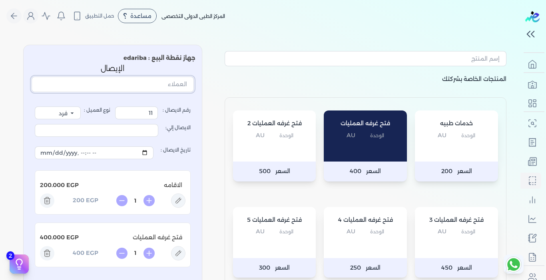
click at [158, 86] on input "text" at bounding box center [113, 84] width 162 height 15
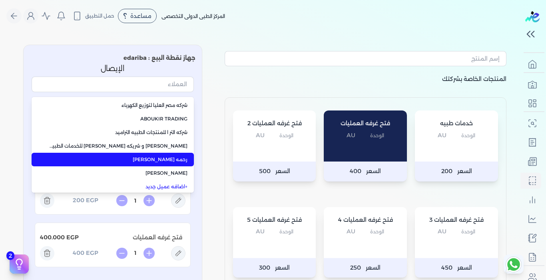
click at [173, 155] on li "رحمه جمعه [PERSON_NAME]" at bounding box center [113, 160] width 162 height 14
type input "رحمه جمعه [PERSON_NAME]"
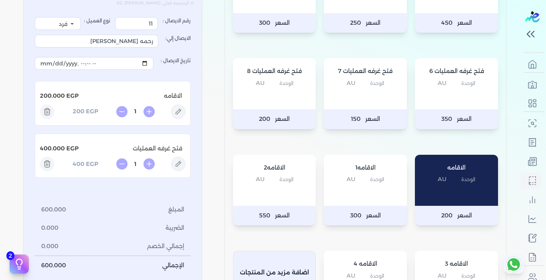
scroll to position [419, 0]
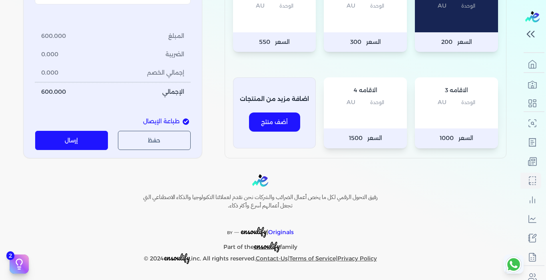
click at [99, 141] on button "إرسال" at bounding box center [71, 140] width 73 height 19
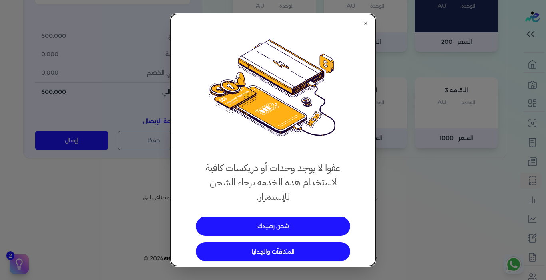
click at [366, 24] on button "✕" at bounding box center [365, 23] width 13 height 13
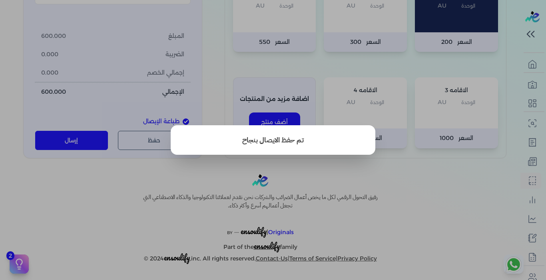
click at [450, 217] on button "close" at bounding box center [273, 140] width 546 height 280
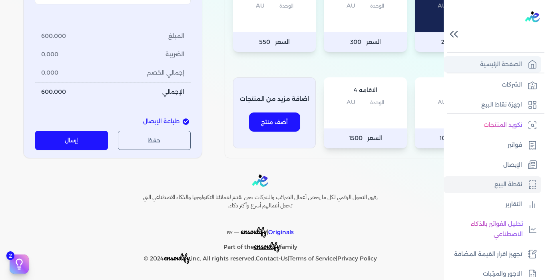
click at [514, 65] on p "الصفحة الرئيسية" at bounding box center [501, 65] width 42 height 10
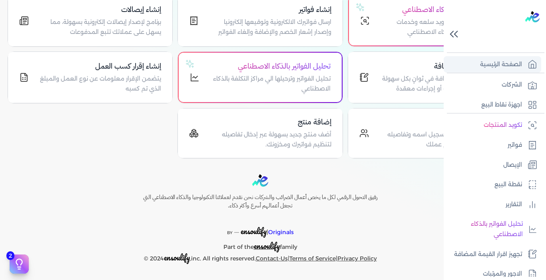
scroll to position [93, 0]
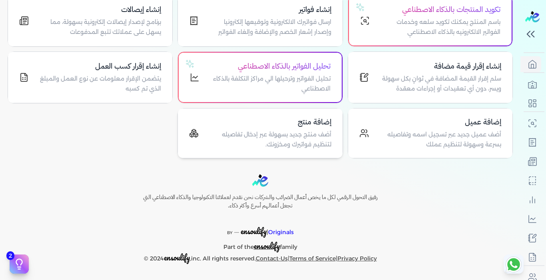
click at [322, 130] on p "أضف منتج جديد بسهولة عبر إدخال تفاصيله لتنظيم فواتيرك ومخزونك." at bounding box center [269, 140] width 123 height 20
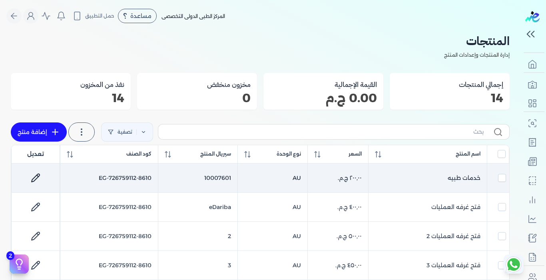
click at [39, 178] on icon at bounding box center [36, 178] width 8 height 8
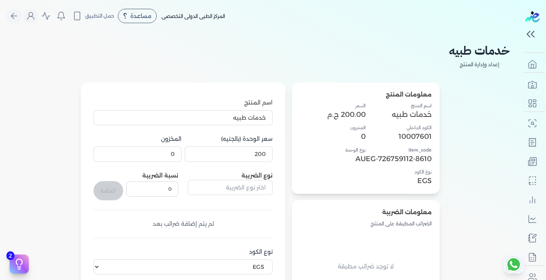
scroll to position [245, 0]
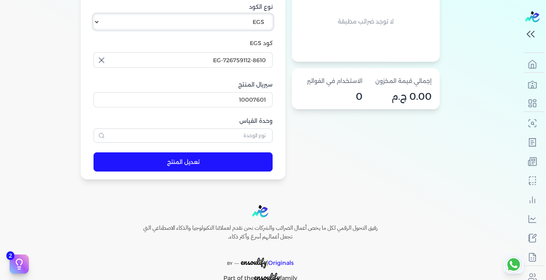
click at [98, 20] on select "اختر نوع الكود EGS GS1" at bounding box center [182, 21] width 179 height 15
select select "GS1"
click at [94, 14] on select "اختر نوع الكود EGS GS1" at bounding box center [182, 21] width 179 height 15
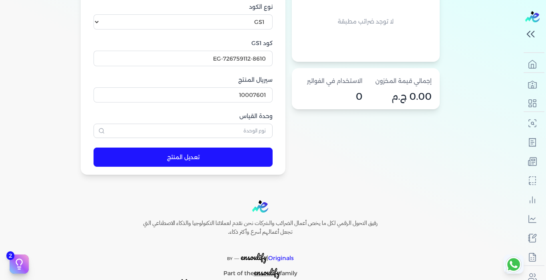
click at [173, 159] on button "تعديل المنتج" at bounding box center [182, 157] width 179 height 19
click at [194, 163] on button "تعديل المنتج" at bounding box center [182, 157] width 179 height 19
click at [255, 59] on input "EG-726759112-8610" at bounding box center [182, 58] width 179 height 15
click at [258, 58] on input "EG-726759112-8610" at bounding box center [182, 58] width 179 height 15
type input "EG-726759112-7610"
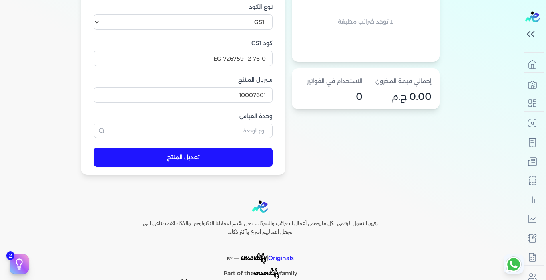
click at [216, 161] on button "تعديل المنتج" at bounding box center [182, 157] width 179 height 19
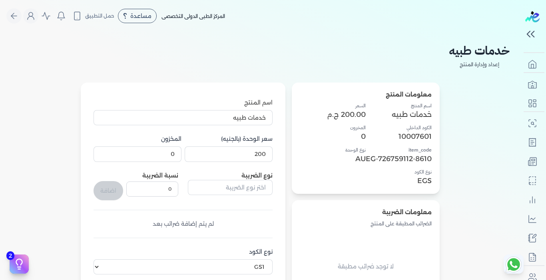
drag, startPoint x: 180, startPoint y: 135, endPoint x: 5, endPoint y: 1, distance: 220.5
click at [5, 1] on div "Toggle Navigation الاسعار العمولات مساعدة خدمة العملاء دليل المستخدم تسجيل الدخ…" at bounding box center [260, 140] width 520 height 280
click at [14, 17] on icon "Global" at bounding box center [12, 16] width 3 height 6
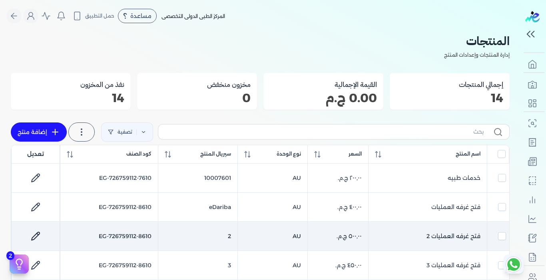
click at [36, 235] on icon at bounding box center [36, 237] width 10 height 10
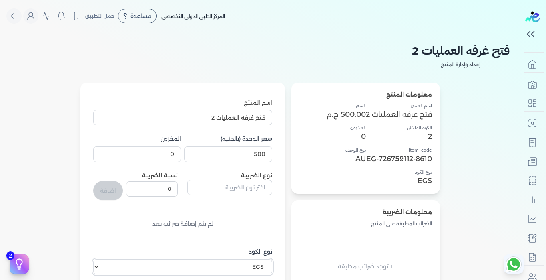
click at [98, 265] on select "اختر نوع الكود EGS GS1" at bounding box center [182, 267] width 179 height 15
select select "GS1"
click at [94, 260] on select "اختر نوع الكود EGS GS1" at bounding box center [182, 267] width 179 height 15
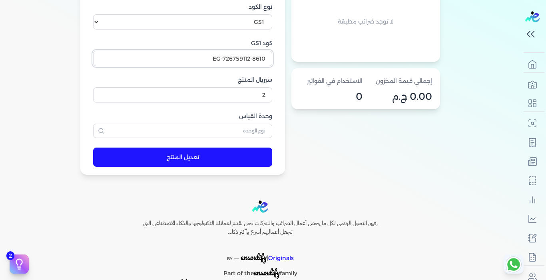
click at [256, 57] on input "EG-726759112-8610" at bounding box center [182, 58] width 179 height 15
type input "EG-726759112-7610"
click at [223, 152] on button "تعديل المنتج" at bounding box center [182, 157] width 179 height 19
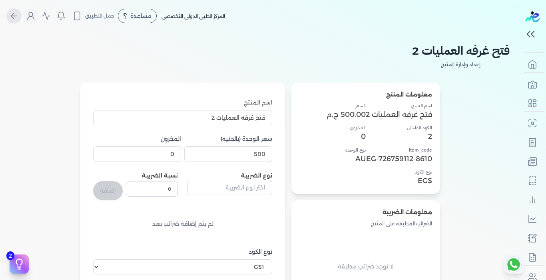
click at [19, 13] on icon "Global" at bounding box center [14, 16] width 10 height 10
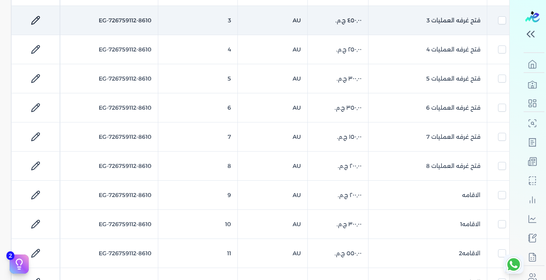
click at [39, 16] on icon at bounding box center [36, 21] width 10 height 10
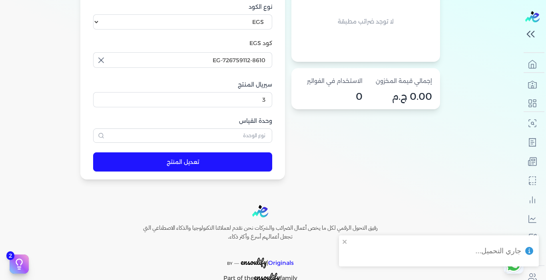
click at [94, 23] on form "اسم المنتج فتح غرفه العمليات 3 سعر الوحدة (بالجنيه) 450 المخزون 0 نوع الضريبة ن…" at bounding box center [182, 8] width 195 height 343
click at [98, 21] on select "اختر نوع الكود EGS GS1" at bounding box center [182, 21] width 179 height 15
select select "GS1"
click at [94, 14] on select "اختر نوع الكود EGS GS1" at bounding box center [182, 21] width 179 height 15
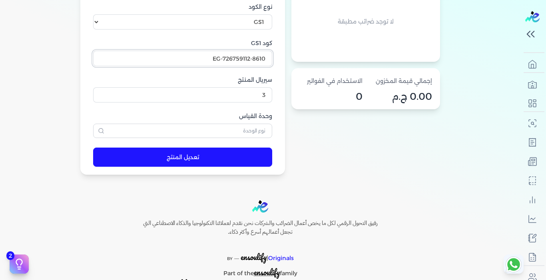
click at [256, 58] on input "EG-726759112-8610" at bounding box center [182, 58] width 179 height 15
type input "EG-726759112-7610"
click at [210, 157] on button "تعديل المنتج" at bounding box center [182, 157] width 179 height 19
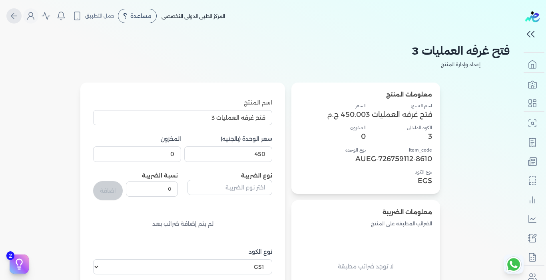
click at [17, 18] on icon "Global" at bounding box center [14, 16] width 10 height 10
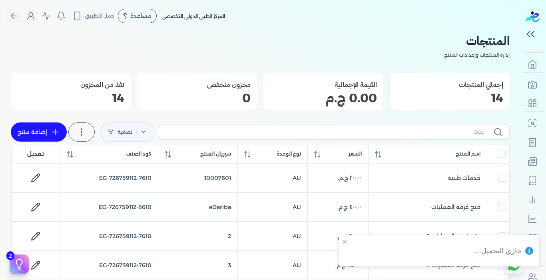
scroll to position [245, 0]
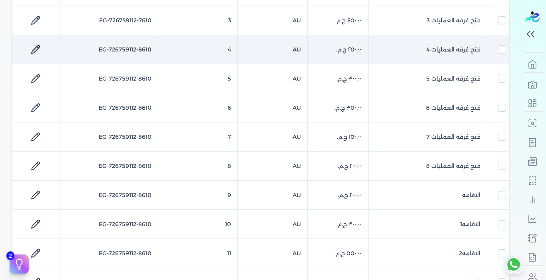
click at [40, 50] on icon at bounding box center [36, 50] width 10 height 10
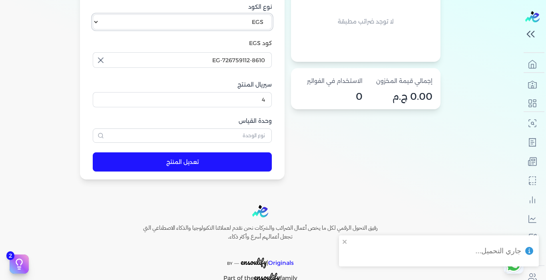
click at [98, 22] on select "اختر نوع الكود EGS GS1" at bounding box center [182, 21] width 179 height 15
select select "GS1"
click at [94, 14] on select "اختر نوع الكود EGS GS1" at bounding box center [182, 21] width 179 height 15
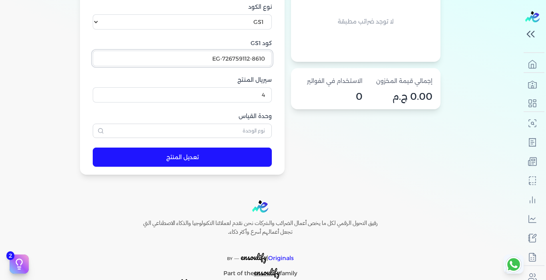
click at [256, 58] on input "EG-726759112-8610" at bounding box center [182, 58] width 179 height 15
type input "EG-726759112-7610"
click at [189, 158] on button "تعديل المنتج" at bounding box center [182, 157] width 179 height 19
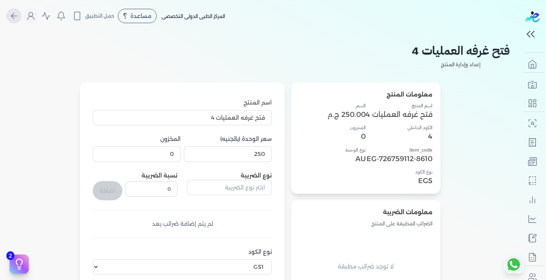
click at [18, 17] on icon "Global" at bounding box center [14, 16] width 10 height 10
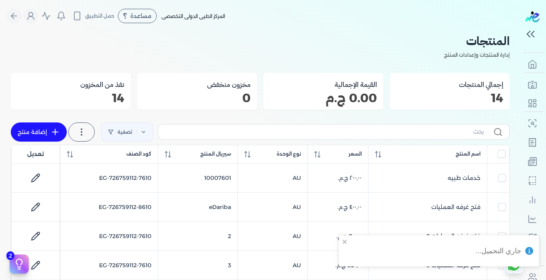
scroll to position [245, 0]
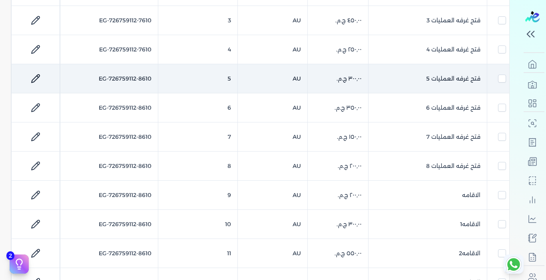
click at [40, 77] on icon at bounding box center [36, 79] width 10 height 10
select select "EGS"
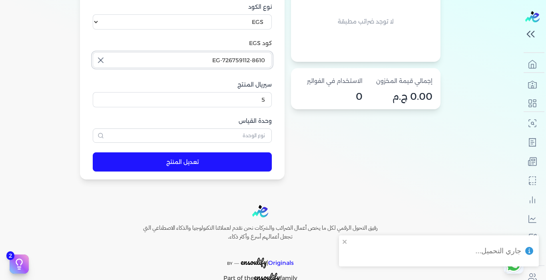
click at [257, 58] on input "EG-726759112-8610" at bounding box center [182, 59] width 179 height 15
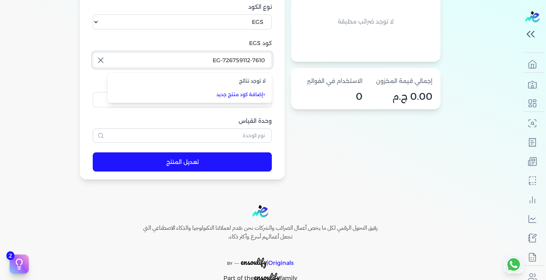
type input "EG-726759112-7610"
click at [98, 18] on select "اختر نوع الكود EGS GS1" at bounding box center [182, 21] width 179 height 15
select select "GS1"
click at [94, 14] on select "اختر نوع الكود EGS GS1" at bounding box center [182, 21] width 179 height 15
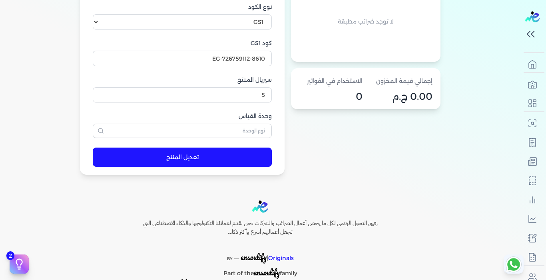
click at [168, 157] on button "تعديل المنتج" at bounding box center [182, 157] width 179 height 19
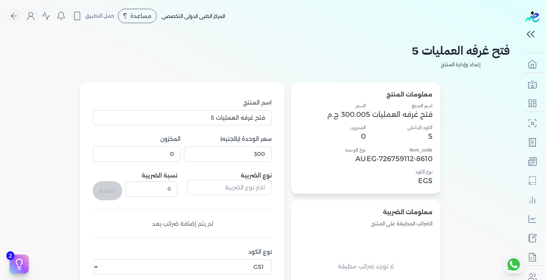
scroll to position [245, 0]
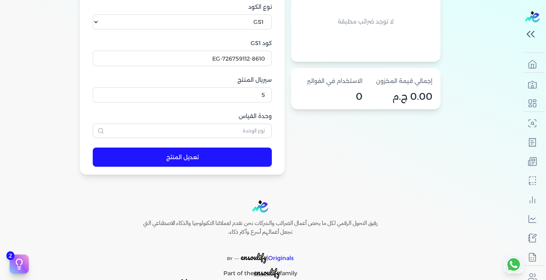
click at [180, 157] on button "تعديل المنتج" at bounding box center [182, 157] width 179 height 19
click at [256, 59] on input "EG-726759112-8610" at bounding box center [182, 58] width 179 height 15
type input "EG-726759112-7610"
click at [225, 157] on button "تعديل المنتج" at bounding box center [182, 157] width 179 height 19
click at [153, 164] on button "تعديل المنتج" at bounding box center [182, 157] width 179 height 19
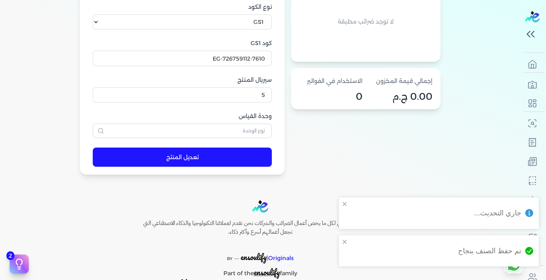
scroll to position [0, 0]
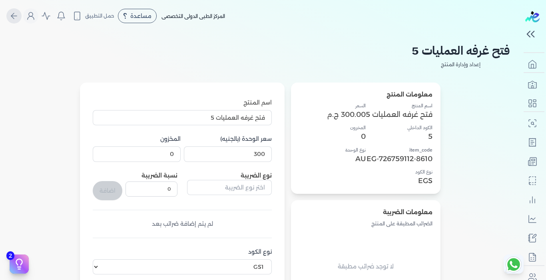
click at [19, 16] on icon "Global" at bounding box center [14, 16] width 10 height 10
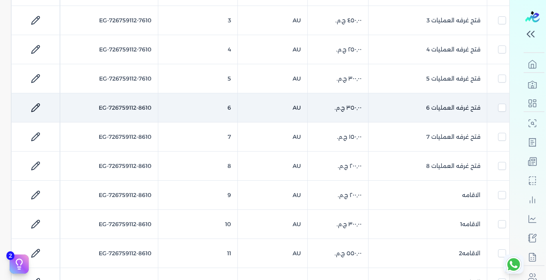
click at [36, 107] on icon at bounding box center [36, 108] width 8 height 8
select select "EGS"
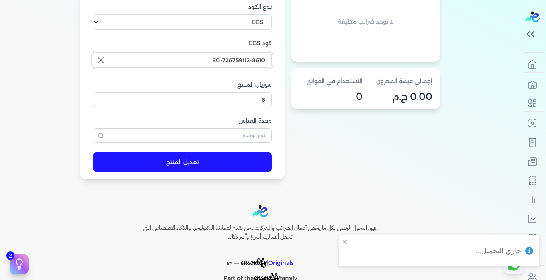
click at [256, 60] on input "EG-726759112-8610" at bounding box center [182, 59] width 179 height 15
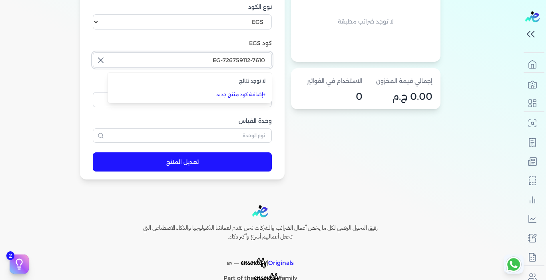
type input "EG-726759112-7610"
click at [100, 20] on select "اختر نوع الكود EGS GS1" at bounding box center [182, 21] width 179 height 15
select select "GS1"
click at [94, 14] on select "اختر نوع الكود EGS GS1" at bounding box center [182, 21] width 179 height 15
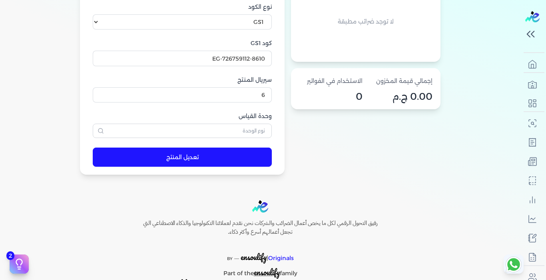
click at [158, 161] on button "تعديل المنتج" at bounding box center [182, 157] width 179 height 19
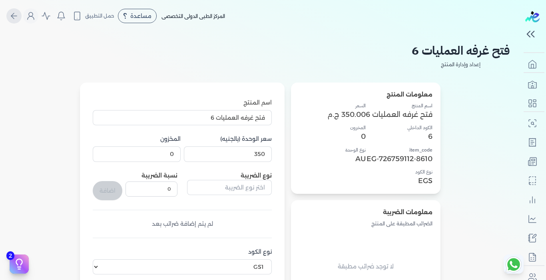
click at [18, 16] on icon "Global" at bounding box center [14, 16] width 10 height 10
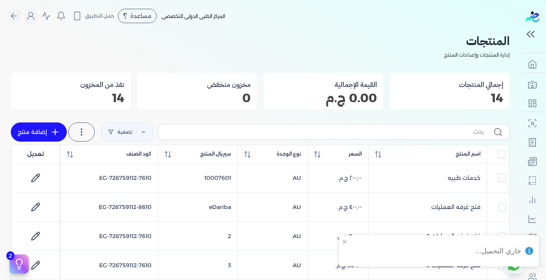
scroll to position [245, 0]
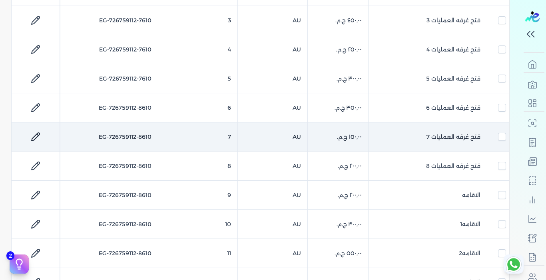
click at [37, 135] on icon at bounding box center [36, 137] width 8 height 8
select select "EGS"
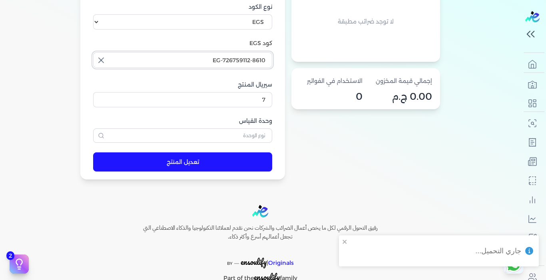
click at [257, 60] on input "EG-726759112-8610" at bounding box center [182, 59] width 179 height 15
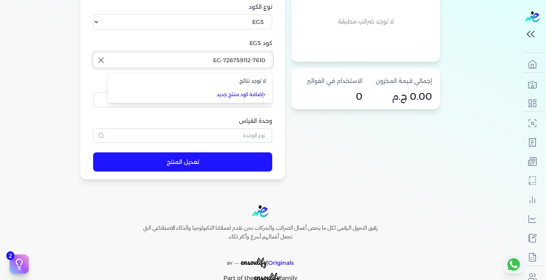
type input "EG-726759112-7610"
click at [98, 20] on select "اختر نوع الكود EGS GS1" at bounding box center [182, 21] width 179 height 15
select select "GS1"
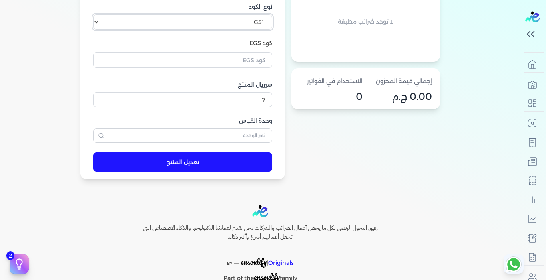
click at [94, 14] on select "اختر نوع الكود EGS GS1" at bounding box center [182, 21] width 179 height 15
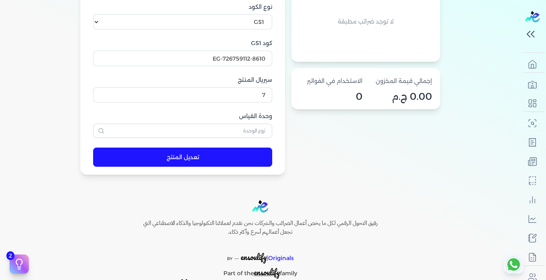
click at [159, 159] on button "تعديل المنتج" at bounding box center [182, 157] width 179 height 19
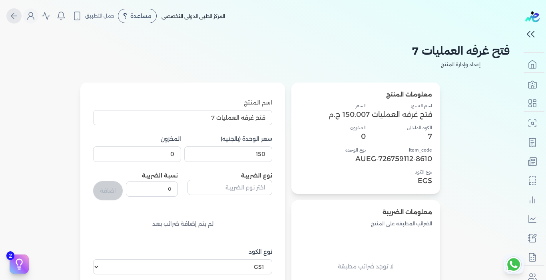
click at [16, 13] on icon "Global" at bounding box center [14, 16] width 10 height 10
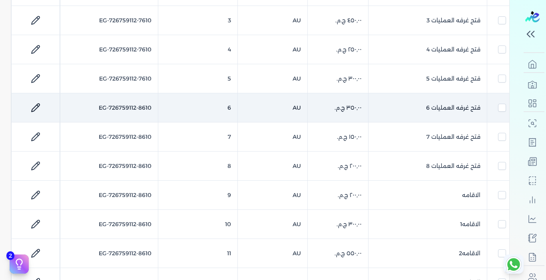
click at [38, 109] on icon at bounding box center [36, 108] width 10 height 10
select select "GS1"
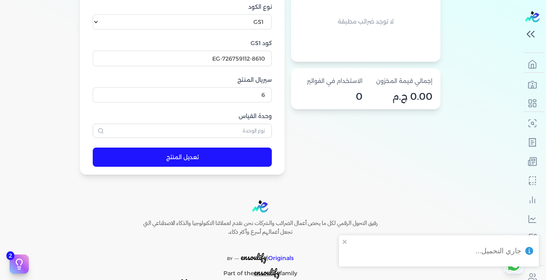
click at [145, 156] on button "تعديل المنتج" at bounding box center [182, 157] width 179 height 19
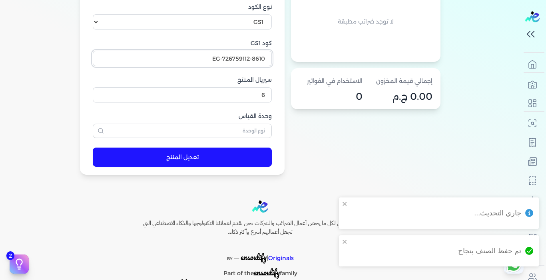
click at [255, 60] on input "EG-726759112-8610" at bounding box center [182, 58] width 179 height 15
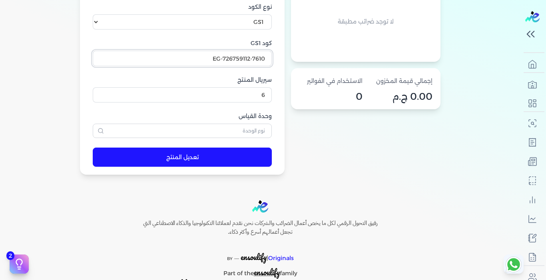
type input "EG-726759112-7610"
click at [217, 159] on button "تعديل المنتج" at bounding box center [182, 157] width 179 height 19
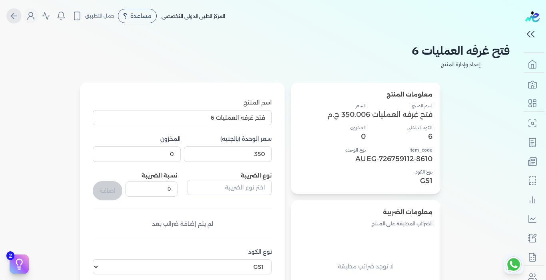
click at [17, 13] on icon "Global" at bounding box center [14, 16] width 10 height 10
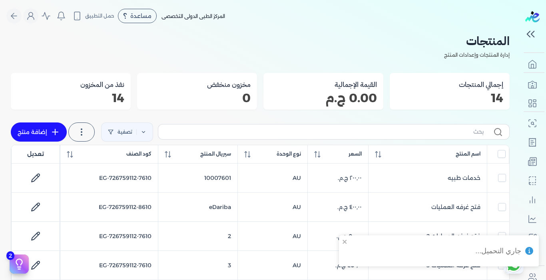
scroll to position [245, 0]
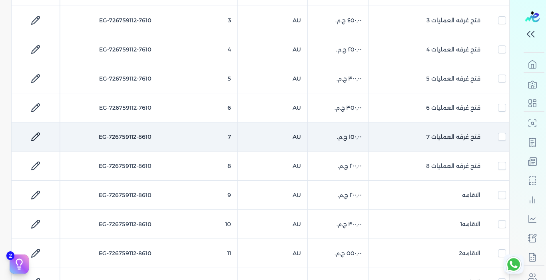
click at [37, 136] on icon at bounding box center [36, 137] width 8 height 8
select select "GS1"
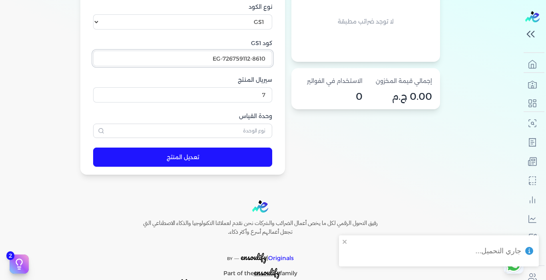
click at [256, 60] on input "EG-726759112-8610" at bounding box center [182, 58] width 179 height 15
type input "EG-726759112-7610"
click at [167, 155] on button "تعديل المنتج" at bounding box center [182, 157] width 179 height 19
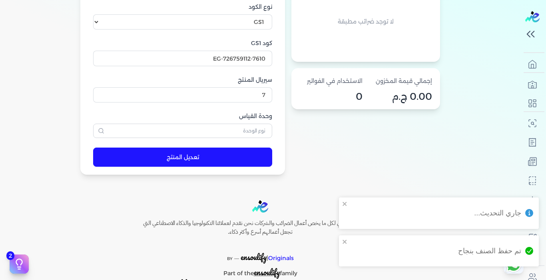
click at [167, 155] on button "تعديل المنتج" at bounding box center [182, 157] width 179 height 19
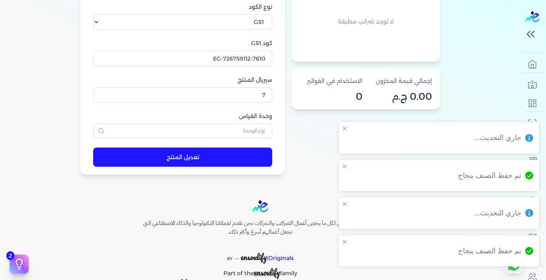
drag, startPoint x: 167, startPoint y: 155, endPoint x: 1, endPoint y: 42, distance: 201.1
click at [1, 42] on div "Toggle Navigation الاسعار العمولات مساعدة خدمة العملاء دليل المستخدم تسجيل الدخ…" at bounding box center [260, 140] width 520 height 280
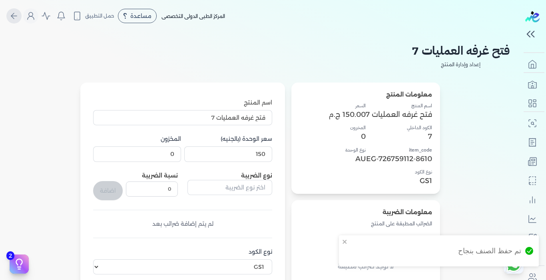
click at [18, 17] on icon "Global" at bounding box center [14, 16] width 10 height 10
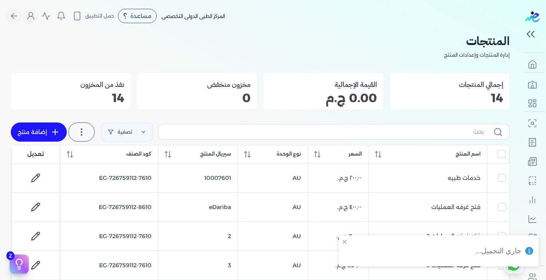
scroll to position [245, 0]
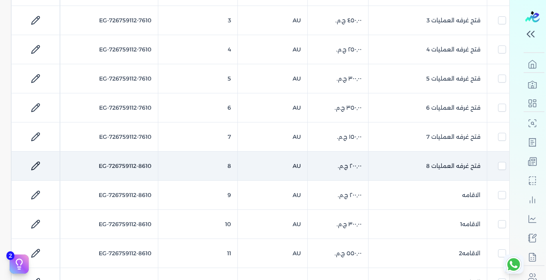
click at [34, 165] on icon at bounding box center [36, 166] width 10 height 10
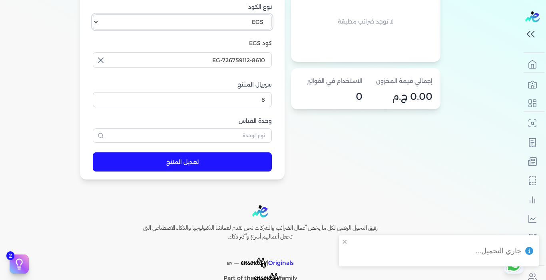
click at [95, 20] on select "اختر نوع الكود EGS GS1" at bounding box center [182, 21] width 179 height 15
select select "GS1"
click at [94, 14] on select "اختر نوع الكود EGS GS1" at bounding box center [182, 21] width 179 height 15
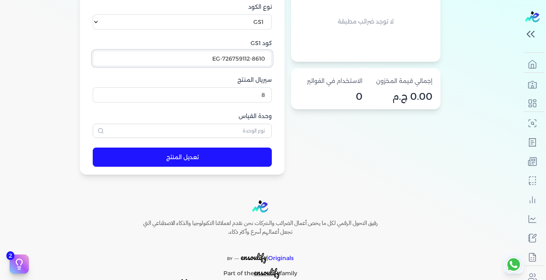
click at [256, 58] on input "EG-726759112-8610" at bounding box center [182, 58] width 179 height 15
type input "EG-726759112-7610"
click at [187, 160] on button "تعديل المنتج" at bounding box center [182, 157] width 179 height 19
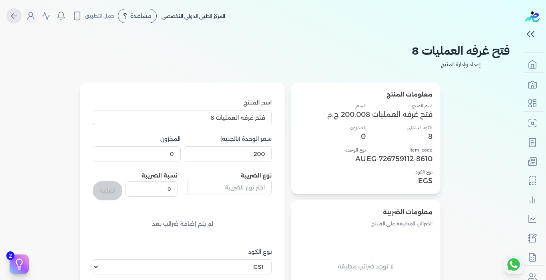
click at [17, 15] on icon "Global" at bounding box center [14, 16] width 10 height 10
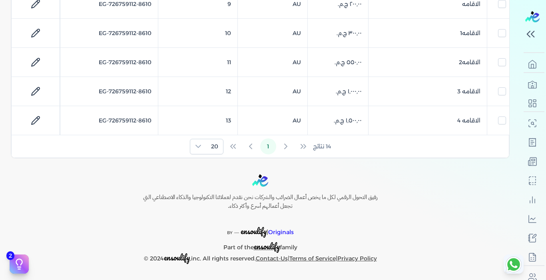
scroll to position [191, 0]
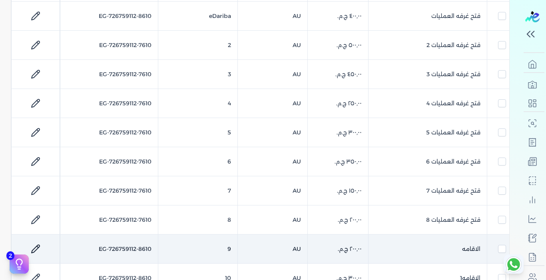
click at [39, 248] on icon at bounding box center [36, 249] width 10 height 10
select select "GS1"
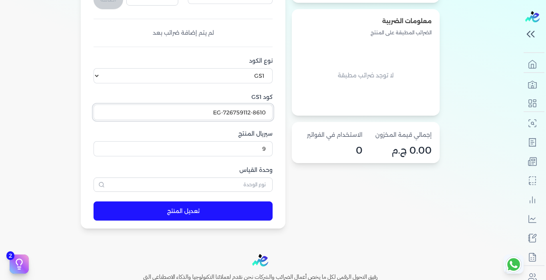
click at [256, 113] on input "EG-726759112-8610" at bounding box center [182, 112] width 179 height 15
type input "EG-726759112-7610"
click at [190, 205] on button "تعديل المنتج" at bounding box center [182, 211] width 179 height 19
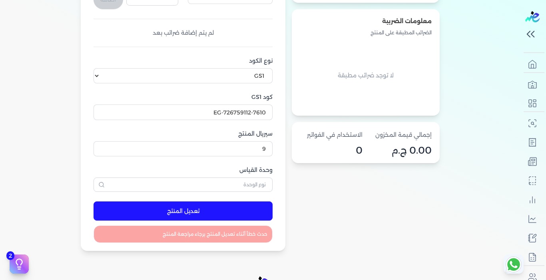
click at [197, 212] on button "تعديل المنتج" at bounding box center [182, 211] width 179 height 19
click at [86, 32] on form "اسم المنتج الاقامه سعر الوحدة (بالجنيه) 200 المخزون 0 نوع الضريبة نسبة الضريبة …" at bounding box center [182, 71] width 195 height 360
click at [217, 210] on button "تعديل المنتج" at bounding box center [182, 211] width 179 height 19
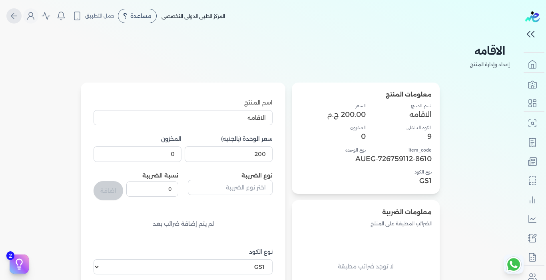
click at [18, 18] on icon "Global" at bounding box center [14, 16] width 10 height 10
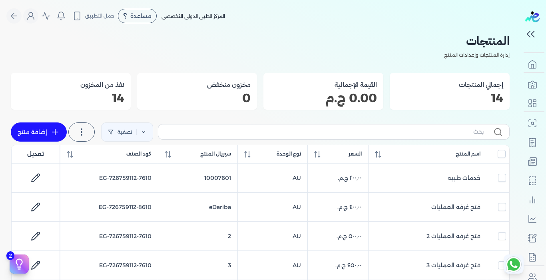
scroll to position [245, 0]
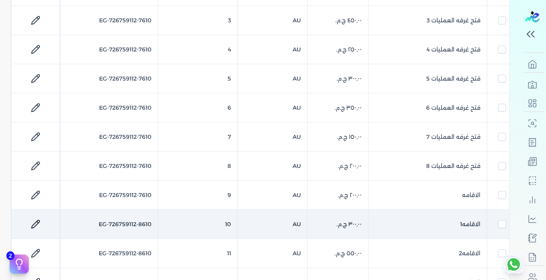
click at [38, 226] on icon at bounding box center [36, 225] width 10 height 10
select select "EGS"
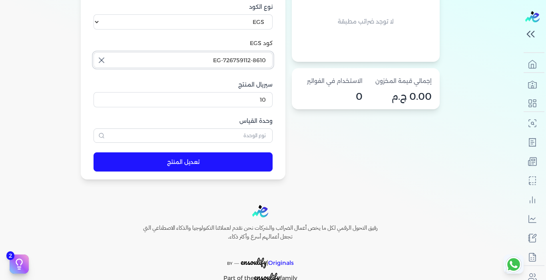
click at [256, 58] on input "EG-726759112-8610" at bounding box center [182, 59] width 179 height 15
type input "EG-726759112-7610"
click at [97, 24] on select "اختر نوع الكود EGS GS1" at bounding box center [182, 21] width 179 height 15
select select "GS1"
click at [94, 14] on select "اختر نوع الكود EGS GS1" at bounding box center [182, 21] width 179 height 15
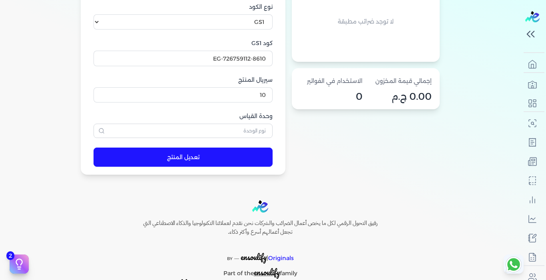
click at [136, 158] on button "تعديل المنتج" at bounding box center [182, 157] width 179 height 19
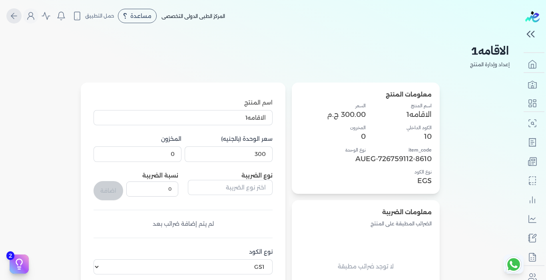
click at [16, 15] on icon "Global" at bounding box center [14, 16] width 10 height 10
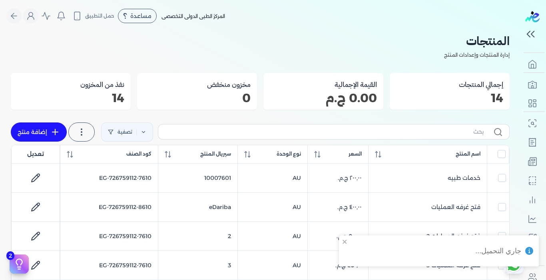
scroll to position [245, 0]
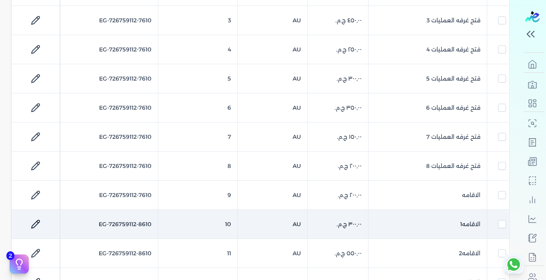
click at [32, 222] on icon at bounding box center [36, 225] width 10 height 10
select select "GS1"
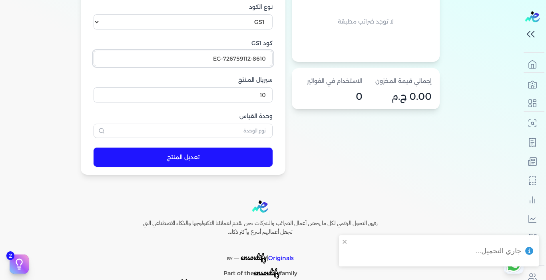
click at [256, 58] on input "EG-726759112-8610" at bounding box center [182, 58] width 179 height 15
type input "EG-726759112-7610"
click at [148, 158] on button "تعديل المنتج" at bounding box center [182, 157] width 179 height 19
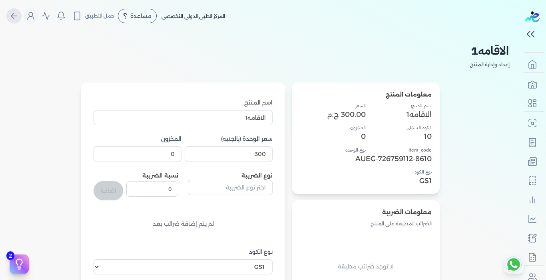
click at [14, 15] on icon "Global" at bounding box center [12, 16] width 3 height 6
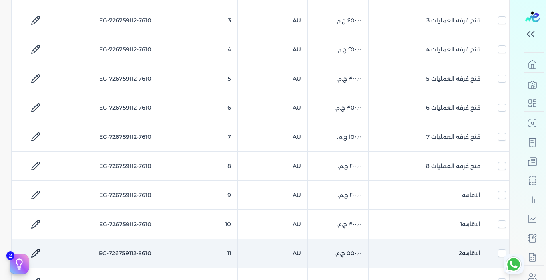
click at [36, 257] on icon at bounding box center [36, 254] width 10 height 10
select select "EGS"
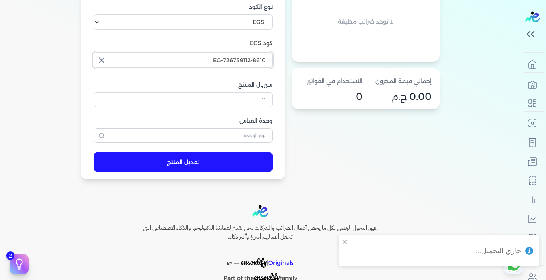
click at [258, 59] on input "EG-726759112-8610" at bounding box center [182, 59] width 179 height 15
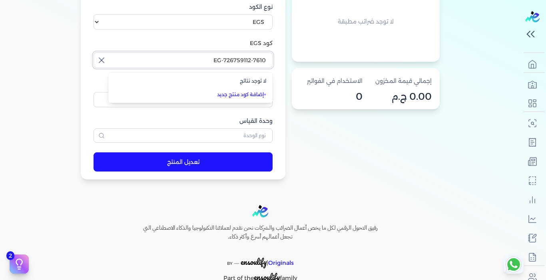
type input "EG-726759112-7610"
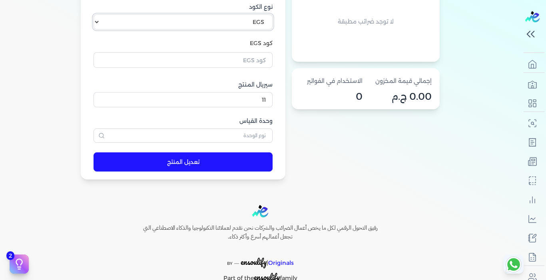
click at [96, 22] on select "اختر نوع الكود EGS GS1" at bounding box center [182, 21] width 179 height 15
select select "GS1"
click at [94, 14] on select "اختر نوع الكود EGS GS1" at bounding box center [182, 21] width 179 height 15
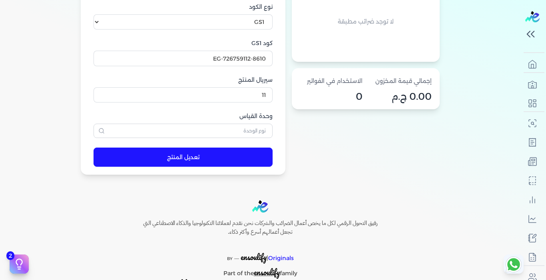
click at [167, 155] on button "تعديل المنتج" at bounding box center [182, 157] width 179 height 19
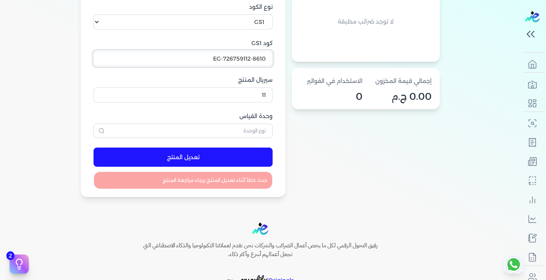
click at [256, 58] on input "EG-726759112-8610" at bounding box center [182, 58] width 179 height 15
type input "EG-726759112-7610"
click at [207, 163] on button "تعديل المنتج" at bounding box center [182, 157] width 179 height 19
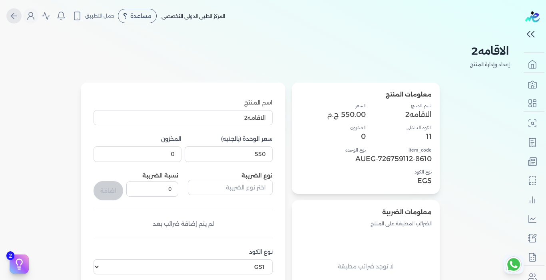
click at [17, 15] on icon "Global" at bounding box center [14, 16] width 10 height 10
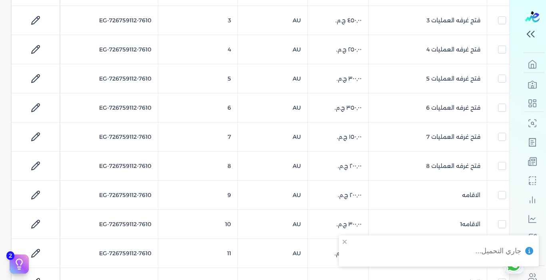
scroll to position [437, 0]
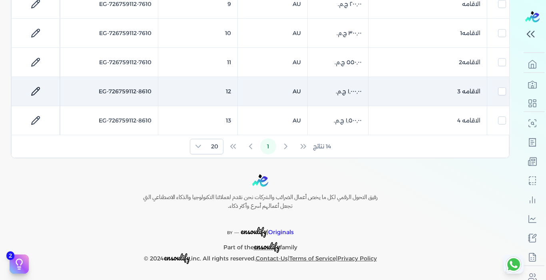
click at [37, 90] on icon at bounding box center [36, 91] width 8 height 8
select select "EGS"
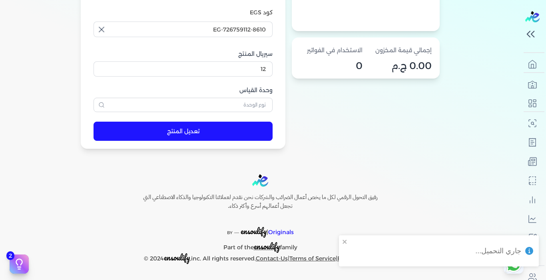
scroll to position [276, 0]
click at [257, 29] on input "EG-726759112-8610" at bounding box center [182, 29] width 179 height 15
type input "EG-726759112-7610"
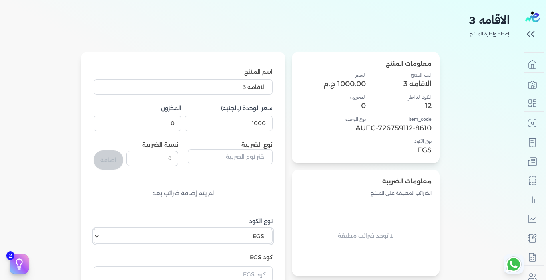
click at [100, 235] on select "اختر نوع الكود EGS GS1" at bounding box center [182, 236] width 179 height 15
select select "GS1"
click at [94, 229] on select "اختر نوع الكود EGS GS1" at bounding box center [182, 236] width 179 height 15
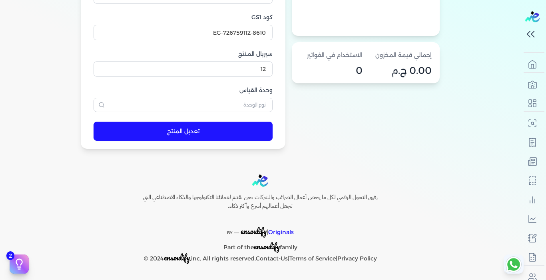
click at [131, 135] on button "تعديل المنتج" at bounding box center [182, 131] width 179 height 19
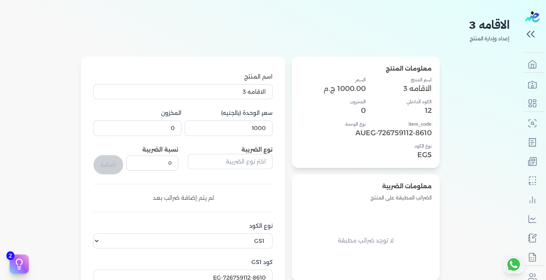
scroll to position [0, 0]
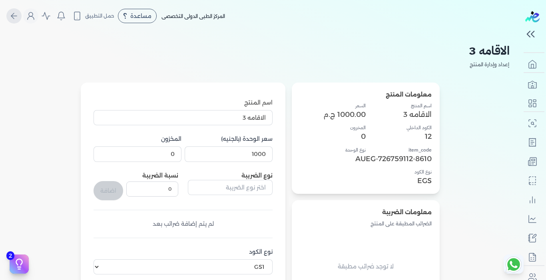
click at [19, 17] on icon "Global" at bounding box center [14, 16] width 10 height 10
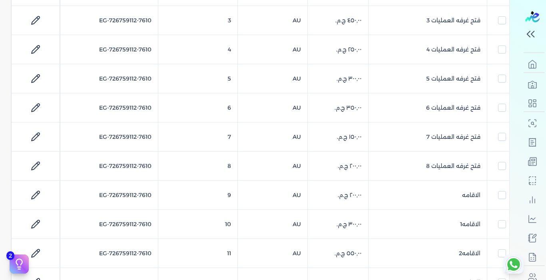
scroll to position [437, 0]
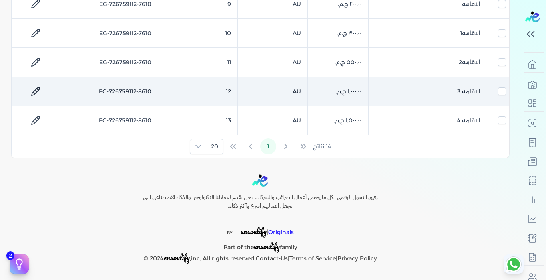
click at [39, 95] on icon at bounding box center [36, 92] width 10 height 10
select select "GS1"
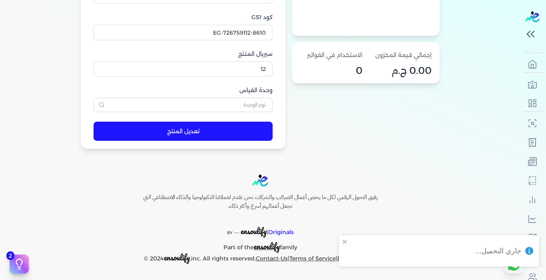
scroll to position [271, 0]
click at [256, 33] on input "EG-726759112-8610" at bounding box center [182, 32] width 179 height 15
type input "EG-726759112-7610"
click at [218, 137] on button "تعديل المنتج" at bounding box center [182, 131] width 179 height 19
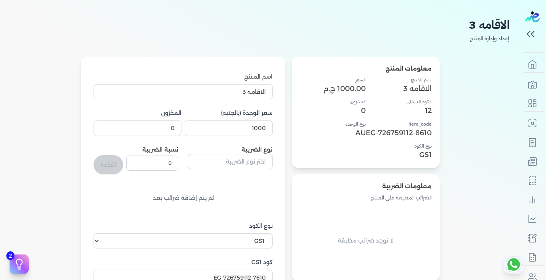
scroll to position [0, 0]
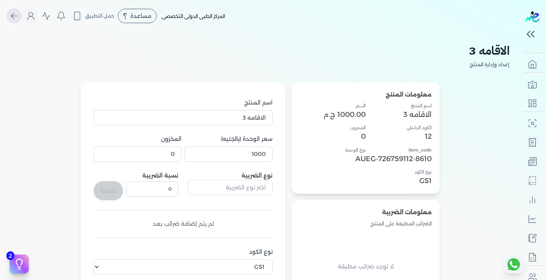
click at [18, 12] on icon "Global" at bounding box center [14, 16] width 10 height 10
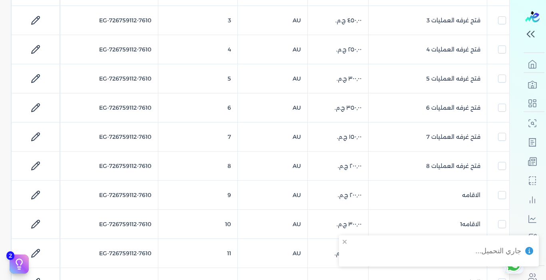
scroll to position [437, 0]
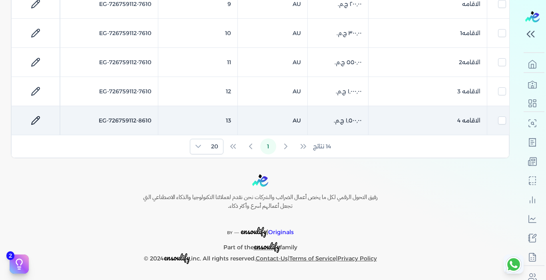
click at [38, 120] on icon at bounding box center [36, 121] width 10 height 10
select select "EGS"
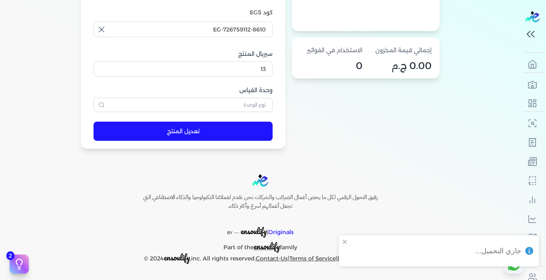
scroll to position [276, 0]
click at [256, 30] on input "EG-726759112-8610" at bounding box center [182, 29] width 179 height 15
click at [256, 29] on input "EG-726759112-8610" at bounding box center [182, 29] width 179 height 15
type input "EG-726759112-8610"
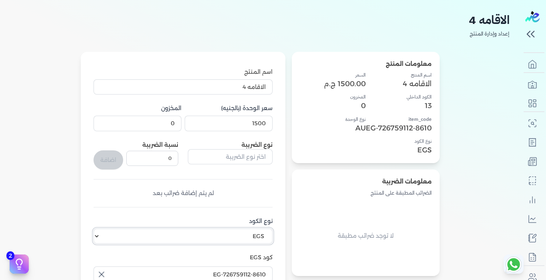
click at [102, 235] on select "اختر نوع الكود EGS GS1" at bounding box center [182, 236] width 179 height 15
select select "GS1"
click at [94, 229] on select "اختر نوع الكود EGS GS1" at bounding box center [182, 236] width 179 height 15
click at [4, 213] on div "الاقامه 4 إعداد وإدارة المنتج معلومات المنتج اسم المنتج الاقامه 4 الكود الداخلي…" at bounding box center [260, 200] width 520 height 398
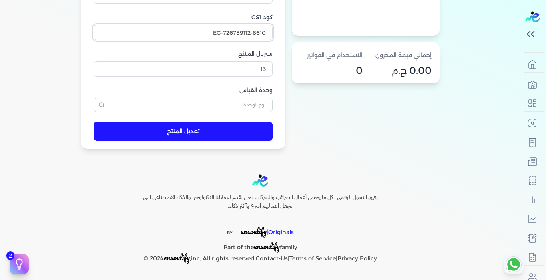
click at [256, 32] on input "EG-726759112-8610" at bounding box center [182, 32] width 179 height 15
type input "EG-726759112-7610"
click at [219, 134] on button "تعديل المنتج" at bounding box center [182, 131] width 179 height 19
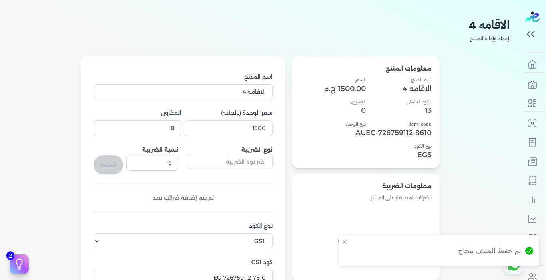
scroll to position [10, 0]
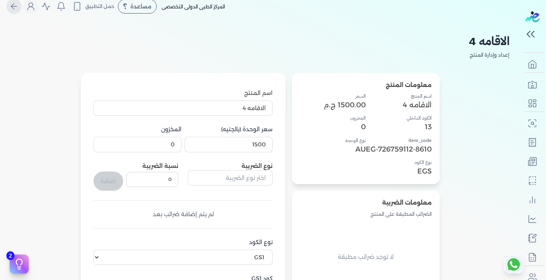
click at [14, 7] on icon "Global" at bounding box center [12, 7] width 3 height 6
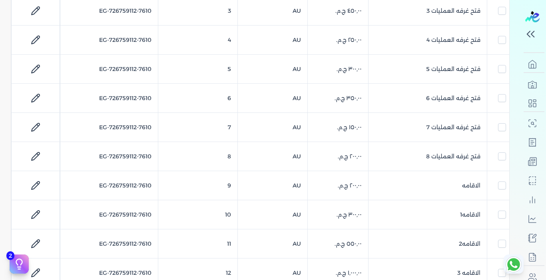
scroll to position [437, 0]
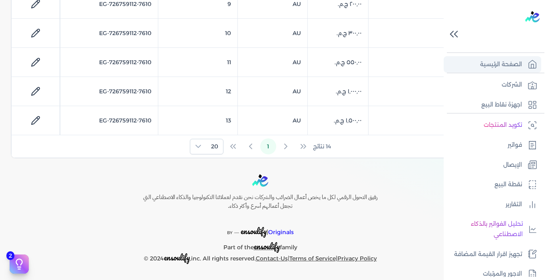
click at [509, 67] on p "الصفحة الرئيسية" at bounding box center [501, 65] width 42 height 10
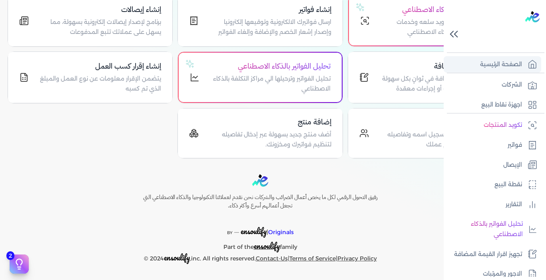
scroll to position [93, 0]
click at [521, 166] on p "الإيصال" at bounding box center [512, 165] width 19 height 10
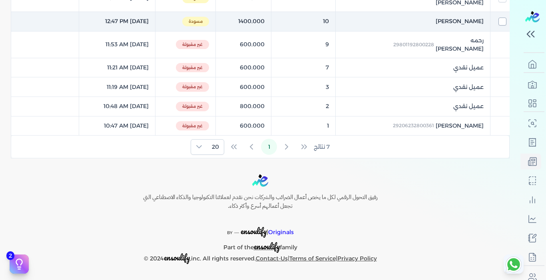
click at [505, 18] on input "checkbox" at bounding box center [502, 22] width 8 height 8
checkbox input "true"
checkbox input "false"
checkbox input "true"
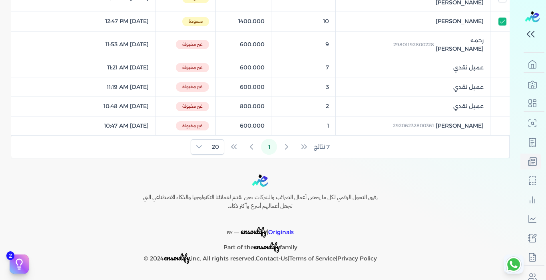
click at [6, 67] on div "الإيصالات تابع تحاليل بياناتك داخل مصلحه الضرائب وموقفك الضريبي أختر المدة الزم…" at bounding box center [259, 15] width 511 height 288
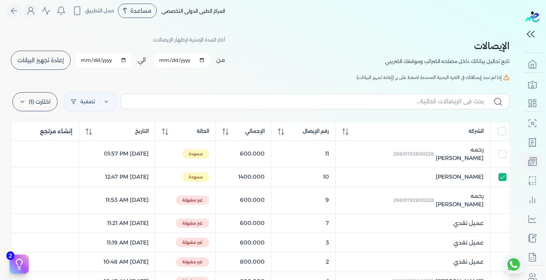
scroll to position [0, 0]
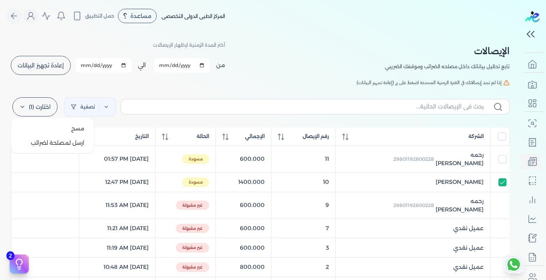
click at [36, 105] on label "اختارت (1)" at bounding box center [34, 106] width 45 height 19
click at [64, 141] on button "ارسل لمصلحة لضرائب" at bounding box center [52, 143] width 77 height 14
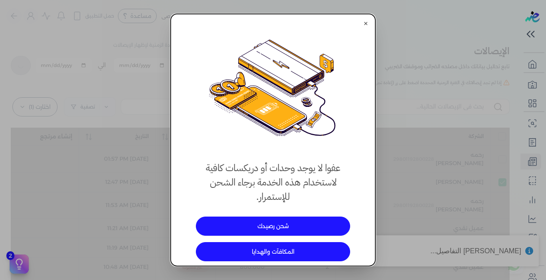
checkbox input "false"
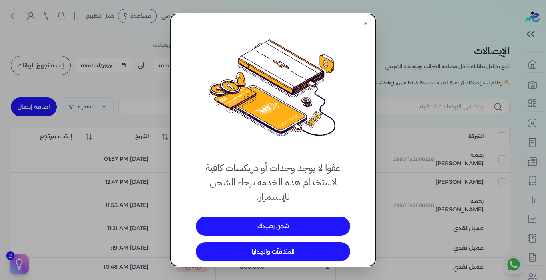
click at [286, 261] on ul "شحن رصيدك المكافآت والهدايا" at bounding box center [273, 239] width 155 height 51
click at [282, 255] on button "المكافآت والهدايا" at bounding box center [273, 251] width 155 height 19
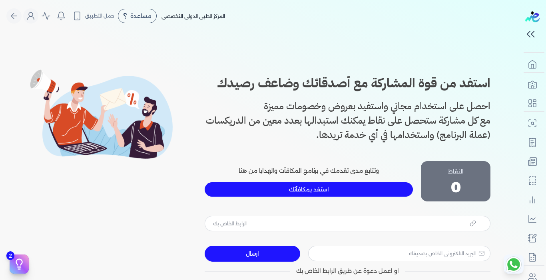
type input "https://app.edariba.com?ref=ry9h9s"
click at [282, 255] on button "ارسال" at bounding box center [252, 254] width 95 height 16
click at [331, 187] on link "استفد بمكافآتك" at bounding box center [309, 190] width 208 height 14
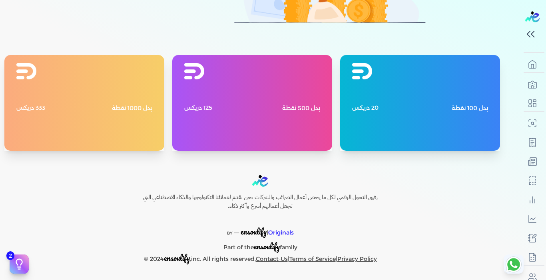
click at [379, 117] on div "بدل 100 نقطة 20 دريكس" at bounding box center [420, 103] width 160 height 96
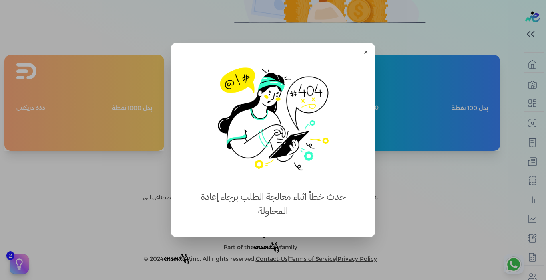
click at [370, 53] on button "✕" at bounding box center [365, 52] width 13 height 13
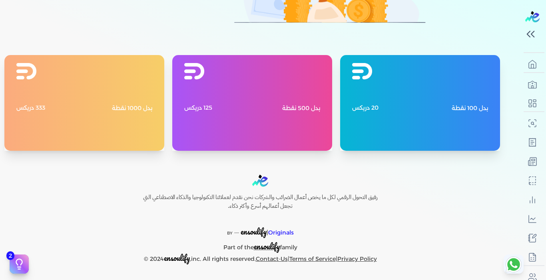
scroll to position [235, 0]
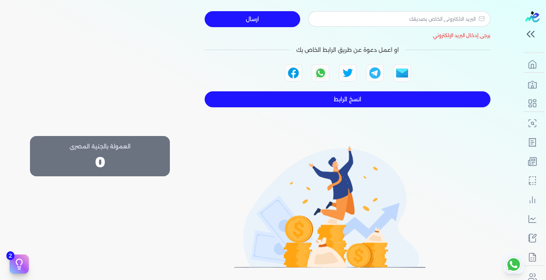
click at [318, 100] on button "انسخ الرابط" at bounding box center [348, 99] width 286 height 16
click at [388, 17] on input "email" at bounding box center [399, 18] width 182 height 15
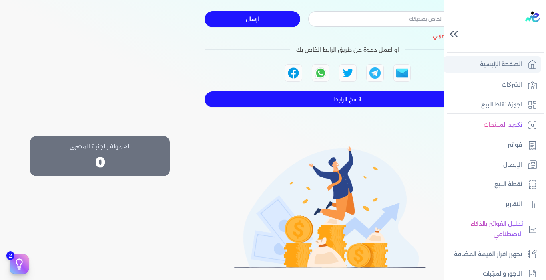
click at [511, 68] on p "الصفحة الرئيسية" at bounding box center [501, 65] width 42 height 10
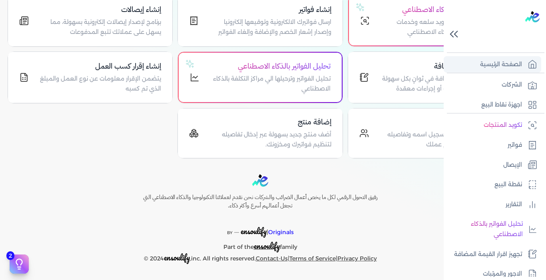
scroll to position [93, 0]
click at [509, 161] on p "الإيصال" at bounding box center [512, 165] width 19 height 10
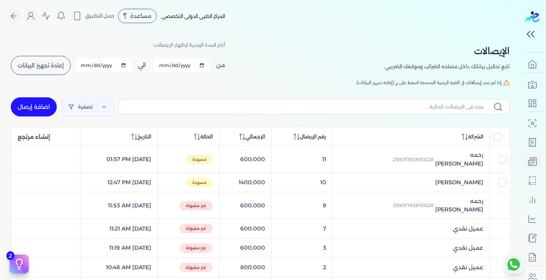
scroll to position [169, 0]
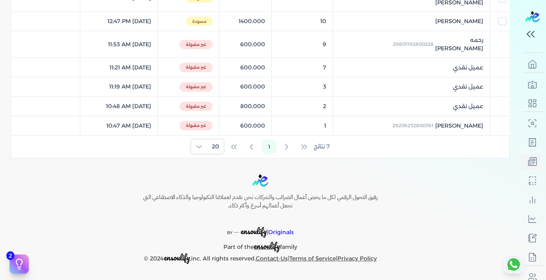
click at [227, 124] on table "الشركة رقم الإيصال الإجمالي الحالة التاريخ إنشاء مرتجع رحمه جمعه حسن محمد () 29…" at bounding box center [260, 50] width 499 height 169
click at [495, 116] on table "الشركة رقم الإيصال الإجمالي الحالة التاريخ إنشاء مرتجع رحمه جمعه حسن محمد () 29…" at bounding box center [260, 50] width 499 height 169
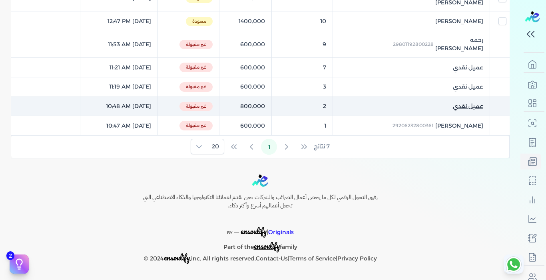
click at [404, 102] on link "عميل نقدي ()" at bounding box center [411, 106] width 144 height 8
select select "EGP"
select select "EGS"
select select "B"
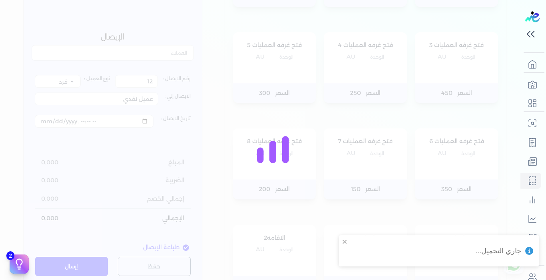
type input "2"
type input "2025-09-17T10:48:04"
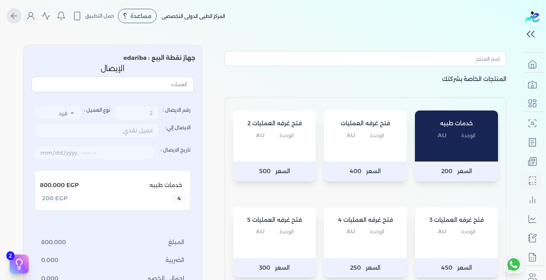
click at [22, 17] on button "Global" at bounding box center [13, 15] width 15 height 15
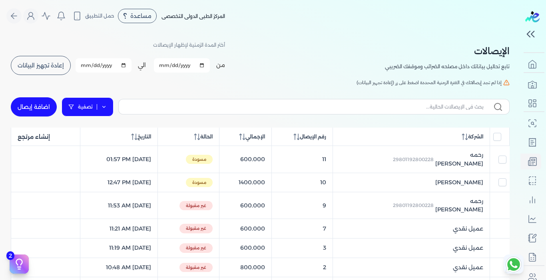
click at [87, 110] on link "تصفية" at bounding box center [88, 106] width 52 height 19
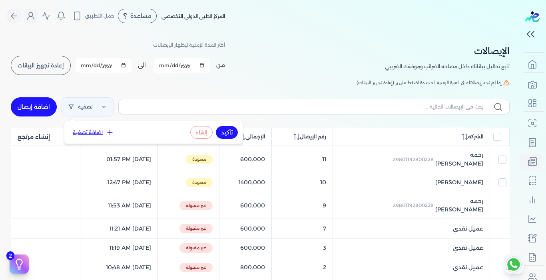
click at [103, 132] on button "اضافة تصفية" at bounding box center [93, 133] width 48 height 10
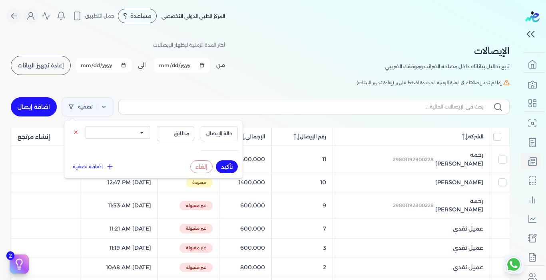
click at [142, 132] on select "الكل مقبولة غير مقبولة يتم مراجعتها ملغية مرفوضة مسودة" at bounding box center [117, 132] width 65 height 13
select select "invalid"
click at [85, 126] on select "الكل مقبولة غير مقبولة يتم مراجعتها ملغية مرفوضة مسودة" at bounding box center [117, 132] width 65 height 13
click at [226, 168] on button "تأكيد" at bounding box center [227, 167] width 22 height 13
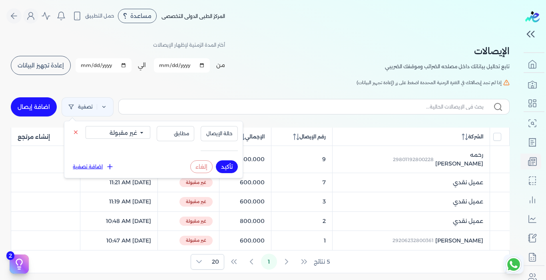
click at [45, 159] on table "الشركة رقم الإيصال الإجمالي الحالة التاريخ إنشاء مرتجع رحمه جمعه حسن محمد () 29…" at bounding box center [260, 189] width 499 height 123
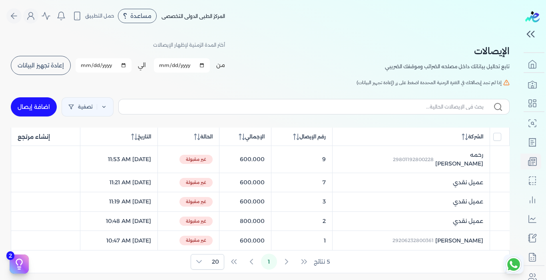
drag, startPoint x: 497, startPoint y: 234, endPoint x: 488, endPoint y: 193, distance: 42.1
click at [488, 196] on table "الشركة رقم الإيصال الإجمالي الحالة التاريخ إنشاء مرتجع رحمه جمعه حسن محمد () 29…" at bounding box center [260, 189] width 499 height 123
click at [498, 133] on input "All items unselected" at bounding box center [497, 137] width 8 height 8
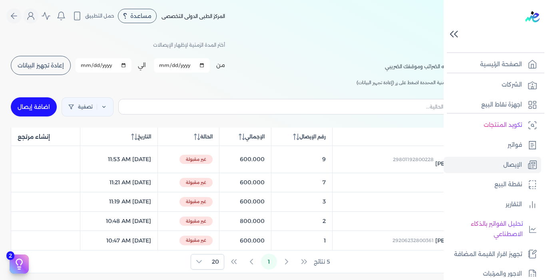
click at [526, 166] on link "الإيصال" at bounding box center [491, 165] width 97 height 17
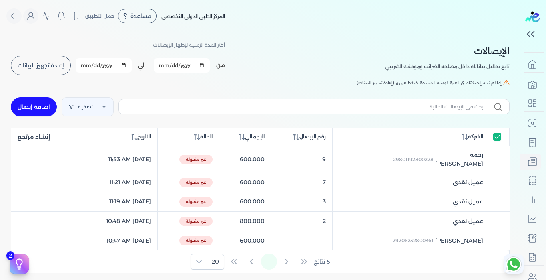
click at [497, 161] on table "الشركة رقم الإيصال الإجمالي الحالة التاريخ إنشاء مرتجع رحمه جمعه حسن محمد () 29…" at bounding box center [260, 189] width 499 height 123
click at [45, 61] on button "إعادة تجهيز البيانات" at bounding box center [41, 65] width 60 height 19
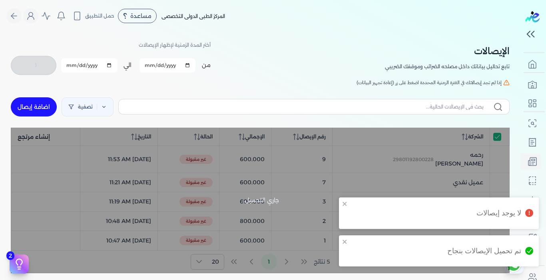
checkbox input "true"
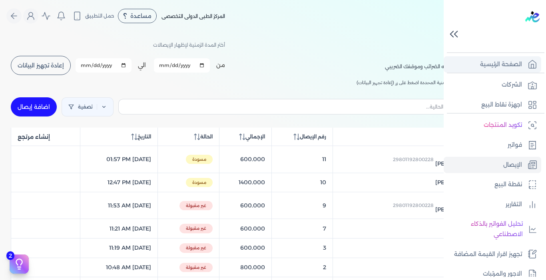
click at [487, 69] on p "الصفحة الرئيسية" at bounding box center [501, 65] width 42 height 10
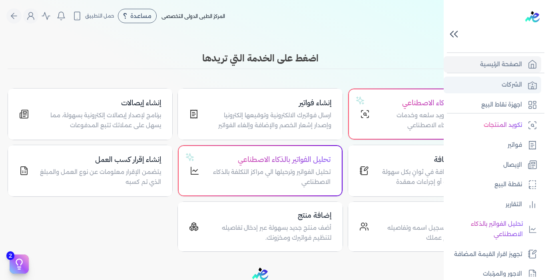
click at [499, 85] on link "الشركات" at bounding box center [491, 85] width 97 height 17
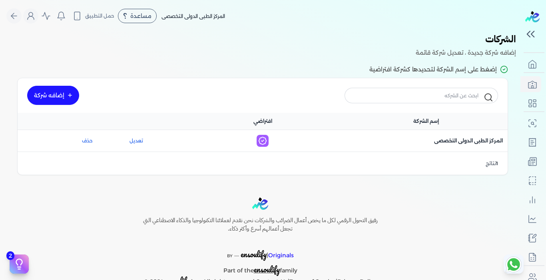
click at [427, 145] on div "اسم الشركة : المركز الطبى الدولى التخصصى" at bounding box center [425, 141] width 163 height 17
click at [138, 142] on link "تعديل" at bounding box center [136, 140] width 62 height 7
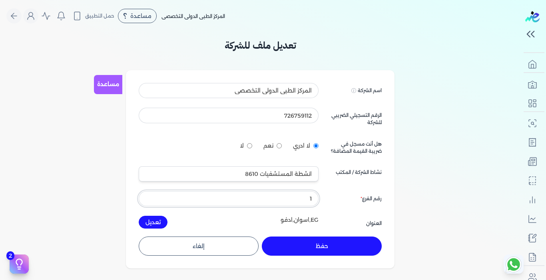
click at [312, 197] on input "1" at bounding box center [229, 198] width 180 height 15
type input "0"
click at [295, 116] on input "726759112" at bounding box center [229, 115] width 180 height 15
click at [306, 115] on input "726-759112" at bounding box center [229, 115] width 180 height 15
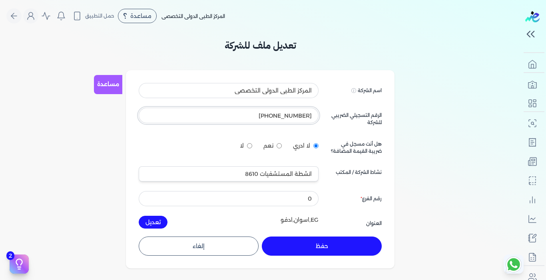
type input "726-759-112"
click at [294, 244] on button "حفظ" at bounding box center [322, 246] width 120 height 19
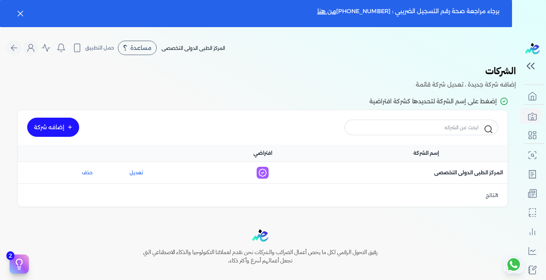
click at [266, 173] on icon at bounding box center [262, 173] width 12 height 12
click at [20, 12] on icon "button" at bounding box center [21, 14] width 10 height 10
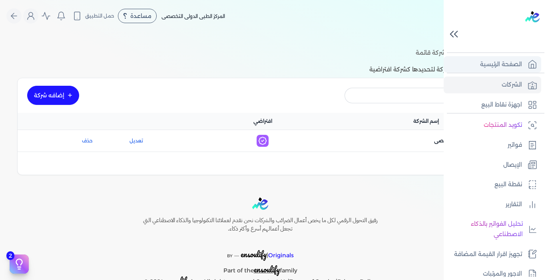
click at [509, 65] on p "الصفحة الرئيسية" at bounding box center [501, 65] width 42 height 10
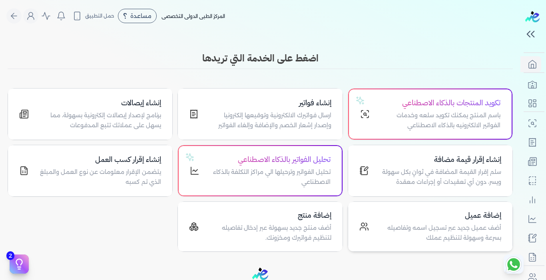
click at [426, 213] on h4 "إضافة عميل" at bounding box center [439, 216] width 123 height 12
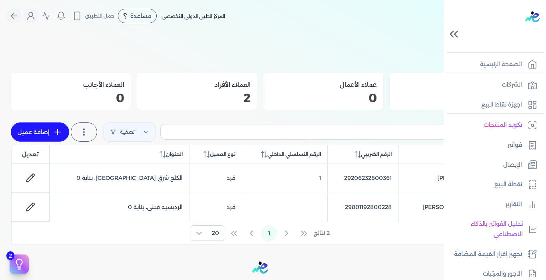
click at [454, 34] on icon at bounding box center [454, 34] width 14 height 14
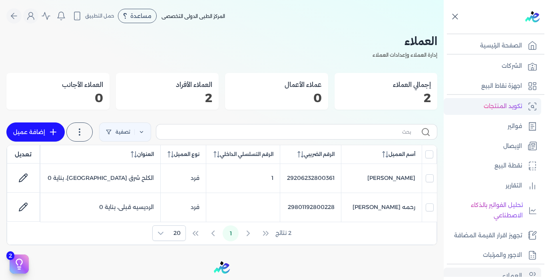
click at [499, 106] on p "تكويد المنتجات" at bounding box center [502, 106] width 38 height 10
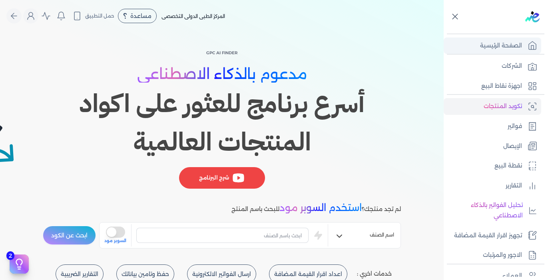
click at [511, 46] on p "الصفحة الرئيسية" at bounding box center [501, 46] width 42 height 10
click at [186, 228] on input "text" at bounding box center [222, 235] width 172 height 15
type input "ال"
click at [111, 235] on button "is super mode" at bounding box center [115, 232] width 19 height 11
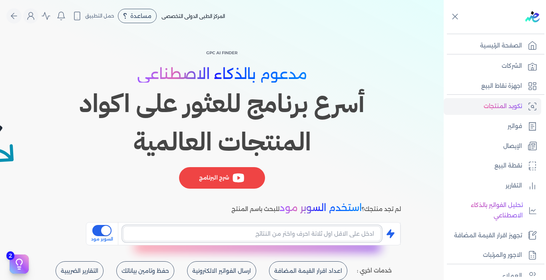
click at [145, 234] on input "text" at bounding box center [252, 234] width 258 height 15
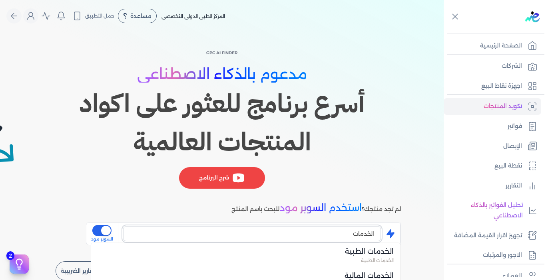
type input "الخدمات الطبية"
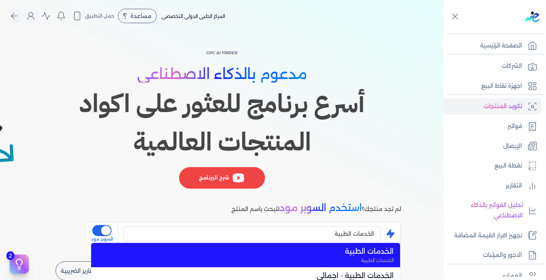
click at [334, 261] on span "الخدمات الطبية" at bounding box center [250, 260] width 286 height 7
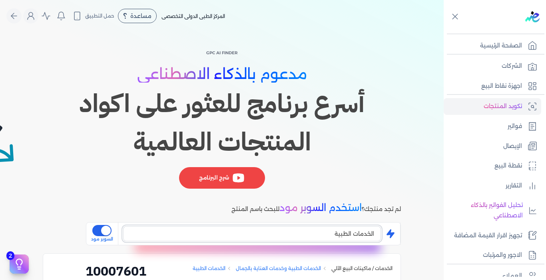
scroll to position [178, 0]
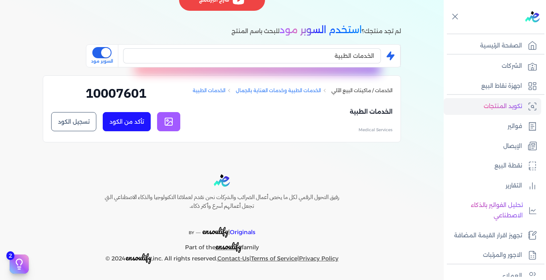
click at [83, 125] on button "تسجيل الكود" at bounding box center [73, 121] width 45 height 19
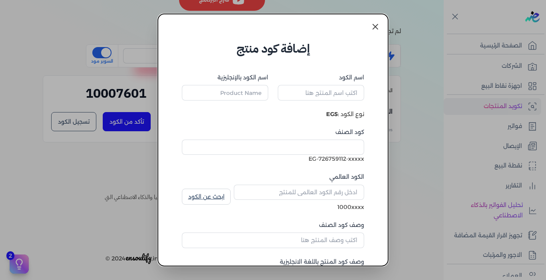
type input "الخدمات الطبية"
type input "Medical Services"
type input "10007601"
type input "الخدمات الطبية"
type input "Medical Services"
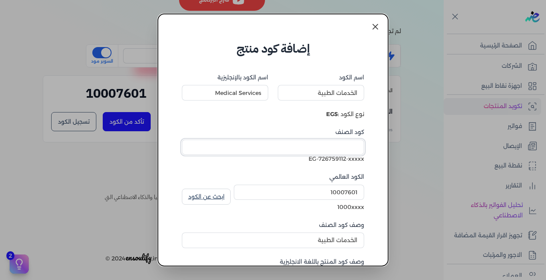
click at [306, 146] on input "كود الصنف" at bounding box center [273, 147] width 182 height 15
type input "7601"
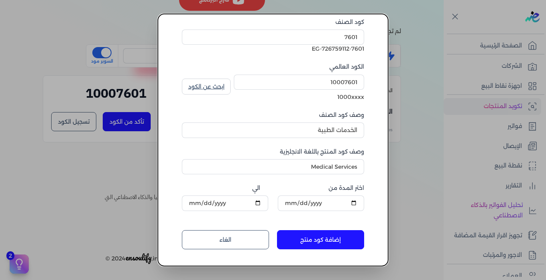
scroll to position [117, 0]
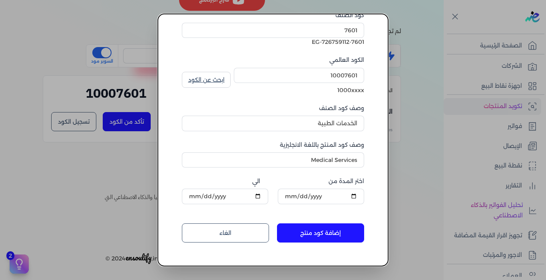
click at [315, 229] on button "إضافة كود منتج" at bounding box center [320, 233] width 87 height 19
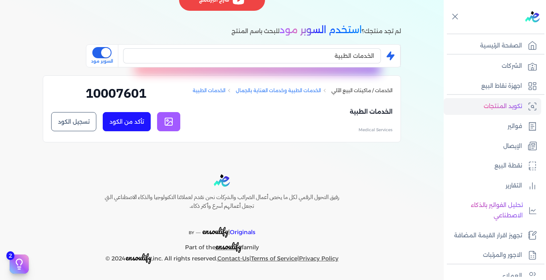
click at [443, 3] on div "GPC AI Finder مدعوم بالذكاء الاصطناعي أسرع برنامج للعثور على اكواد المنتجات الع…" at bounding box center [221, 6] width 443 height 305
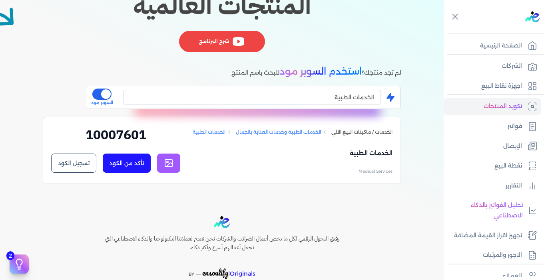
click at [443, 3] on div "GPC AI Finder مدعوم بالذكاء الاصطناعي أسرع برنامج للعثور على اكواد المنتجات الع…" at bounding box center [221, 47] width 443 height 305
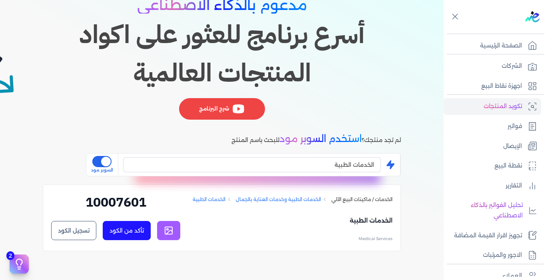
click at [443, 3] on div "GPC AI Finder مدعوم بالذكاء الاصطناعي أسرع برنامج للعثور على اكواد المنتجات الع…" at bounding box center [221, 115] width 443 height 305
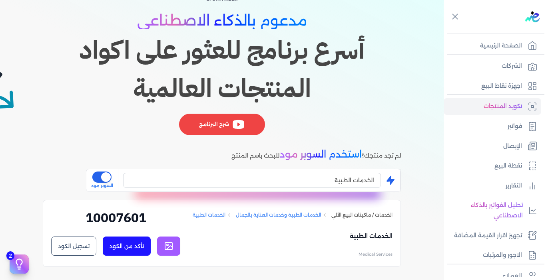
click at [443, 3] on div "GPC AI Finder مدعوم بالذكاء الاصطناعي أسرع برنامج للعثور على اكواد المنتجات الع…" at bounding box center [221, 130] width 443 height 305
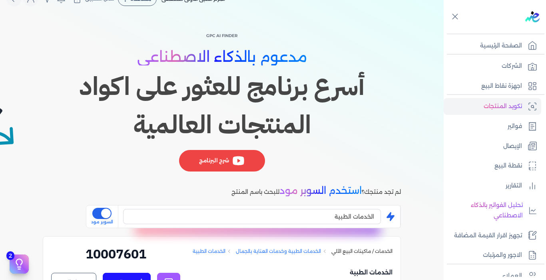
click at [443, 3] on div "Toggle Navigation الاسعار العمولات مساعدة خدمة العملاء دليل المستخدم تسجيل الدخ…" at bounding box center [221, 140] width 443 height 280
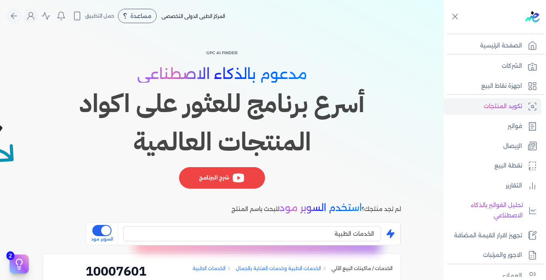
click at [443, 3] on nav "Toggle Navigation الاسعار العمولات مساعدة خدمة العملاء دليل المستخدم تسجيل الدخ…" at bounding box center [221, 16] width 443 height 32
click at [484, 48] on p "الصفحة الرئيسية" at bounding box center [501, 46] width 42 height 10
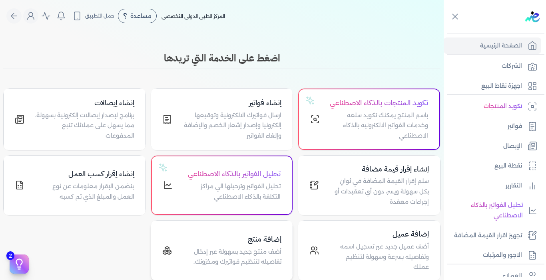
click at [254, 261] on p "أضف منتج جديد بسهولة عبر إدخال تفاصيله لتنظيم فواتيرك ومخزونك." at bounding box center [231, 257] width 100 height 20
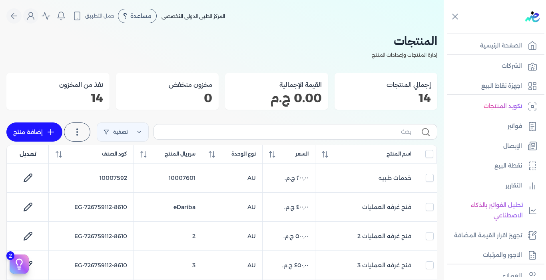
click at [378, 94] on p "14" at bounding box center [386, 98] width 90 height 10
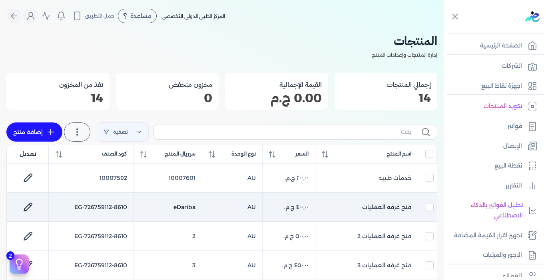
click at [127, 205] on td "EG-726759112-8610" at bounding box center [91, 207] width 84 height 29
checkbox input "false"
checkbox input "true"
checkbox input "false"
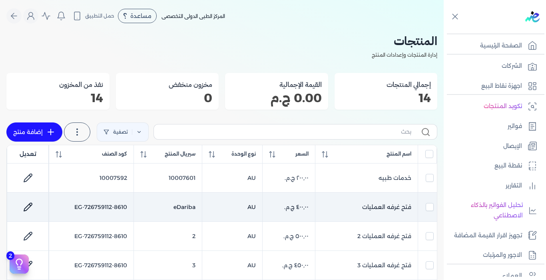
checkbox input "false"
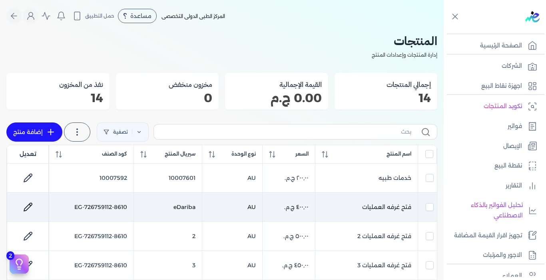
checkbox input "false"
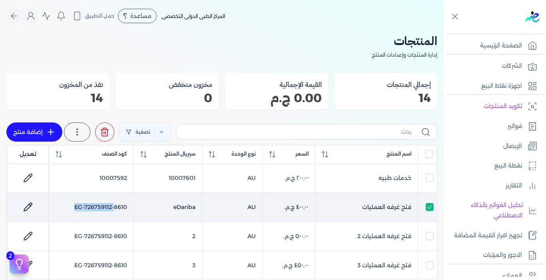
click at [127, 205] on td "EG-726759112-8610" at bounding box center [91, 207] width 84 height 29
checkbox input "false"
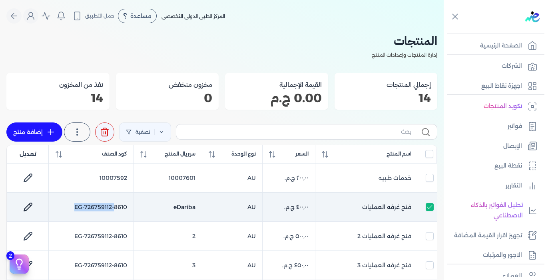
checkbox input "false"
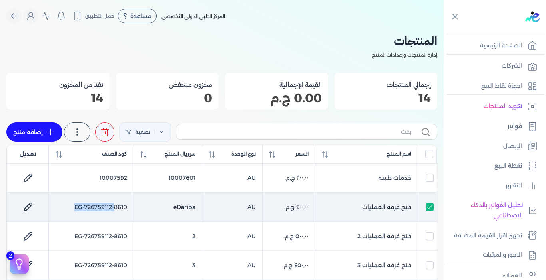
checkbox input "false"
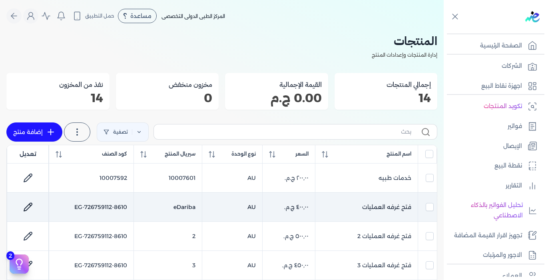
click at [123, 207] on td "EG-726759112-8610" at bounding box center [91, 207] width 84 height 29
checkbox input "false"
checkbox input "true"
checkbox input "false"
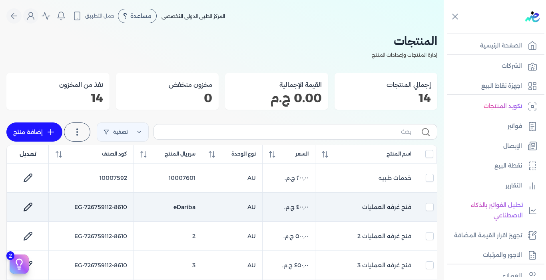
checkbox input "false"
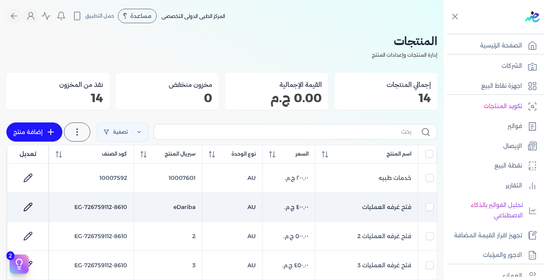
checkbox input "false"
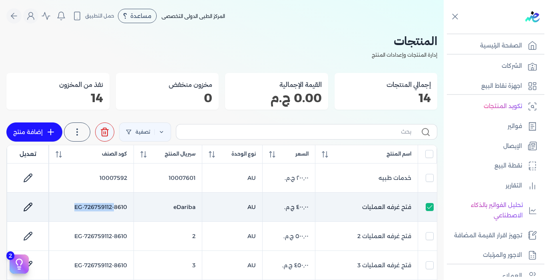
click at [123, 207] on td "EG-726759112-8610" at bounding box center [91, 207] width 84 height 29
checkbox input "false"
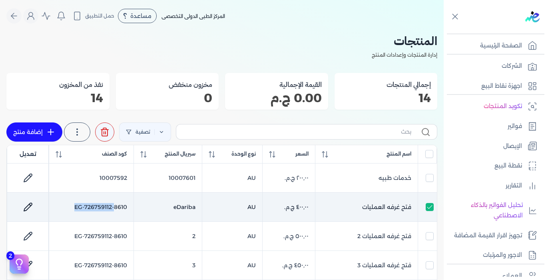
checkbox input "false"
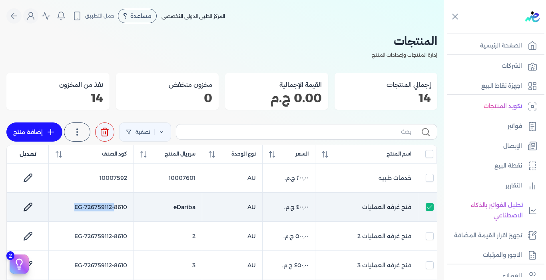
checkbox input "false"
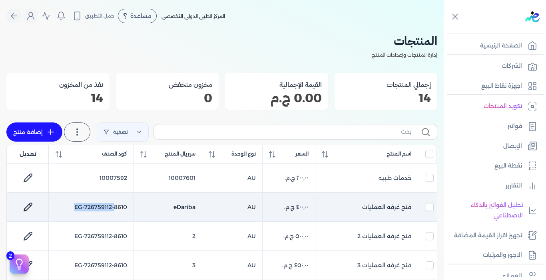
click at [33, 209] on icon at bounding box center [28, 208] width 10 height 10
select select "EGS"
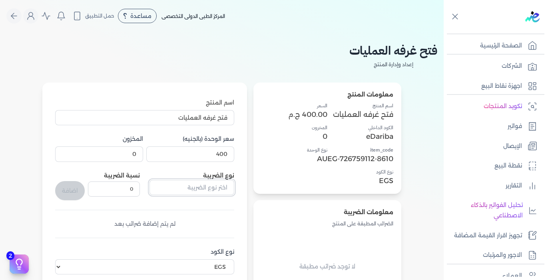
click at [165, 189] on input "text" at bounding box center [191, 187] width 85 height 15
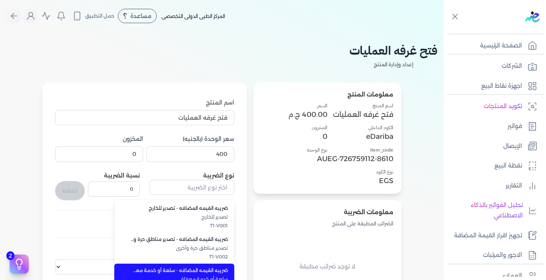
scroll to position [15, 0]
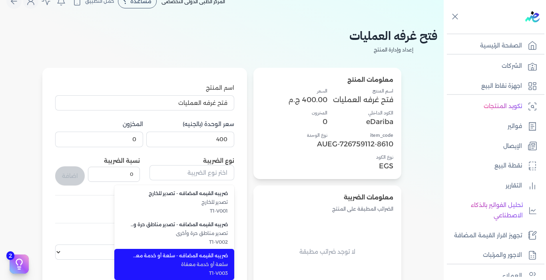
click at [137, 270] on li "ضريبه القيمه المضافه - سلعة أو خدمة معفاة سلعة أو خدمة معفاة T1-V003" at bounding box center [174, 264] width 120 height 31
type input "ضريبه القيمه المضافه - سلعة أو خدمة معفاة"
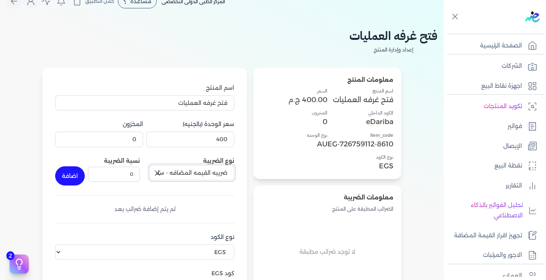
scroll to position [260, 0]
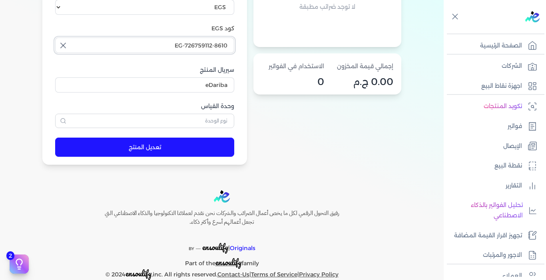
click at [221, 45] on input "EG-726759112-8610" at bounding box center [144, 45] width 179 height 15
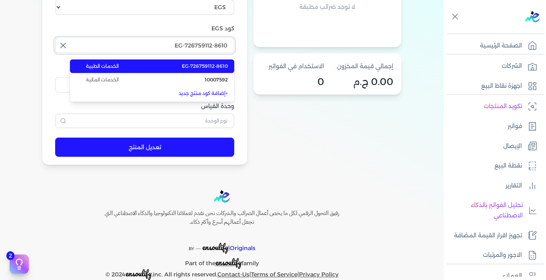
click at [221, 45] on input "EG-726759112-8610" at bounding box center [144, 45] width 179 height 15
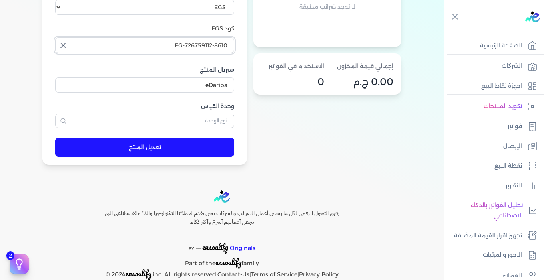
click at [226, 45] on input "EG-726759112-8610" at bounding box center [144, 45] width 179 height 15
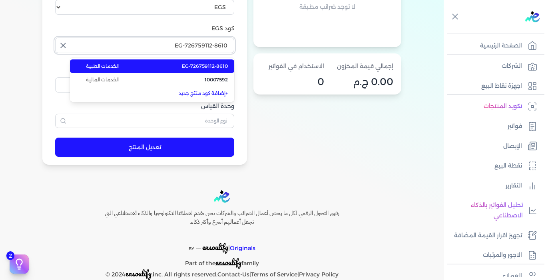
click at [226, 45] on input "EG-726759112-8610" at bounding box center [144, 45] width 179 height 15
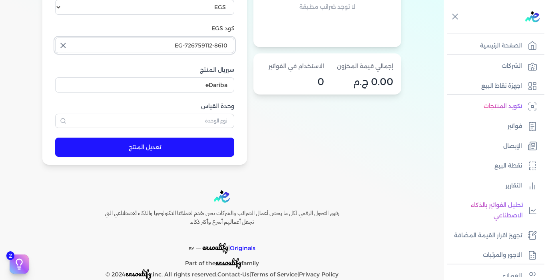
click at [229, 45] on input "EG-726759112-8610" at bounding box center [144, 45] width 179 height 15
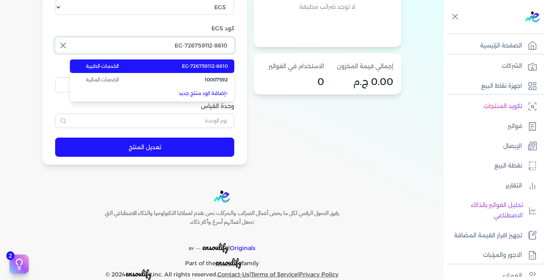
click at [229, 45] on input "EG-726759112-8610" at bounding box center [144, 45] width 179 height 15
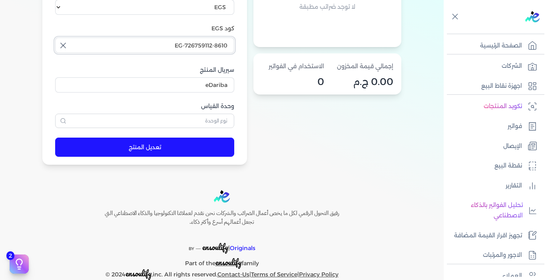
click at [223, 46] on input "EG-726759112-8610" at bounding box center [144, 45] width 179 height 15
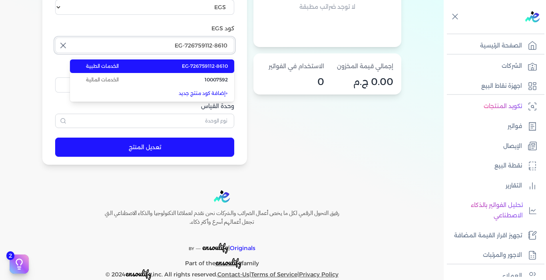
click at [223, 46] on input "EG-726759112-8610" at bounding box center [144, 45] width 179 height 15
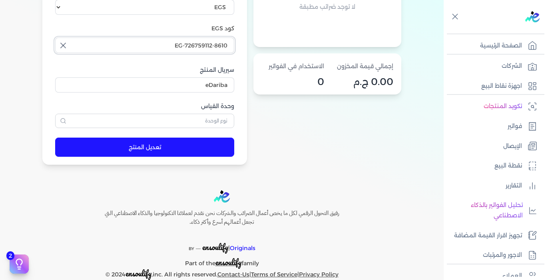
click at [223, 46] on input "EG-726759112-8610" at bounding box center [144, 45] width 179 height 15
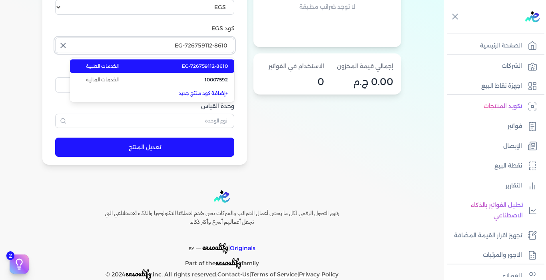
click at [223, 46] on input "EG-726759112-8610" at bounding box center [144, 45] width 179 height 15
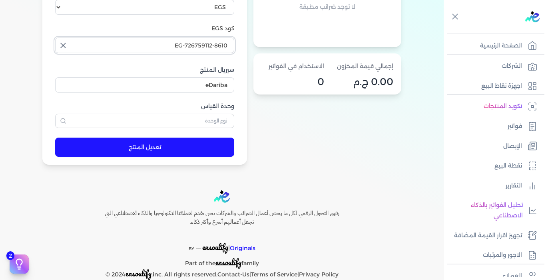
click at [223, 46] on input "EG-726759112-8610" at bounding box center [144, 45] width 179 height 15
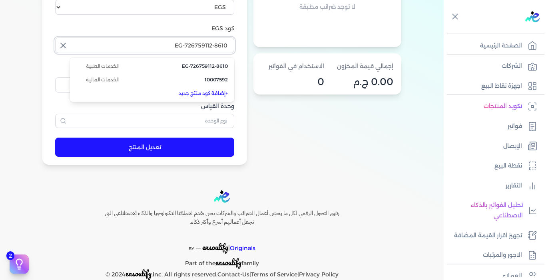
click at [219, 46] on input "EG-726759112-8610" at bounding box center [144, 45] width 179 height 15
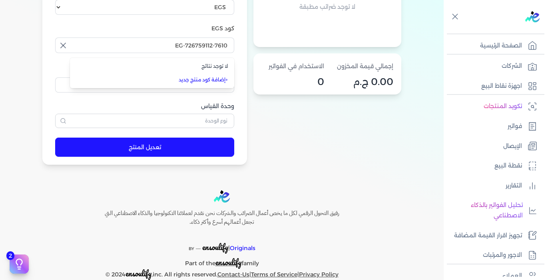
type input "EG-726759112-8610"
click at [214, 85] on input "eDariba" at bounding box center [144, 85] width 179 height 15
type input "1"
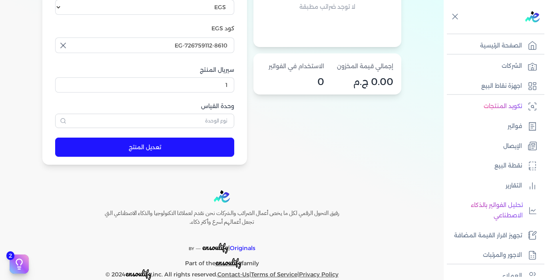
click at [192, 149] on button "تعديل المنتج" at bounding box center [144, 147] width 179 height 19
click at [193, 145] on button "تعديل المنتج" at bounding box center [144, 147] width 179 height 19
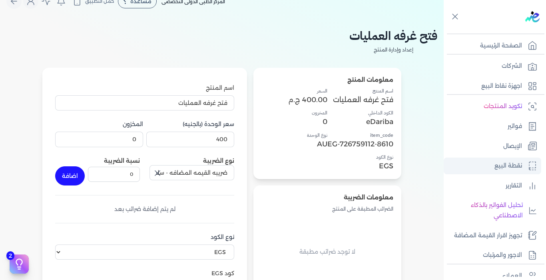
click at [493, 170] on link "نقطة البيع" at bounding box center [491, 166] width 97 height 17
select select "EGP"
select select "EGS"
select select "B"
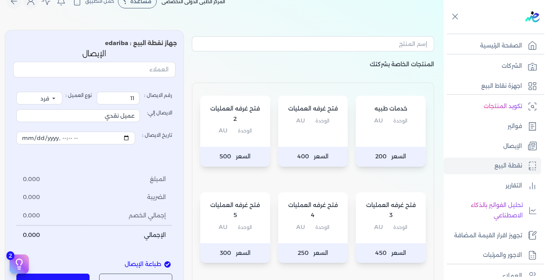
click at [306, 150] on p "السعر 400" at bounding box center [313, 157] width 70 height 20
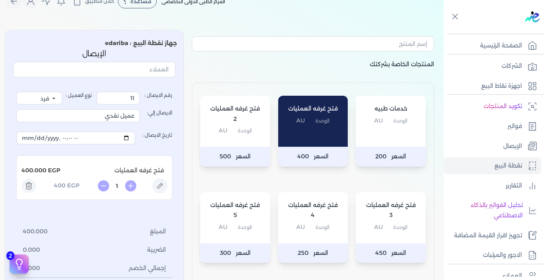
click at [488, 43] on p "الصفحة الرئيسية" at bounding box center [501, 46] width 42 height 10
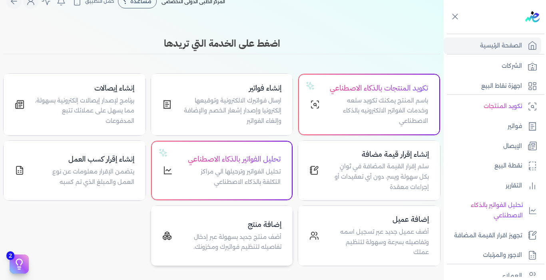
click at [251, 253] on p "أضف منتج جديد بسهولة عبر إدخال تفاصيله لتنظيم فواتيرك ومخزونك." at bounding box center [231, 243] width 100 height 20
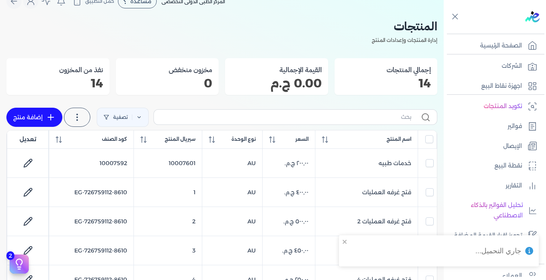
click at [383, 78] on p "14" at bounding box center [386, 83] width 90 height 10
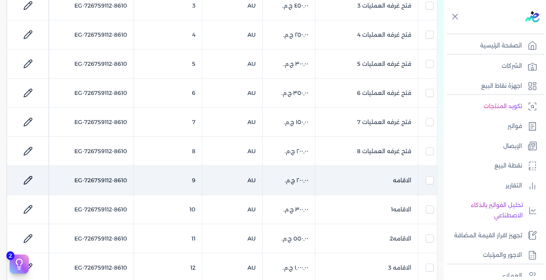
click at [30, 182] on icon at bounding box center [28, 181] width 10 height 10
select select "EGS"
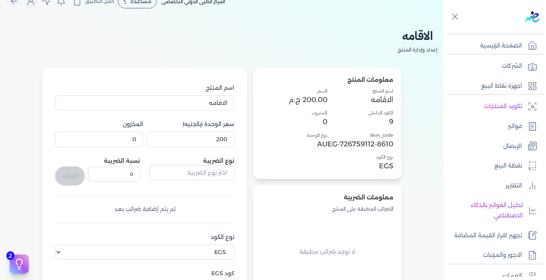
scroll to position [260, 0]
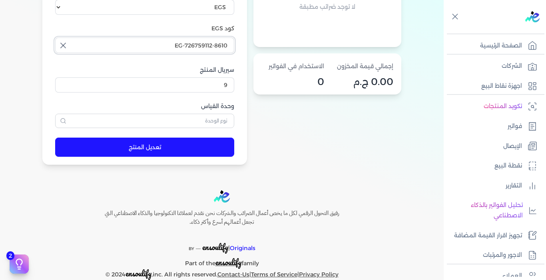
click at [217, 46] on input "EG-726759112-8610" at bounding box center [144, 45] width 179 height 15
type input "EG-726759112-8610"
click at [170, 145] on button "تعديل المنتج" at bounding box center [144, 147] width 179 height 19
click at [502, 168] on p "نقطة البيع" at bounding box center [508, 166] width 28 height 10
select select "EGP"
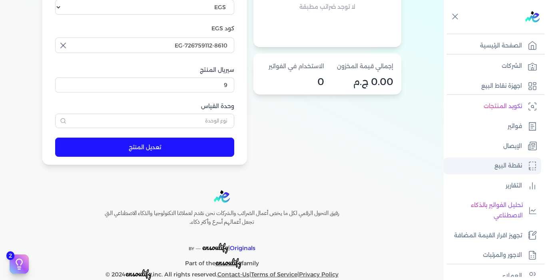
select select "EGS"
select select "B"
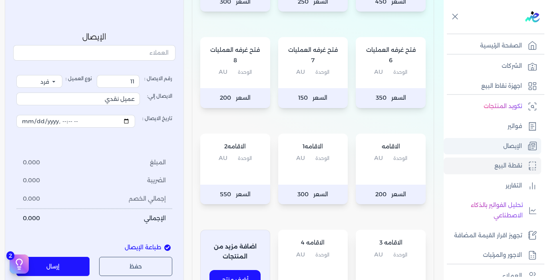
click at [511, 144] on p "الإيصال" at bounding box center [512, 146] width 19 height 10
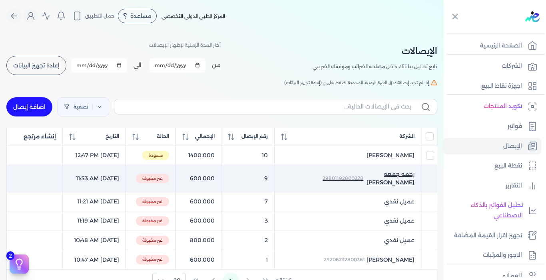
click at [383, 179] on span "رحمه جمعه [PERSON_NAME]" at bounding box center [390, 178] width 50 height 17
select select "EGP"
select select "EGS"
select select "B"
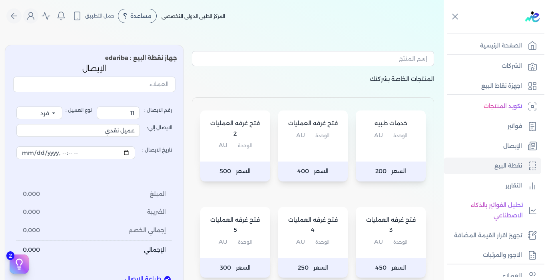
type input "9"
type input "رحمه جمعه [PERSON_NAME]"
type input "[DATE]T11:53:08"
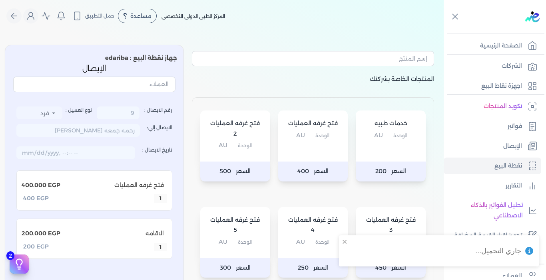
click at [316, 147] on div "فتح غرفه العمليات الوحدة AU" at bounding box center [313, 136] width 70 height 51
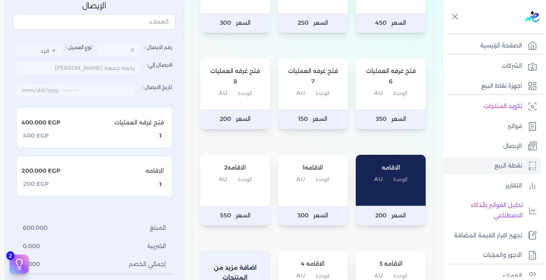
scroll to position [419, 0]
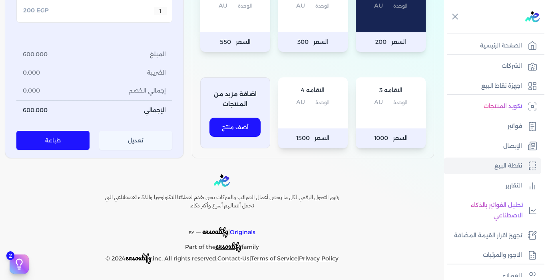
click at [138, 141] on button "تعديل" at bounding box center [135, 140] width 73 height 19
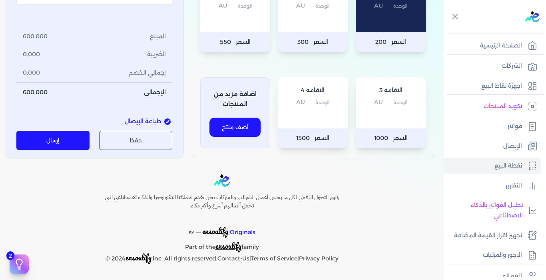
scroll to position [174, 0]
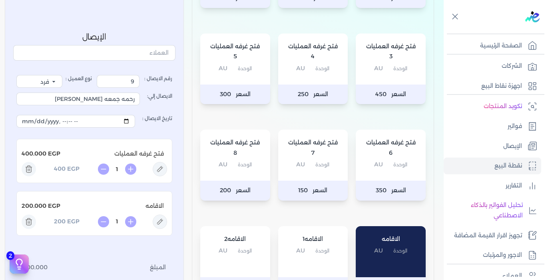
click at [29, 169] on icon at bounding box center [28, 170] width 5 height 5
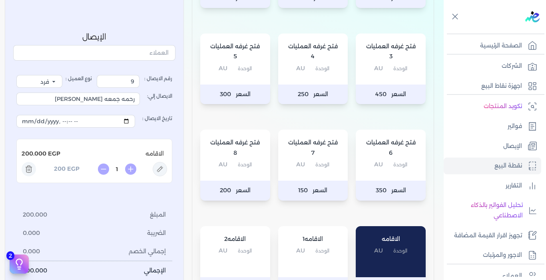
click at [30, 167] on icon at bounding box center [29, 170] width 14 height 14
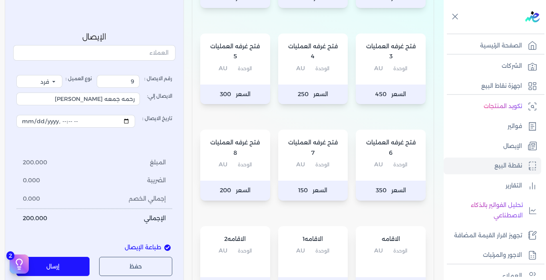
click at [392, 244] on p "الاقامه" at bounding box center [391, 240] width 54 height 10
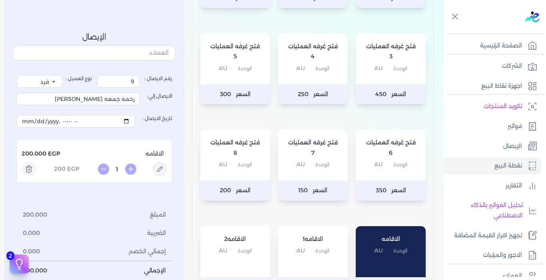
scroll to position [0, 0]
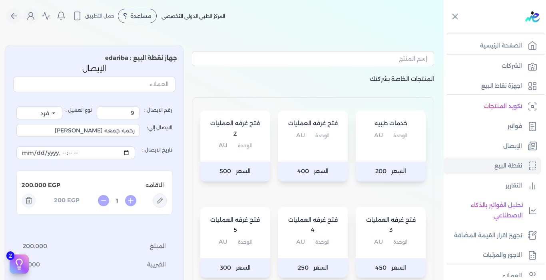
click at [312, 150] on div "فتح غرفه العمليات الوحدة AU" at bounding box center [313, 136] width 70 height 51
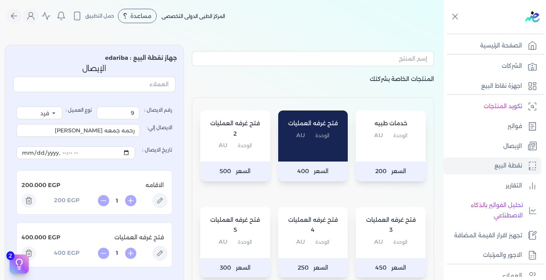
drag, startPoint x: 4, startPoint y: 236, endPoint x: 2, endPoint y: 264, distance: 28.5
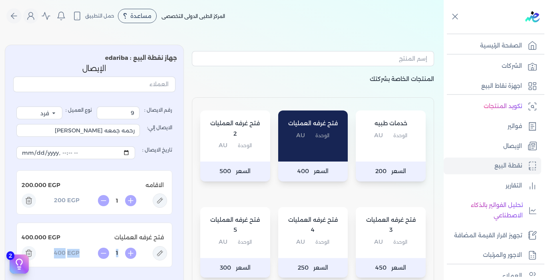
click at [2, 264] on div "Toggle Navigation الاسعار العمولات مساعدة خدمة العملاء دليل المستخدم تسجيل الدخ…" at bounding box center [221, 140] width 443 height 280
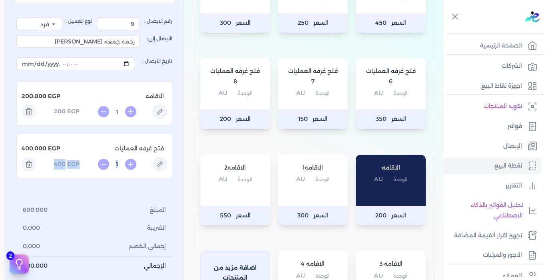
scroll to position [419, 0]
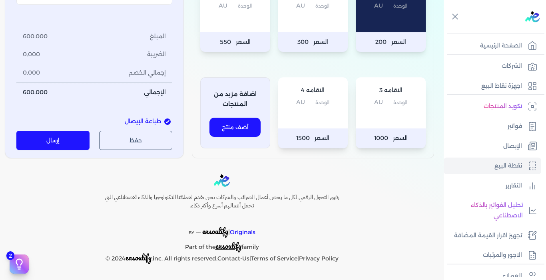
click at [78, 138] on button "إرسال" at bounding box center [52, 140] width 73 height 19
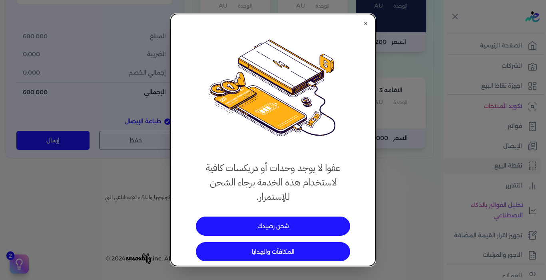
click at [24, 177] on button "close" at bounding box center [273, 140] width 546 height 280
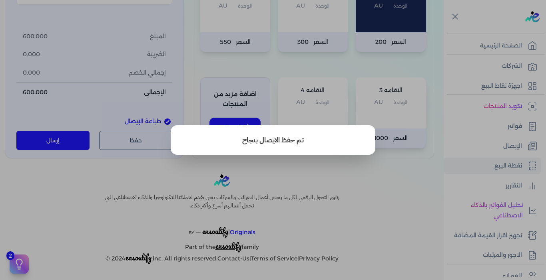
click at [76, 141] on button "close" at bounding box center [273, 140] width 546 height 280
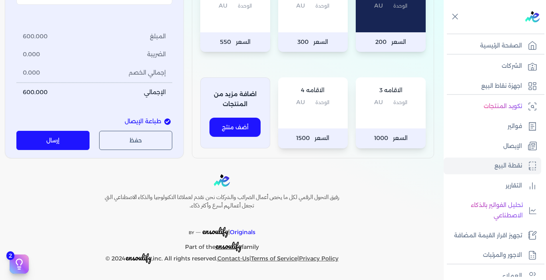
click at [76, 141] on button "إرسال" at bounding box center [52, 140] width 73 height 19
